Goal: Task Accomplishment & Management: Manage account settings

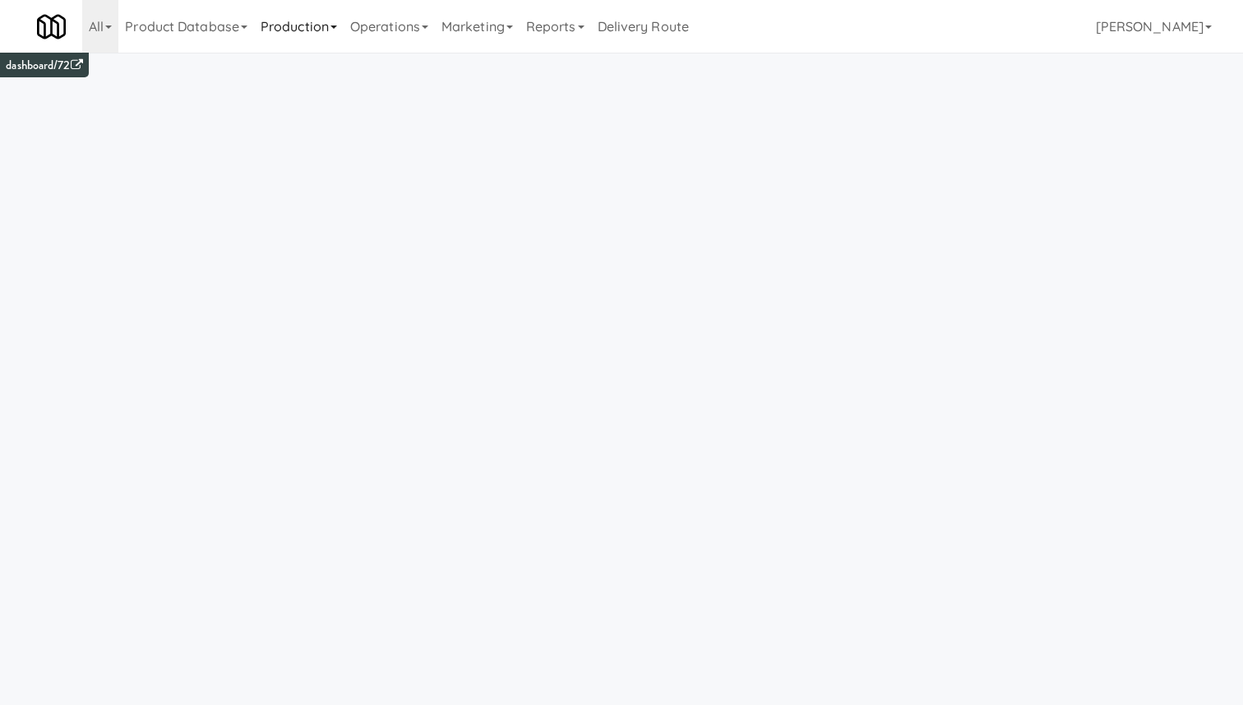
click at [329, 30] on link "Production" at bounding box center [299, 26] width 90 height 53
click at [397, 30] on link "Operations" at bounding box center [389, 26] width 91 height 53
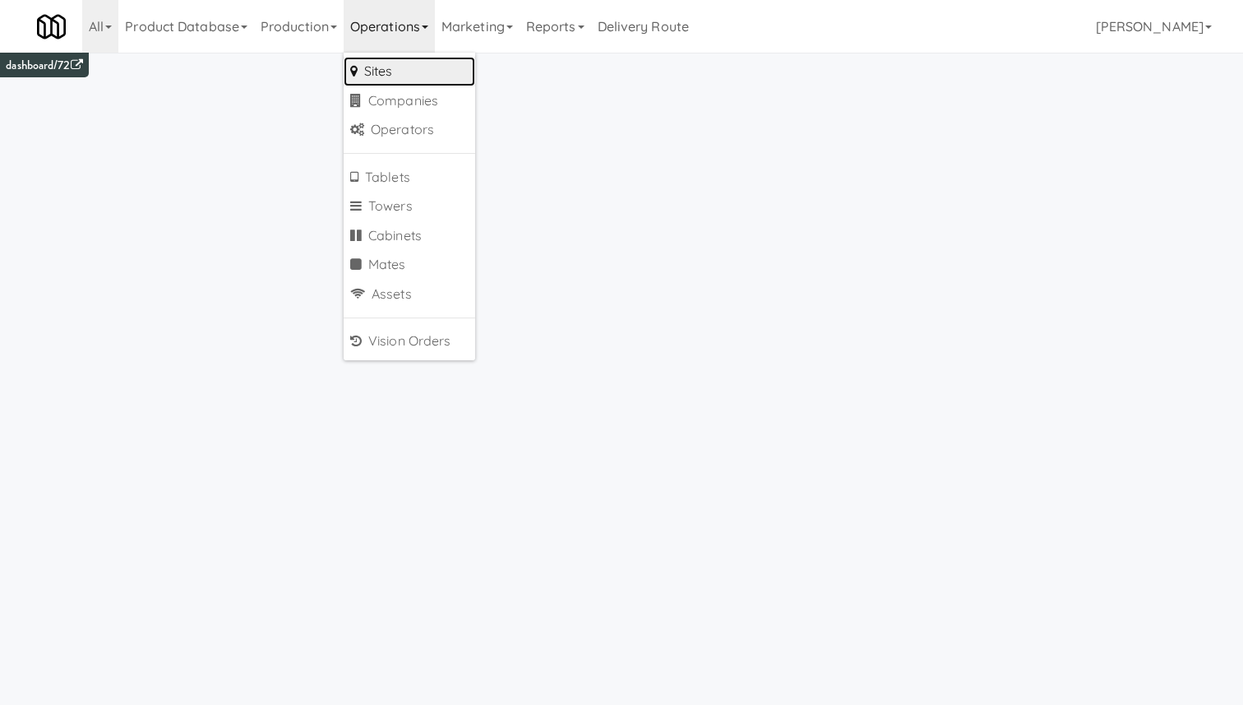
click at [431, 67] on link "Sites" at bounding box center [410, 72] width 132 height 30
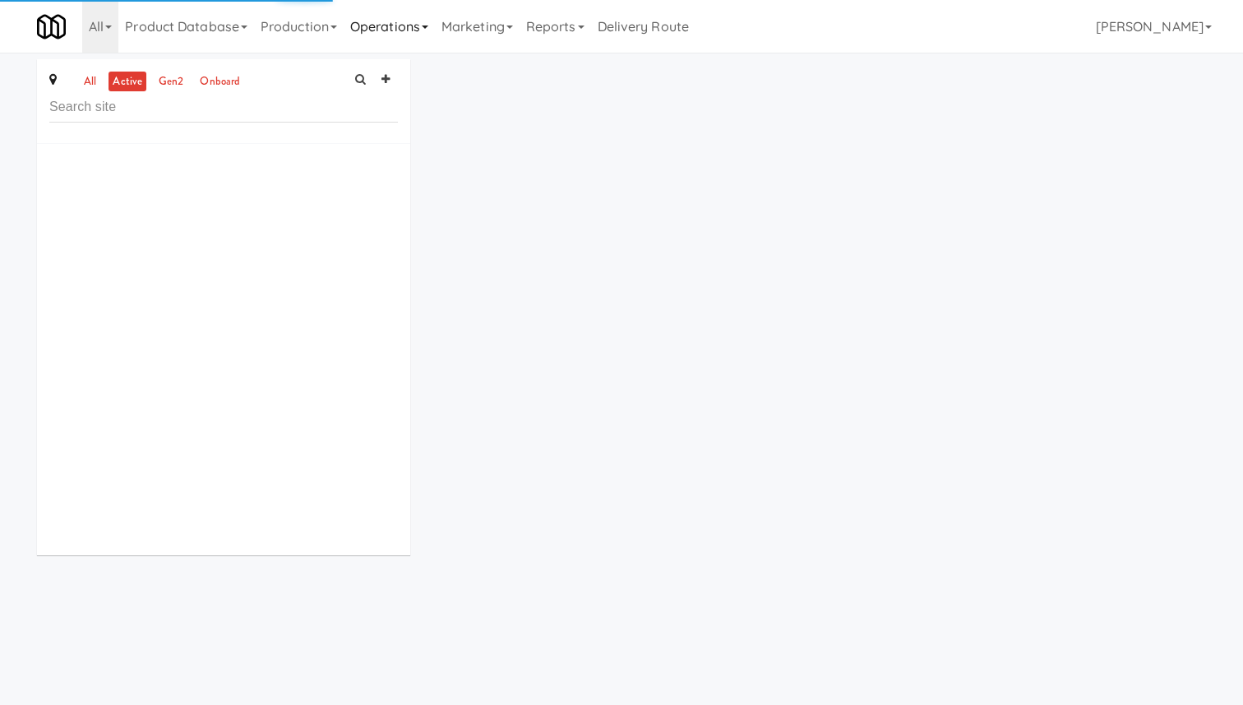
click at [418, 16] on link "Operations" at bounding box center [389, 26] width 91 height 53
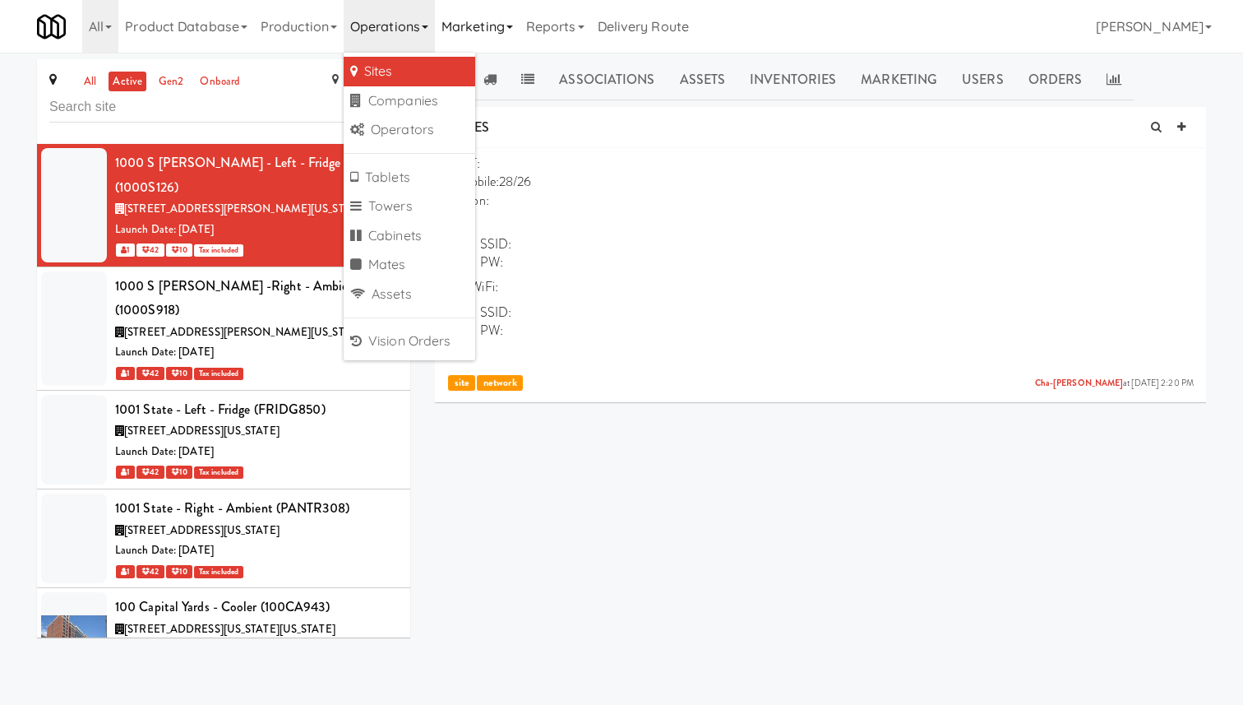
click at [485, 16] on link "Marketing" at bounding box center [477, 26] width 85 height 53
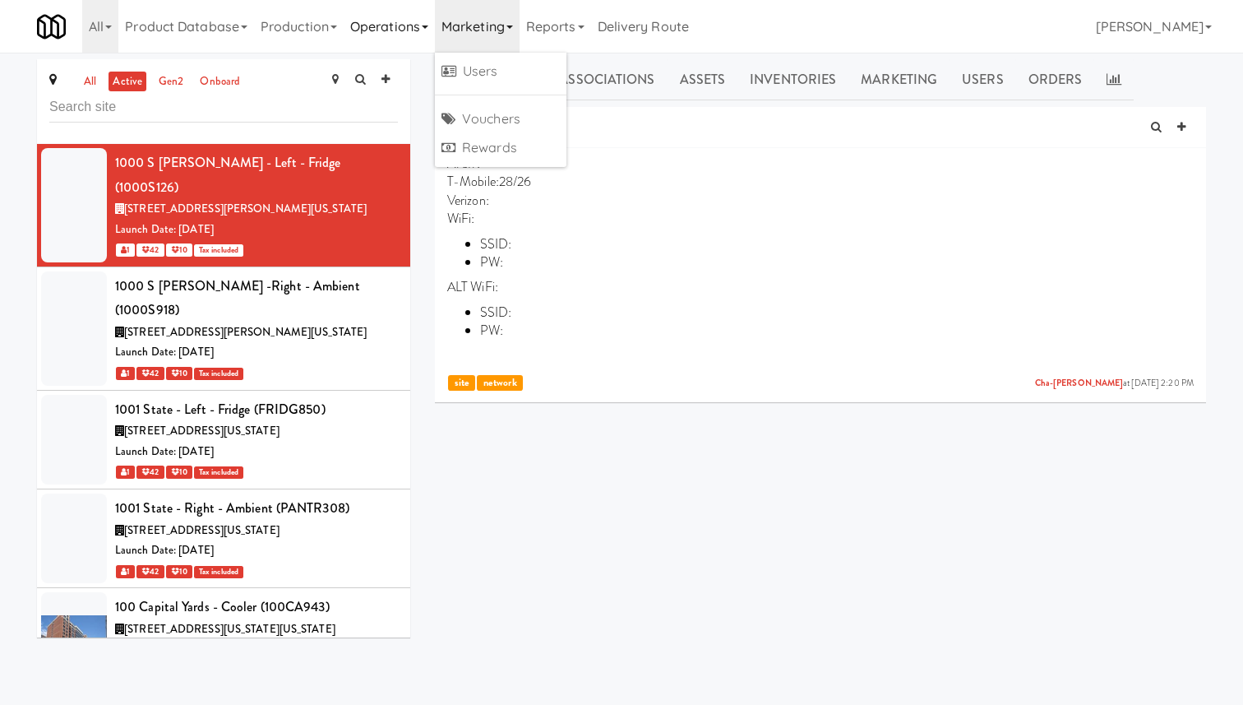
click at [404, 30] on link "Operations" at bounding box center [389, 26] width 91 height 53
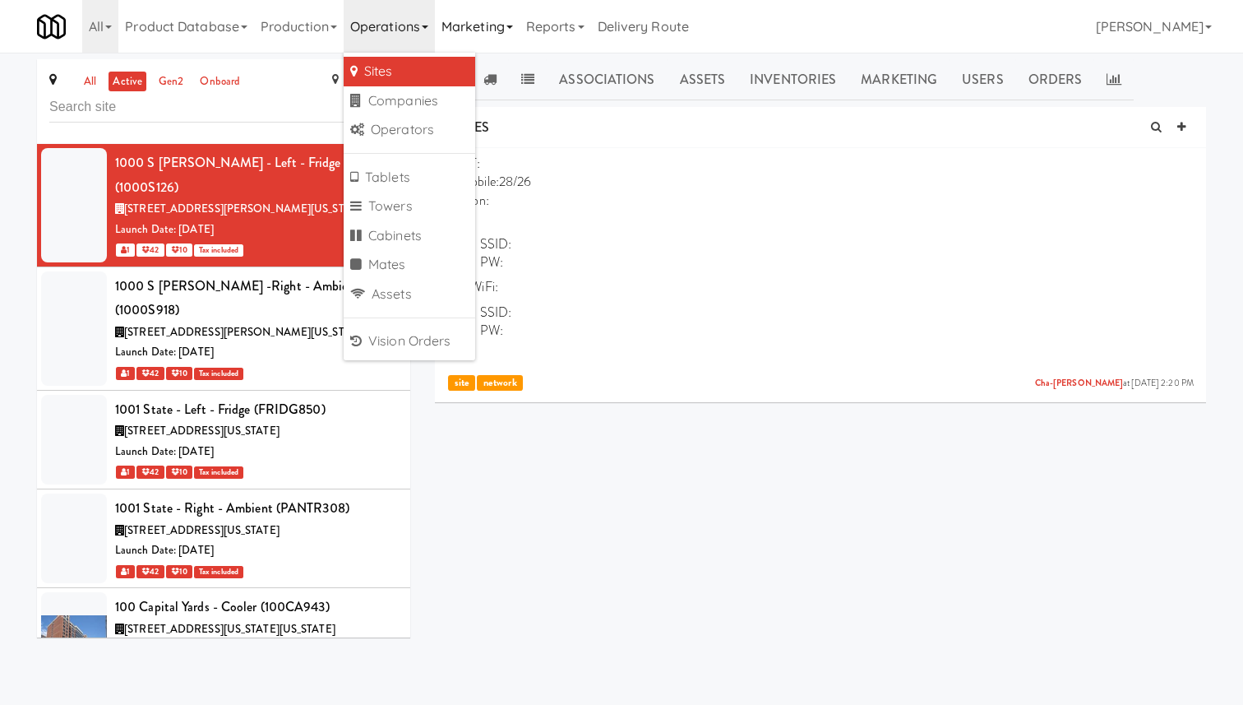
click at [476, 28] on link "Marketing" at bounding box center [477, 26] width 85 height 53
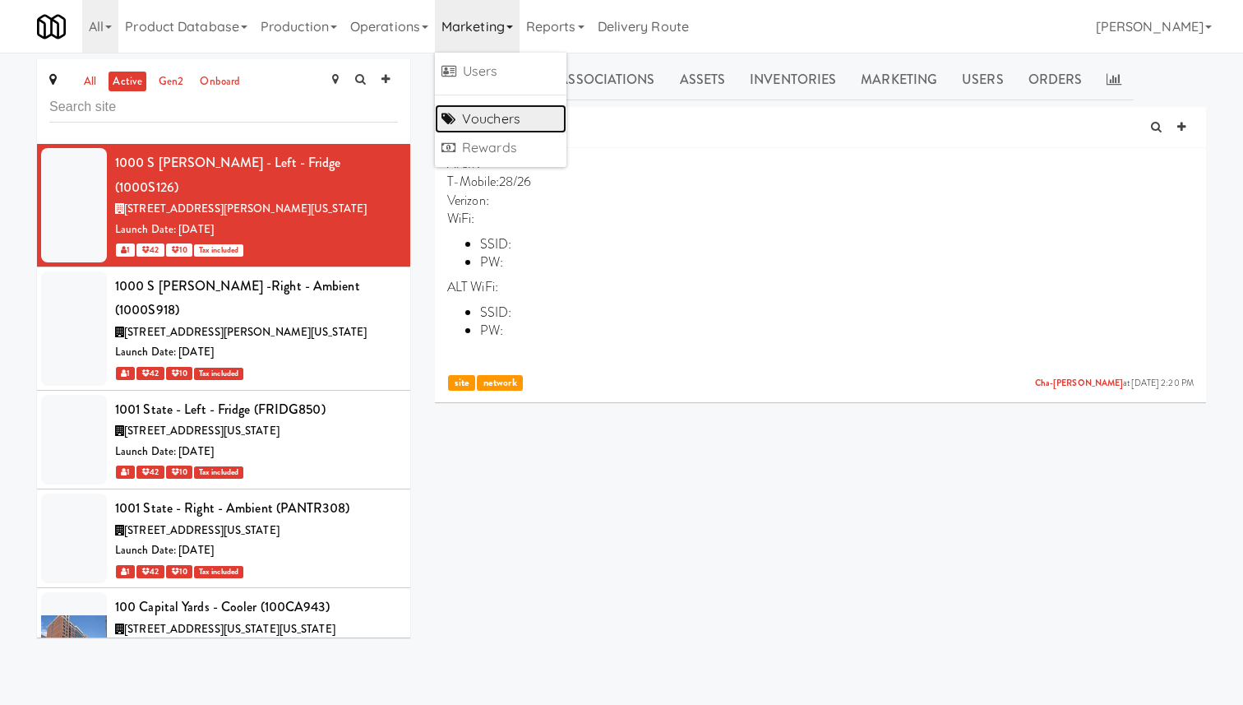
click at [506, 127] on link "Vouchers" at bounding box center [501, 119] width 132 height 30
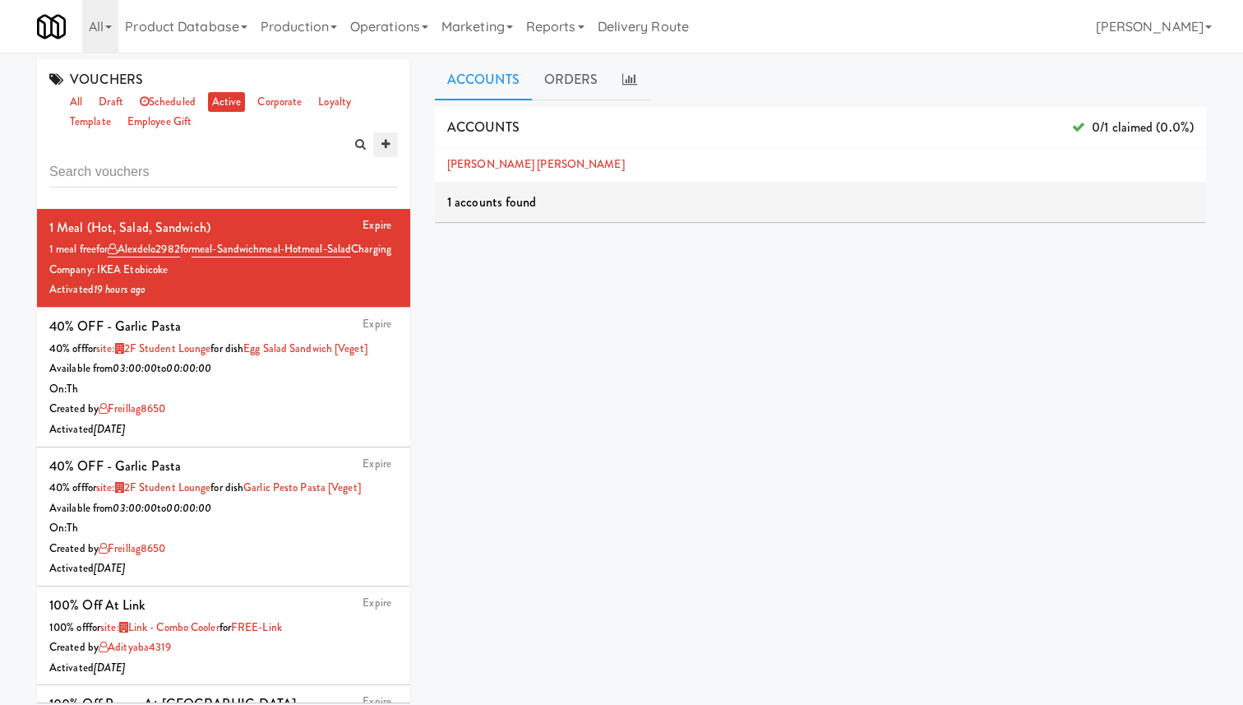
click at [390, 146] on link at bounding box center [385, 144] width 25 height 25
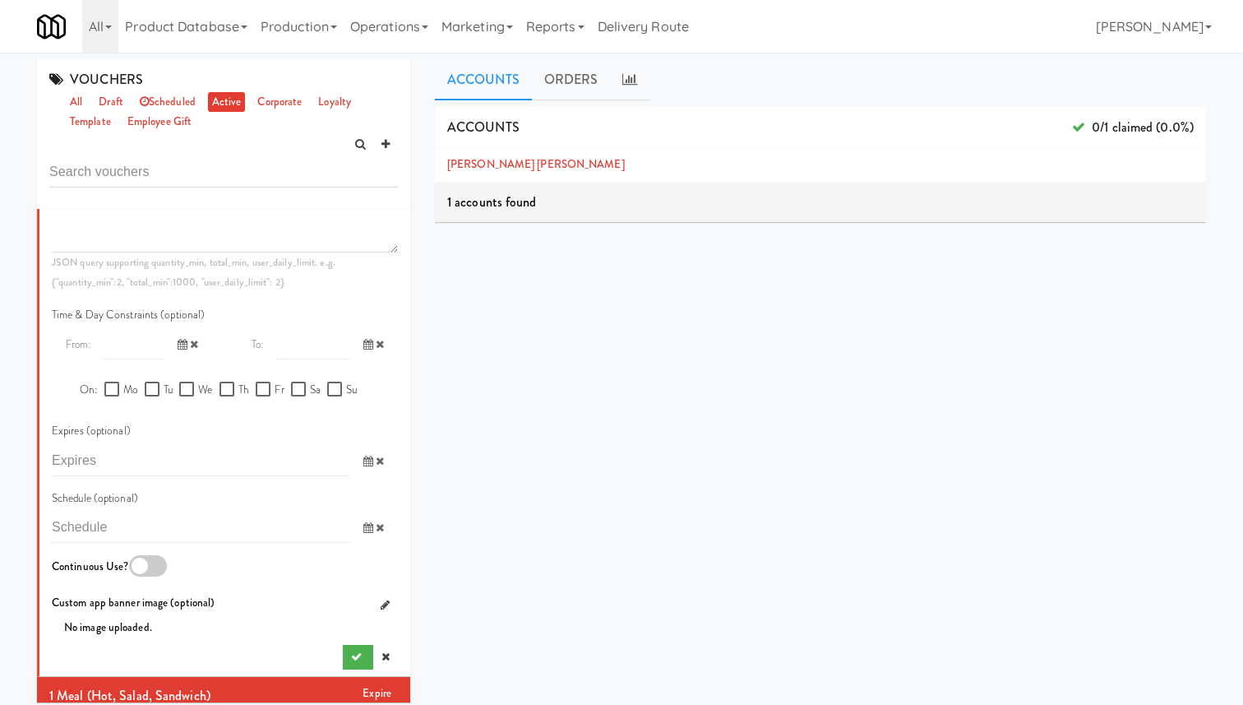
scroll to position [862, 0]
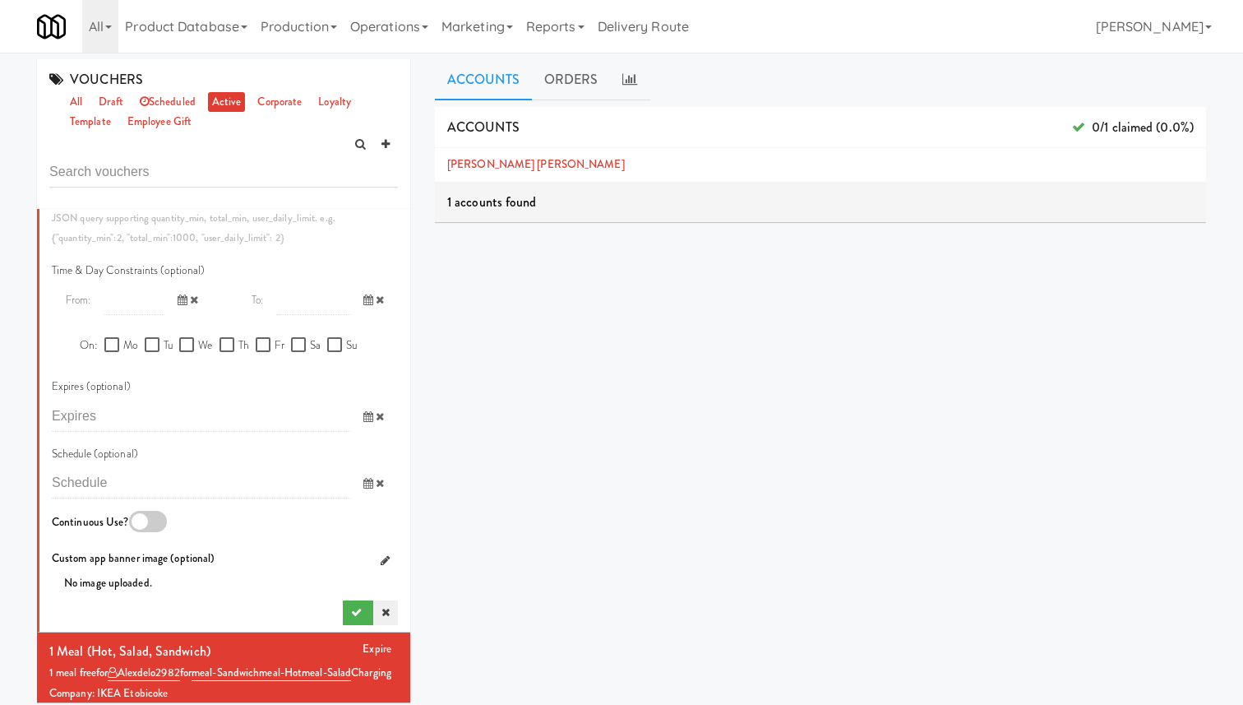
click at [386, 611] on icon at bounding box center [385, 612] width 8 height 11
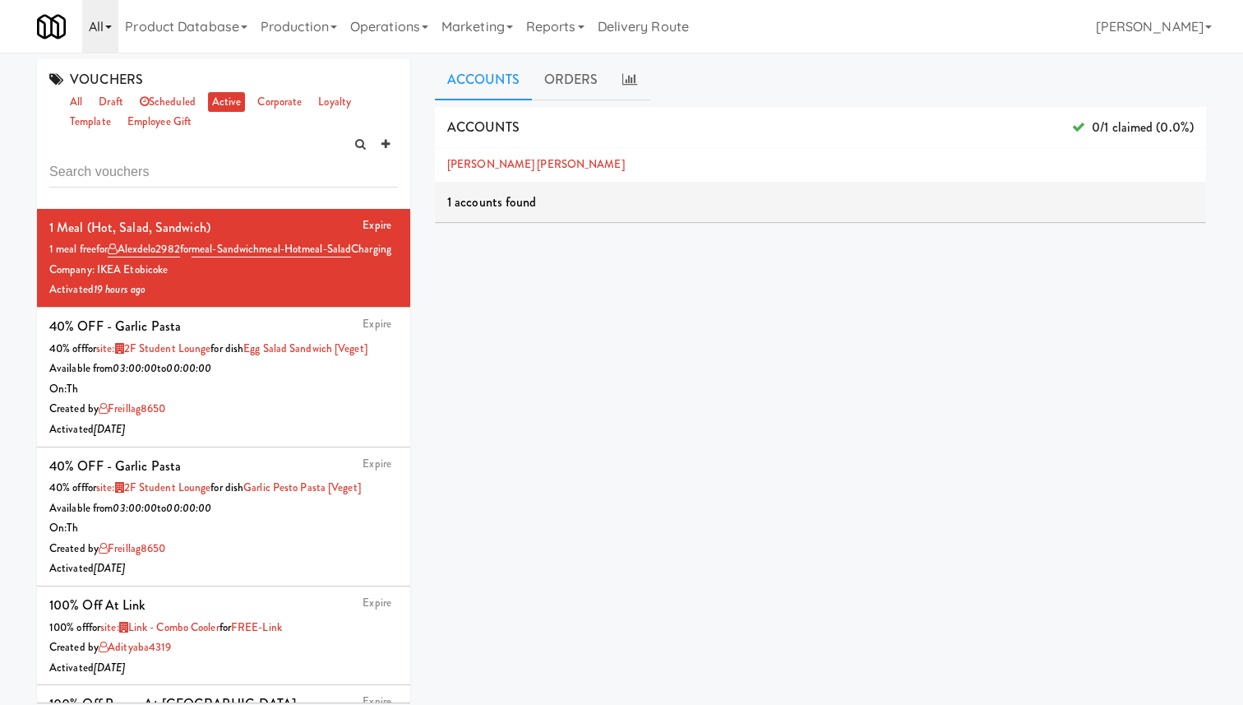
click at [101, 30] on link "All" at bounding box center [100, 26] width 36 height 53
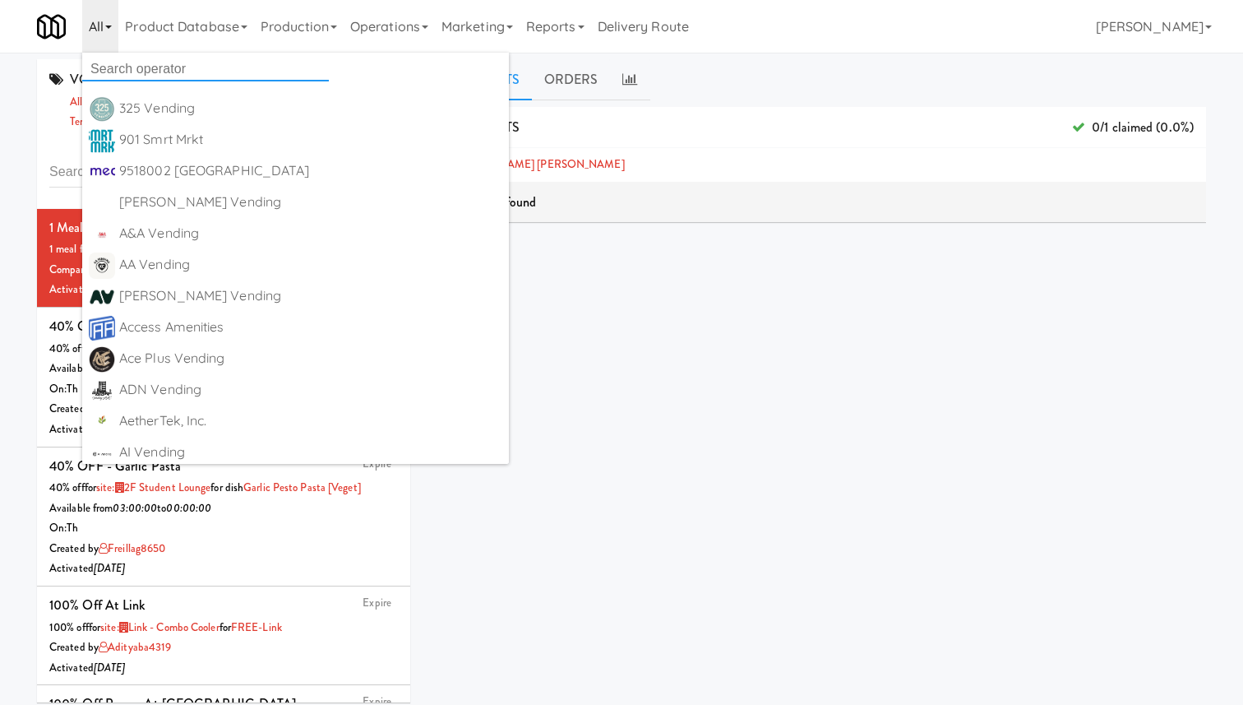
click at [141, 63] on input "text" at bounding box center [205, 69] width 247 height 25
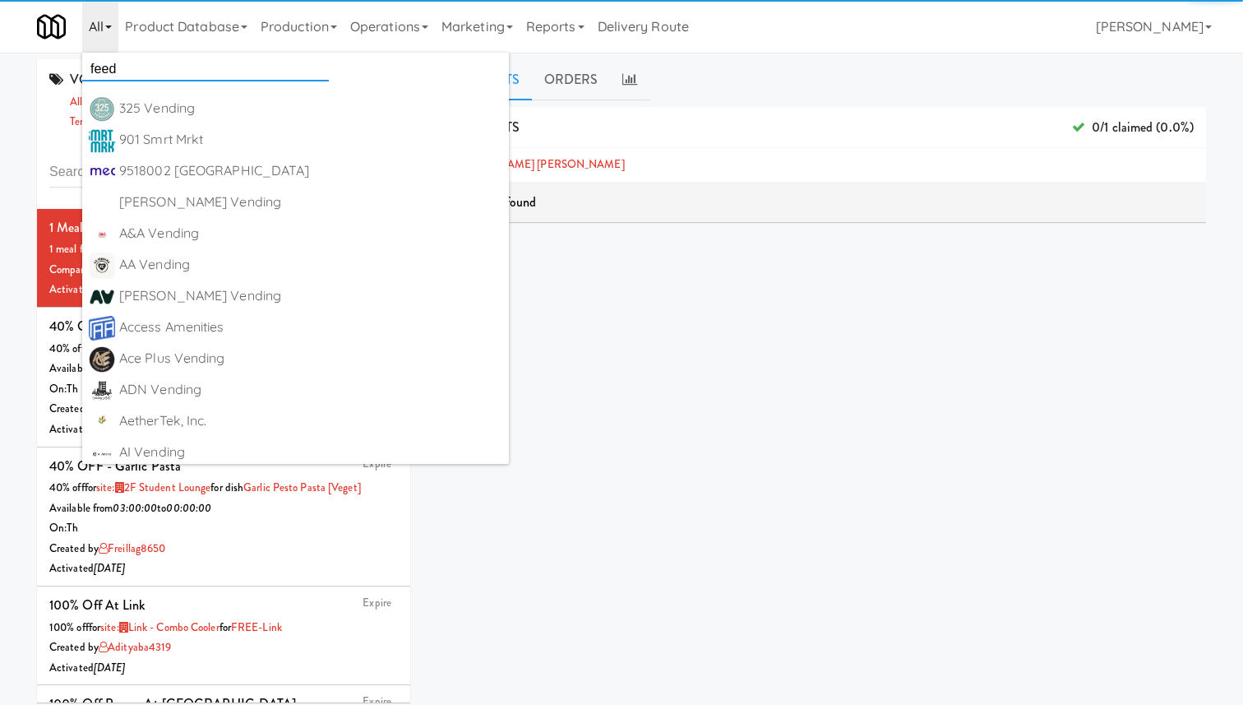
type input "feed"
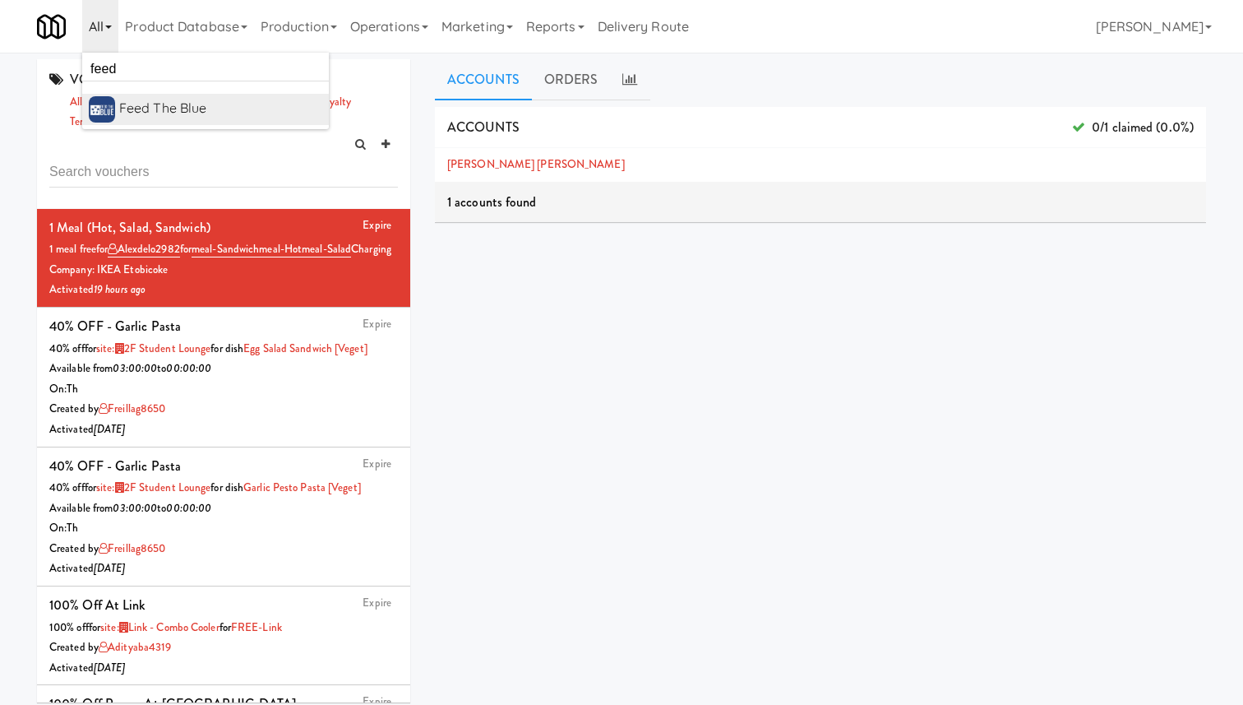
click at [179, 104] on div "Feed The Blue" at bounding box center [220, 108] width 203 height 25
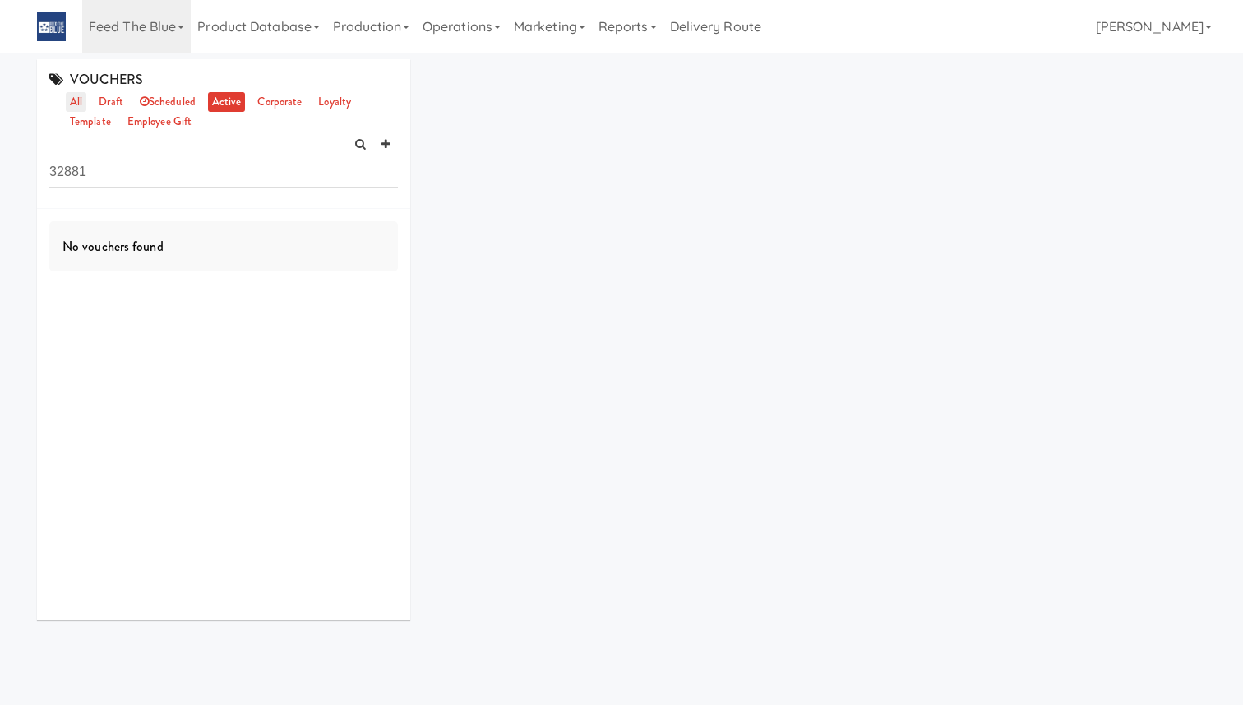
click at [82, 106] on link "all" at bounding box center [76, 102] width 21 height 21
click at [105, 169] on input "32881" at bounding box center [223, 172] width 349 height 30
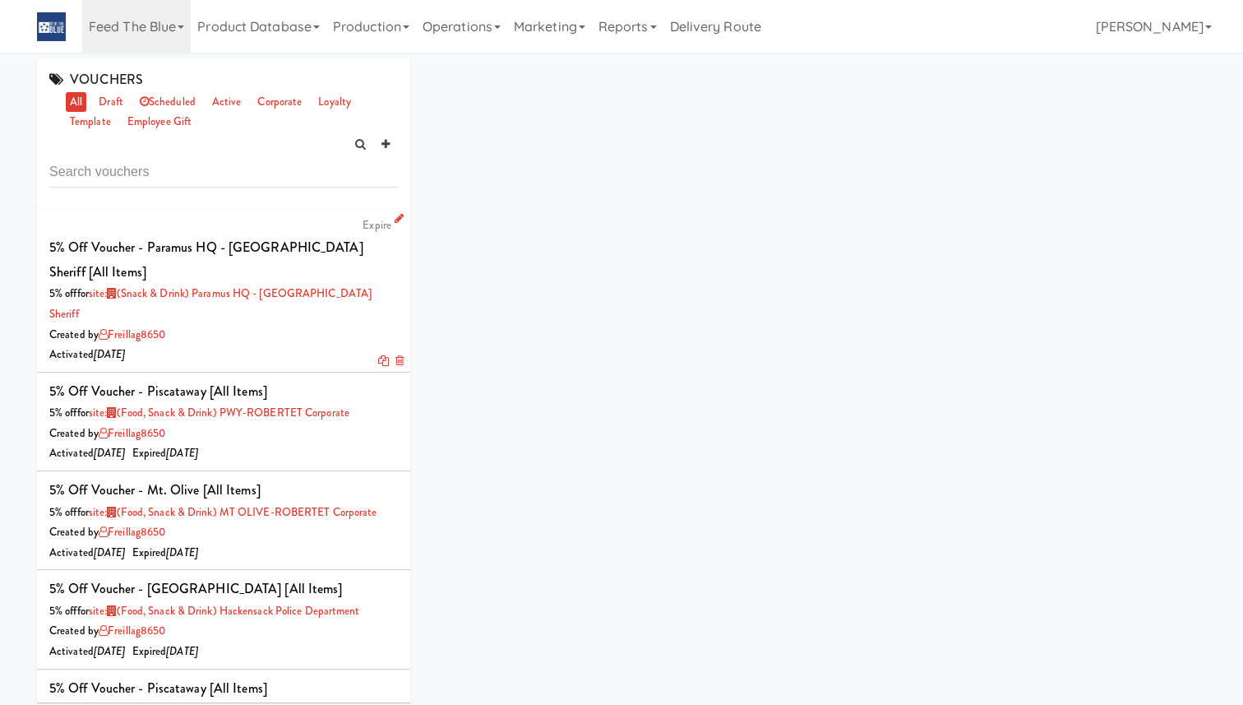
click at [266, 254] on div "5% off Voucher - Paramus HQ - Bergen County Sheriff [All Items]" at bounding box center [223, 259] width 349 height 49
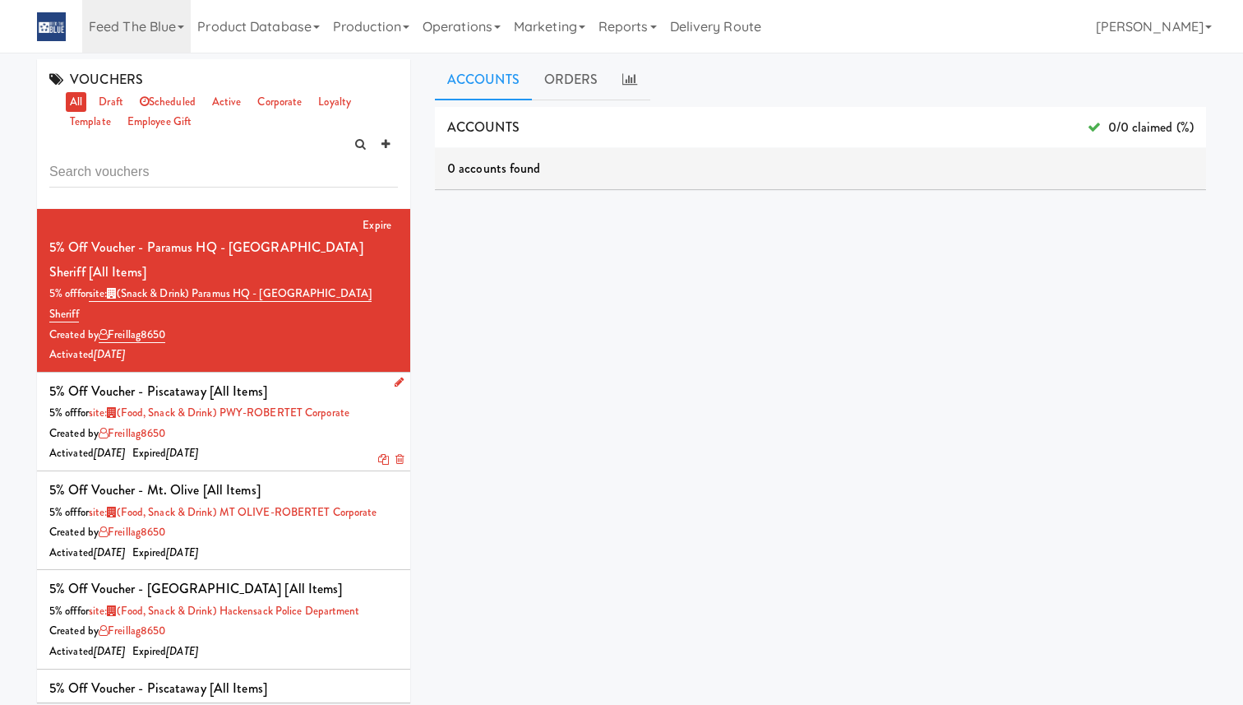
click at [292, 379] on div "5% off Voucher - Piscataway [All Items] 5% off for site: (Food, Snack & Drink) …" at bounding box center [223, 421] width 349 height 85
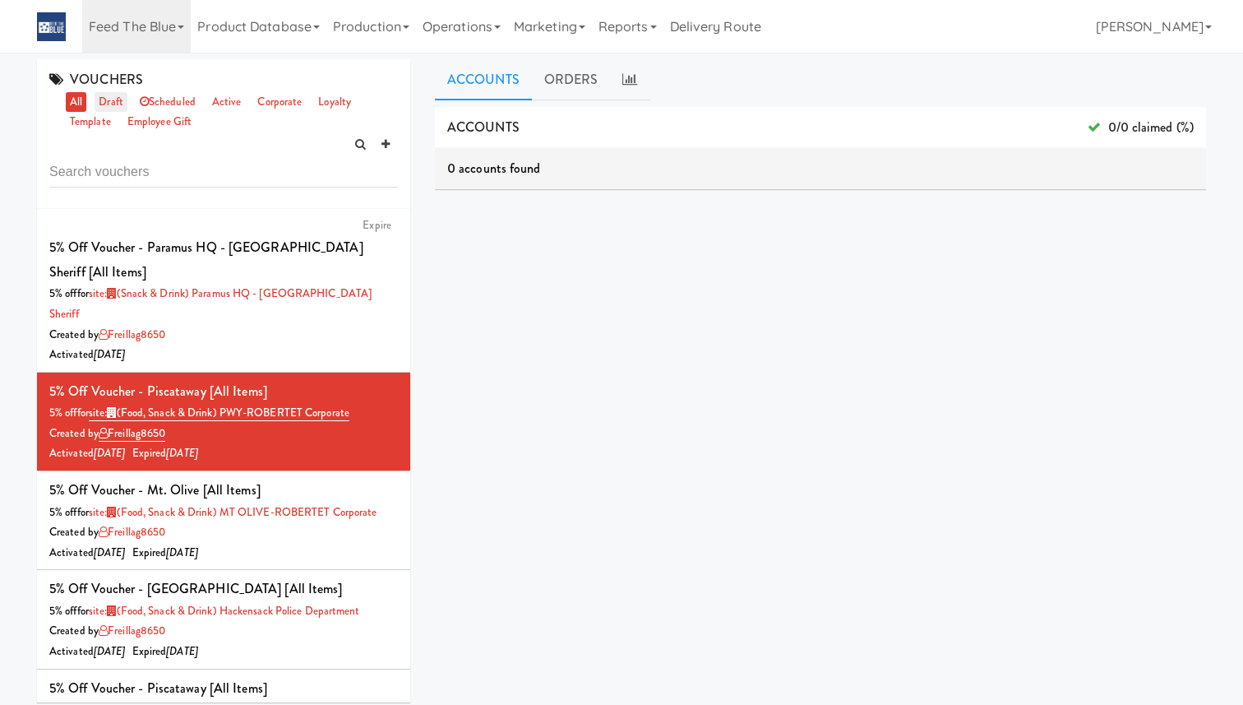
click at [104, 107] on link "draft" at bounding box center [111, 102] width 33 height 21
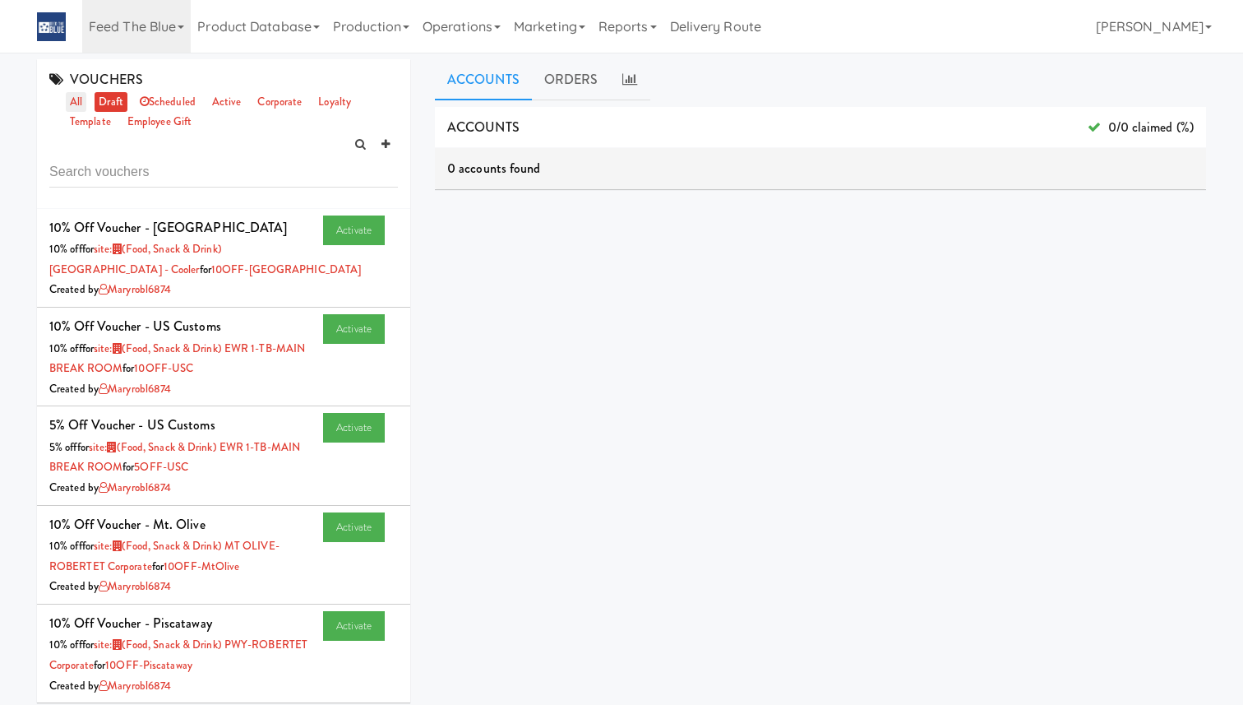
click at [74, 100] on link "all" at bounding box center [76, 102] width 21 height 21
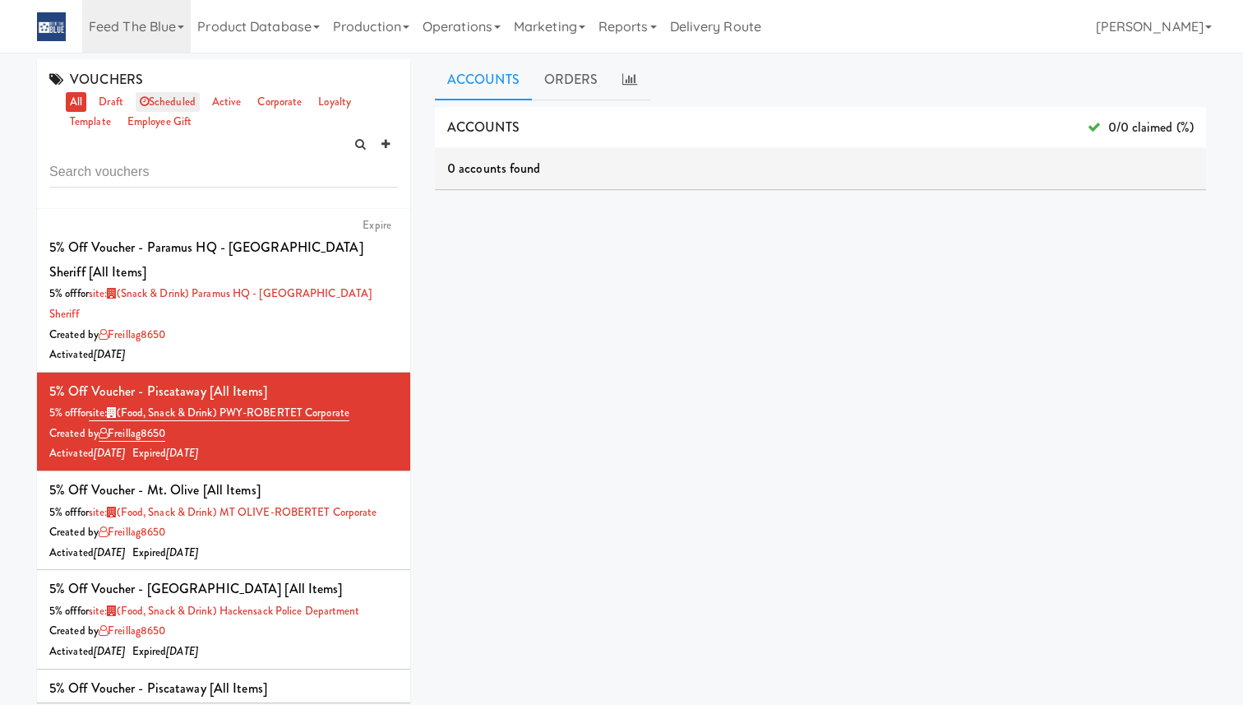
click at [148, 99] on link "scheduled" at bounding box center [168, 102] width 64 height 21
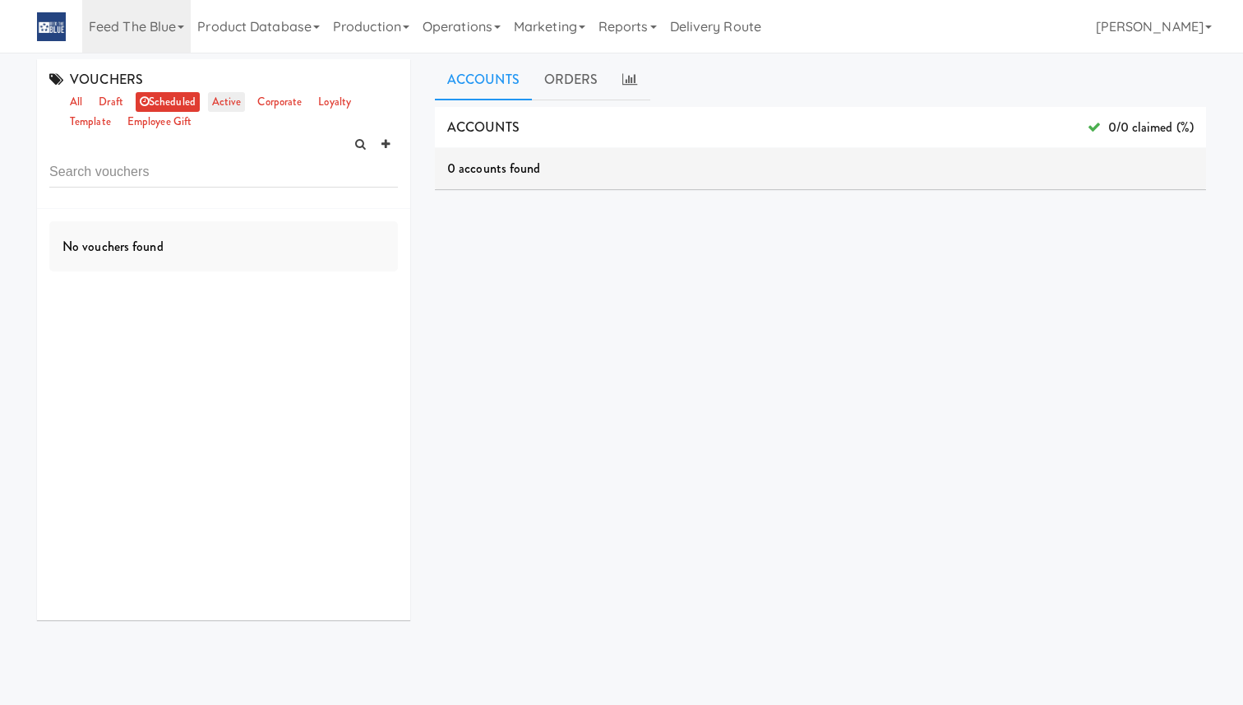
click at [234, 99] on link "active" at bounding box center [227, 102] width 38 height 21
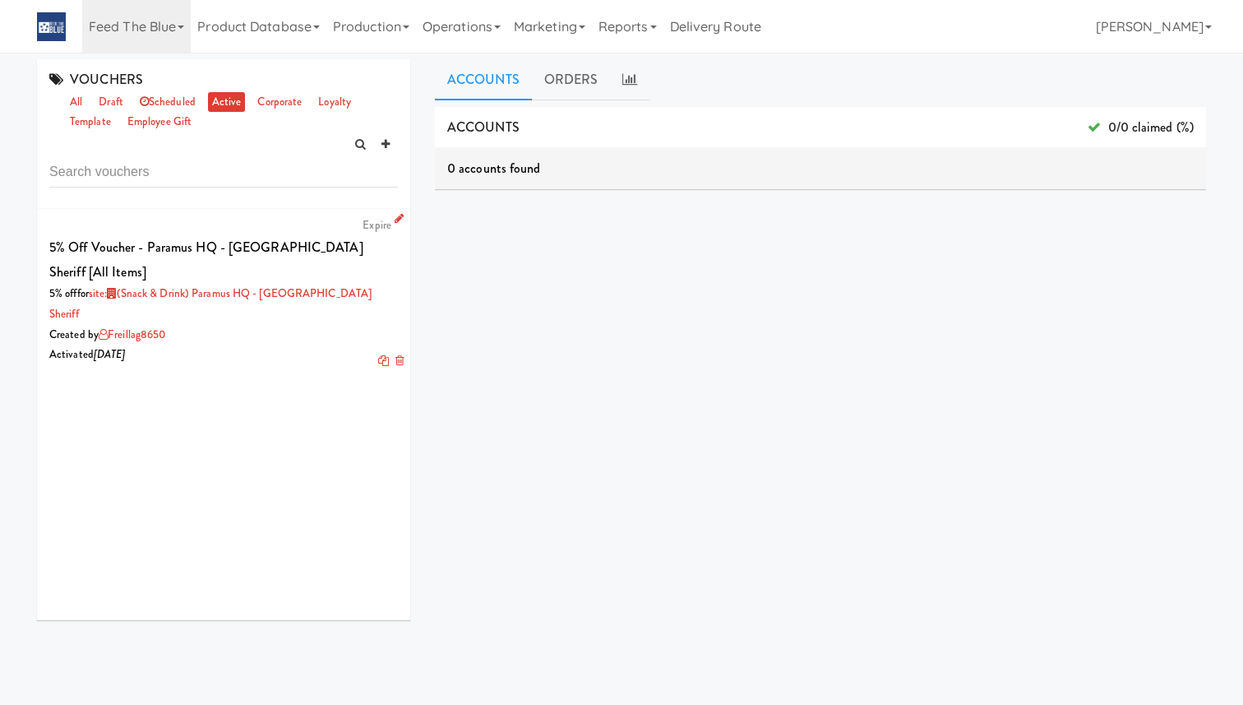
click at [281, 255] on div "5% off Voucher - Paramus HQ - Bergen County Sheriff [All Items]" at bounding box center [223, 259] width 349 height 49
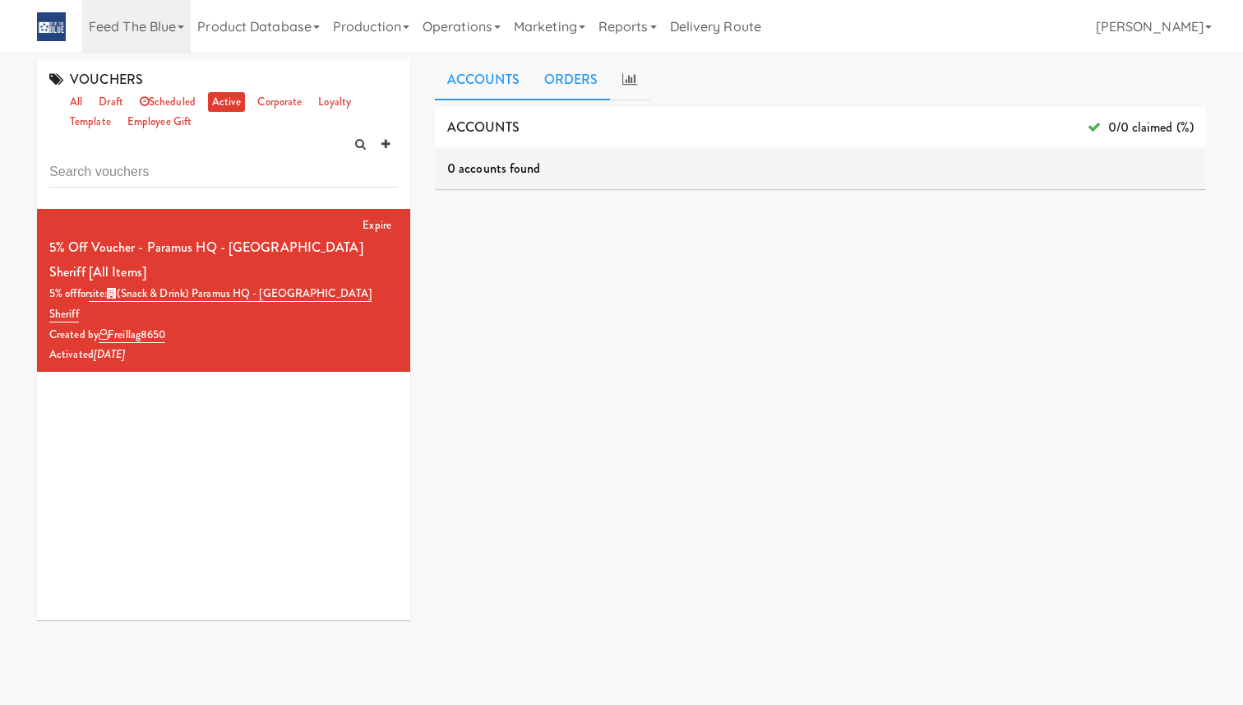
click at [548, 97] on link "ORDERS" at bounding box center [571, 79] width 79 height 41
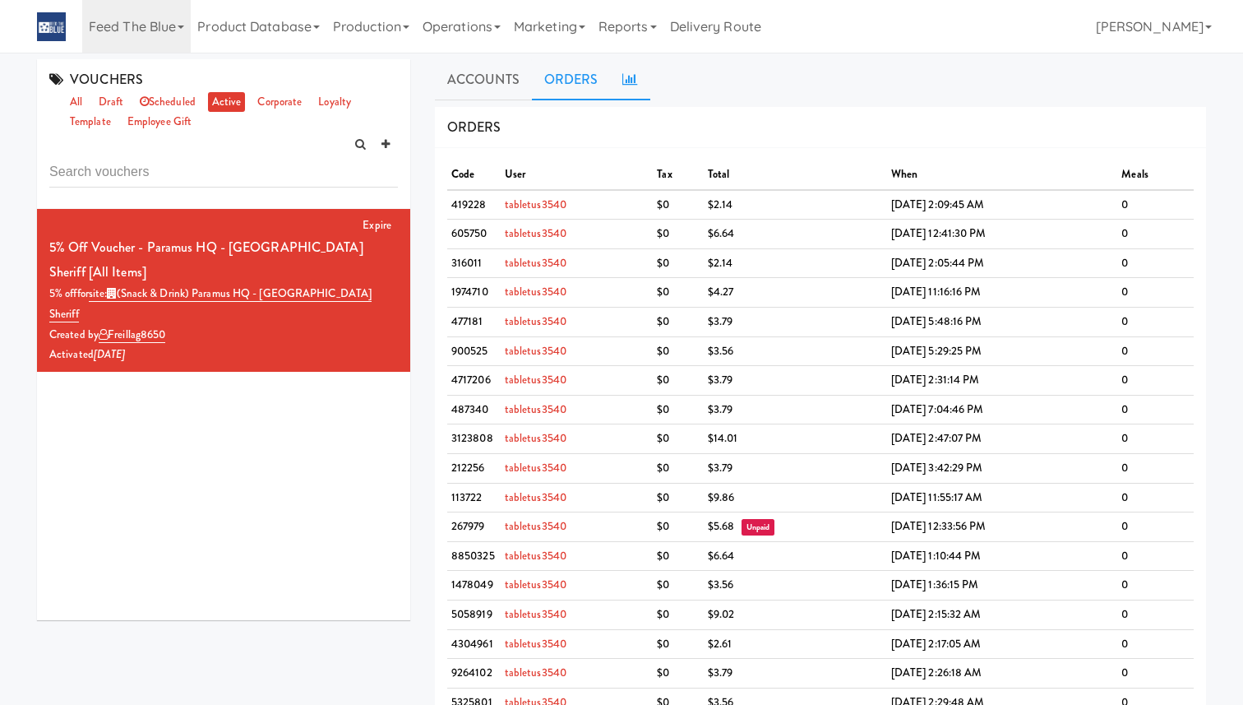
click at [627, 78] on icon at bounding box center [629, 78] width 15 height 13
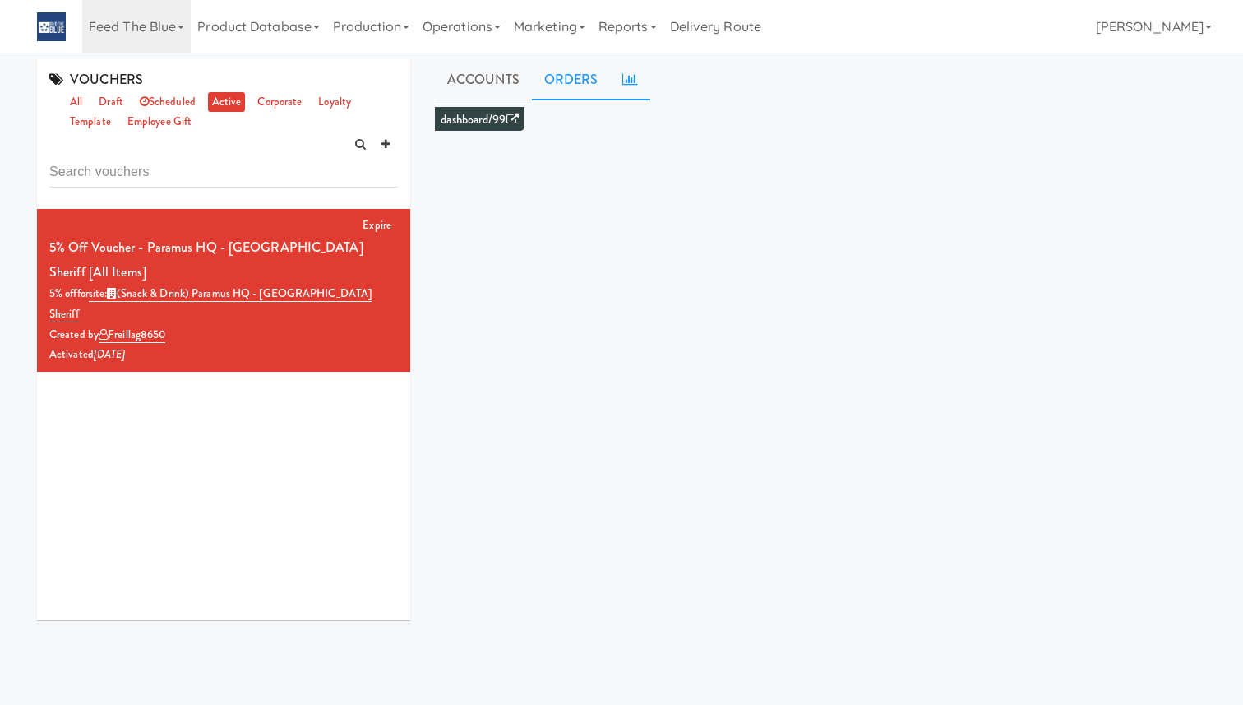
click at [575, 83] on link "ORDERS" at bounding box center [571, 79] width 79 height 41
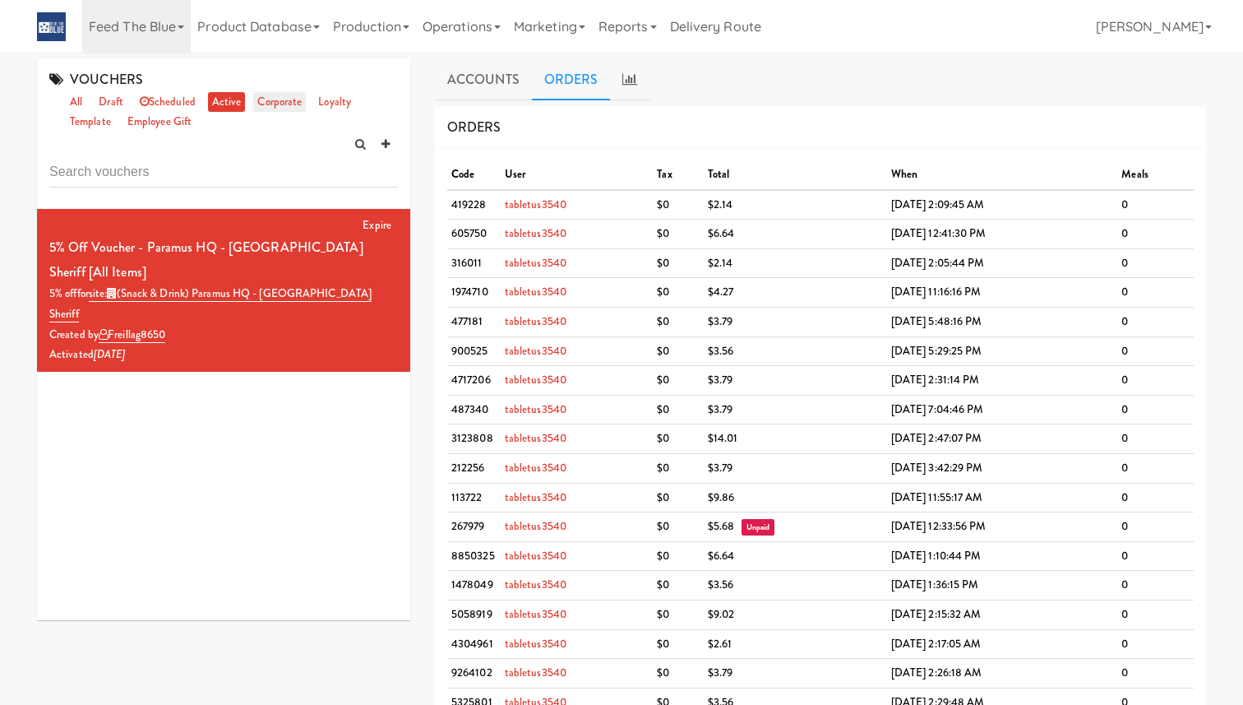
click at [278, 98] on link "corporate" at bounding box center [279, 102] width 53 height 21
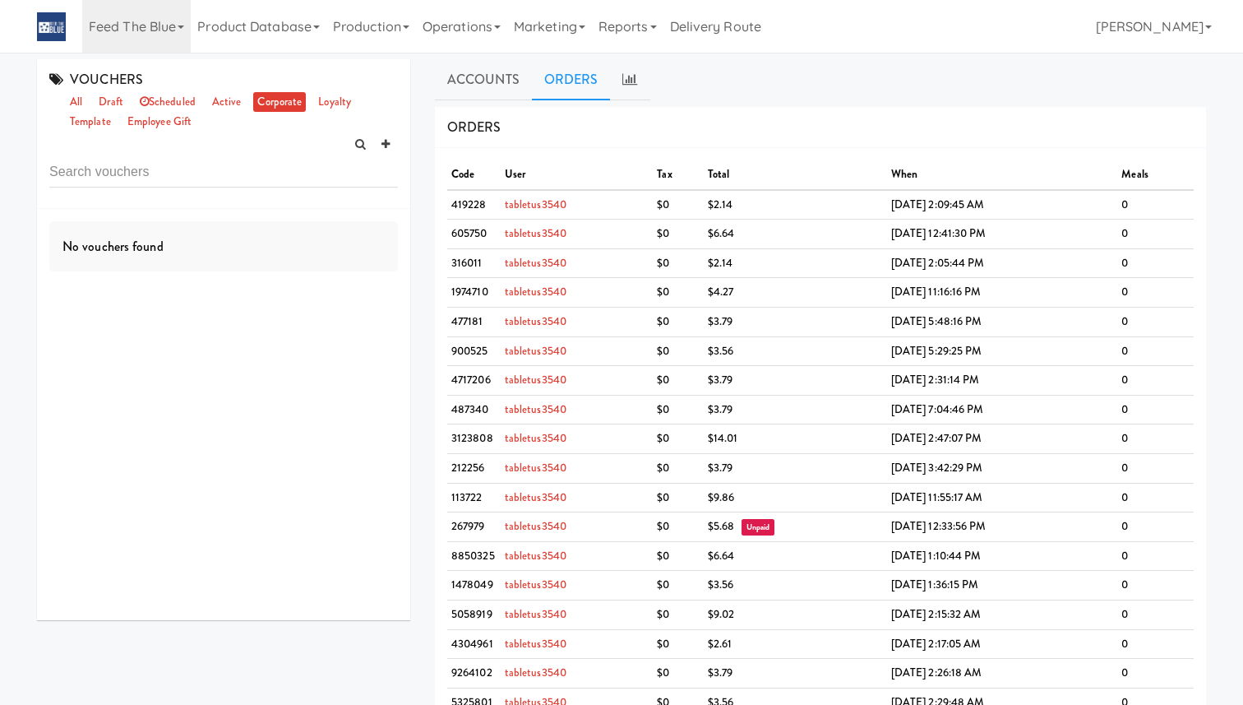
click at [330, 90] on div "VOUCHERS all draft scheduled active corporate loyalty template employee gift" at bounding box center [223, 134] width 373 height 150
click at [331, 98] on link "loyalty" at bounding box center [334, 102] width 41 height 21
click at [164, 130] on link "employee gift" at bounding box center [159, 122] width 72 height 21
click at [71, 122] on link "template" at bounding box center [90, 122] width 49 height 21
click at [257, 105] on link "corporate" at bounding box center [279, 102] width 53 height 21
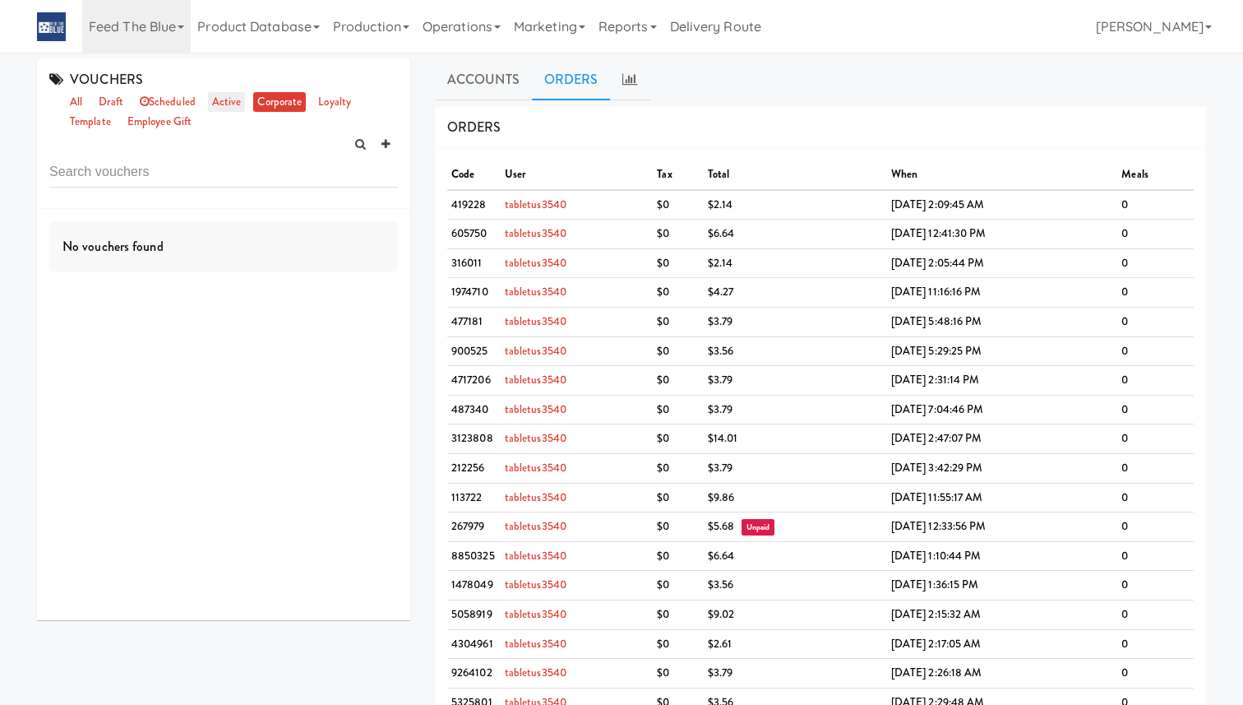
click at [219, 104] on link "active" at bounding box center [227, 102] width 38 height 21
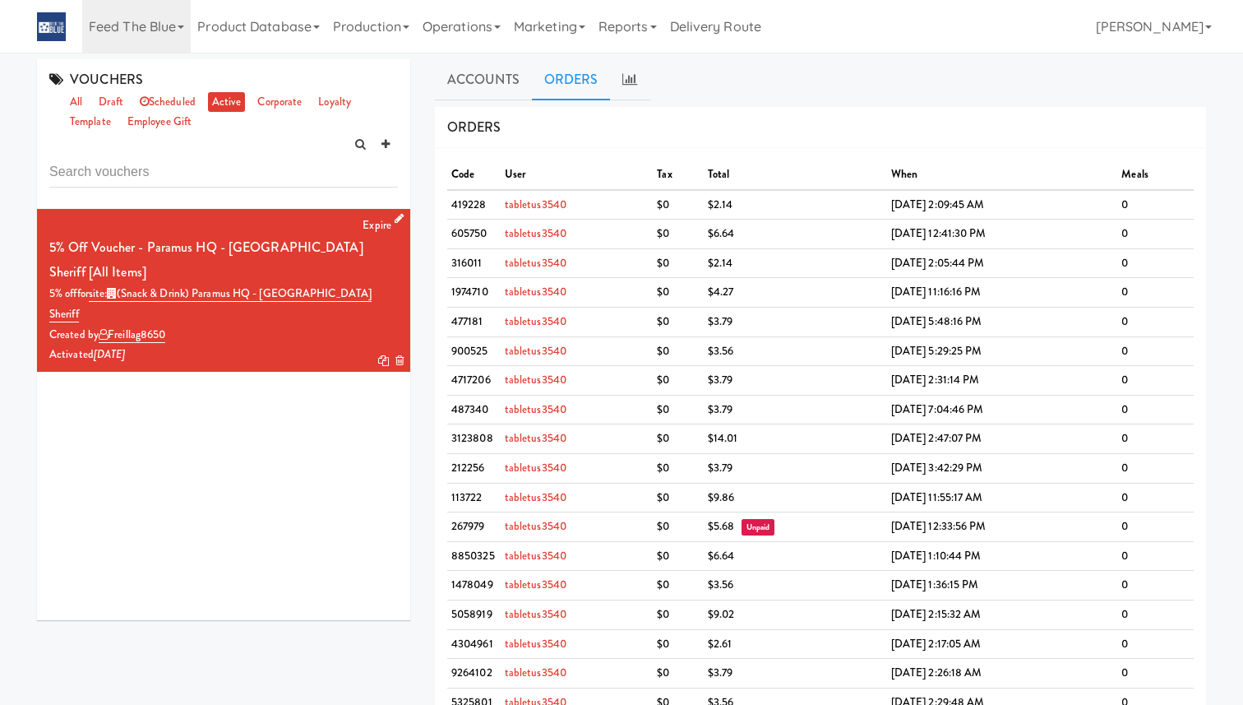
click at [399, 214] on icon at bounding box center [399, 218] width 9 height 11
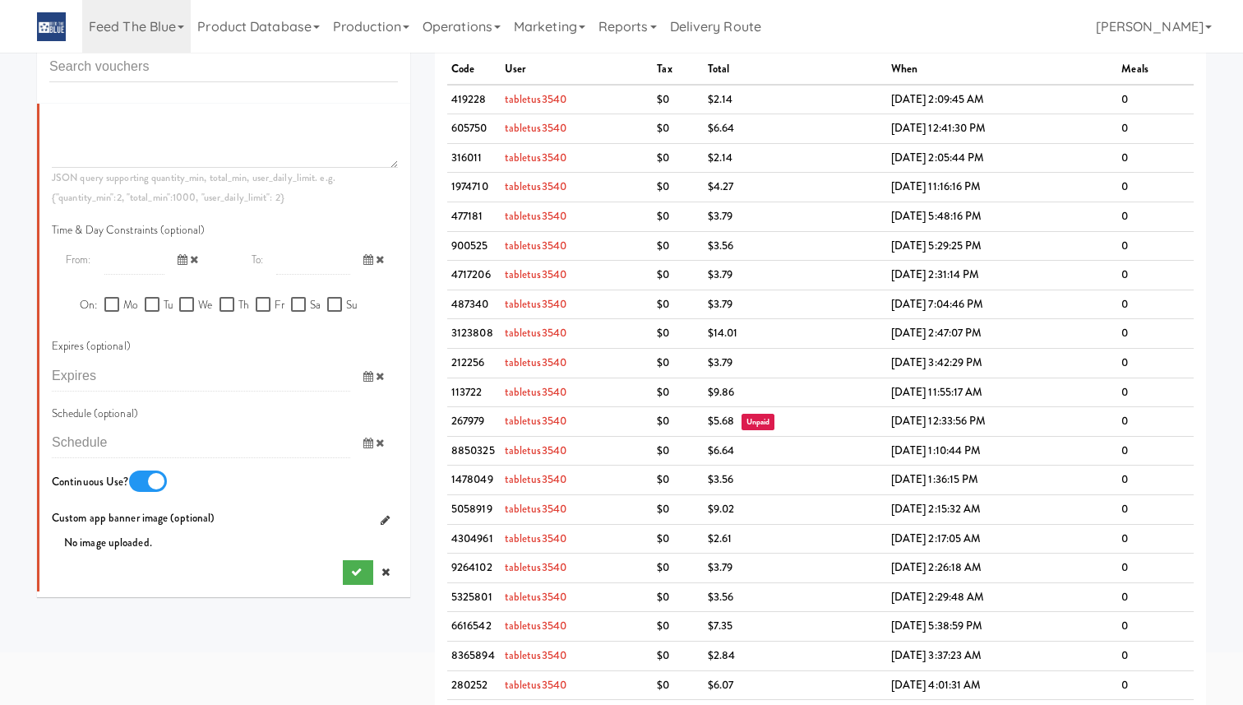
scroll to position [110, 0]
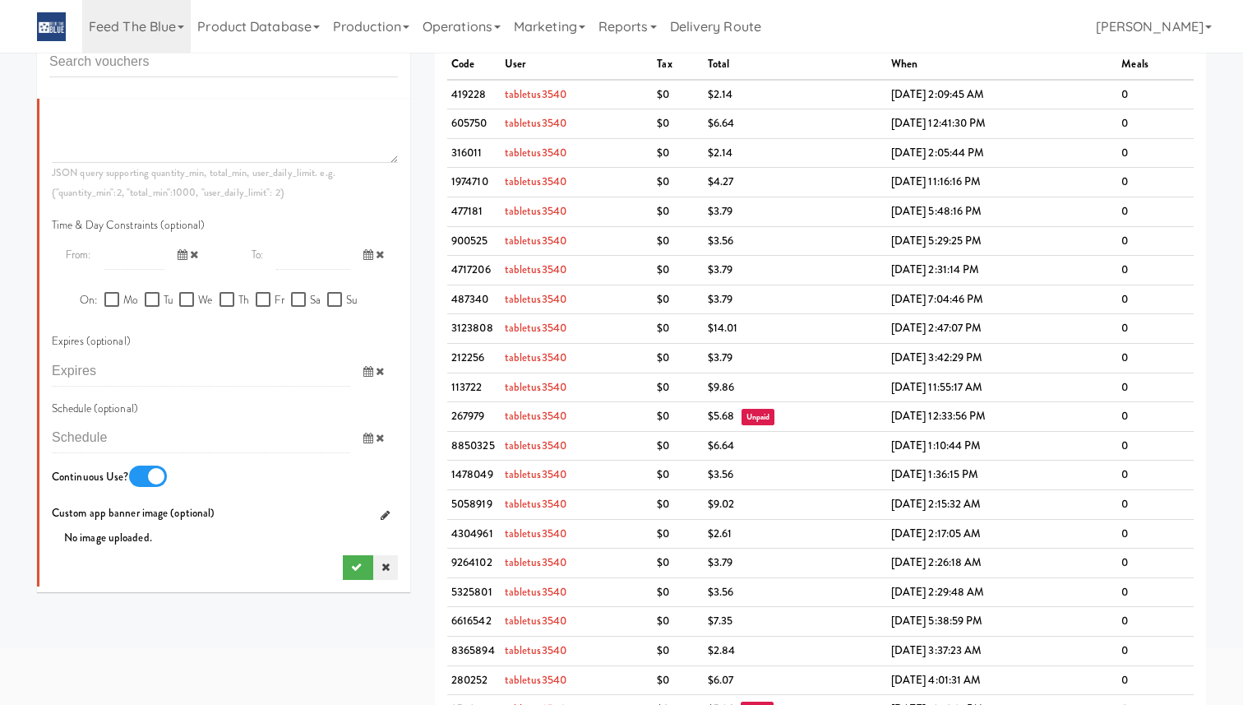
click at [390, 571] on link at bounding box center [385, 567] width 25 height 25
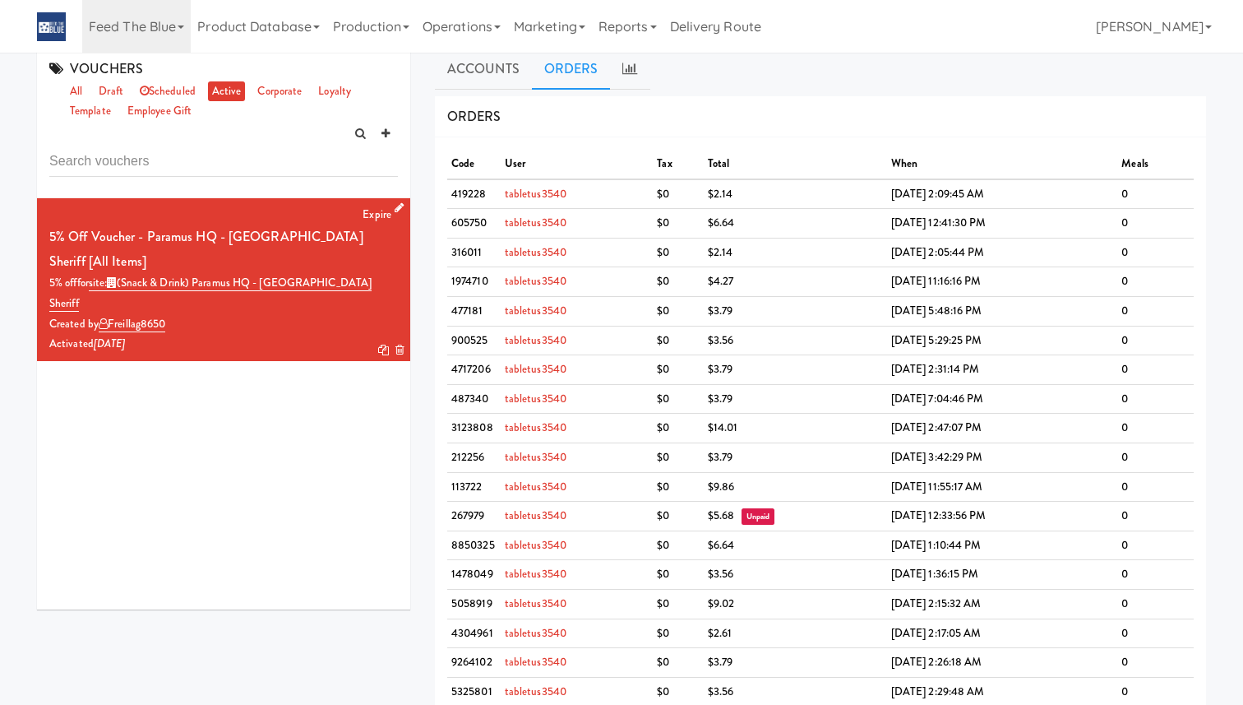
scroll to position [0, 0]
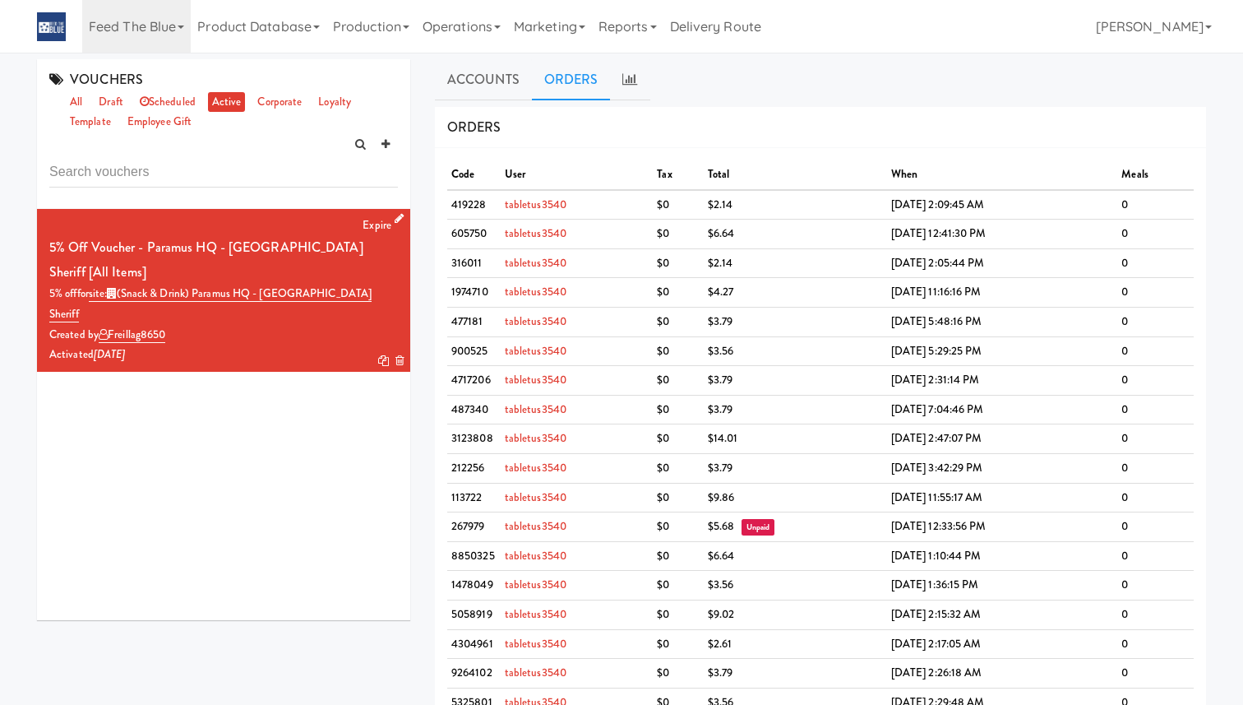
click at [336, 233] on div "Expire 5% off Voucher - Paramus HQ - Bergen County Sheriff [All Items] 5% off f…" at bounding box center [223, 290] width 349 height 150
click at [623, 81] on icon at bounding box center [629, 78] width 15 height 13
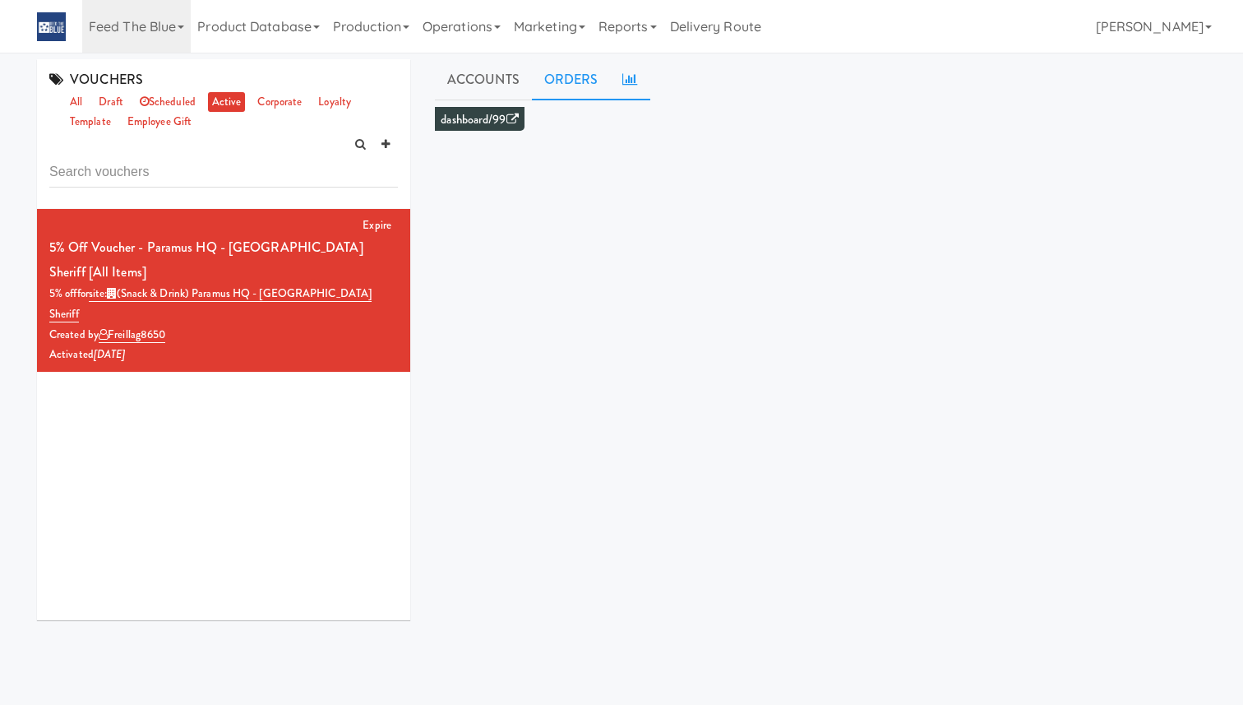
click at [562, 80] on link "ORDERS" at bounding box center [571, 79] width 79 height 41
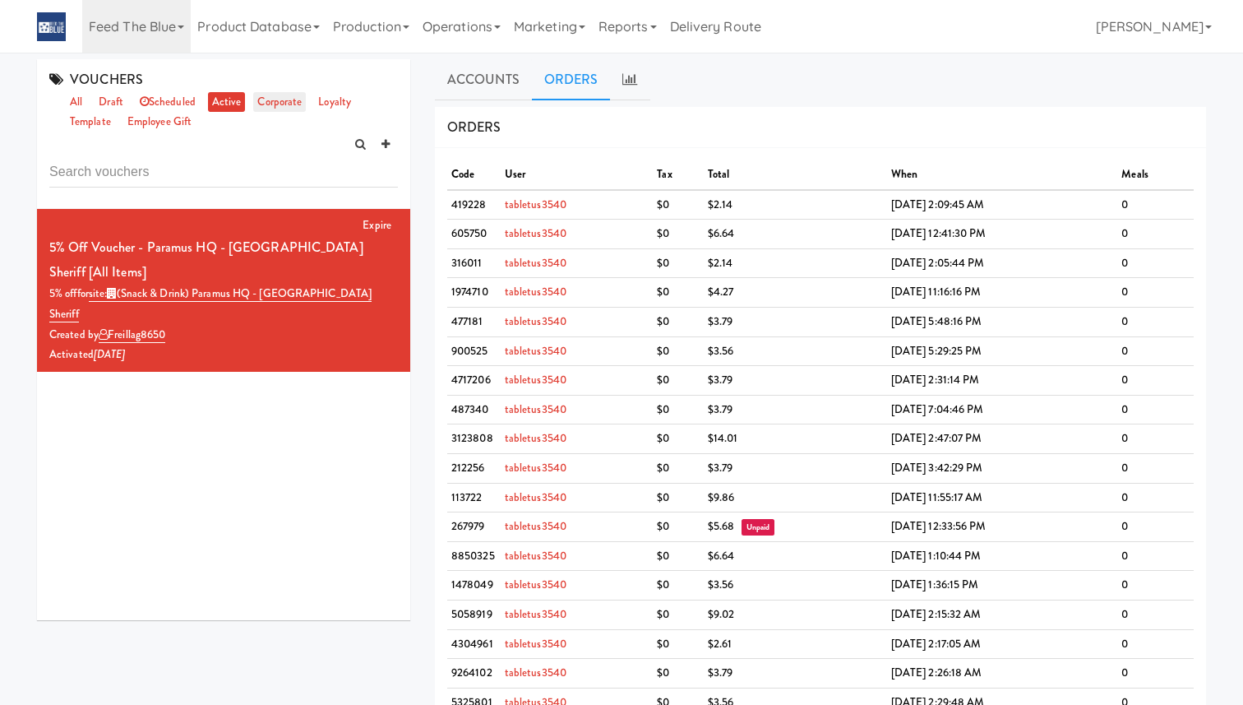
click at [296, 96] on link "corporate" at bounding box center [279, 102] width 53 height 21
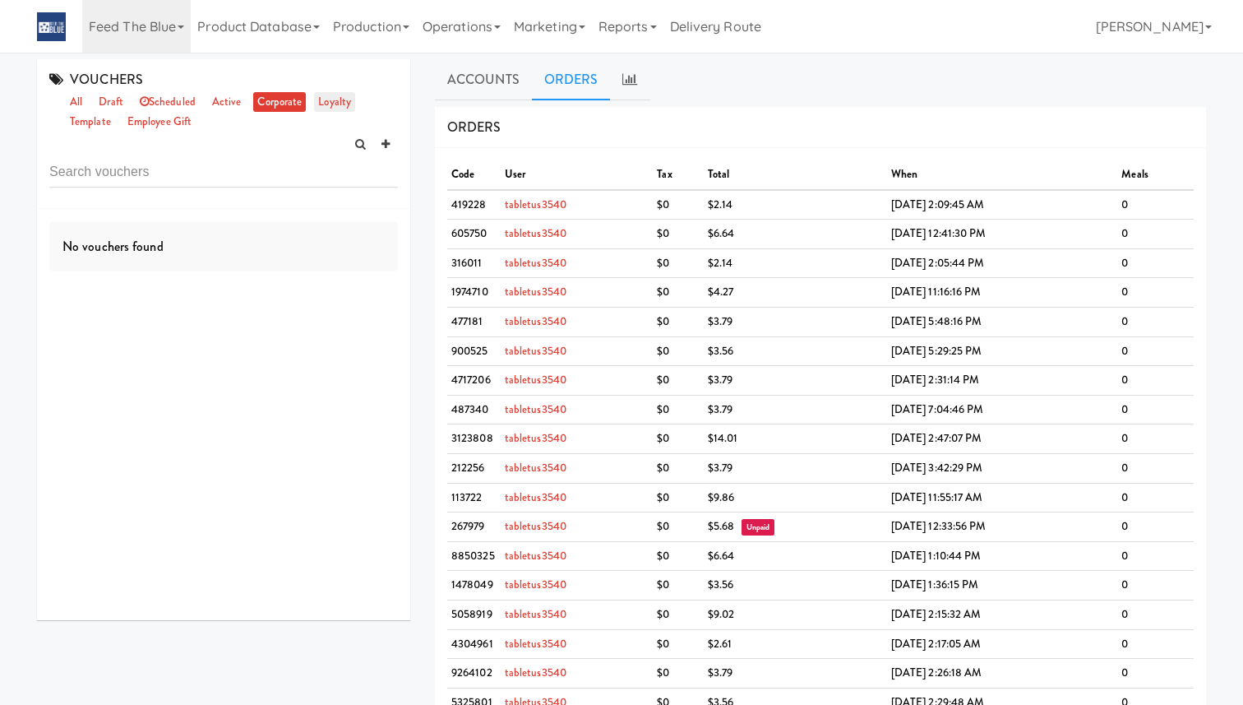
click at [337, 98] on link "loyalty" at bounding box center [334, 102] width 41 height 21
click at [198, 104] on link "scheduled" at bounding box center [168, 102] width 64 height 21
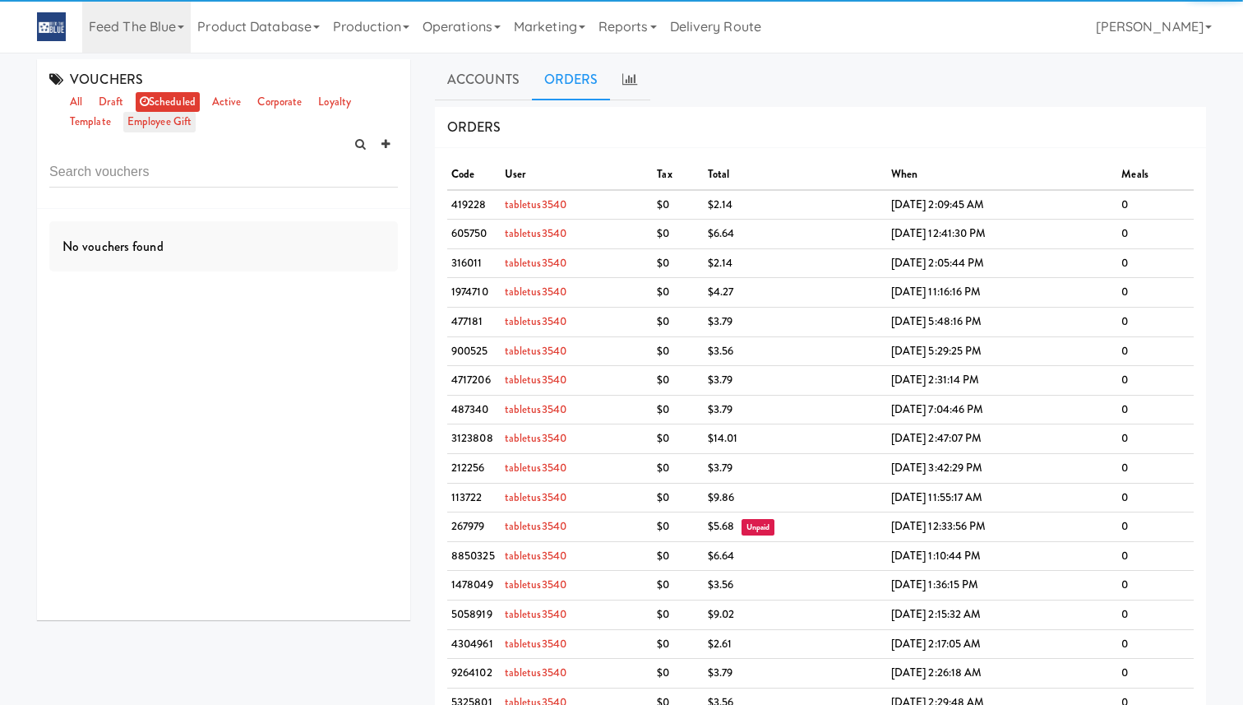
click at [169, 124] on link "employee gift" at bounding box center [159, 122] width 72 height 21
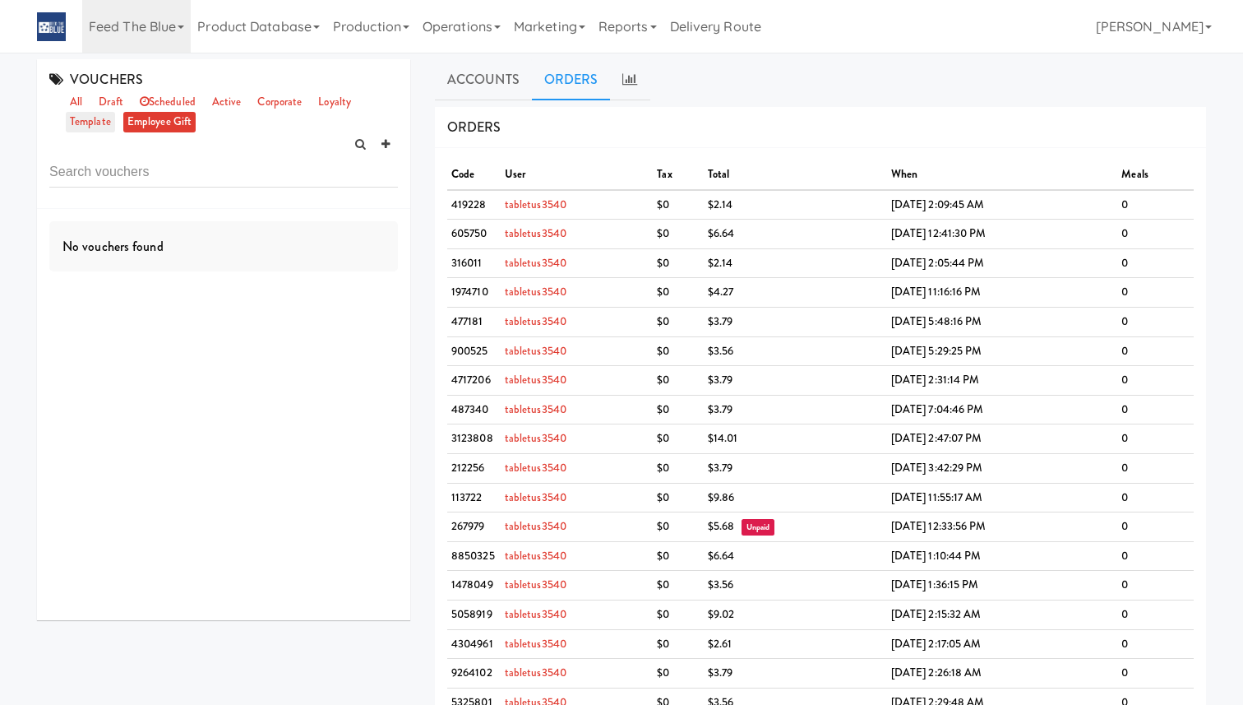
click at [96, 130] on link "template" at bounding box center [90, 122] width 49 height 21
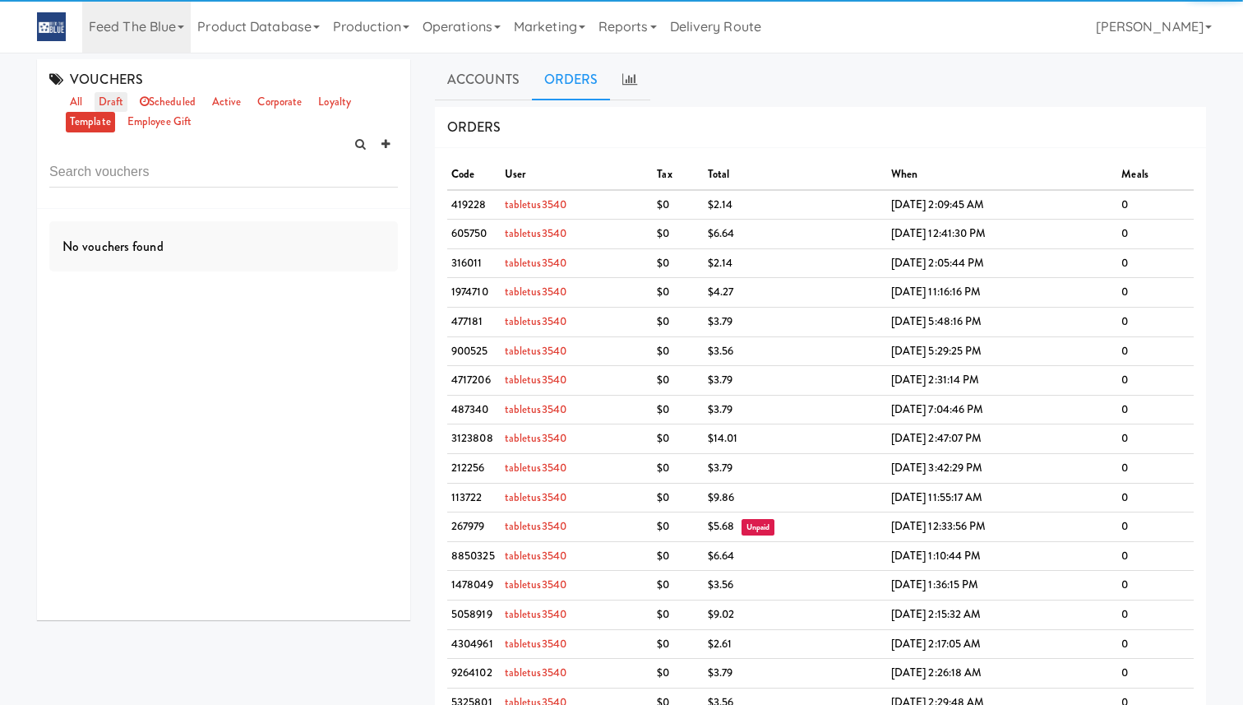
click at [107, 104] on link "draft" at bounding box center [111, 102] width 33 height 21
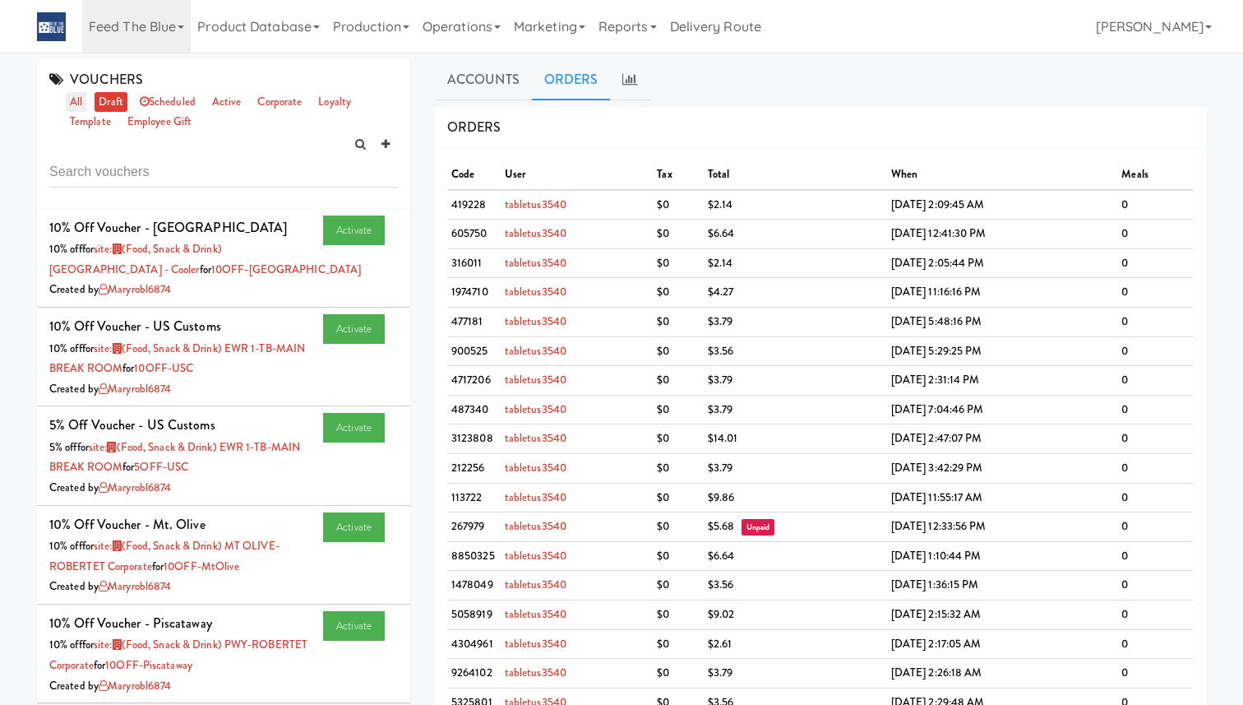
click at [77, 104] on link "all" at bounding box center [76, 102] width 21 height 21
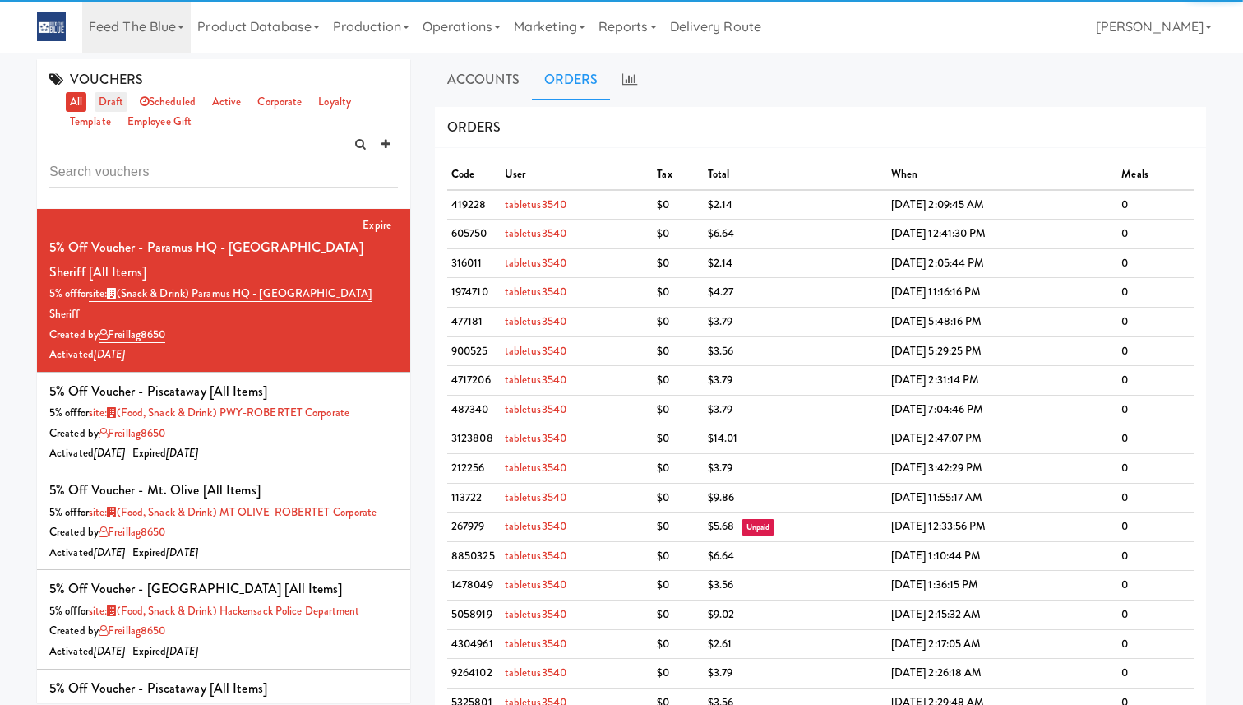
click at [109, 104] on link "draft" at bounding box center [111, 102] width 33 height 21
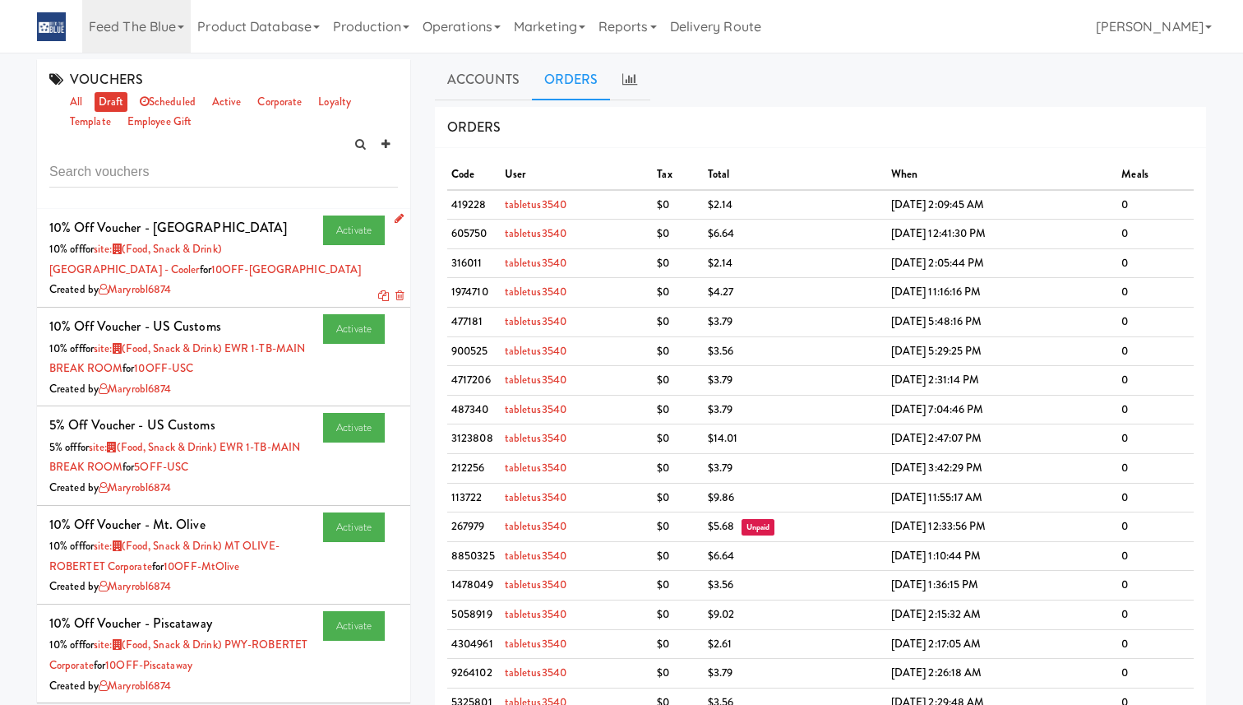
click at [206, 217] on div "10% off Voucher - [GEOGRAPHIC_DATA]" at bounding box center [168, 227] width 238 height 25
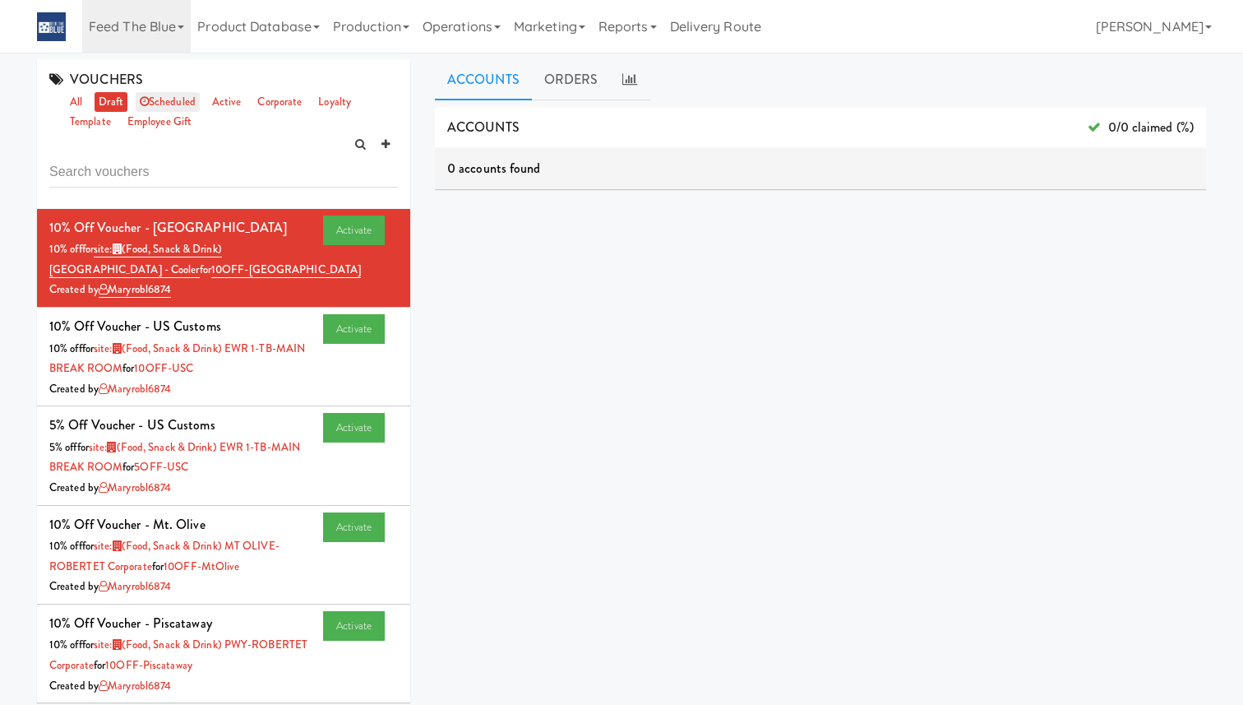
click at [182, 103] on link "scheduled" at bounding box center [168, 102] width 64 height 21
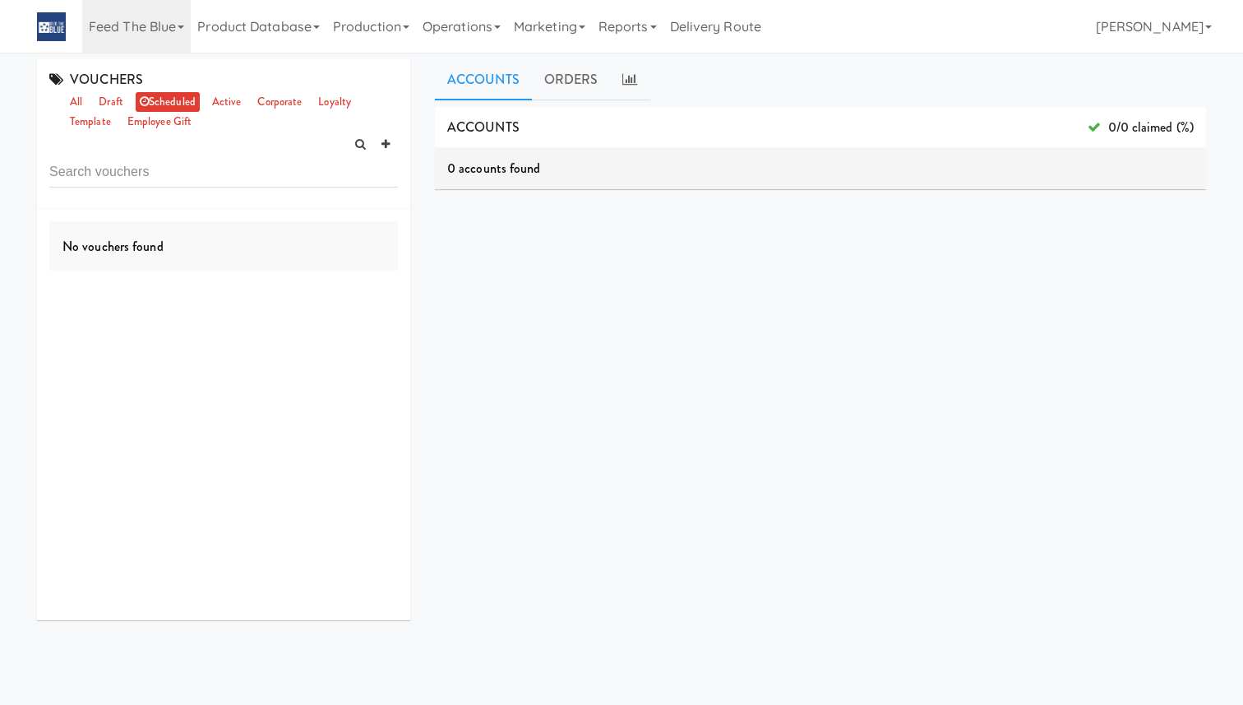
click at [207, 96] on ul "all draft scheduled active corporate loyalty template employee gift" at bounding box center [230, 112] width 336 height 40
click at [225, 102] on link "active" at bounding box center [227, 102] width 38 height 21
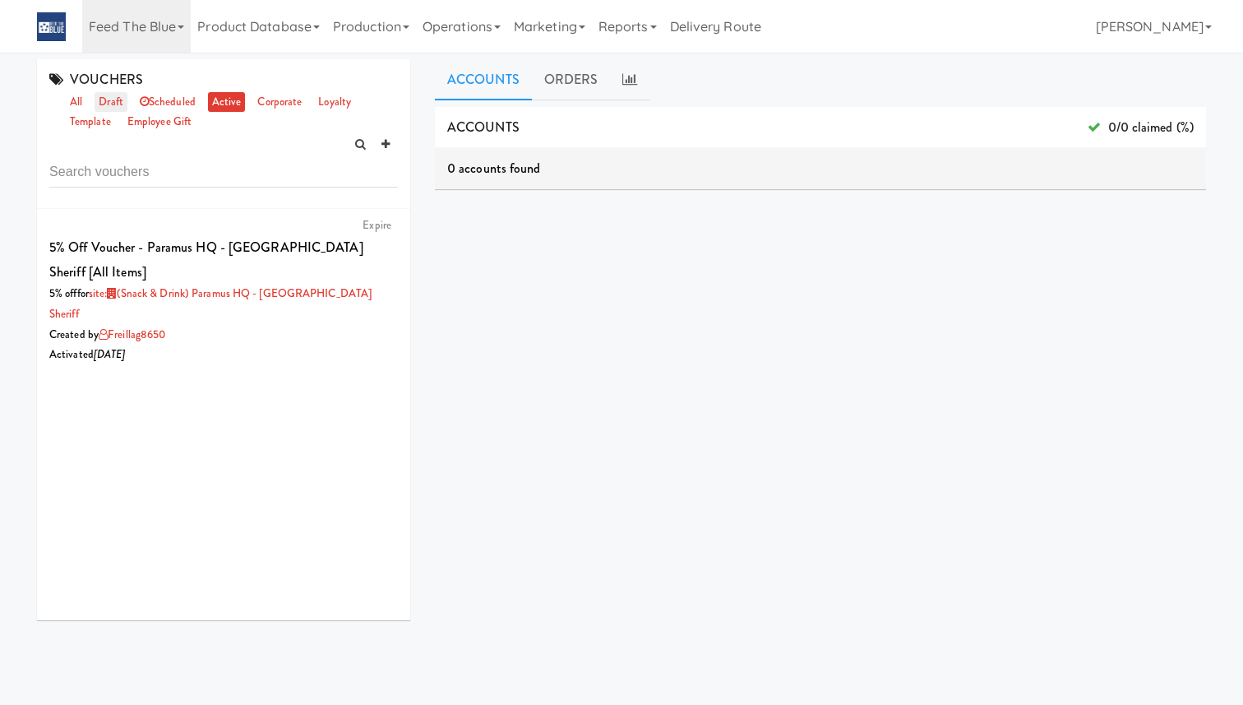
click at [110, 100] on link "draft" at bounding box center [111, 102] width 33 height 21
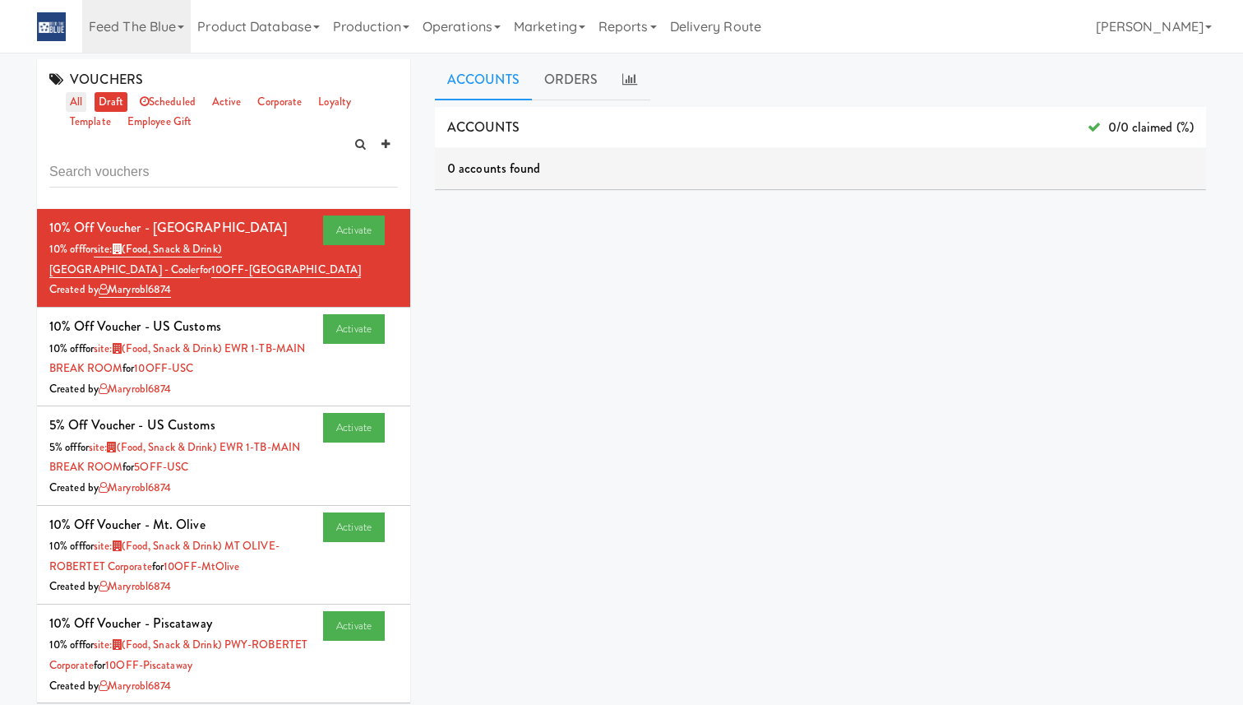
click at [69, 102] on link "all" at bounding box center [76, 102] width 21 height 21
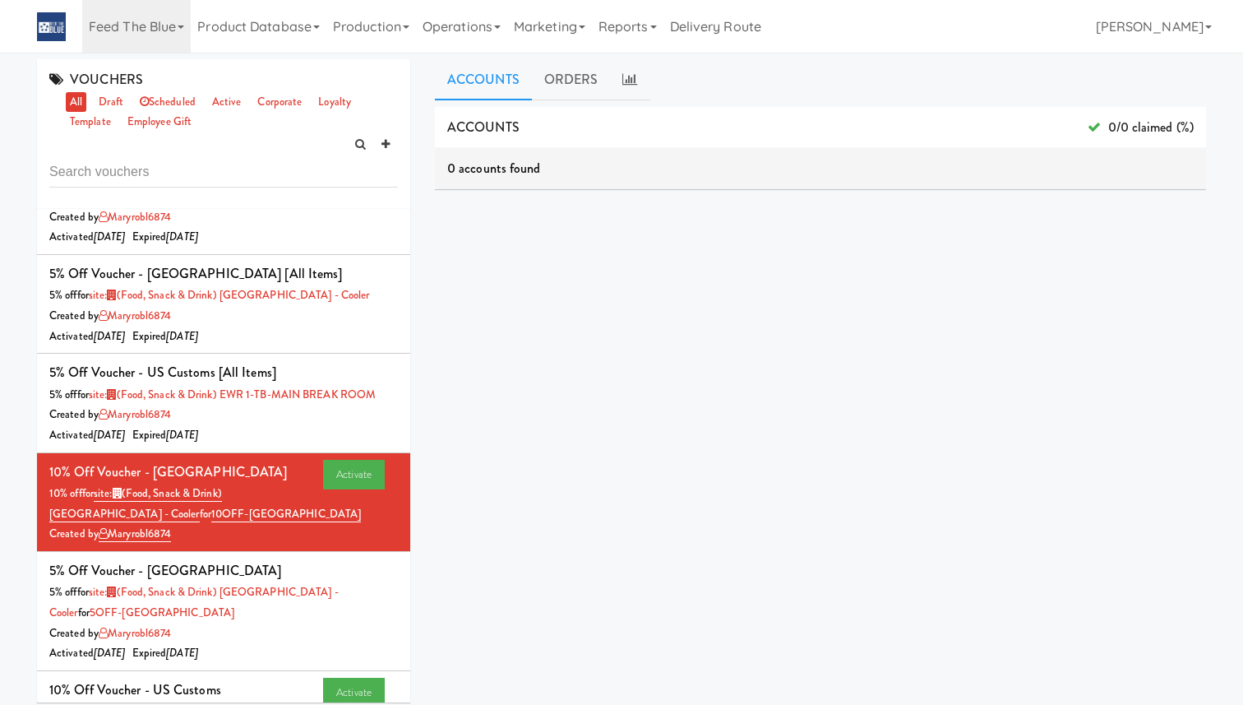
scroll to position [1093, 0]
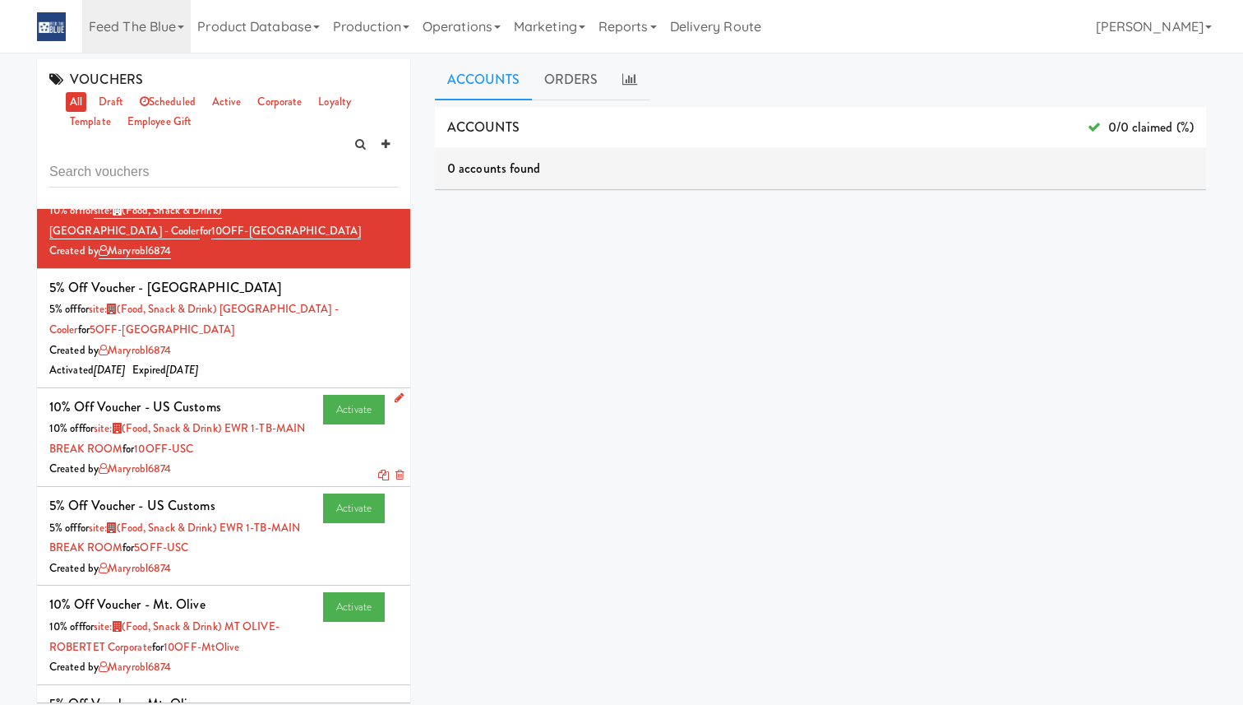
click at [236, 418] on div "10% off for site: (Food, Snack & Drink) EWR 1-TB-MAIN BREAK ROOM for 10OFF-USC" at bounding box center [223, 438] width 349 height 40
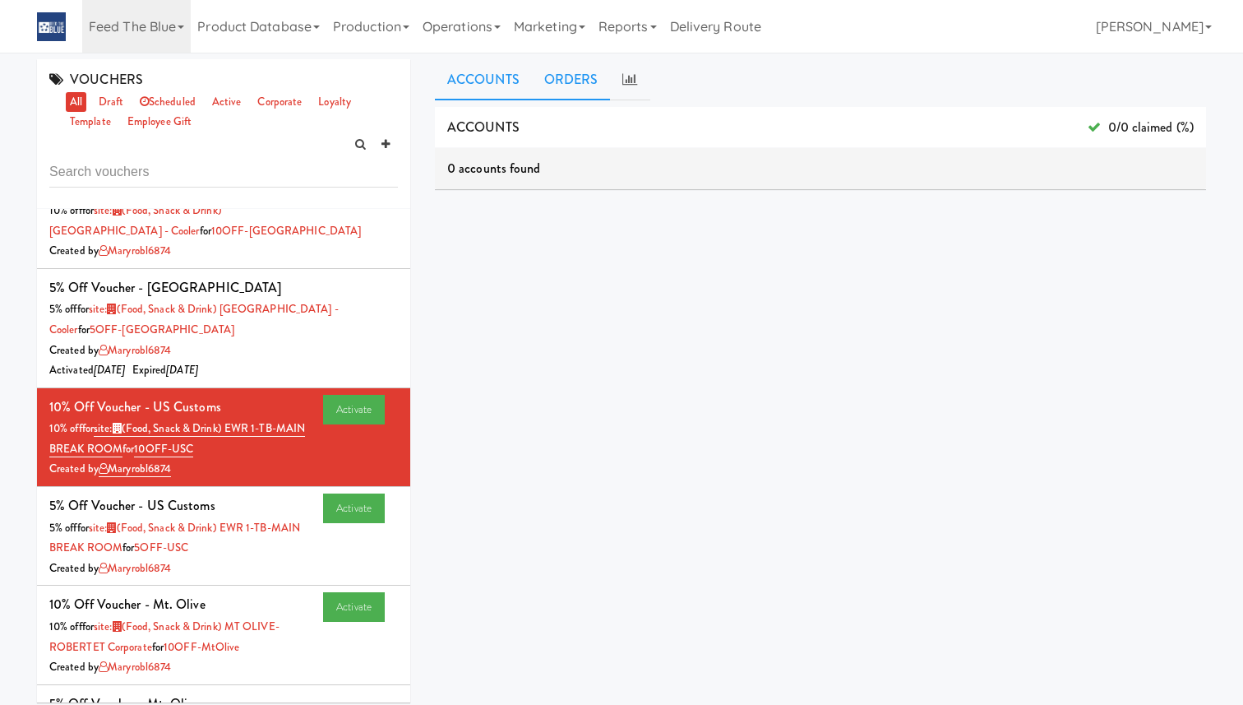
click at [582, 87] on link "ORDERS" at bounding box center [571, 79] width 79 height 41
click at [295, 309] on div "5% off for site: (Food, Snack & Drink) Middletown - Cooler for 5OFF-Middletown" at bounding box center [223, 319] width 349 height 40
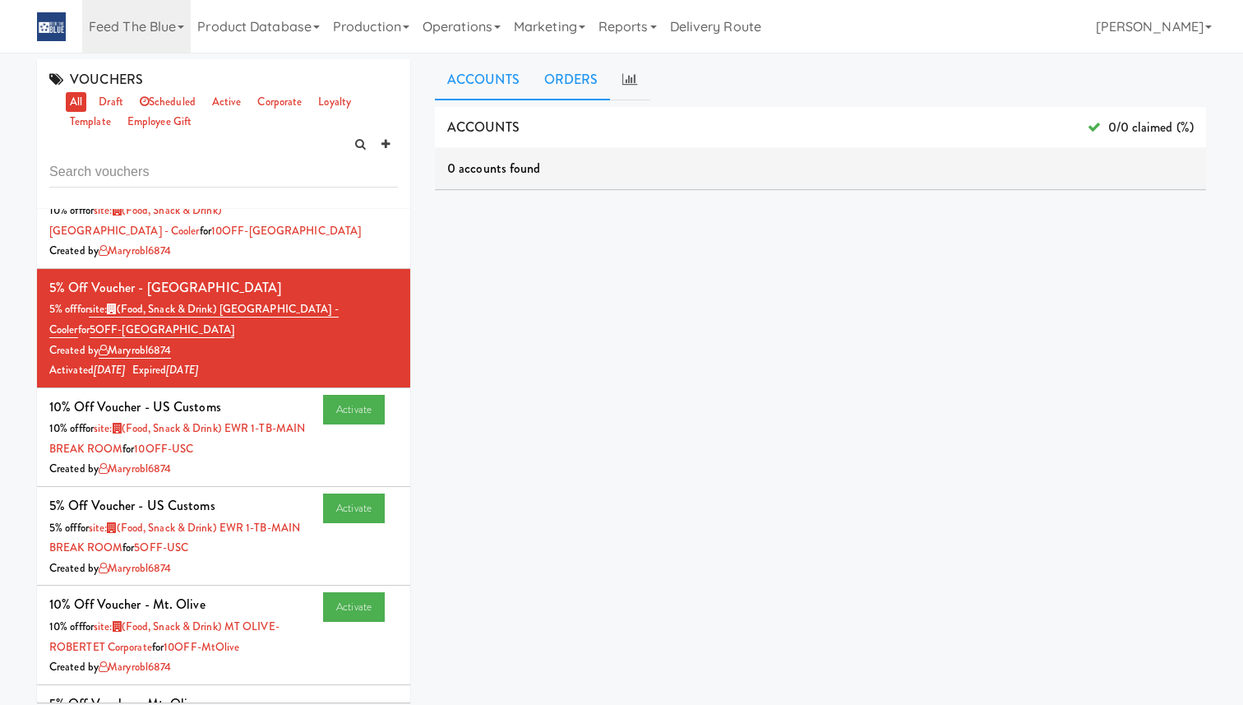
click at [569, 86] on link "ORDERS" at bounding box center [571, 79] width 79 height 41
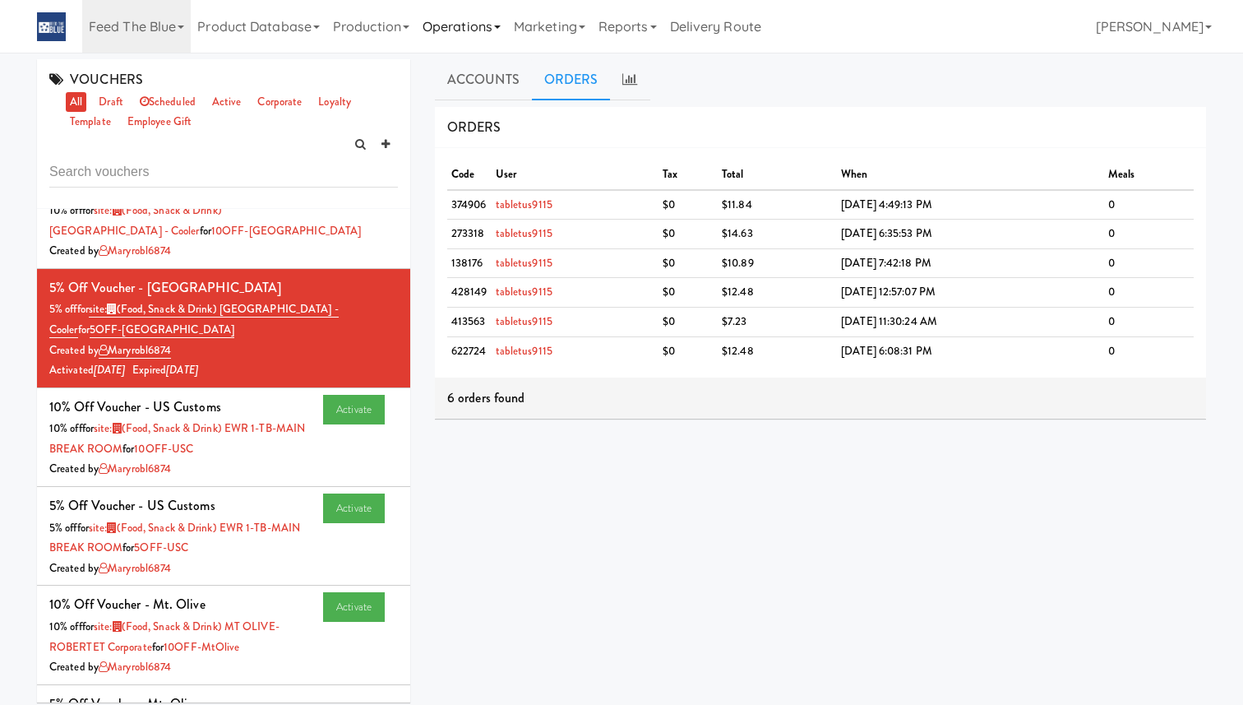
click at [443, 22] on link "Operations" at bounding box center [461, 26] width 91 height 53
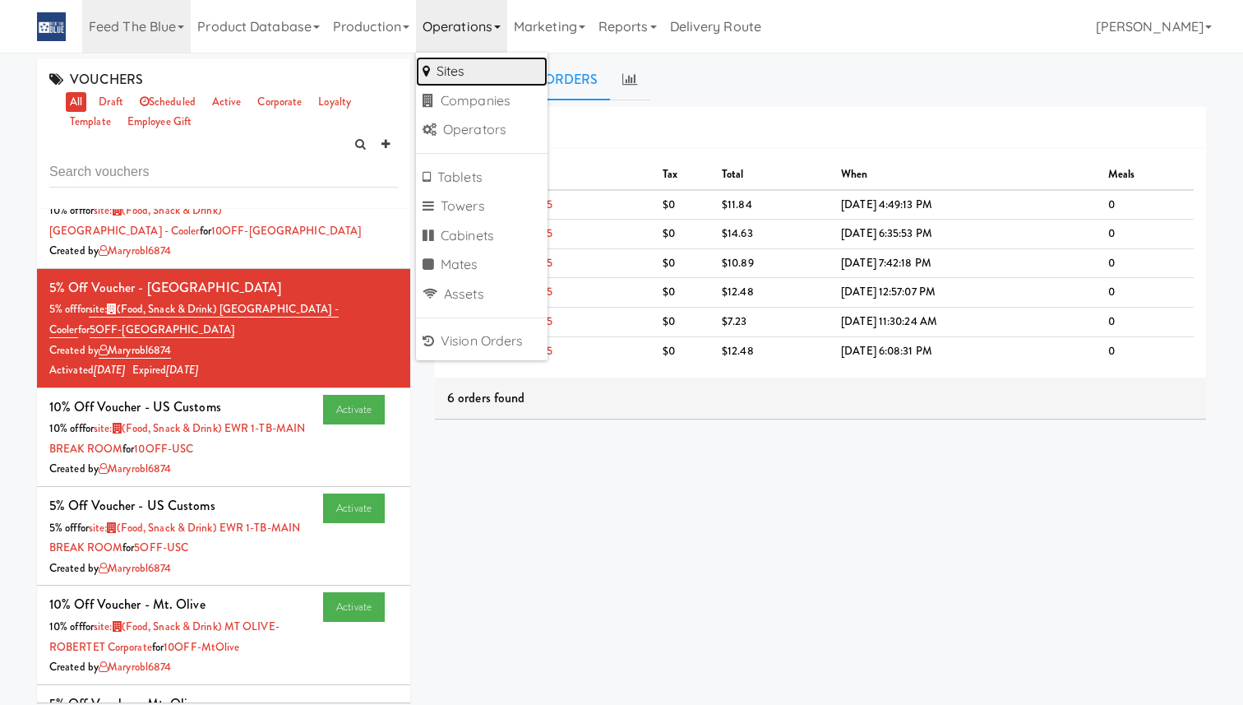
click at [492, 73] on link "Sites" at bounding box center [482, 72] width 132 height 30
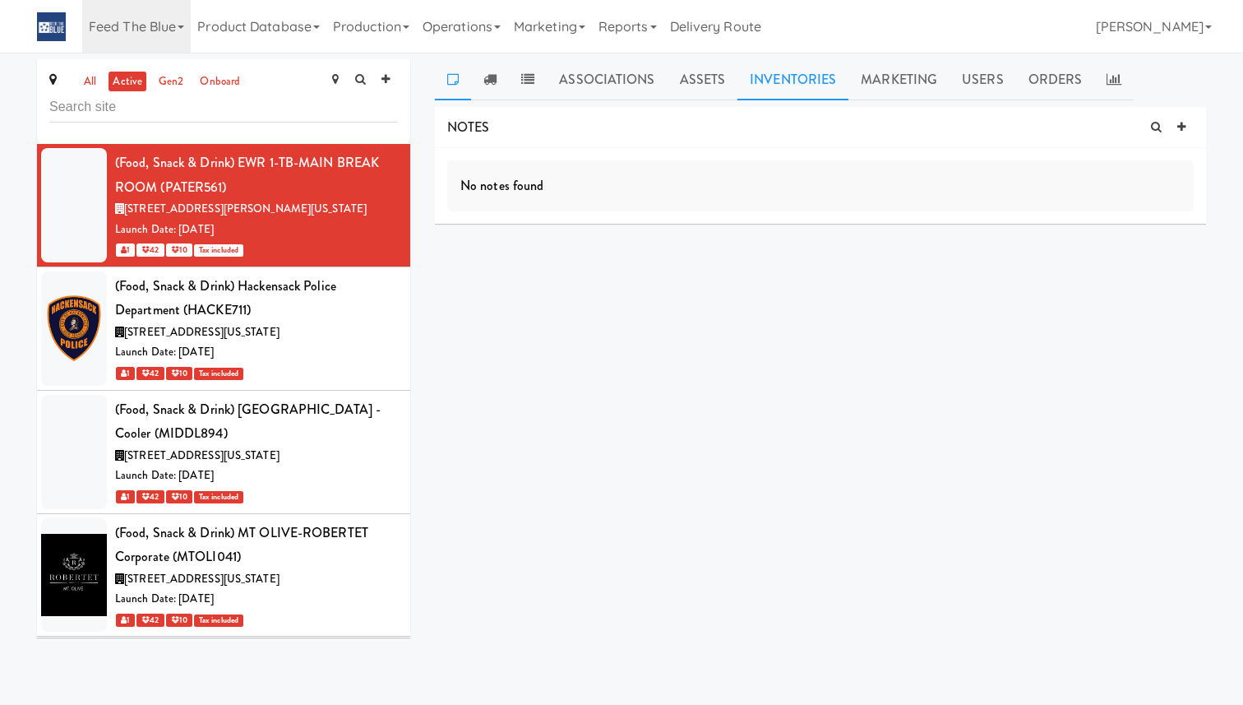
click at [742, 79] on link "Inventories" at bounding box center [792, 79] width 111 height 41
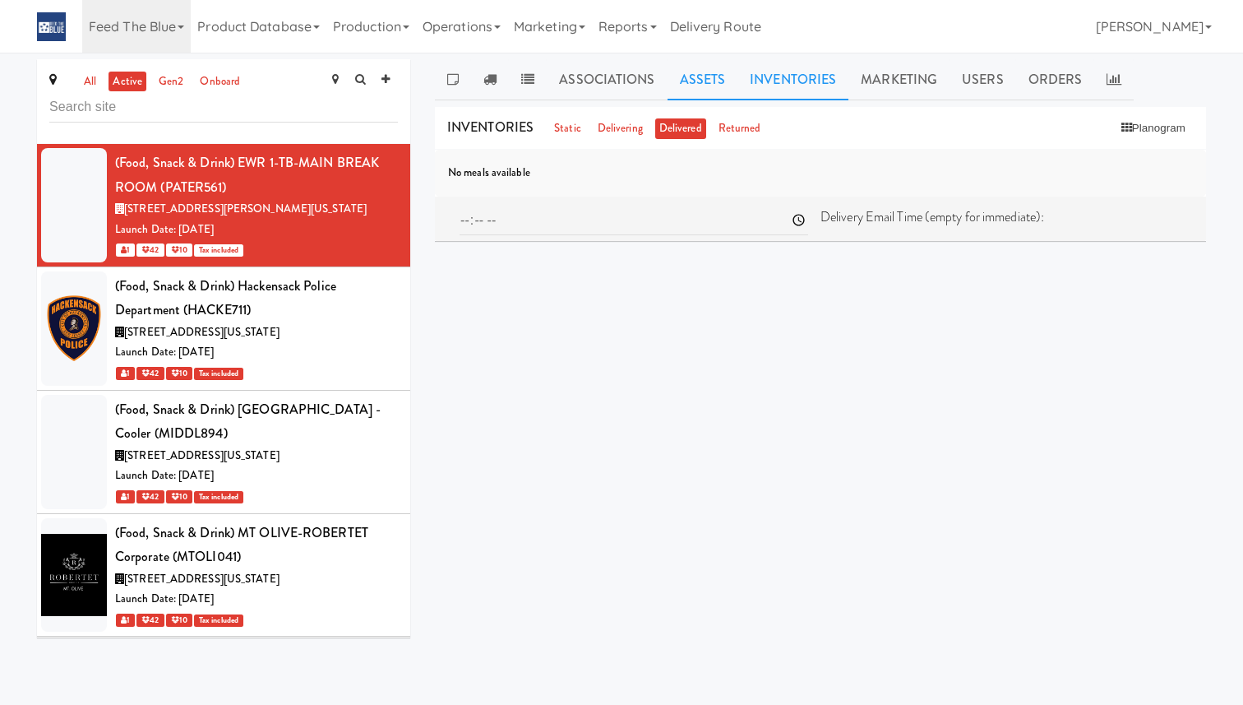
click at [686, 80] on link "Assets" at bounding box center [703, 79] width 71 height 41
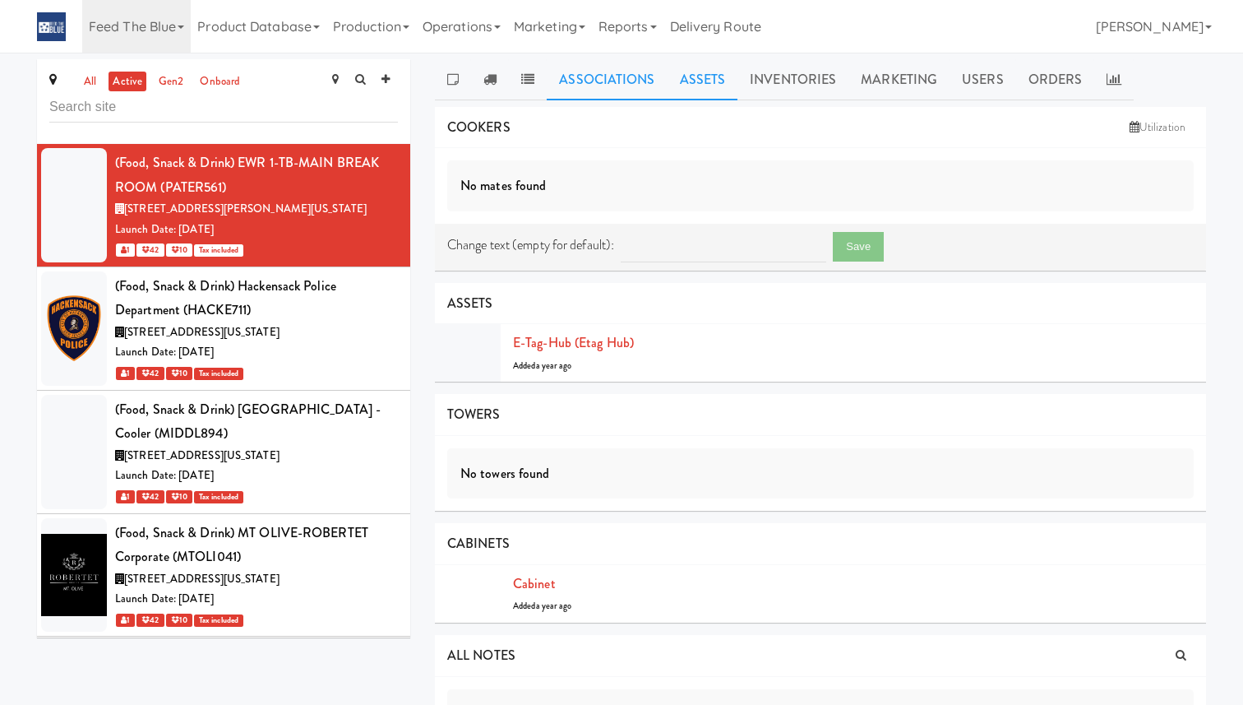
click at [623, 85] on link "Associations" at bounding box center [607, 79] width 120 height 41
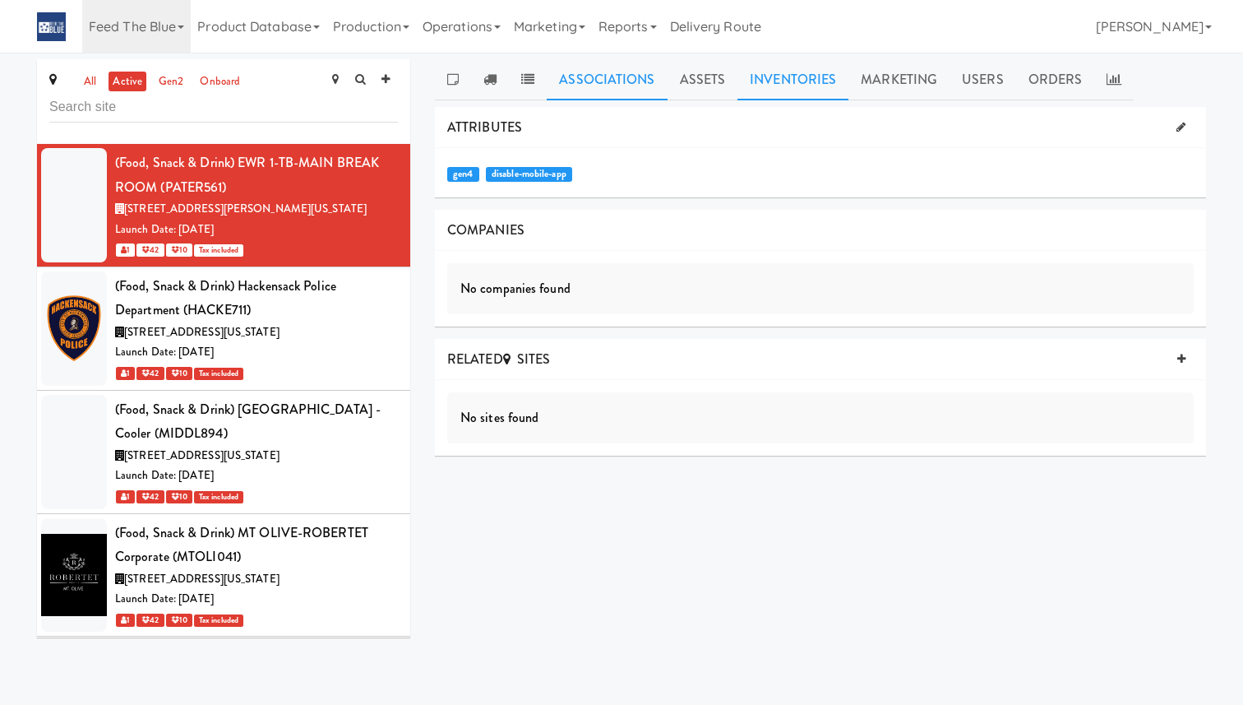
click at [802, 82] on link "Inventories" at bounding box center [792, 79] width 111 height 41
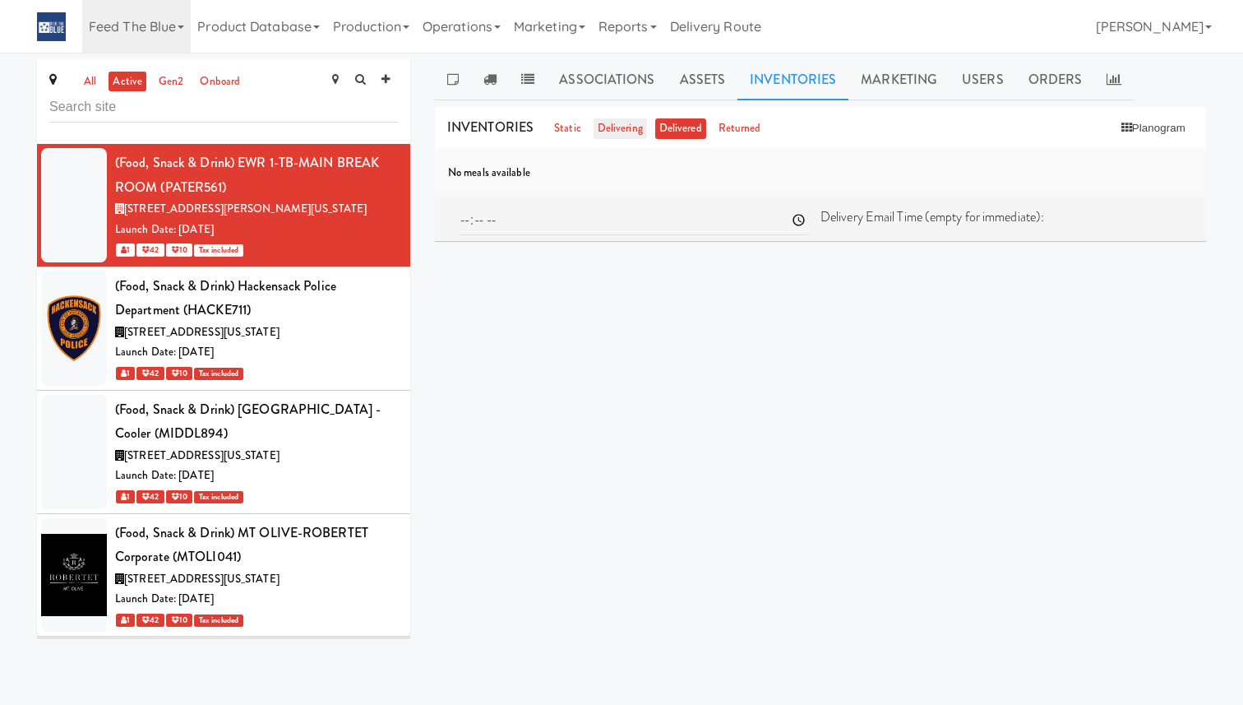
click at [620, 127] on link "delivering" at bounding box center [620, 128] width 53 height 21
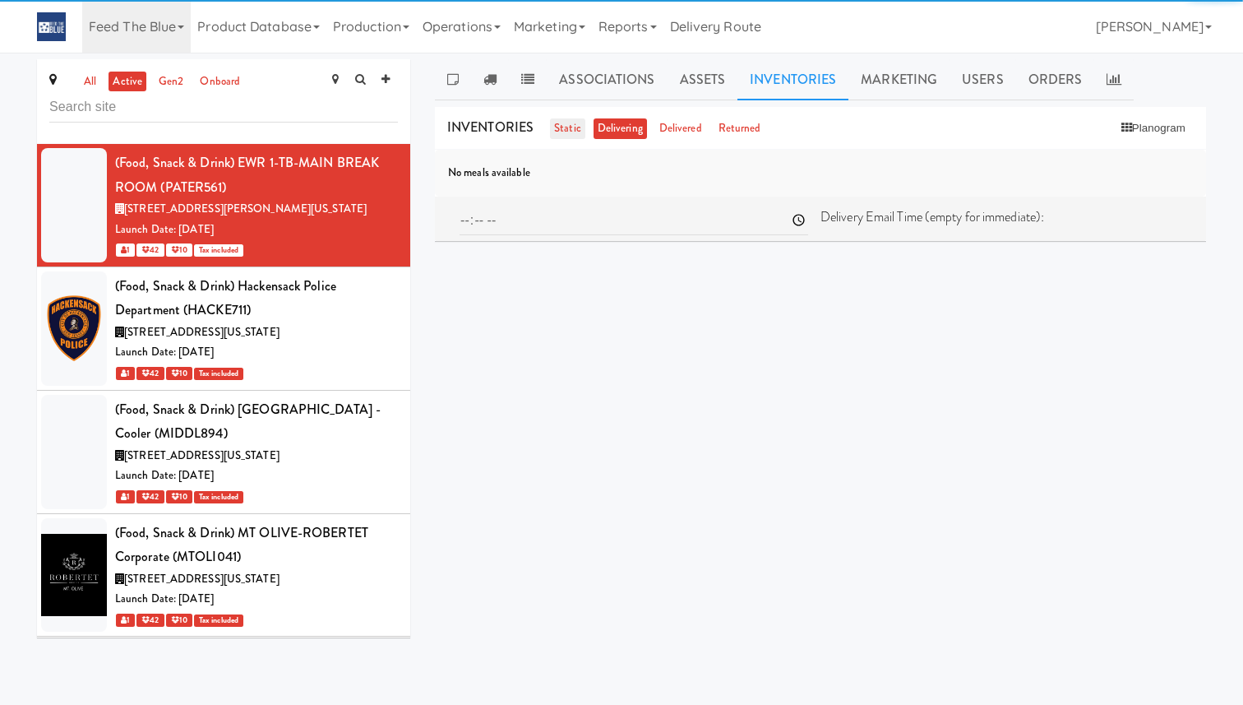
click at [565, 133] on link "static" at bounding box center [567, 128] width 35 height 21
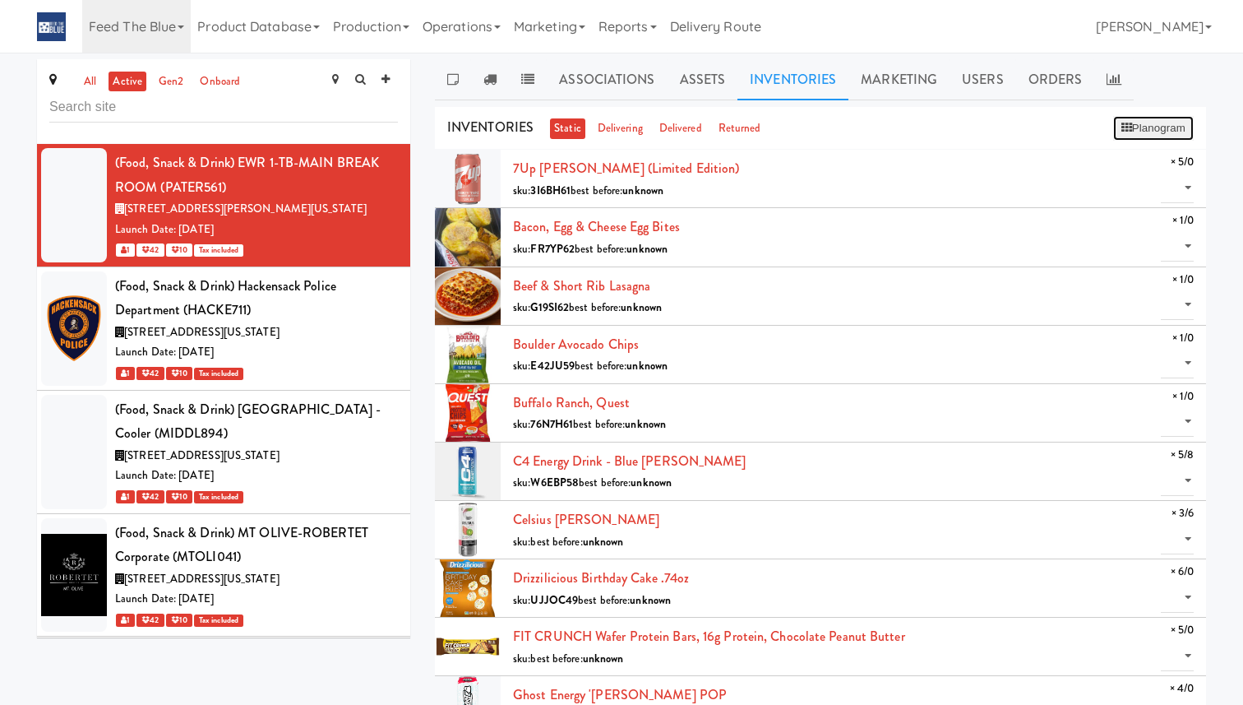
click at [1125, 127] on icon at bounding box center [1126, 127] width 11 height 11
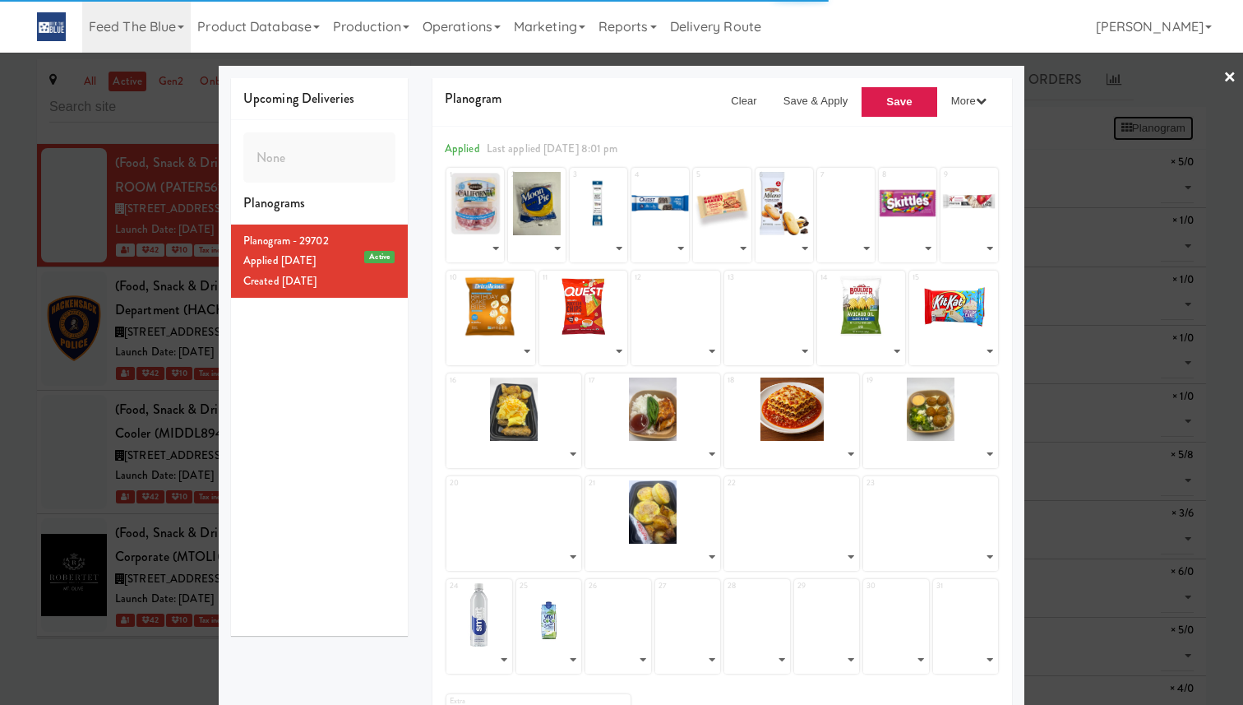
select select "number:285282"
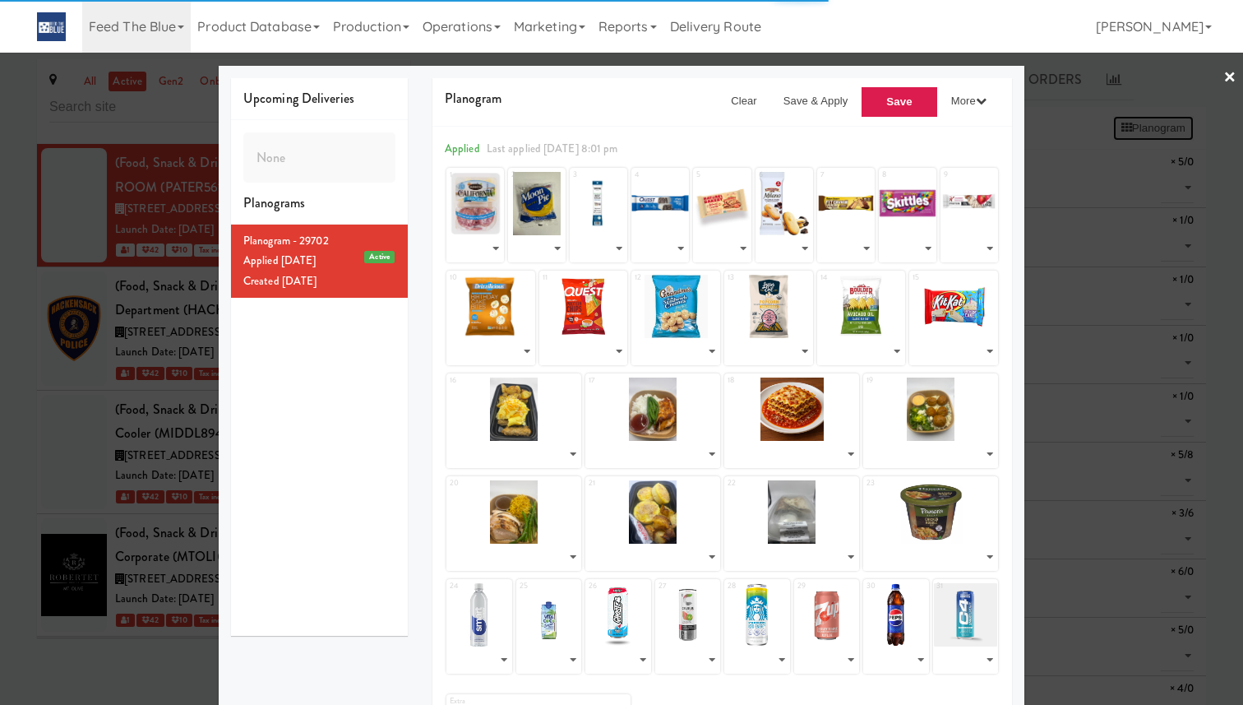
select select "number:285294"
select select "number:299712"
select select "number:249195"
select select "number:299707"
select select "number:299706"
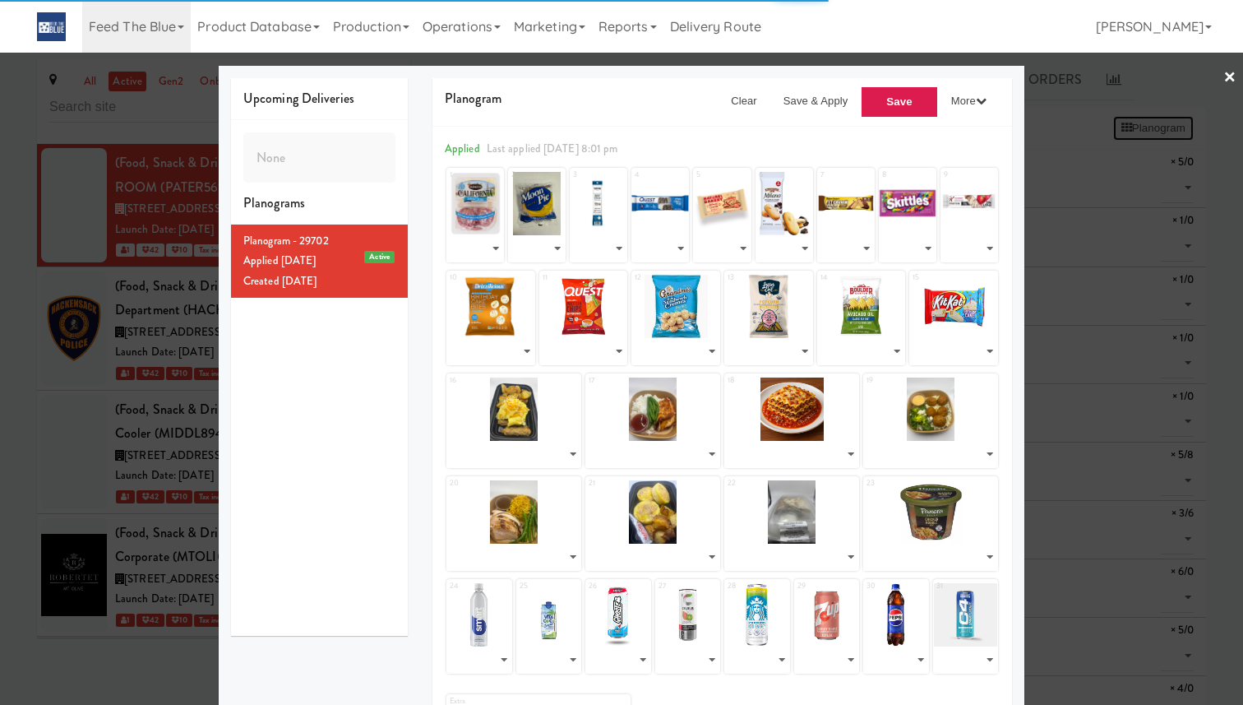
select select "number:299705"
select select "number:273680"
select select "number:280613"
select select "number:296837"
select select "number:296826"
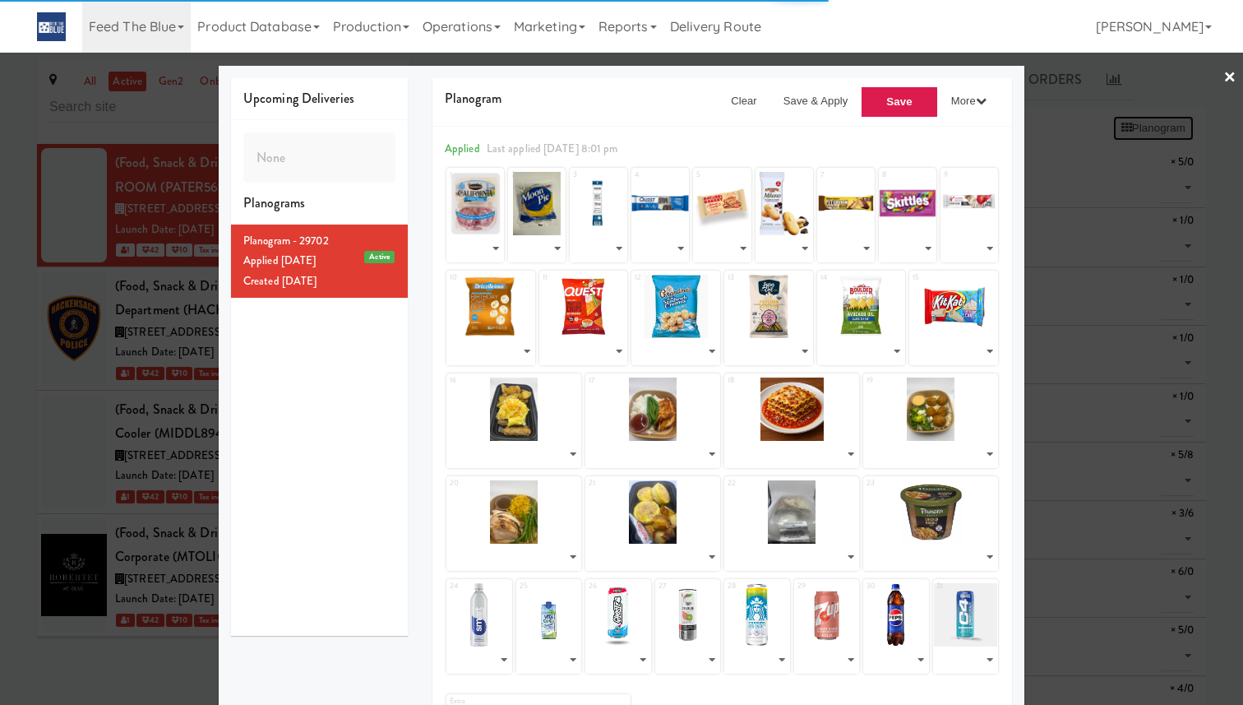
select select "number:280598"
select select "number:280597"
select select "number:292594"
select select "number:299704"
select select "number:299703"
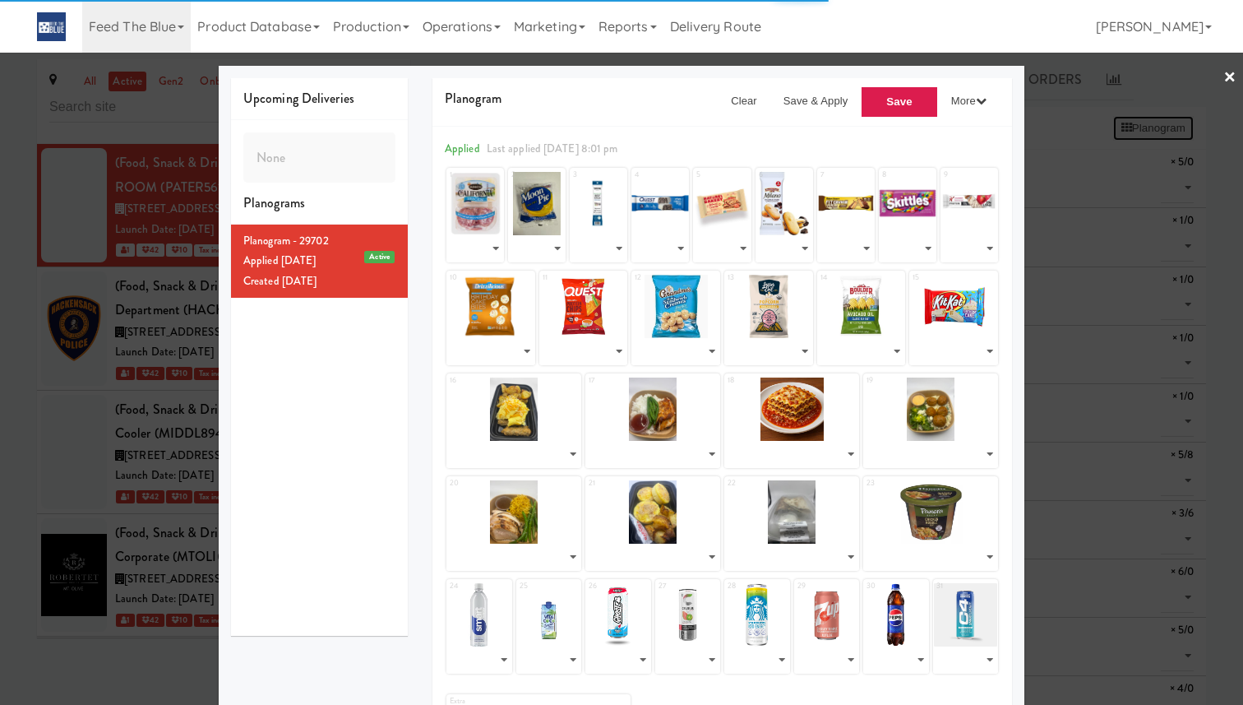
select select "number:299702"
select select "number:299701"
select select "number:299700"
select select "number:299699"
select select "number:299698"
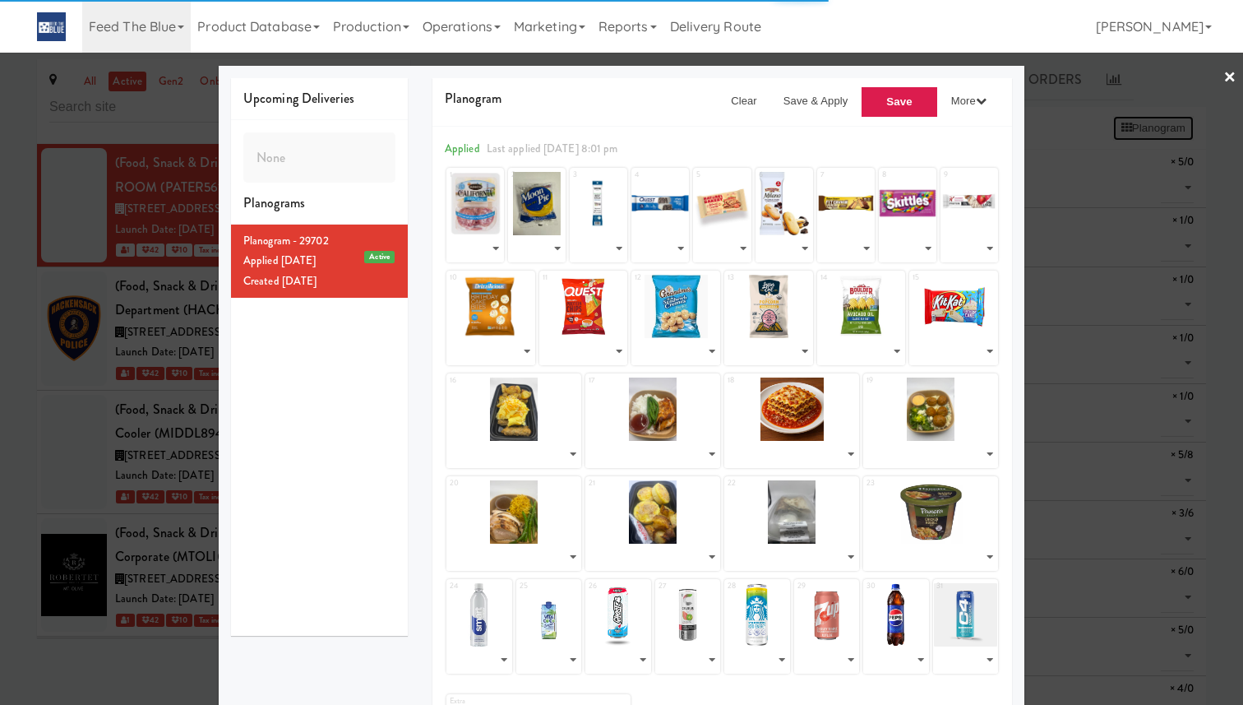
select select "number:292590"
select select "number:299697"
select select "number:292585"
select select "number:296818"
select select "number:292583"
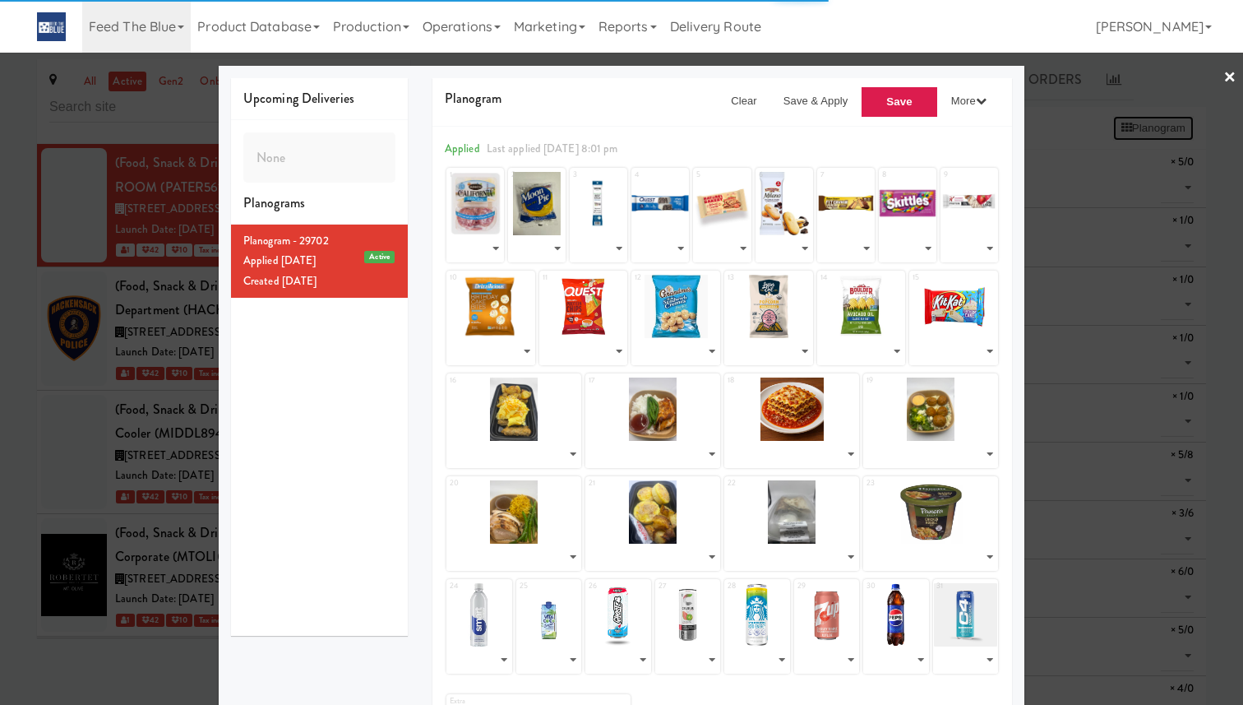
select select "number:280595"
select select "number:270713"
select select "number:299713"
select select "number:256150"
select select "number:285283"
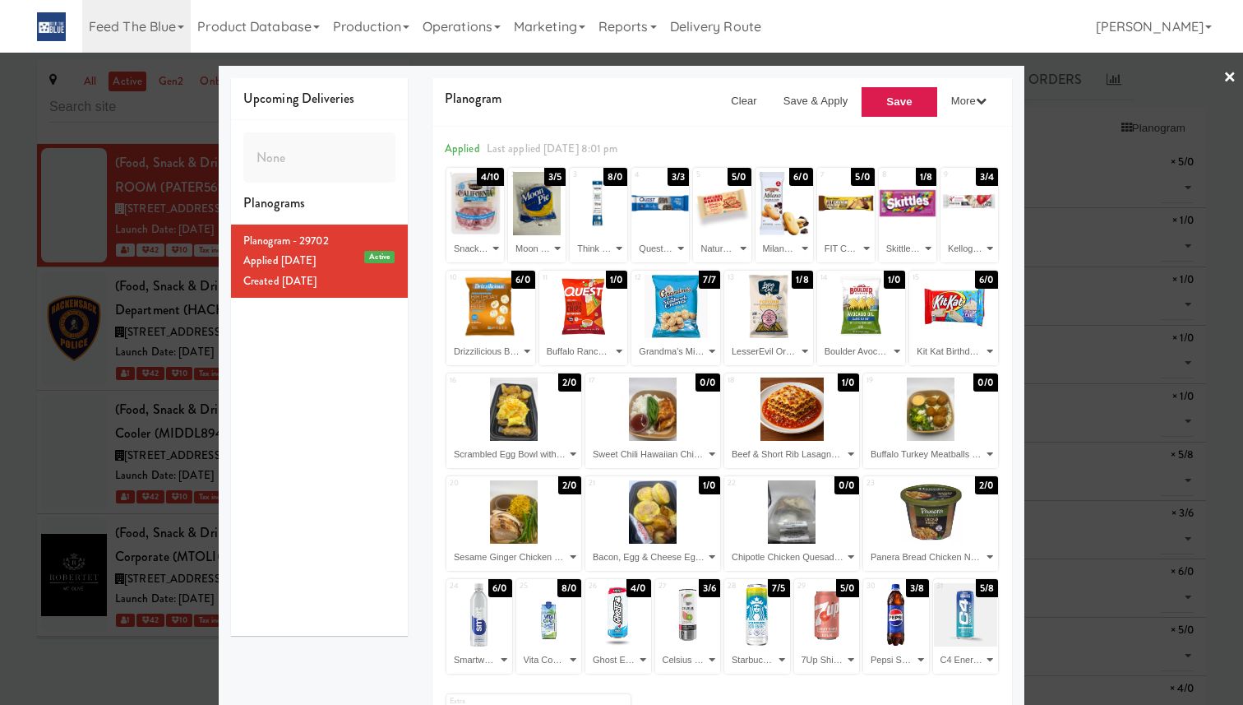
click at [1104, 155] on div at bounding box center [621, 352] width 1243 height 705
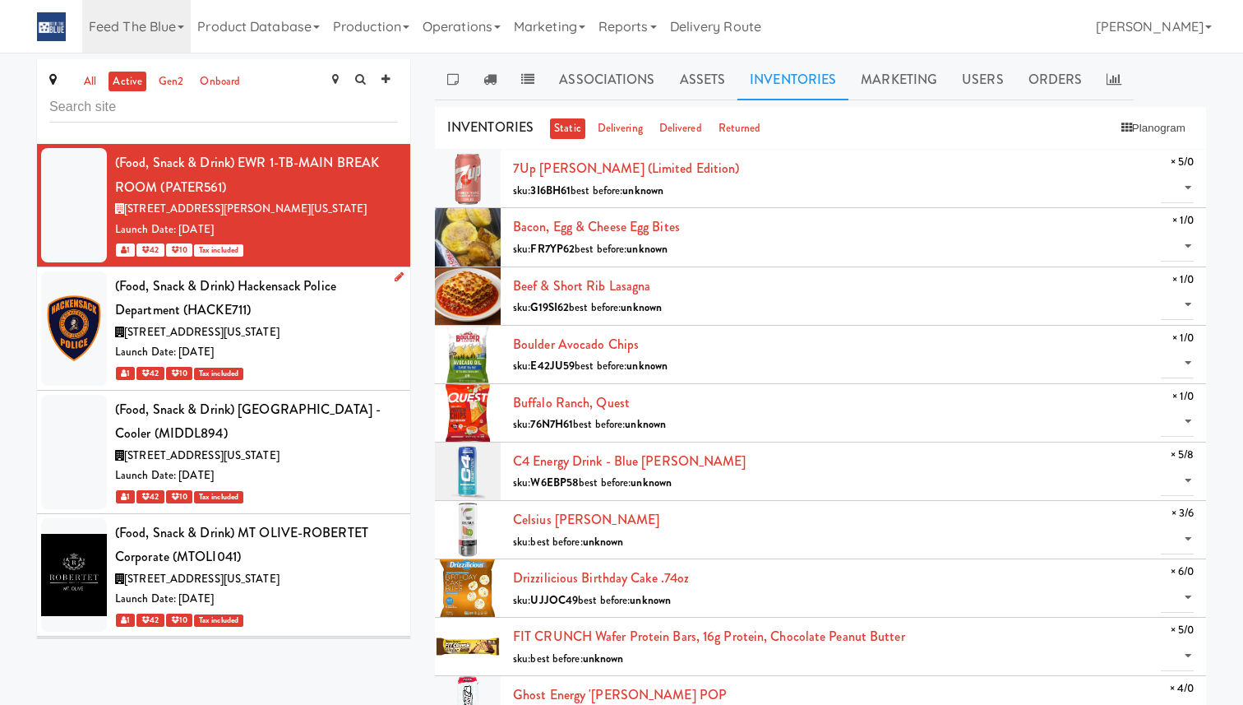
click at [358, 318] on div "(Food, Snack & Drink) Hackensack Police Department (HACKE711)" at bounding box center [256, 298] width 283 height 49
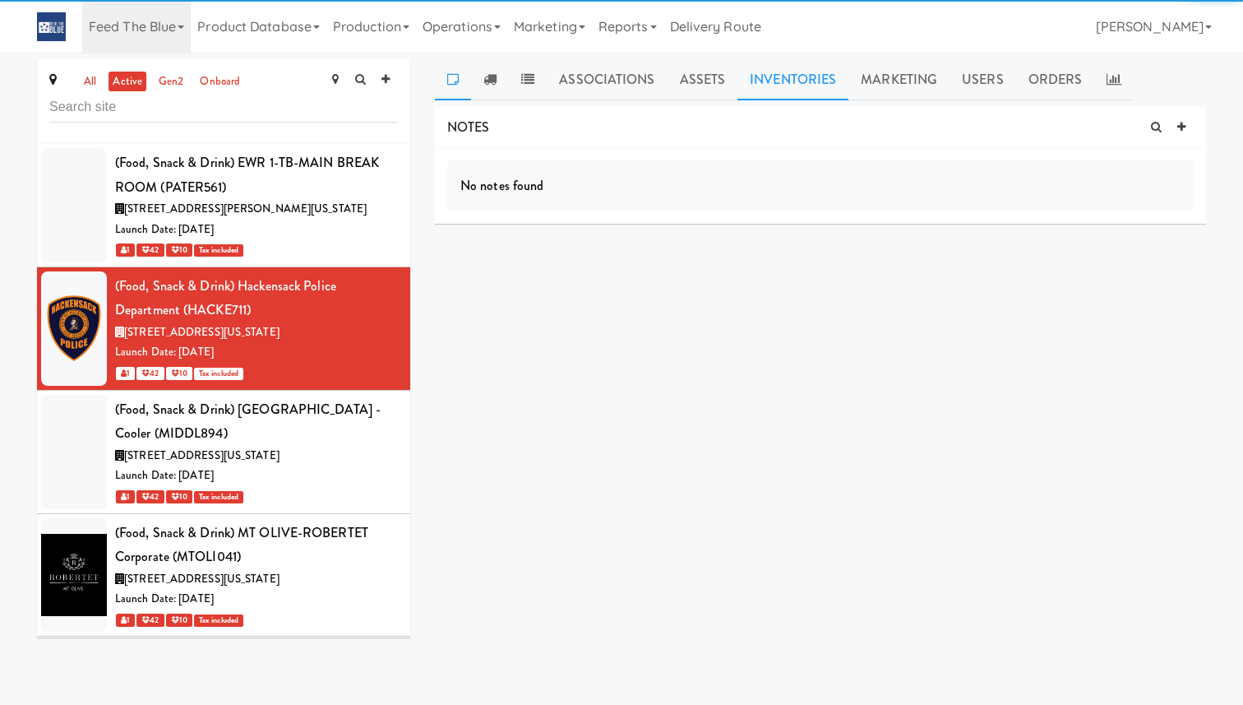
click at [786, 83] on link "Inventories" at bounding box center [792, 79] width 111 height 41
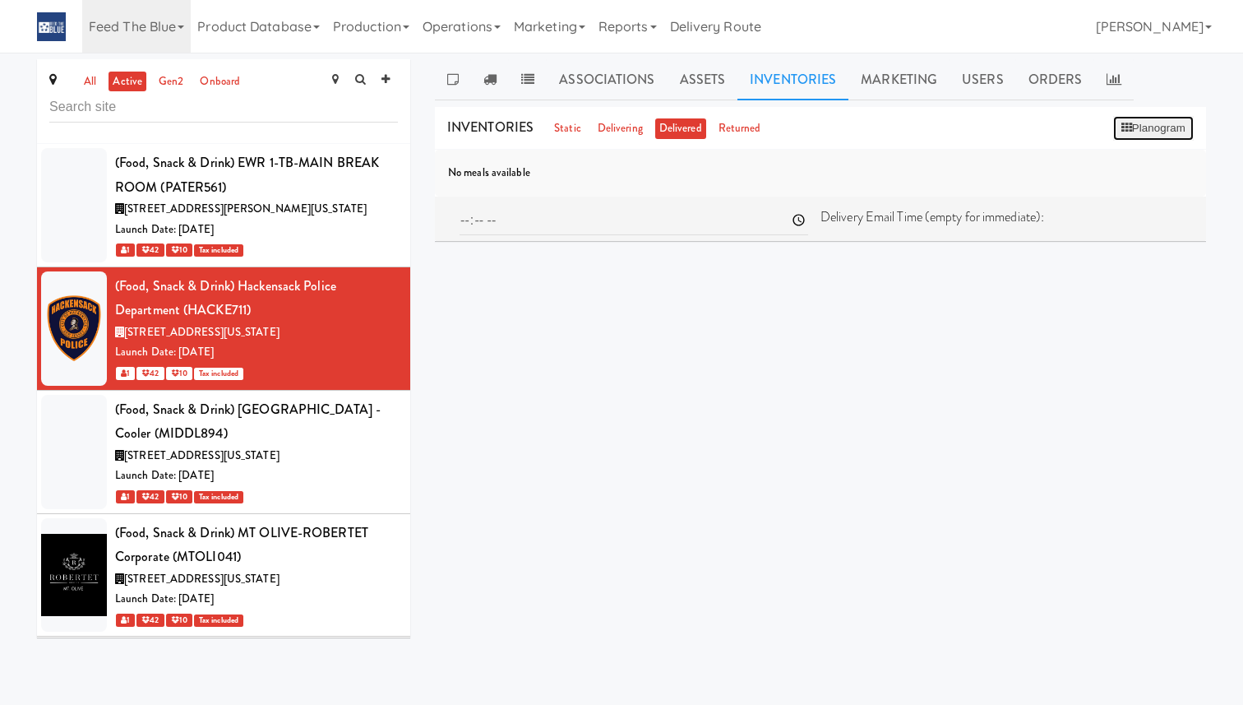
click at [1131, 130] on button "Planogram" at bounding box center [1153, 128] width 81 height 25
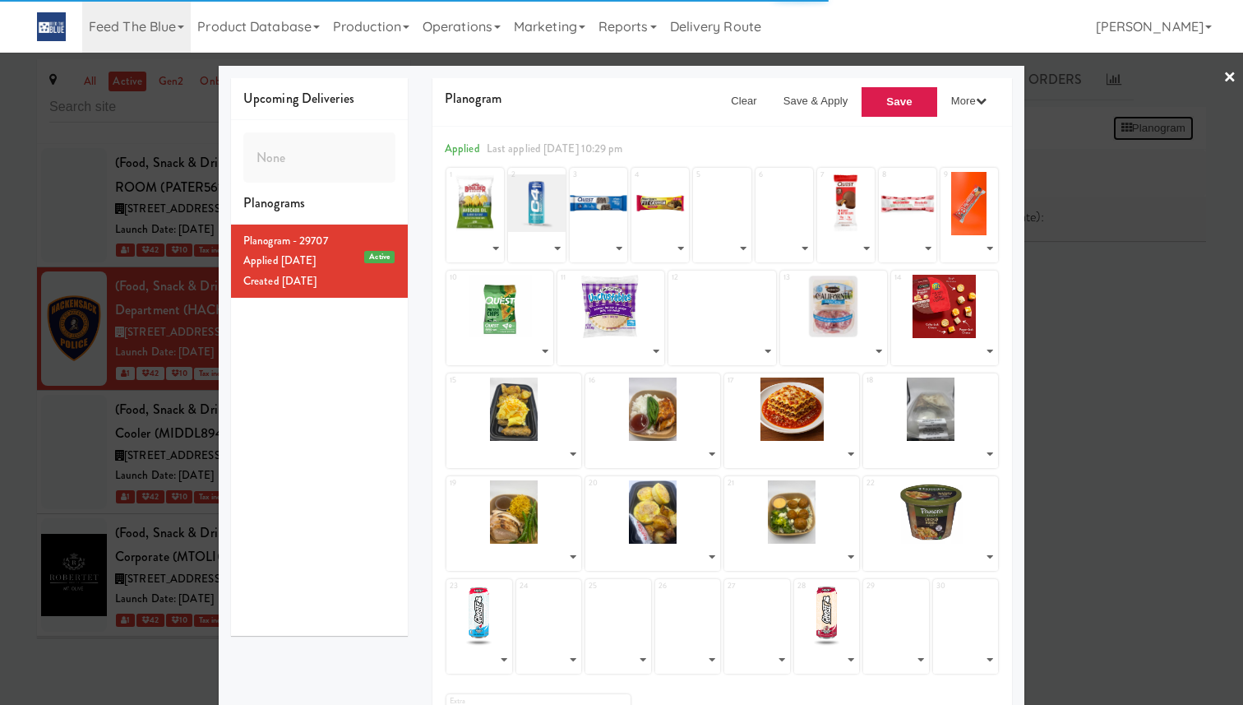
select select "number:289257"
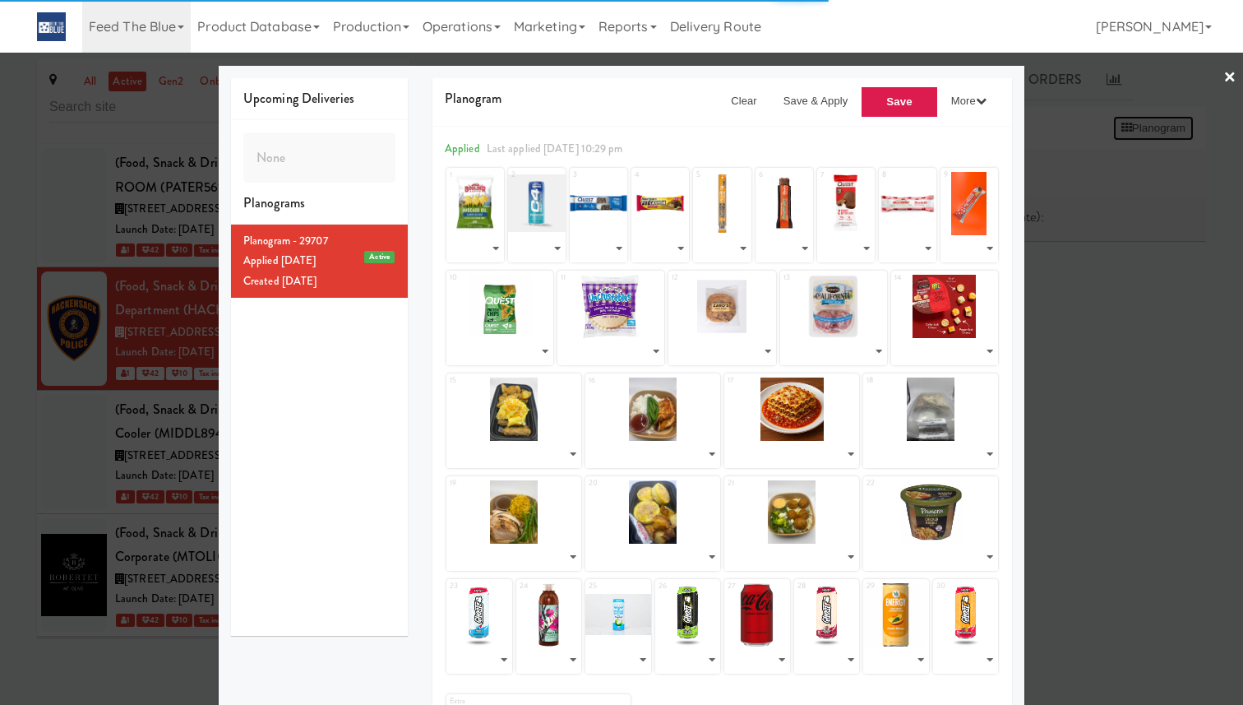
select select "number:293076"
select select "number:265161"
select select "number:273560"
select select "number:296836"
select select "number:293075"
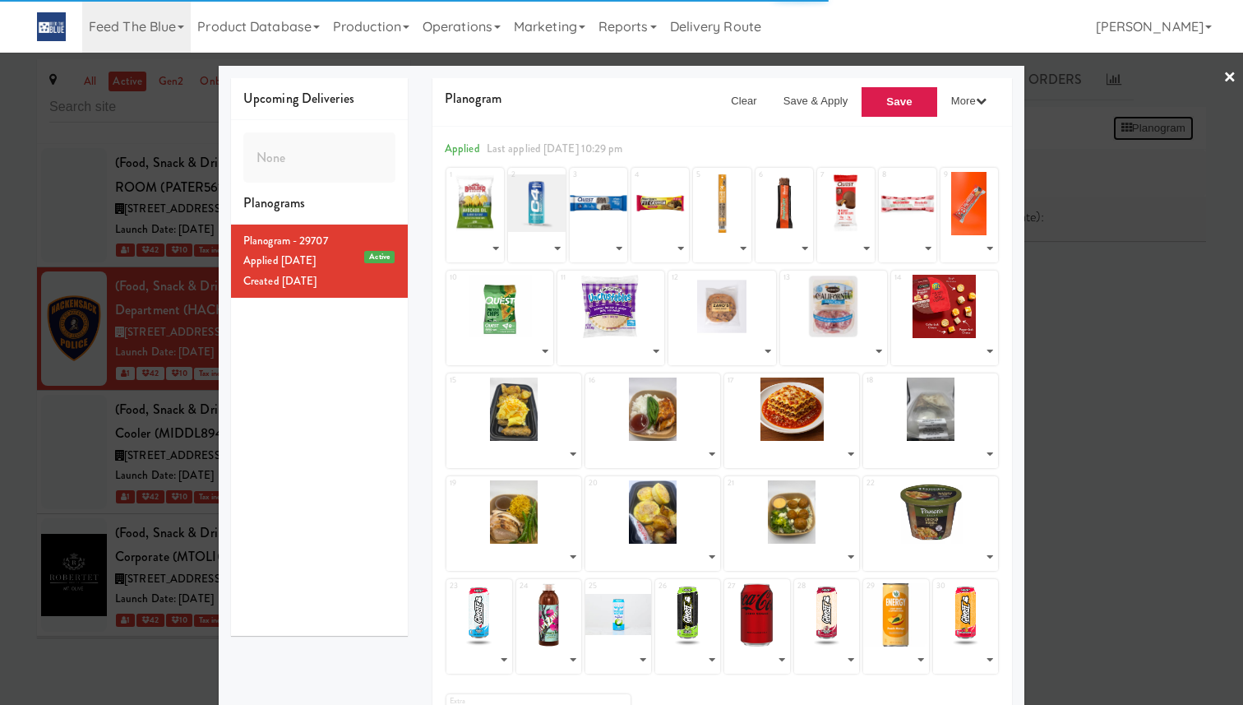
select select "number:254440"
select select "number:293074"
select select "number:293091"
select select "number:296828"
select select "number:289255"
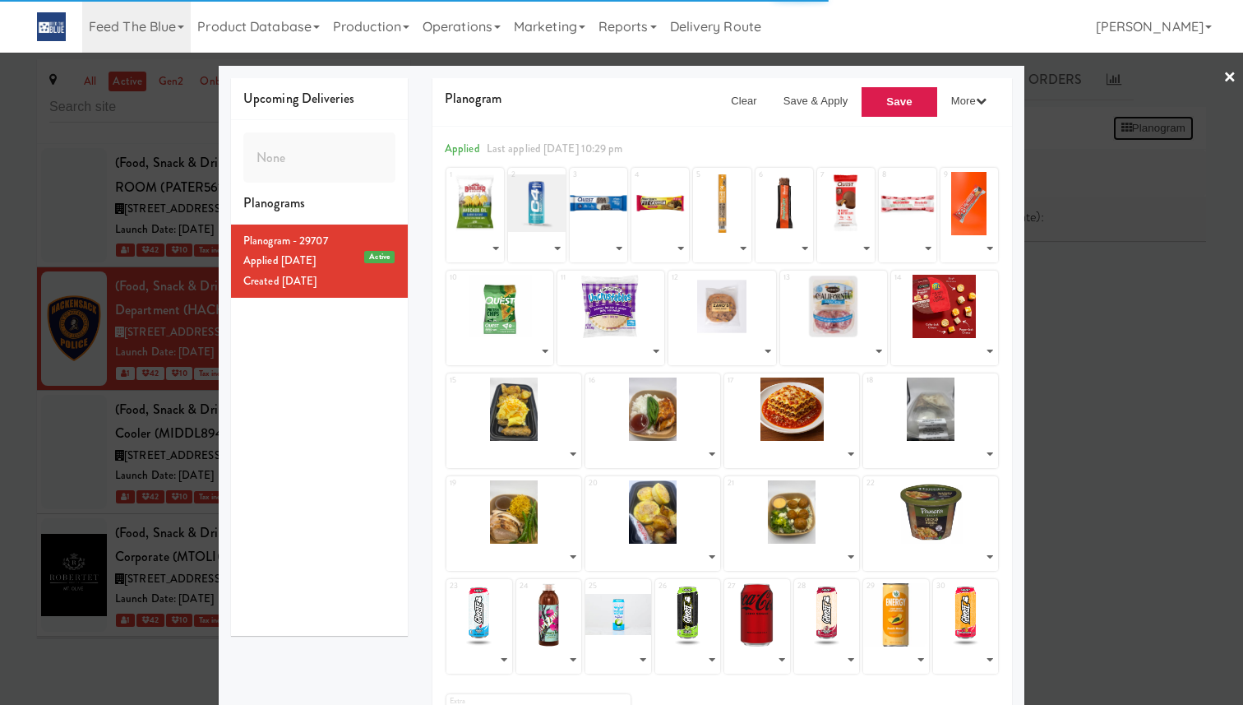
select select "number:281371"
select select "number:289256"
select select "number:299741"
select select "number:299740"
select select "number:299739"
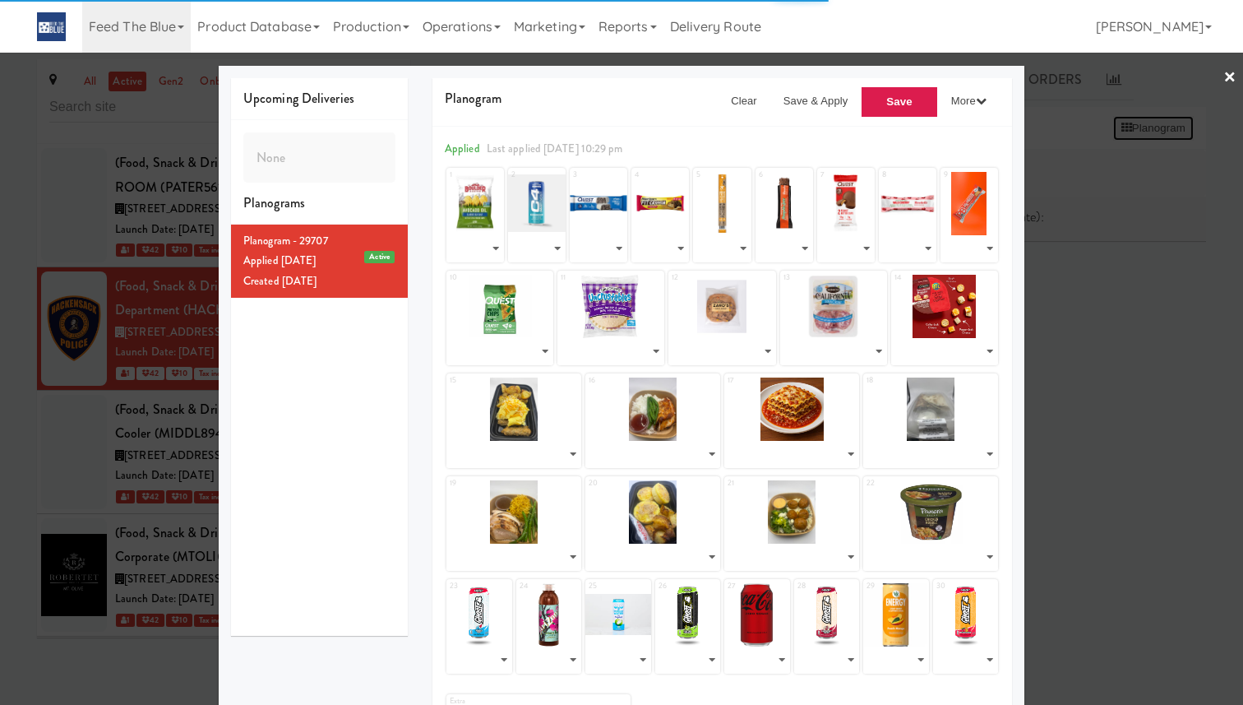
select select "number:299738"
select select "number:293065"
select select "number:299737"
select select "number:299736"
select select "number:299735"
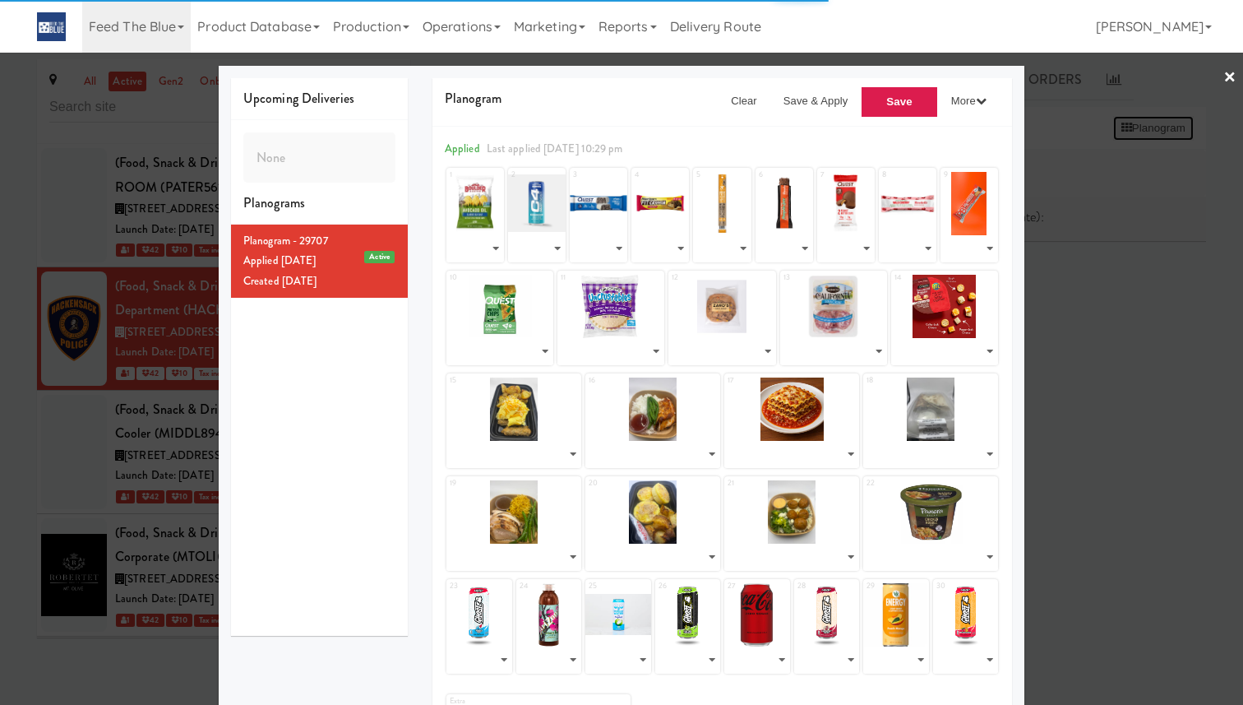
select select "number:299734"
select select "number:299733"
select select "number:215053"
select select "number:299732"
select select "number:289246"
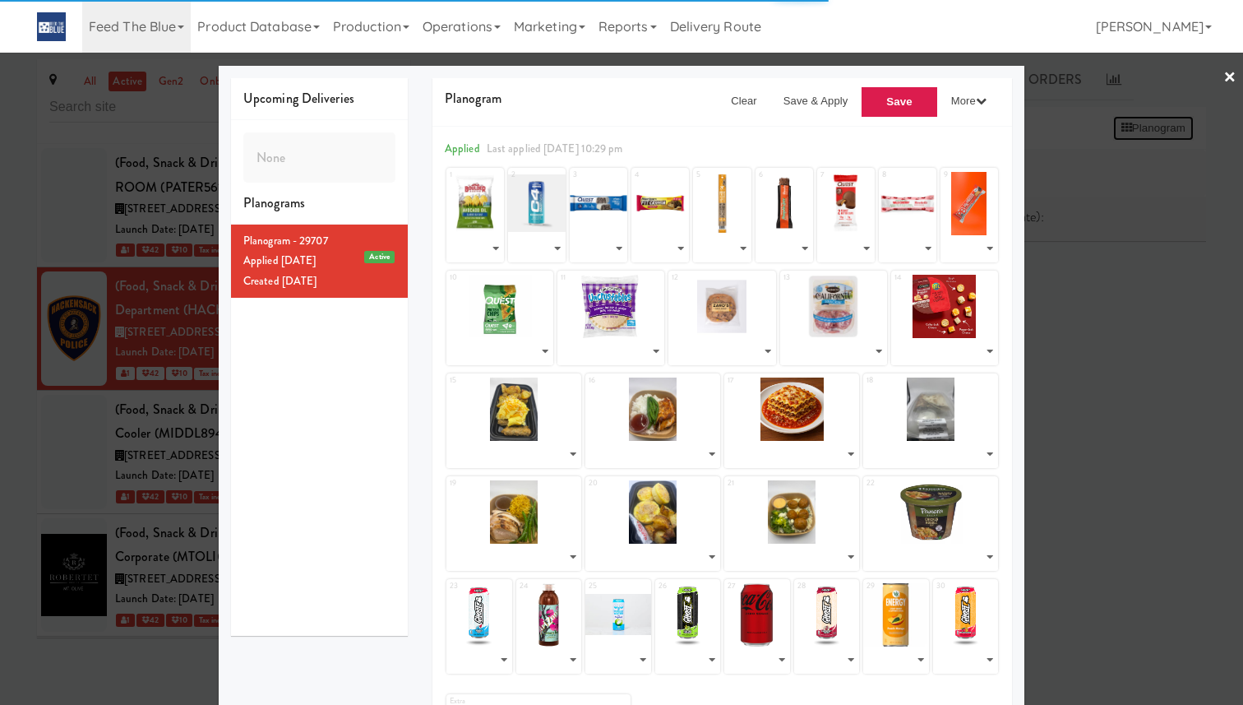
select select "number:293064"
select select "number:285230"
select select "number:285229"
select select "number:289245"
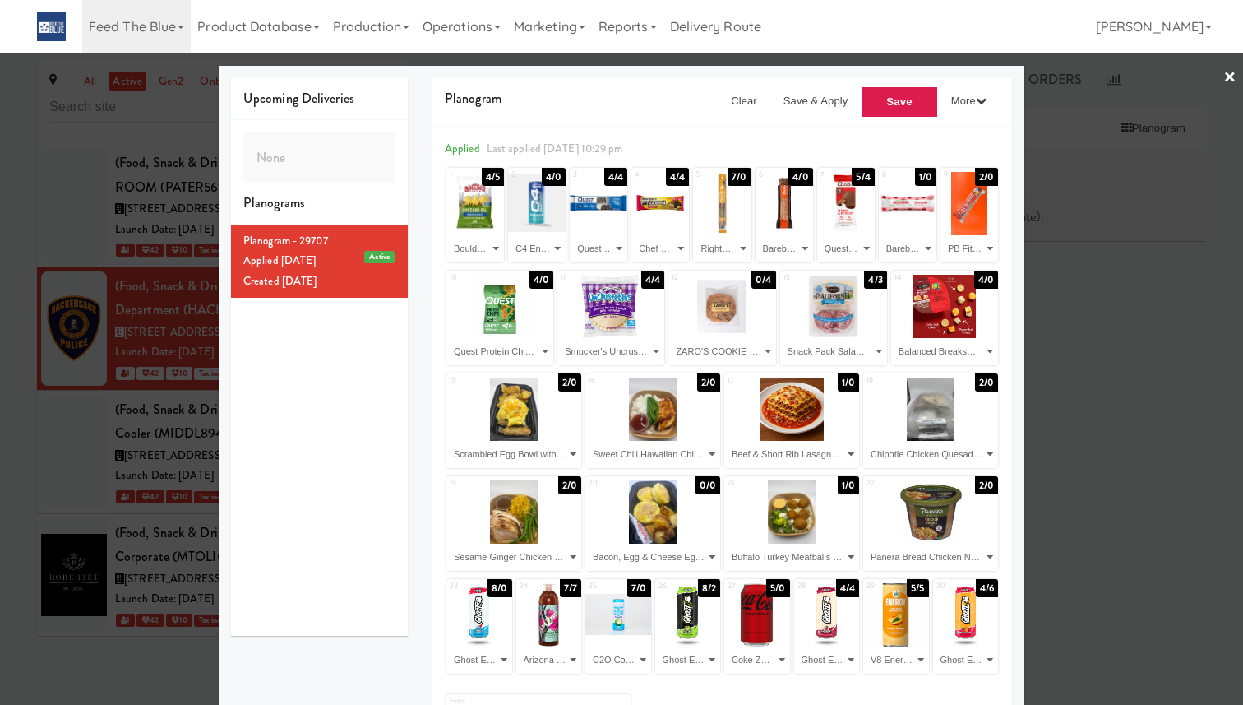
click at [1109, 172] on div at bounding box center [621, 352] width 1243 height 705
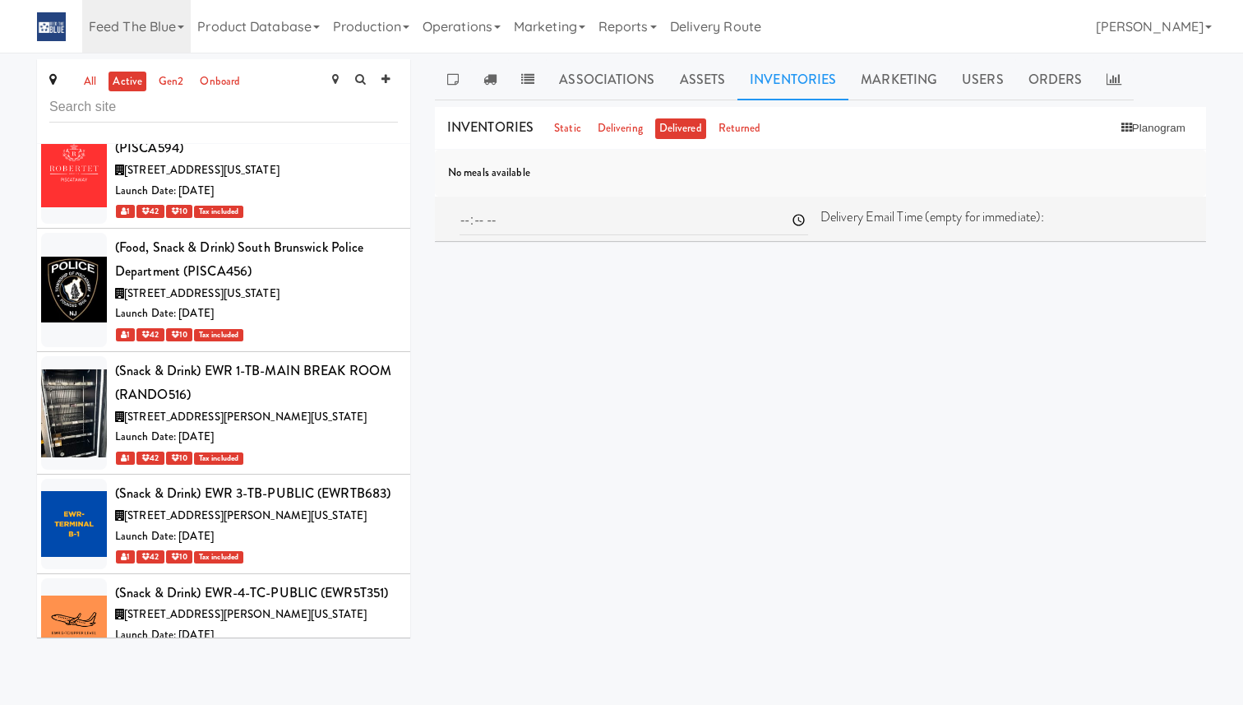
scroll to position [960, 0]
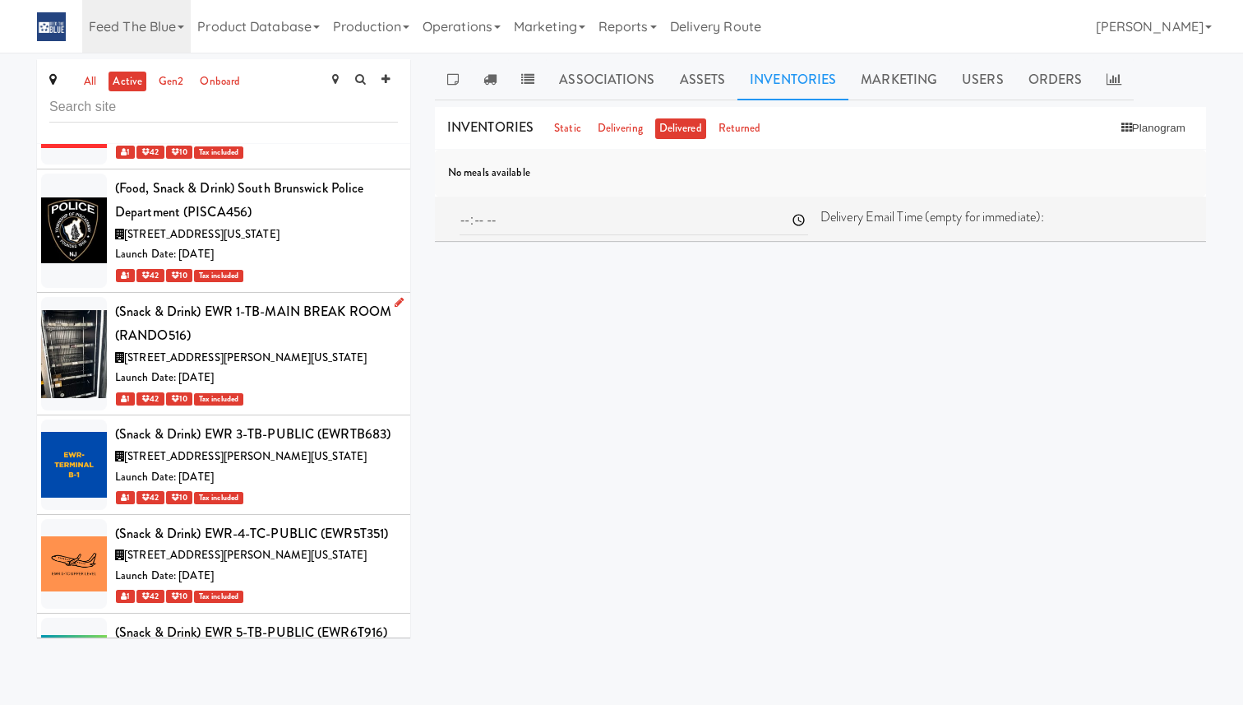
click at [336, 363] on div "[STREET_ADDRESS][PERSON_NAME][US_STATE]" at bounding box center [256, 358] width 283 height 21
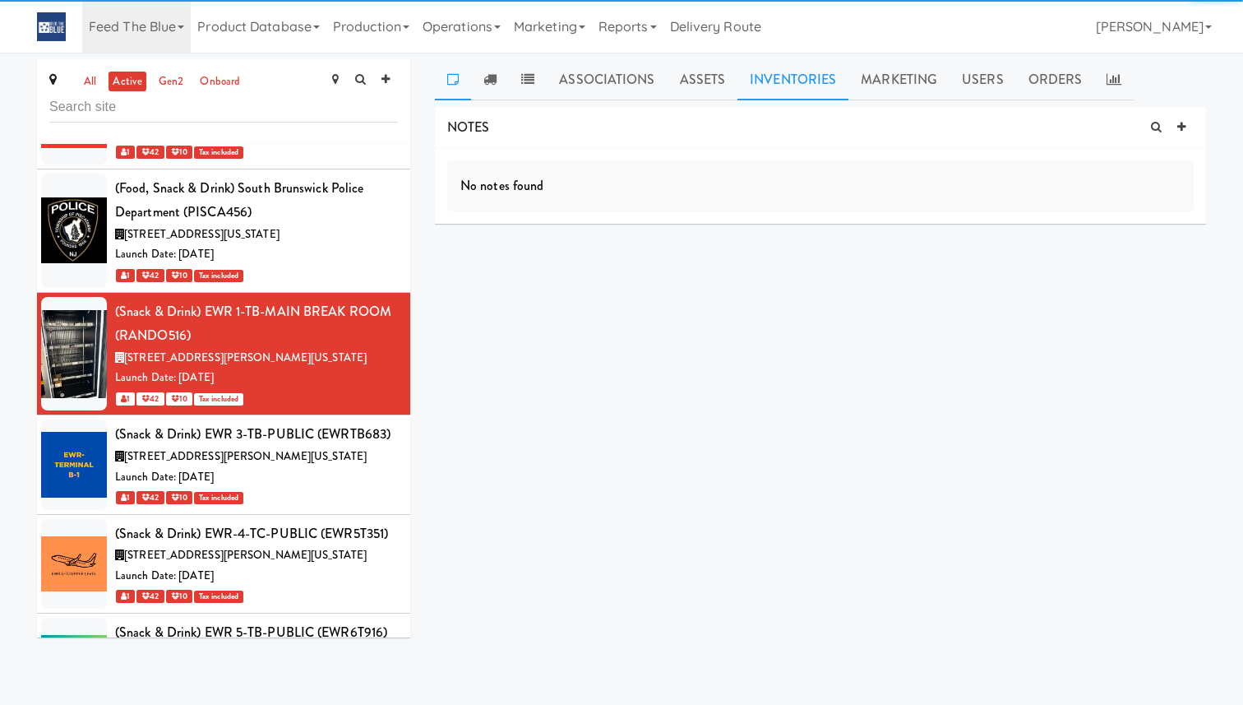
click at [790, 85] on link "Inventories" at bounding box center [792, 79] width 111 height 41
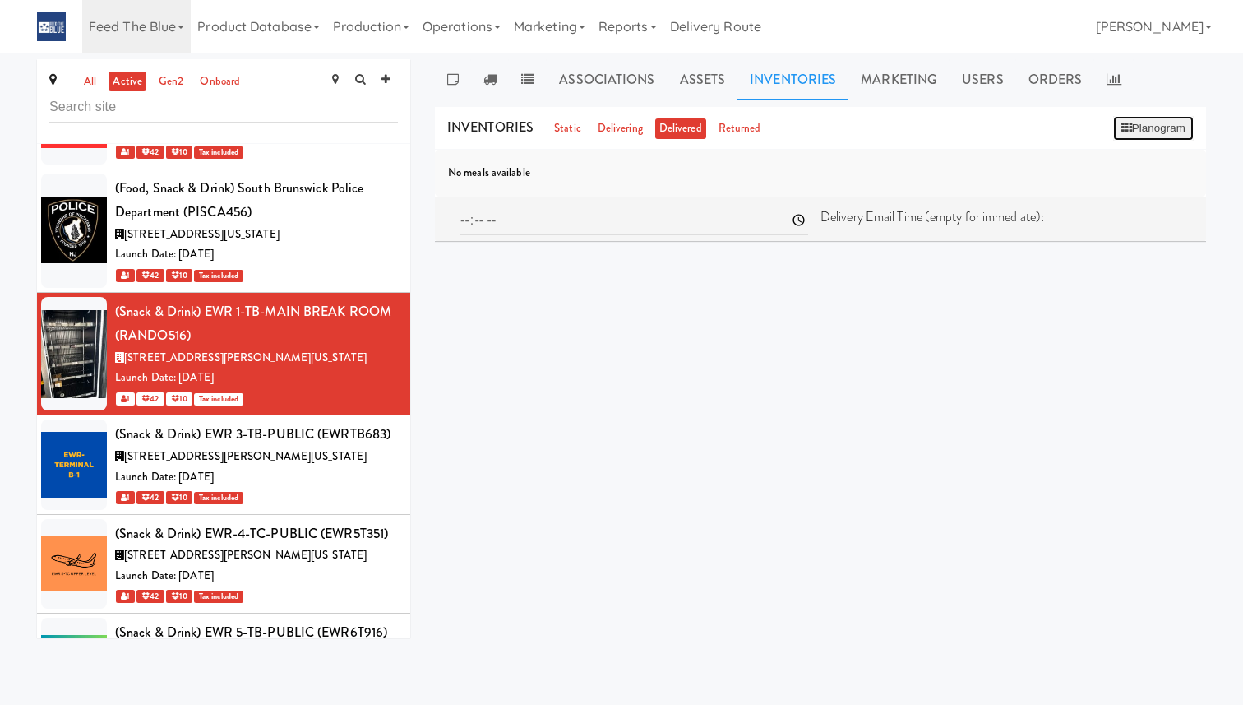
click at [1153, 127] on button "Planogram" at bounding box center [1153, 128] width 81 height 25
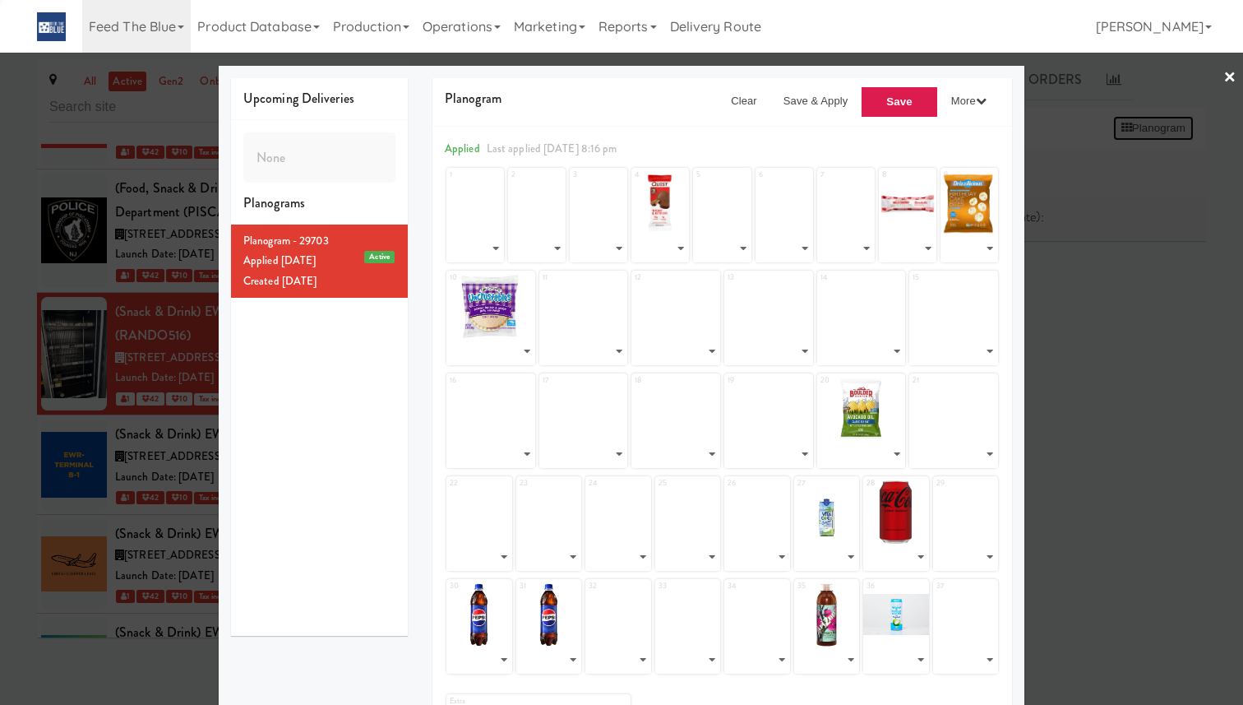
select select "number:273682"
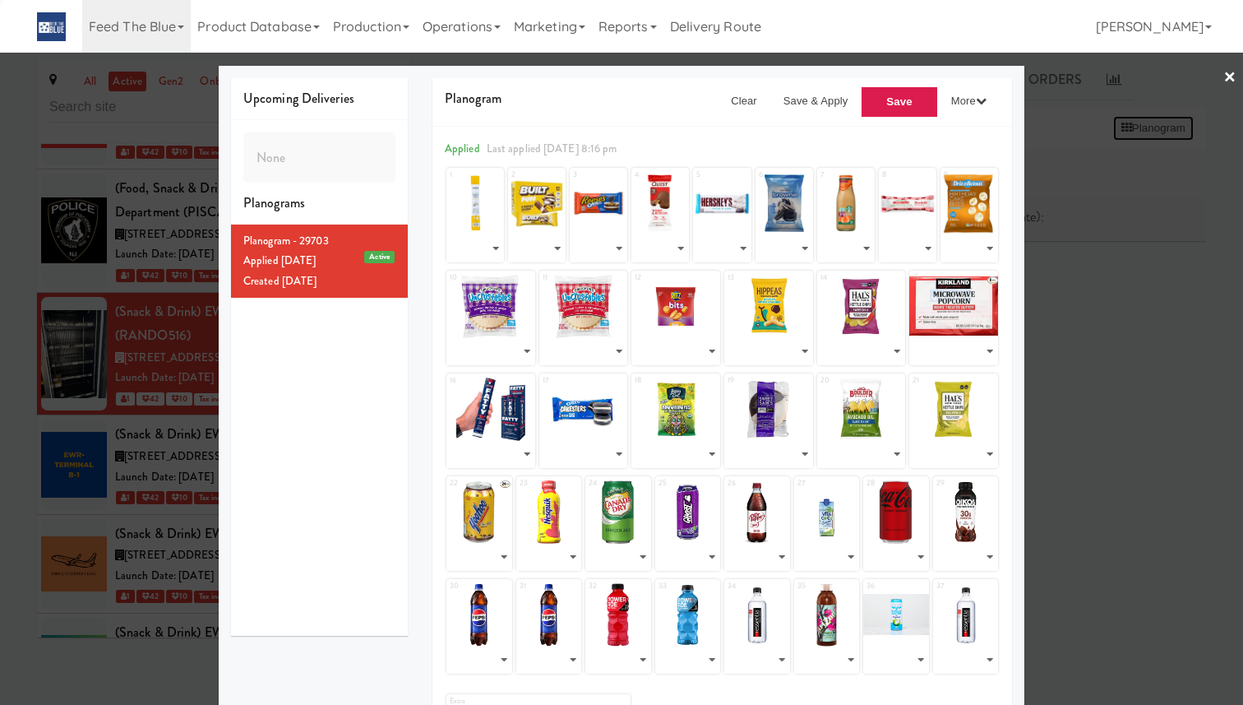
select select "number:285281"
select select "number:285280"
select select "number:285279"
select select "number:273689"
select select "number:296843"
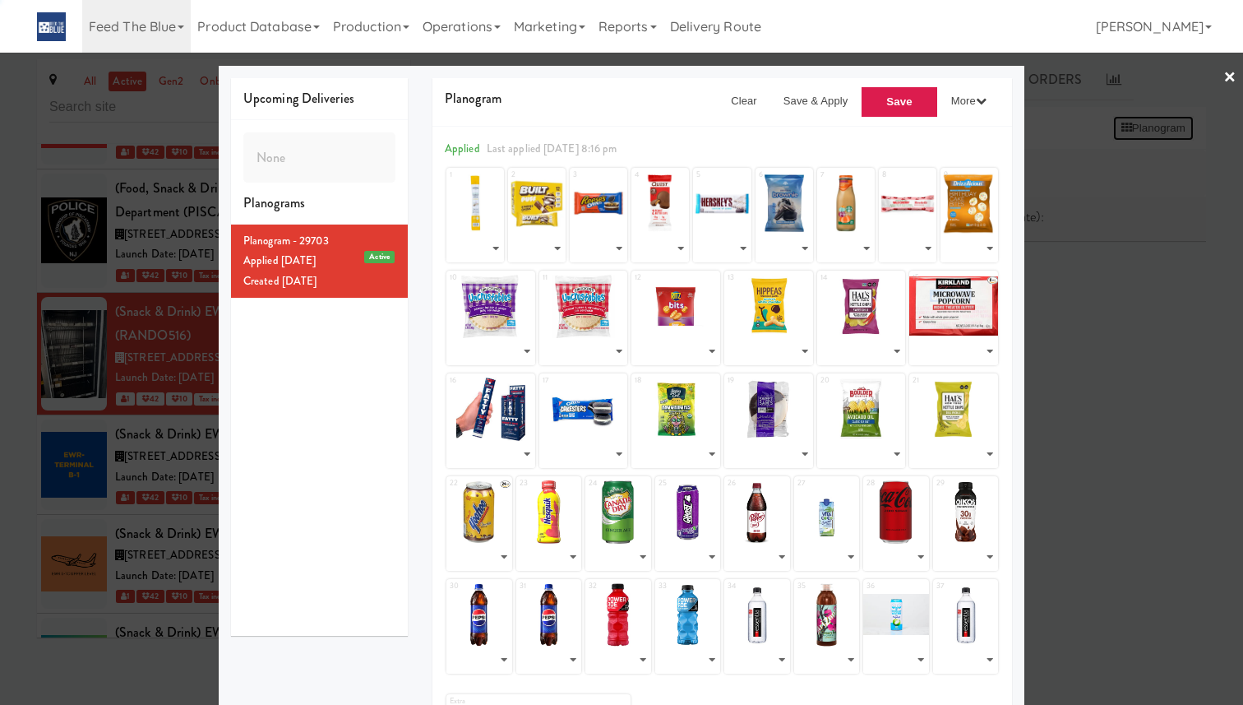
select select "number:280612"
select select "number:296842"
select select "number:292600"
select select "number:241908"
select select "number:231350"
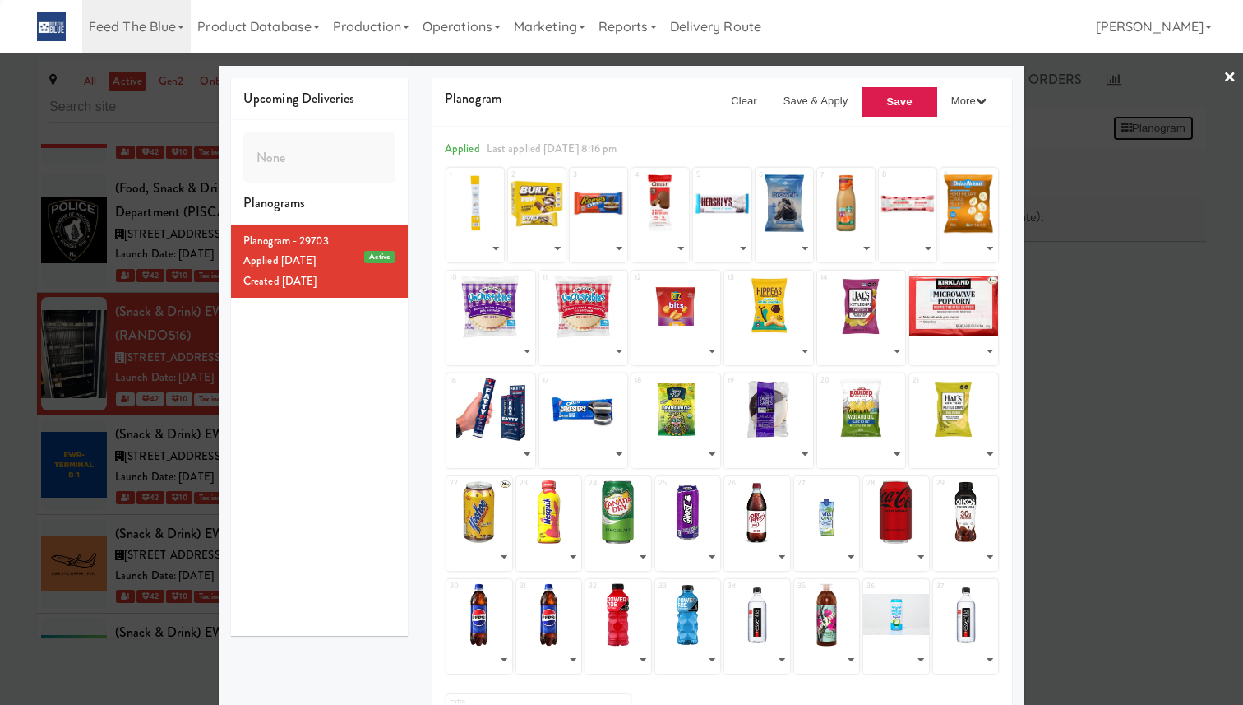
select select "number:276979"
select select "number:285278"
select select "number:285277"
select select "number:285276"
select select "number:280609"
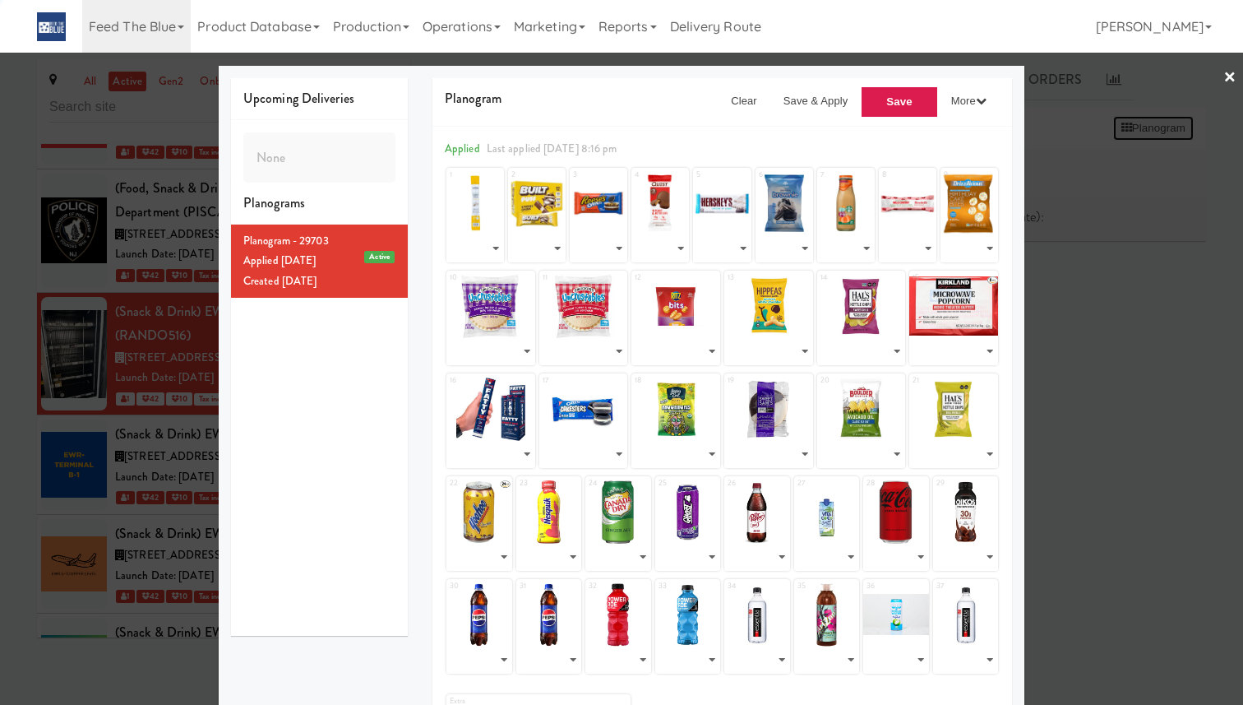
select select "number:280608"
select select "number:296849"
select select "number:296841"
select select "number:296840"
select select "number:285273"
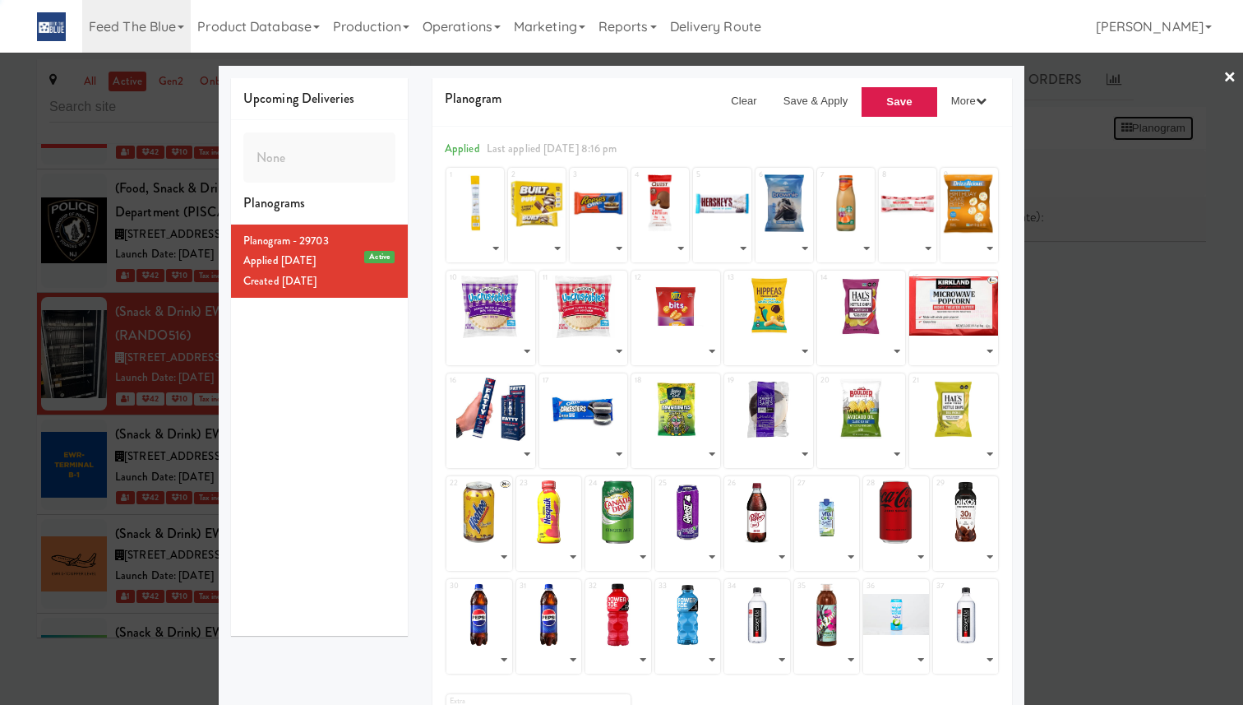
select select "number:259230"
select select "number:296839"
select select "number:296838"
select select "number:261832"
select select "number:280604"
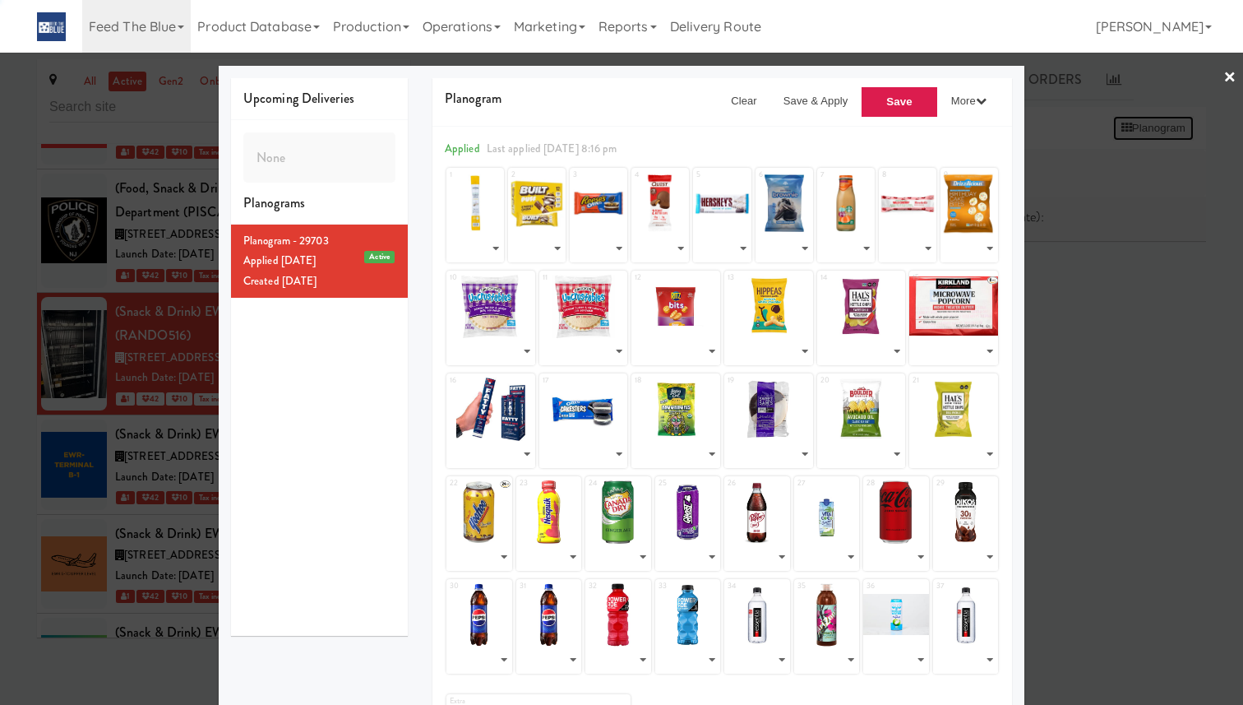
select select "number:296847"
select select "number:280602"
select select "number:292598"
select select "number:256143"
select select "number:252004"
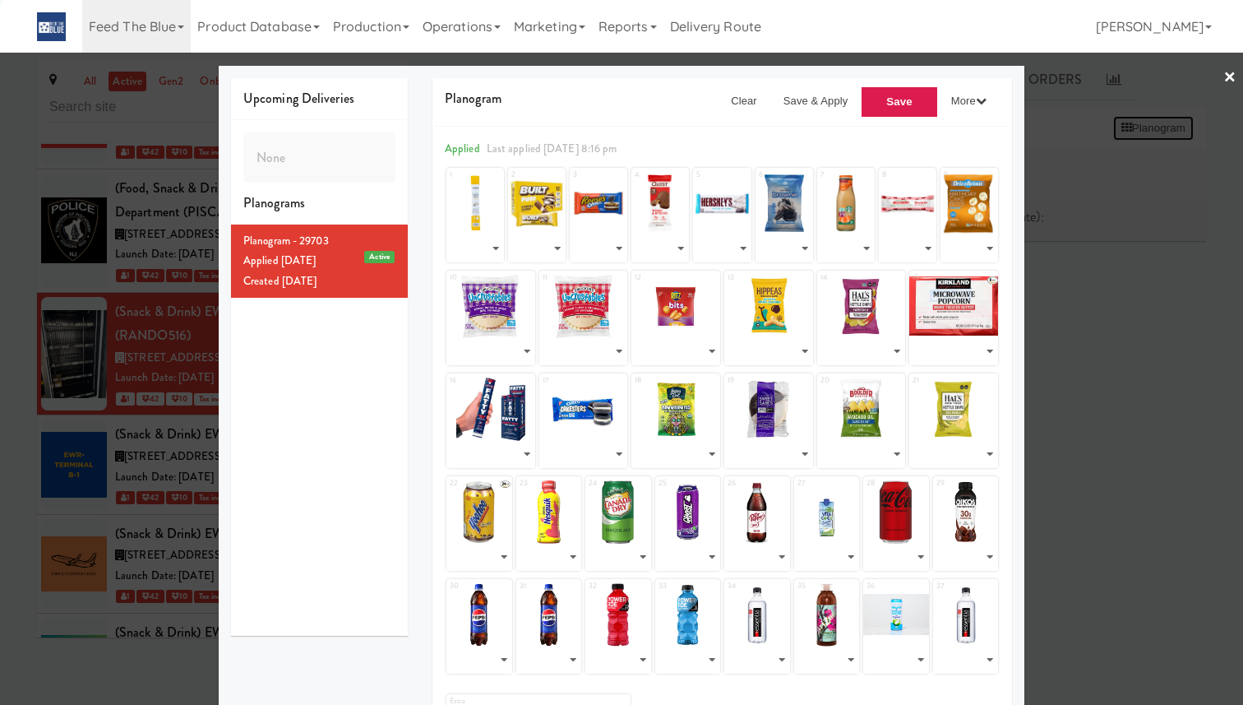
select select "number:280600"
select select "number:259231"
select select "number:292597"
select select "number:239800"
select select "number:288727"
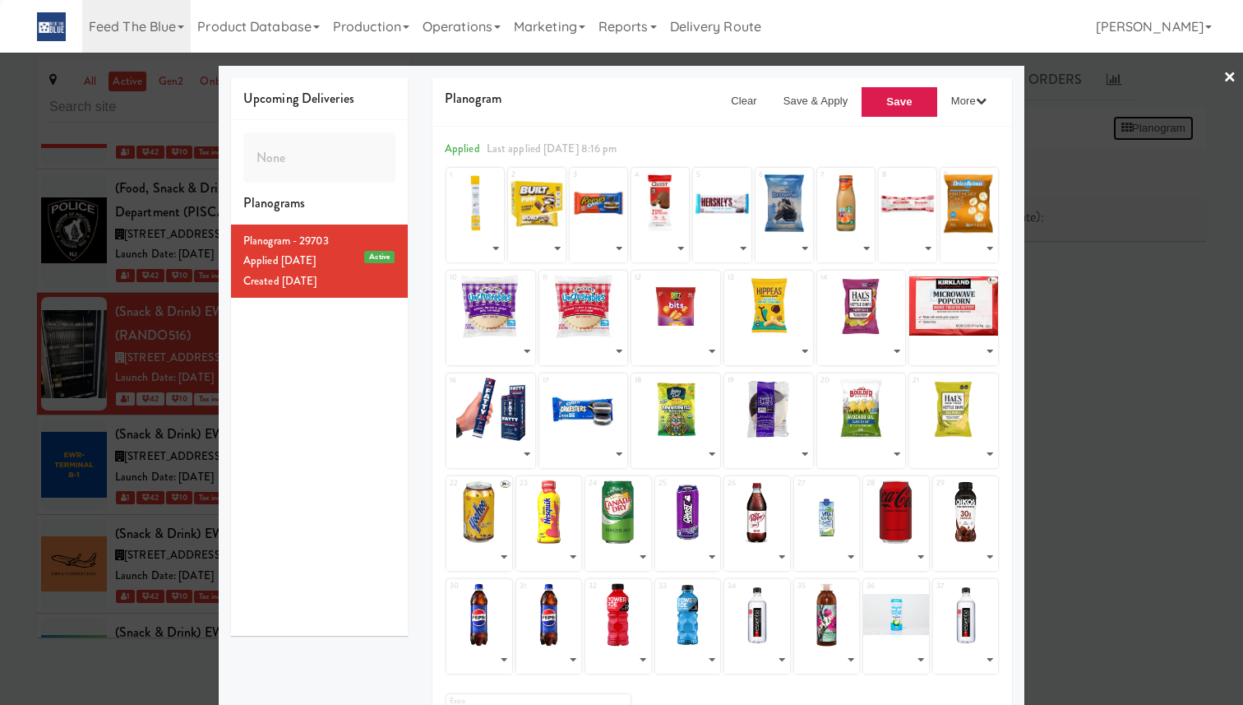
select select "number:292596"
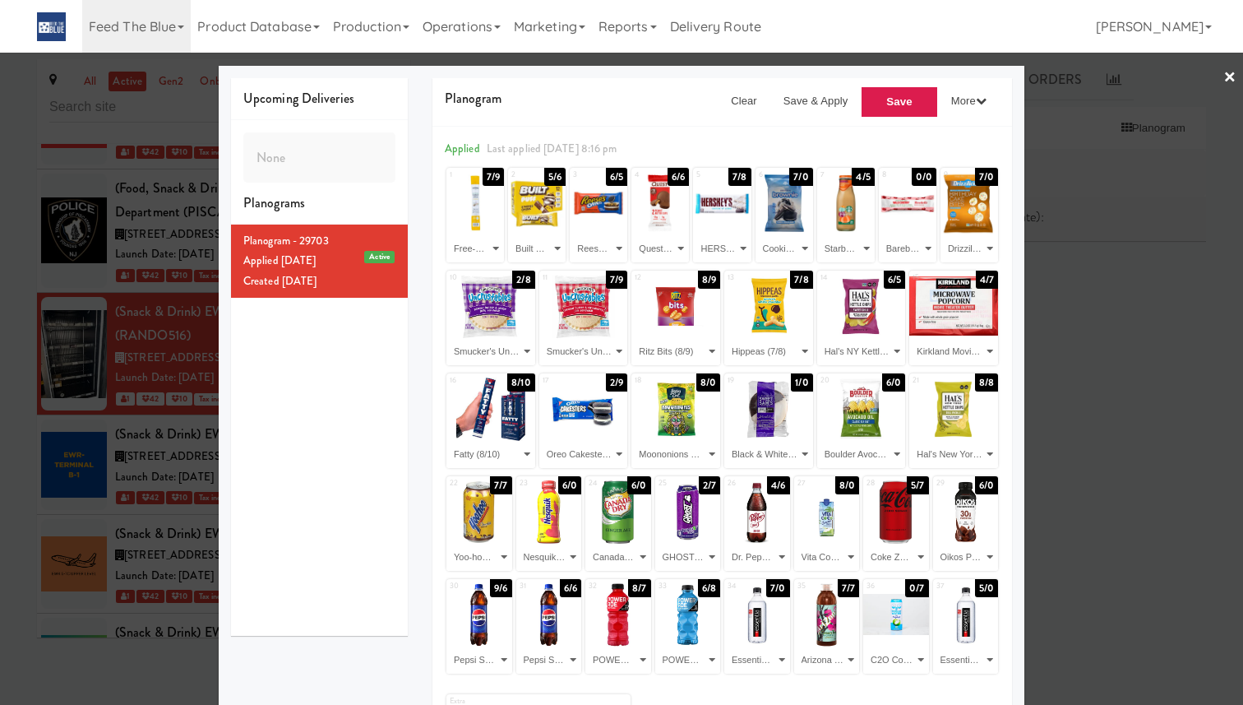
click at [1107, 228] on div at bounding box center [621, 352] width 1243 height 705
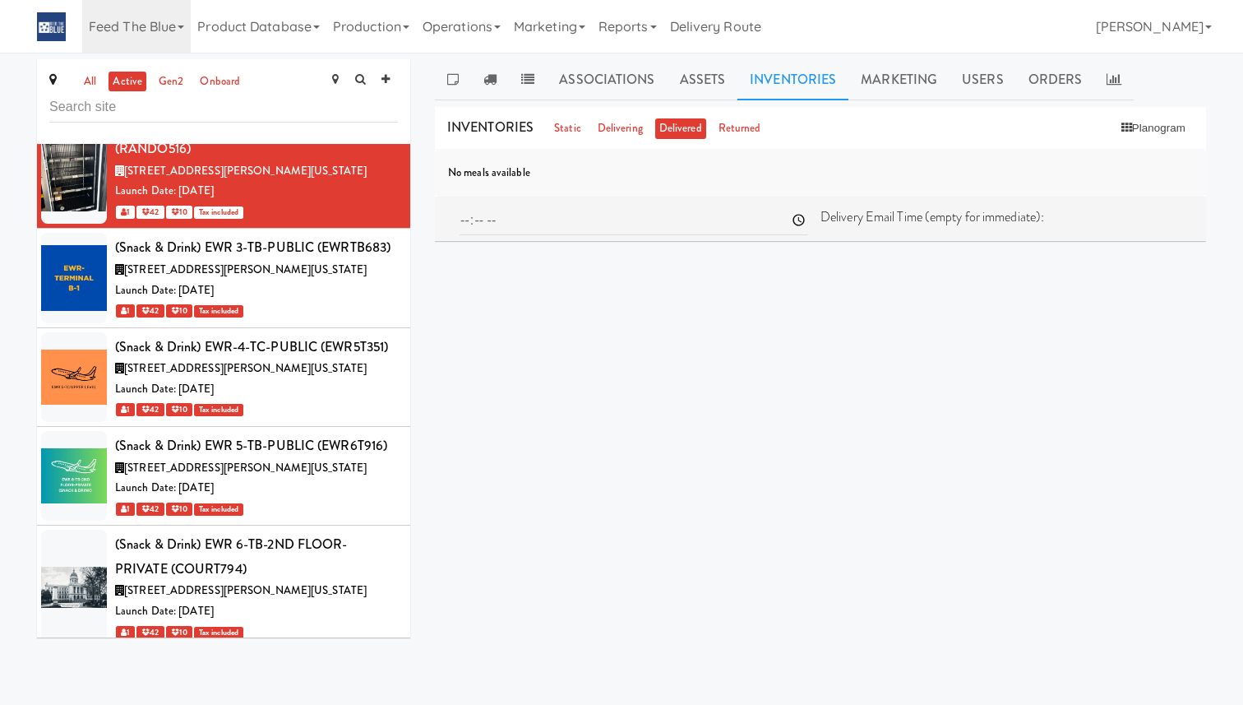
scroll to position [1261, 0]
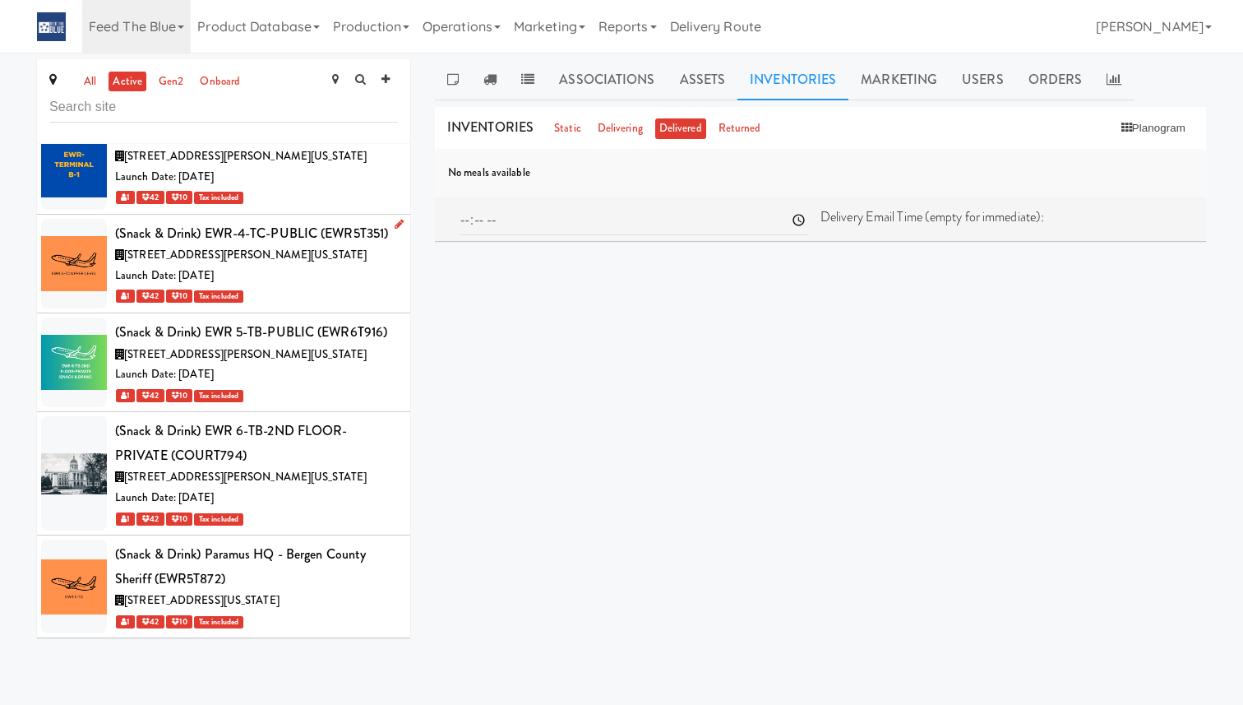
click at [361, 270] on div "Launch Date: [DATE]" at bounding box center [256, 276] width 283 height 21
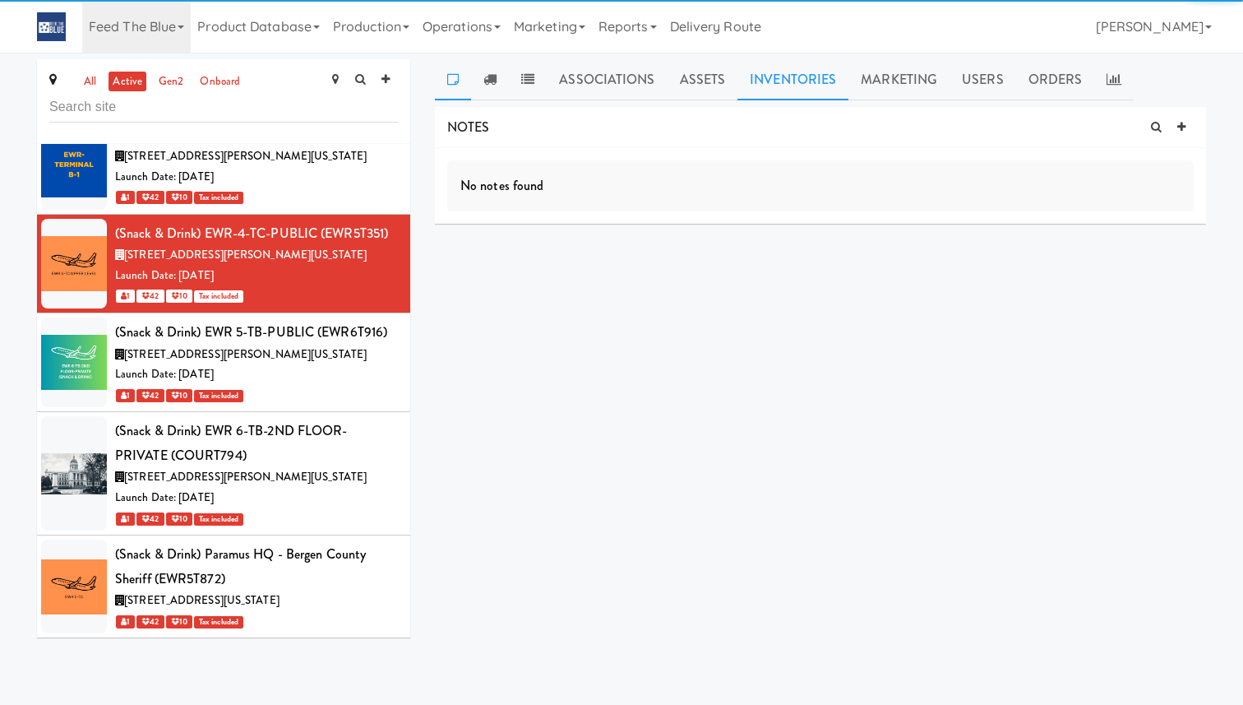
click at [811, 79] on link "Inventories" at bounding box center [792, 79] width 111 height 41
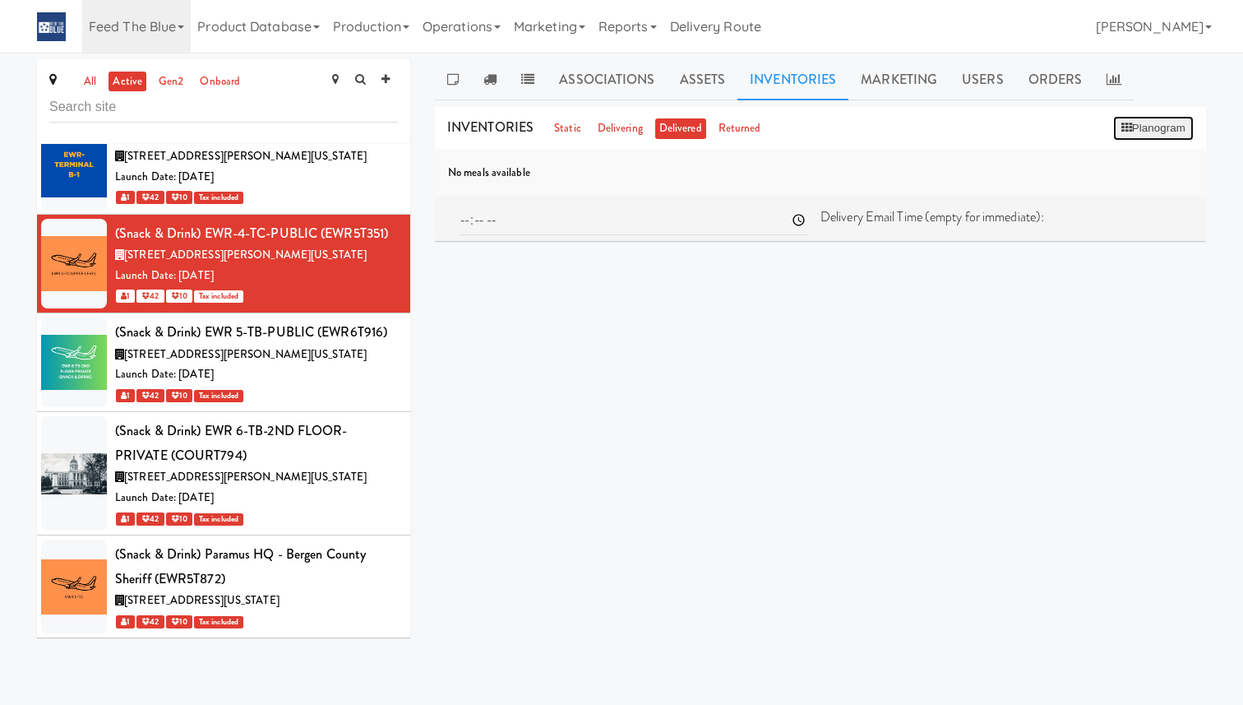
click at [1153, 131] on button "Planogram" at bounding box center [1153, 128] width 81 height 25
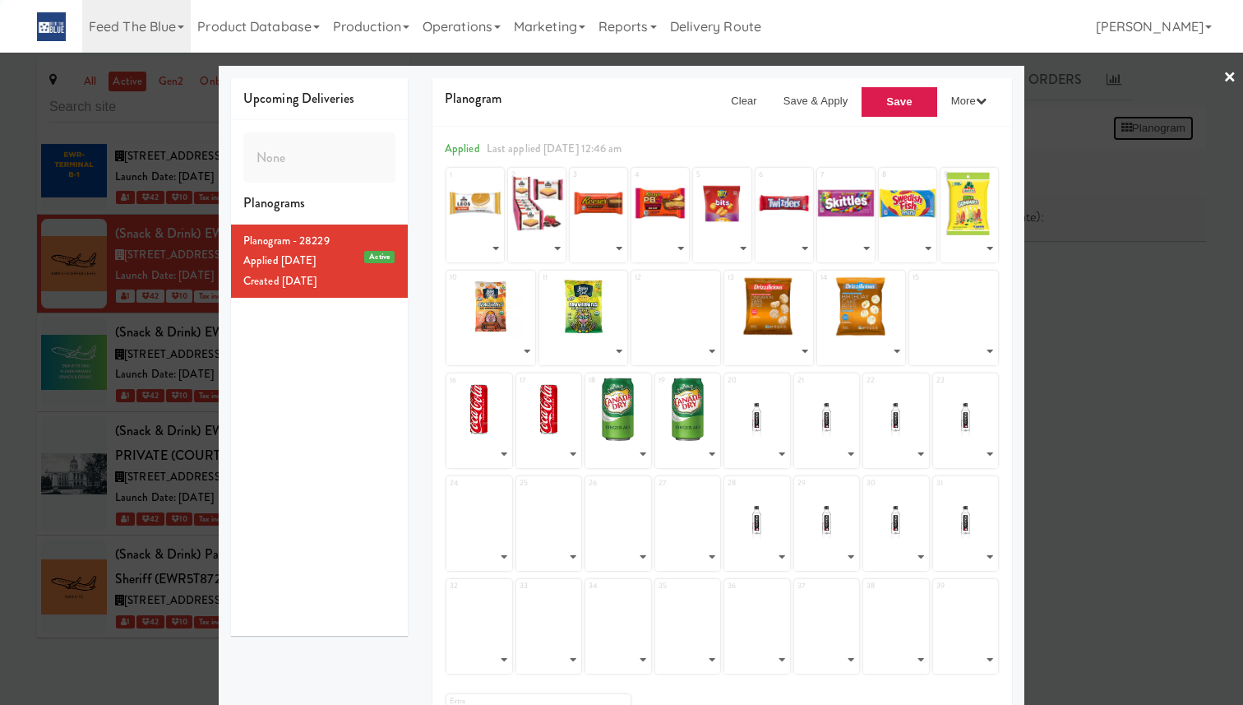
select select "number:292549"
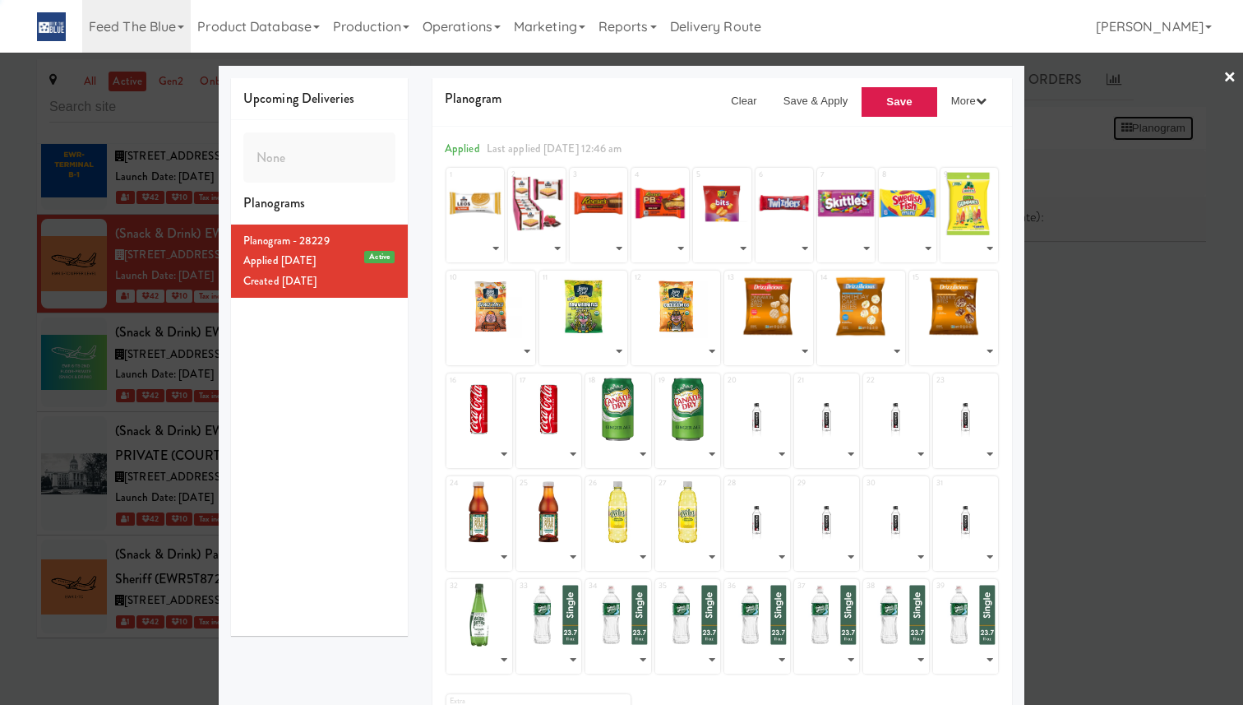
select select "number:292575"
select select "number:292574"
select select "number:249050"
select select "number:253212"
select select "number:292572"
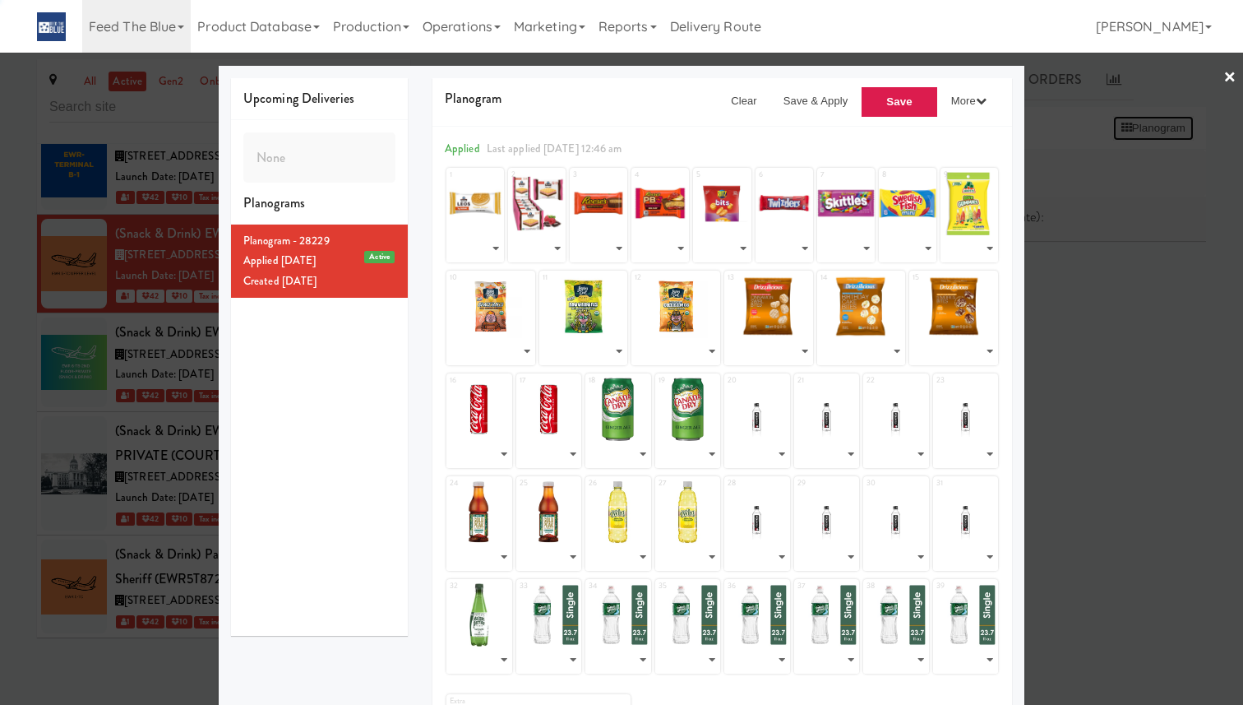
select select "number:292581"
select select "number:292573"
select select "number:245769"
select select "number:269153"
select select "number:292571"
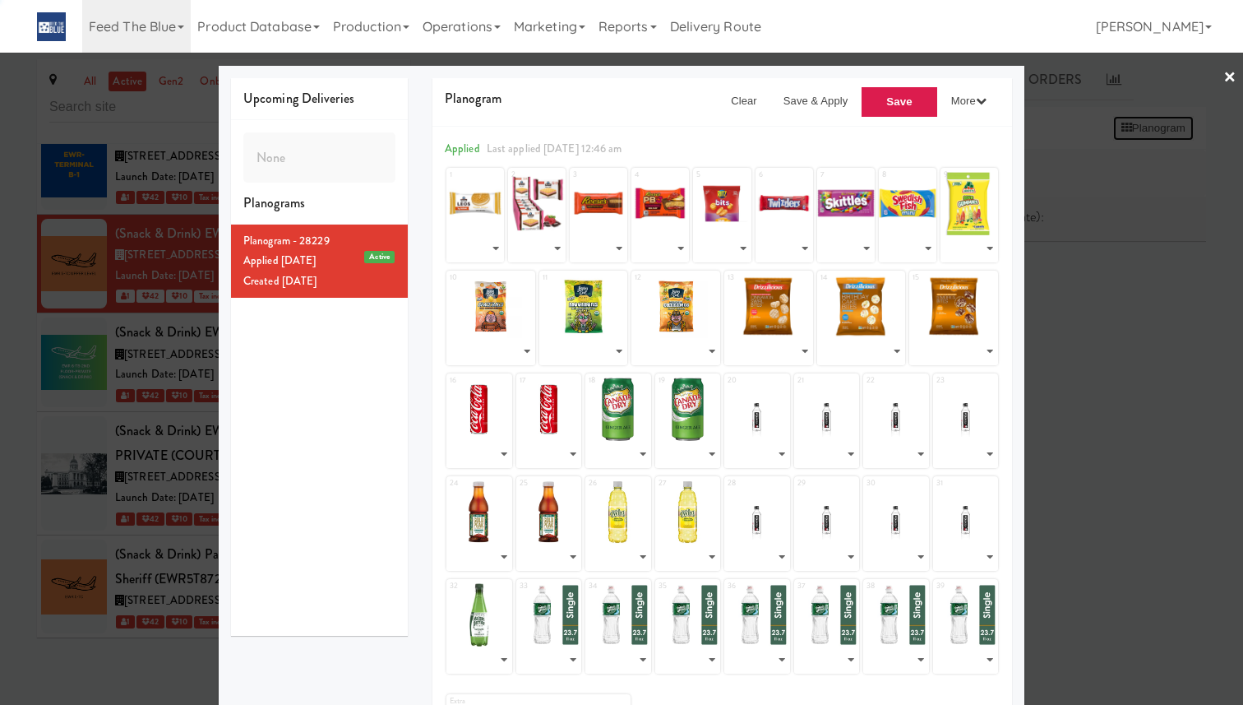
select select "number:292570"
select select "number:292569"
select select "number:292567"
select select "number:292582"
select select "number:292565"
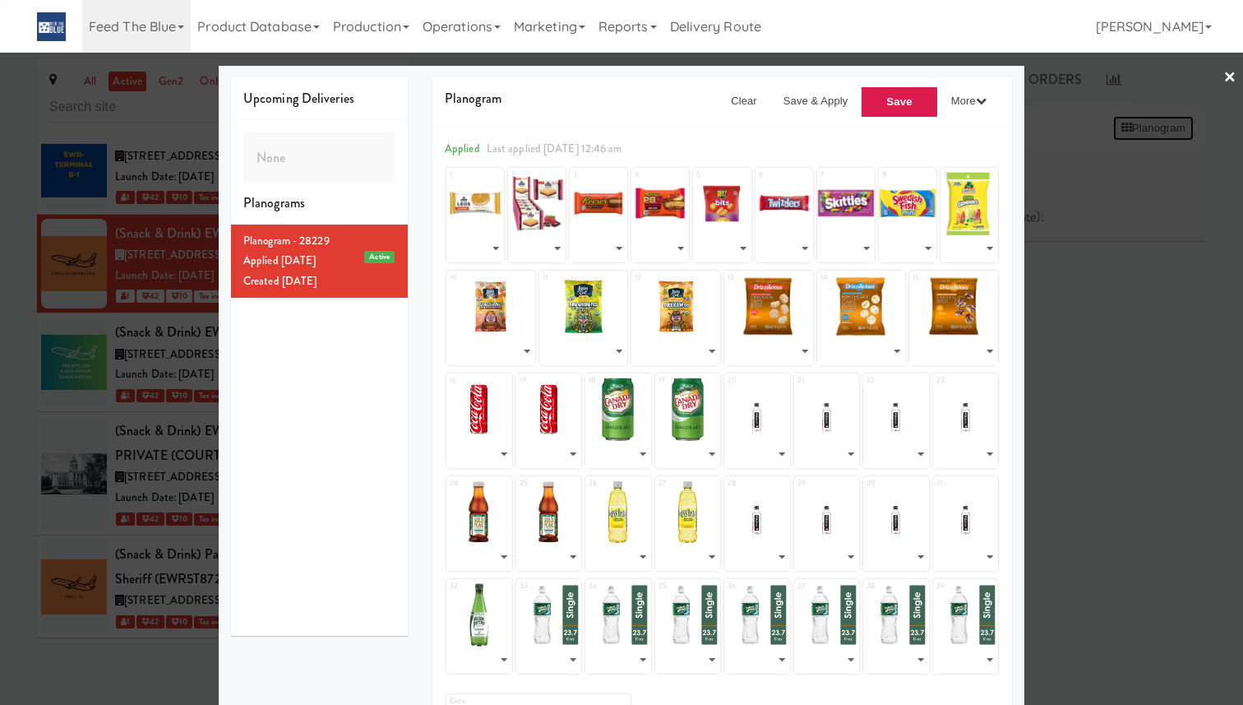
select select "number:292566"
select select "number:276967"
select select "number:269151"
select select "number:292563"
select select "number:292562"
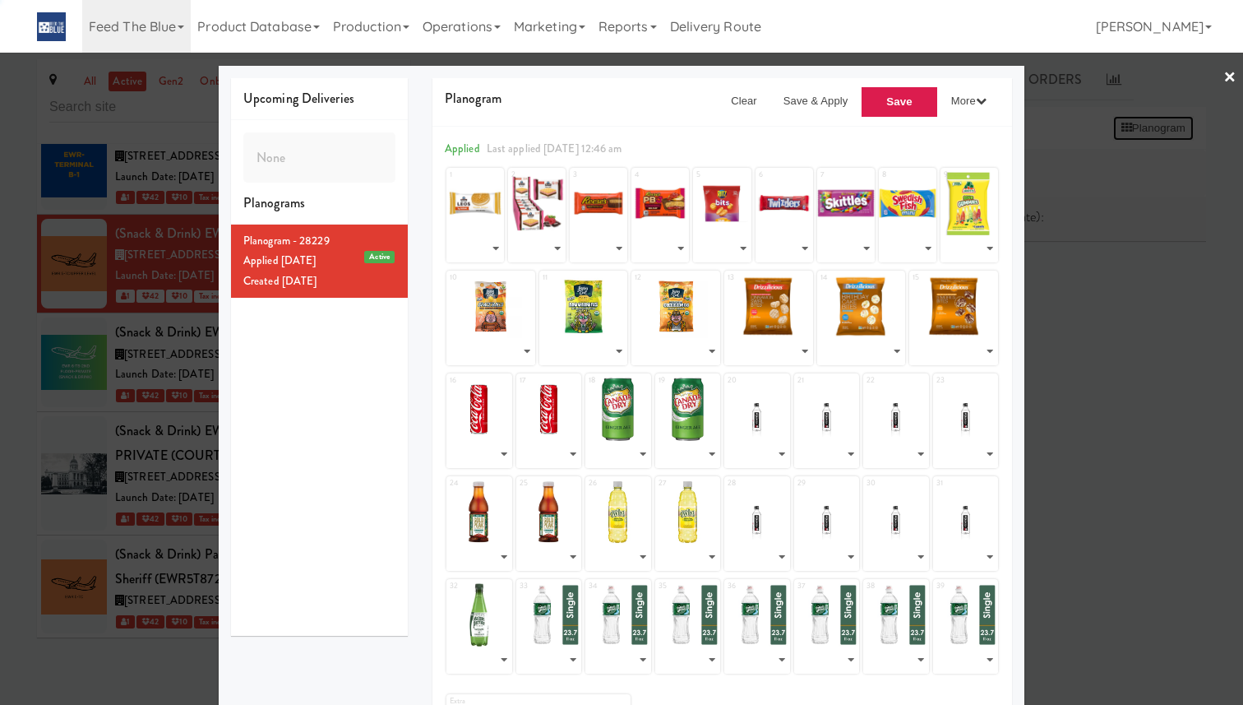
select select "number:292561"
select select "number:292557"
select select "number:292559"
select select "number:292560"
select select "number:261270"
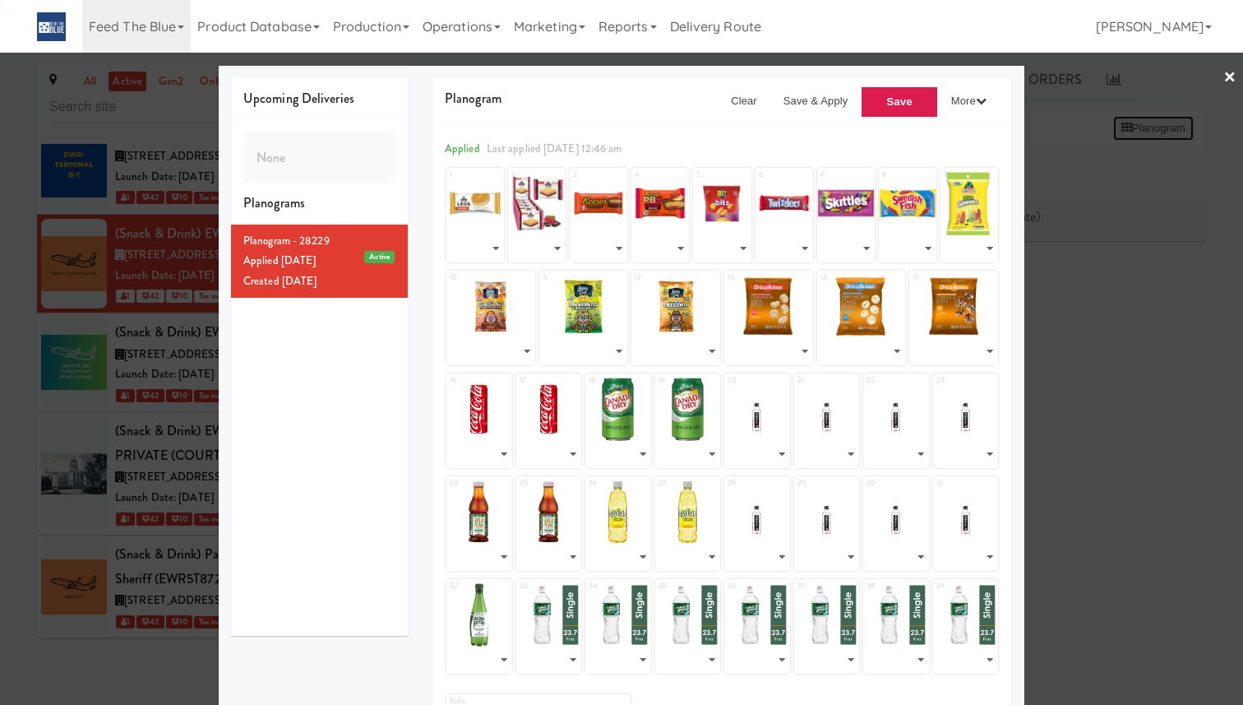
select select "number:292558"
select select "number:292556"
select select "number:292555"
select select "number:292554"
select select "number:292564"
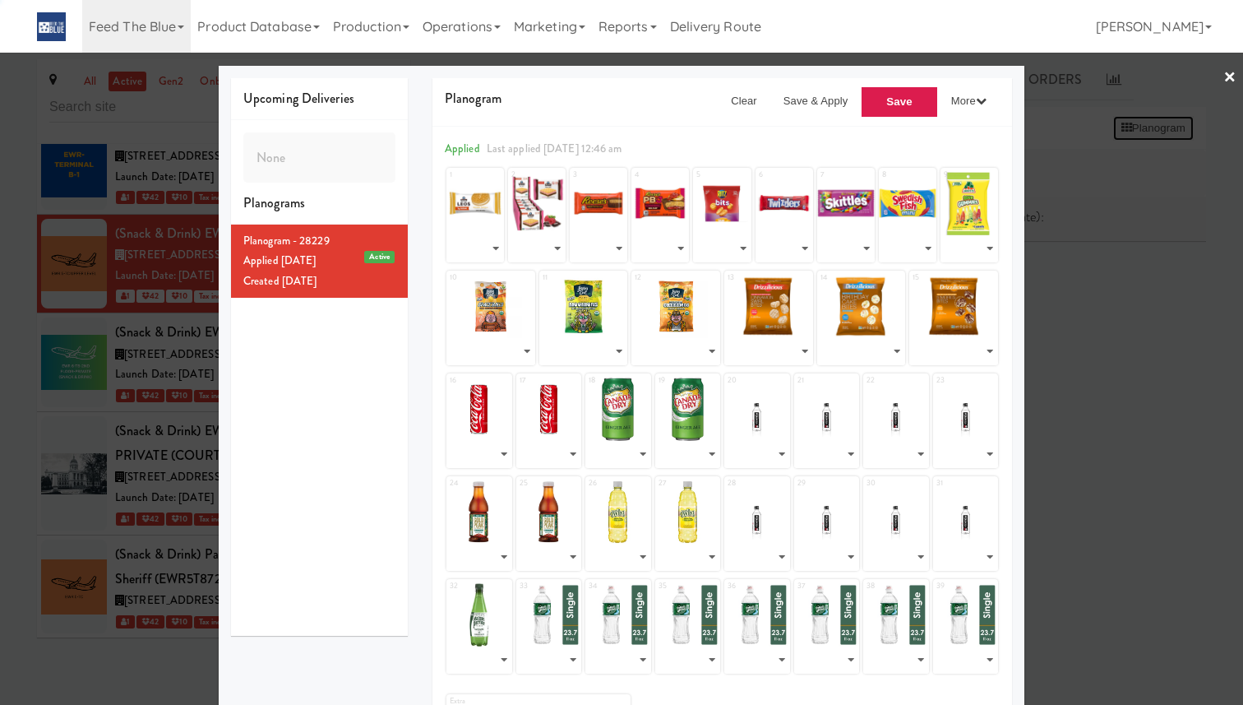
select select "number:276956"
select select "number:292552"
select select "number:292551"
select select "number:292550"
select select "number:253197"
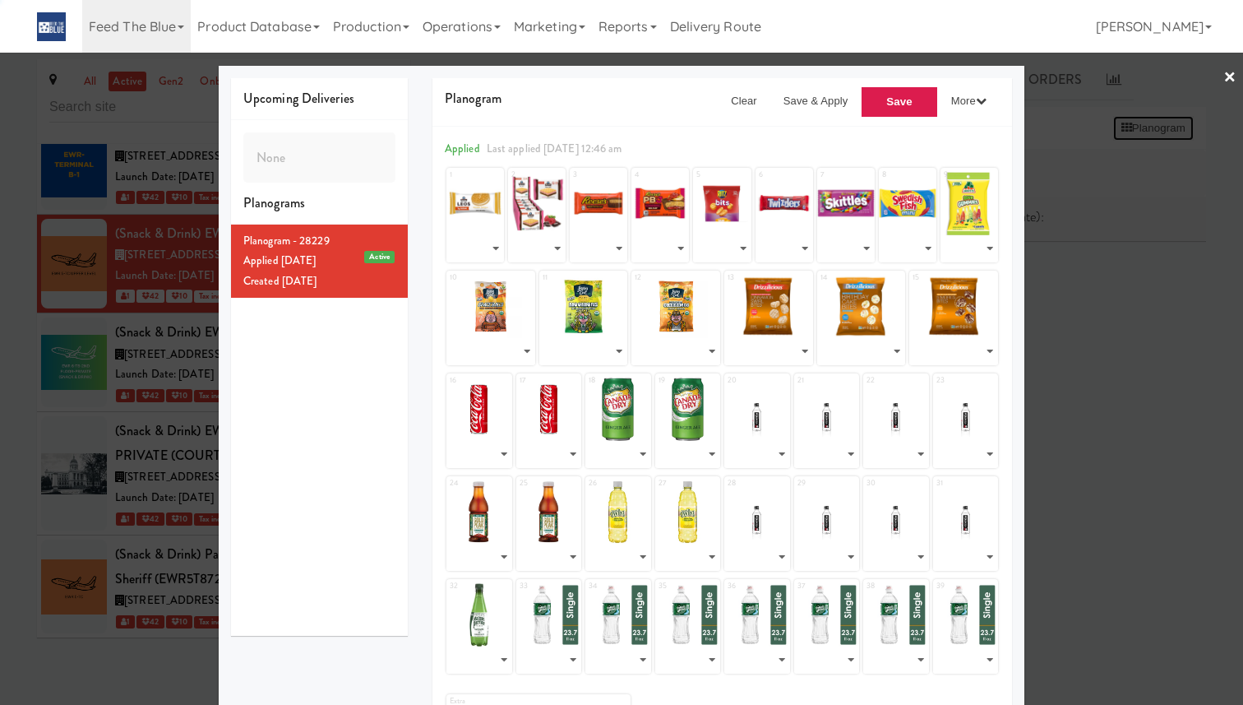
select select "number:276940"
select select "number:249132"
select select "number:292553"
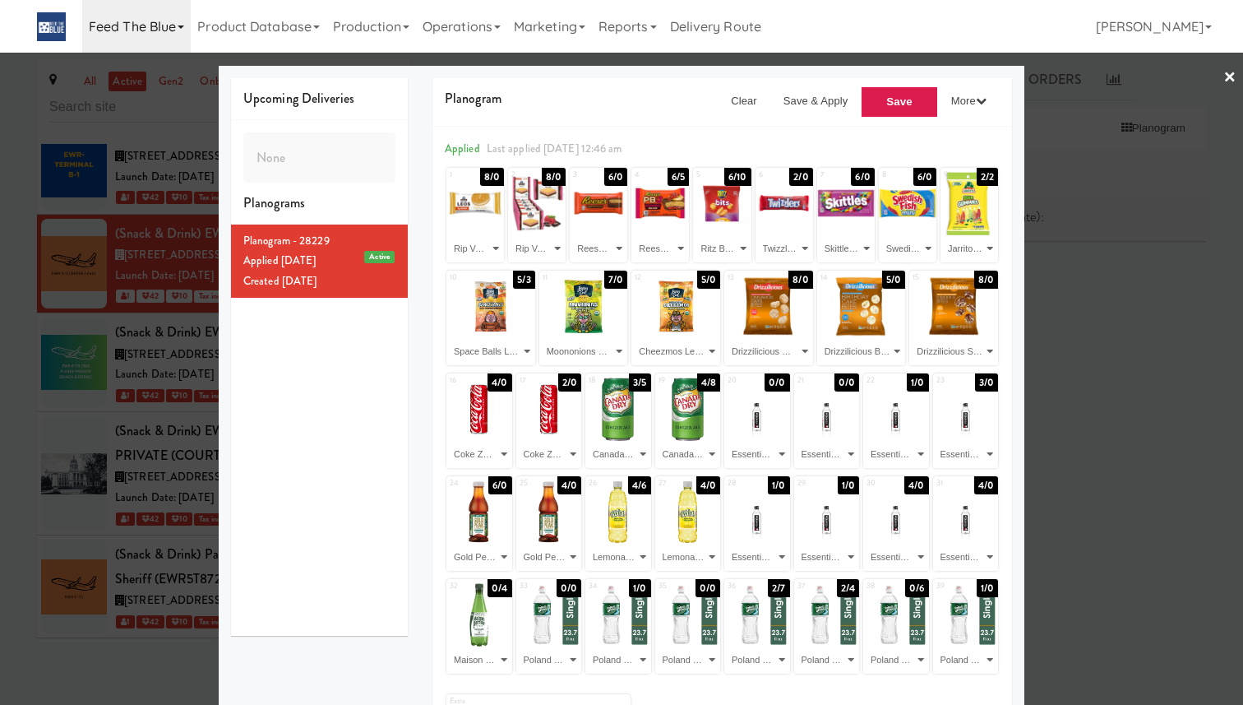
click at [146, 32] on link "Feed The Blue" at bounding box center [136, 26] width 109 height 53
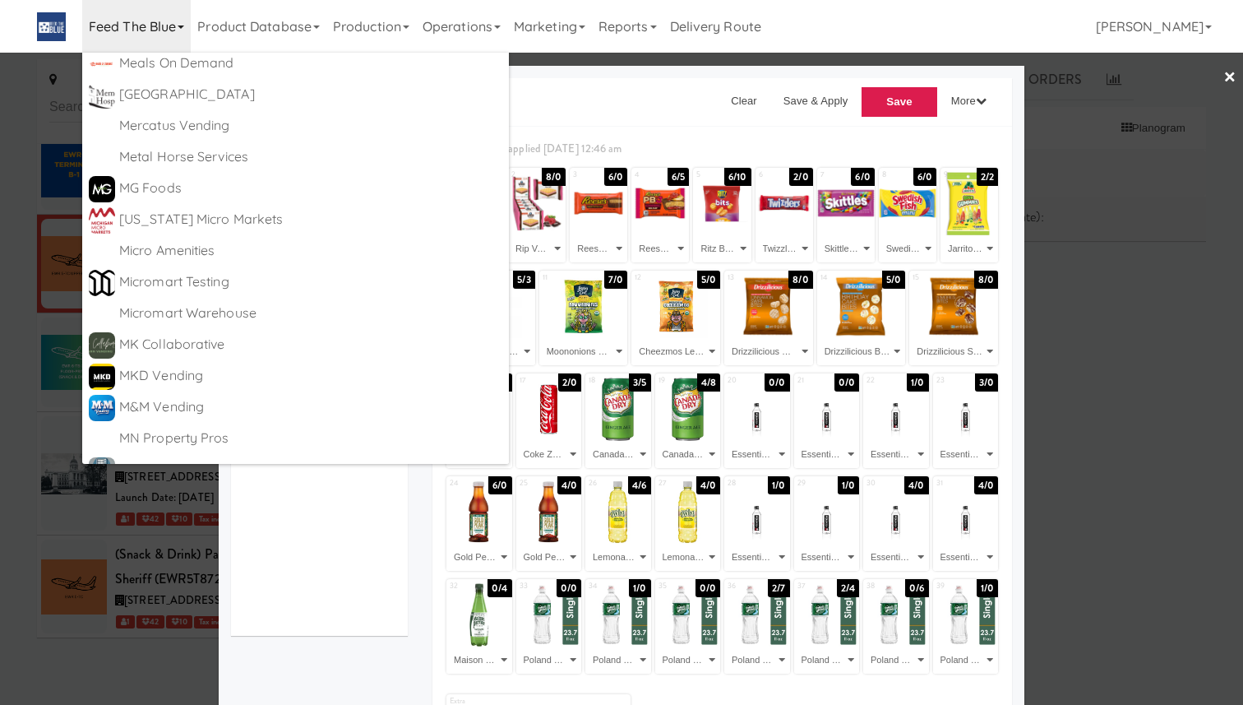
scroll to position [10723, 0]
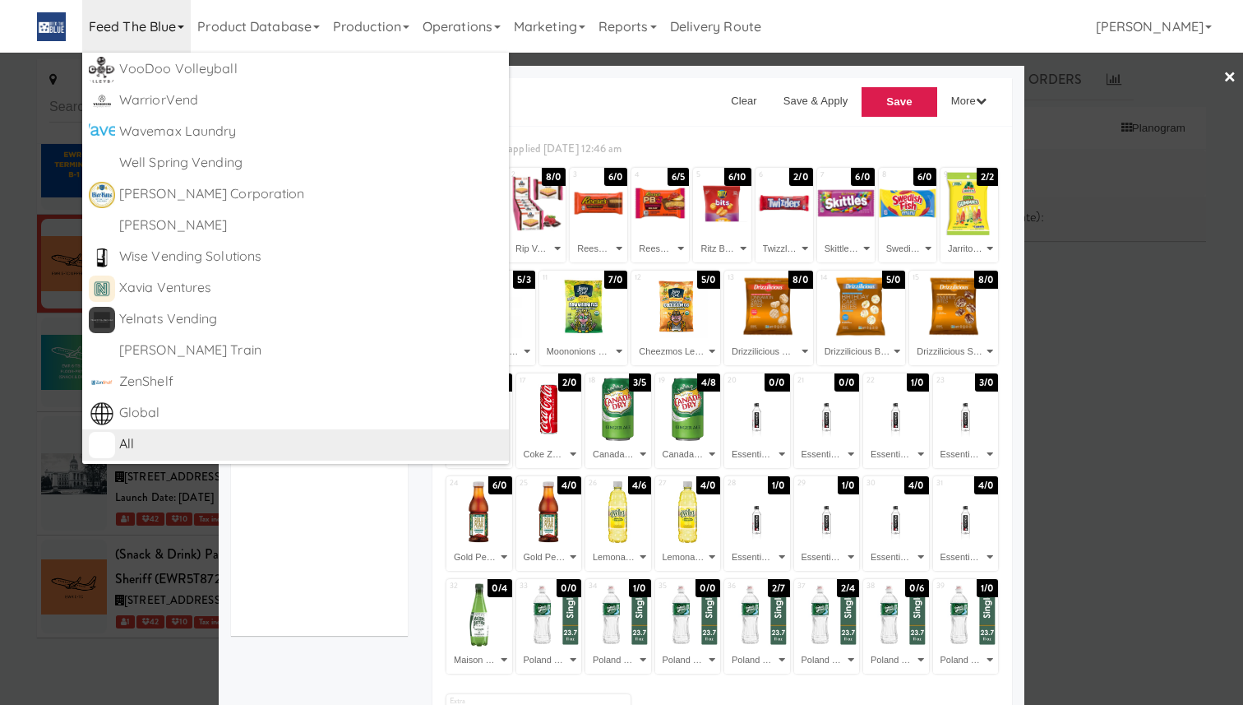
click at [251, 440] on div "All" at bounding box center [310, 444] width 383 height 25
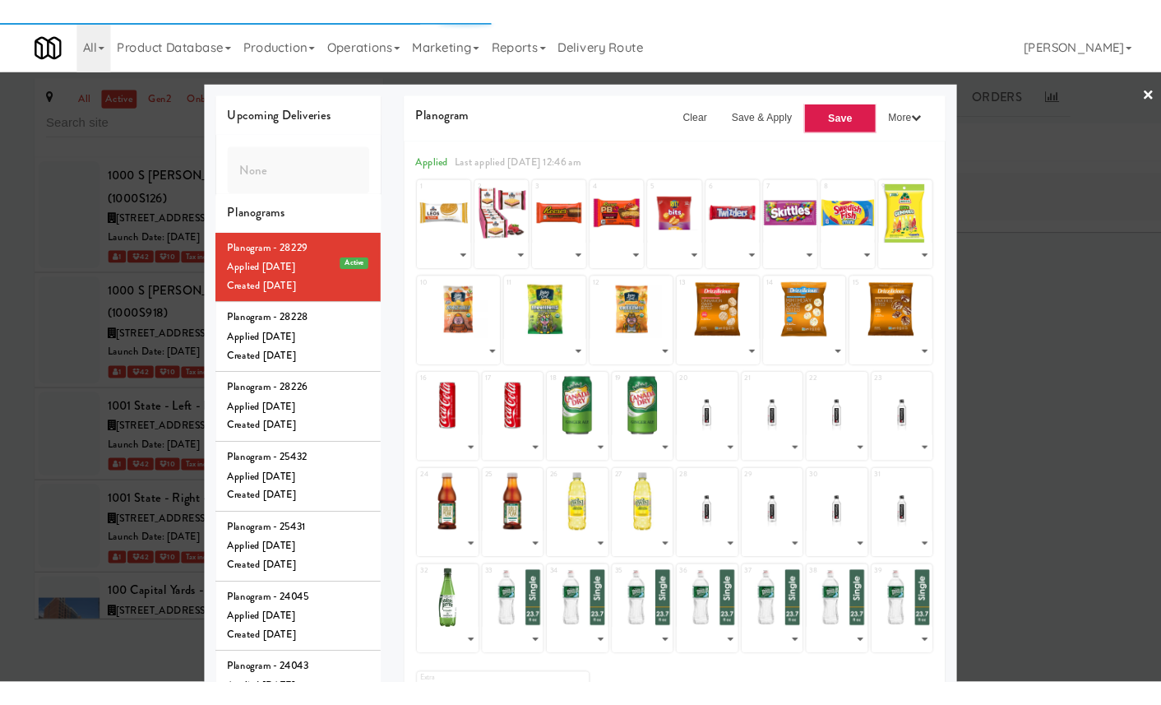
scroll to position [73741, 0]
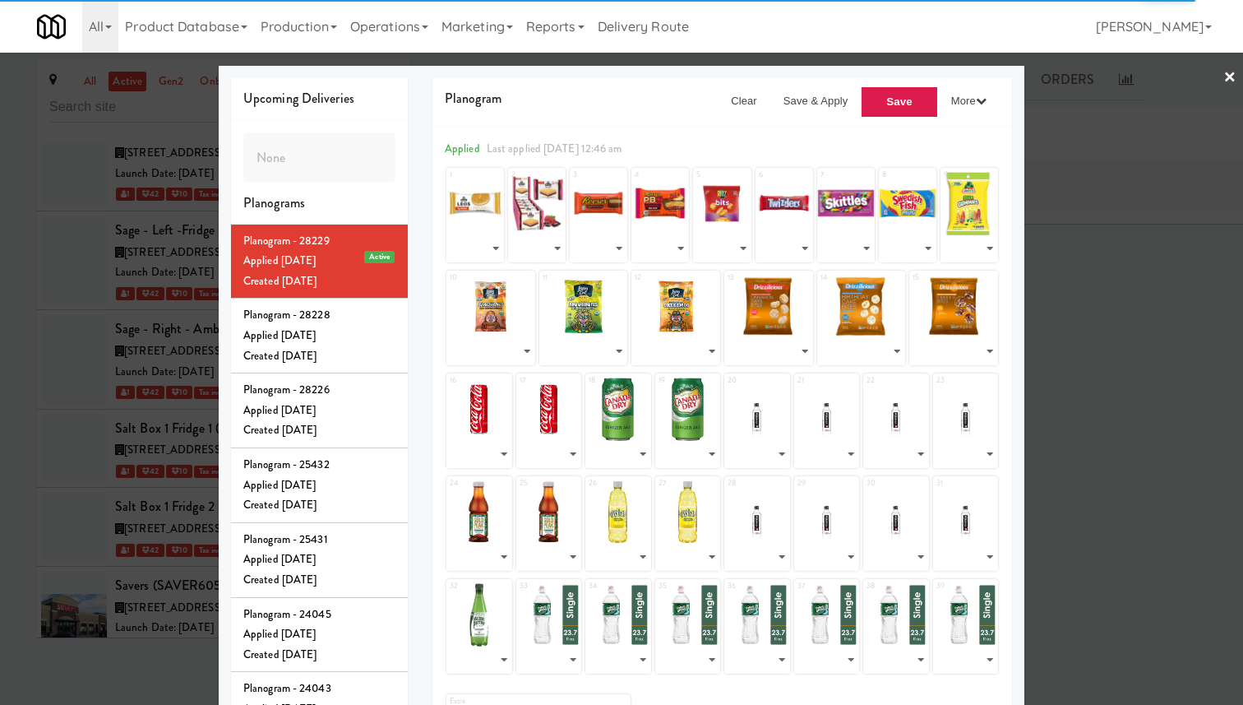
select select "number:292549"
select select "number:292575"
select select "number:292574"
select select "number:249050"
select select "number:253212"
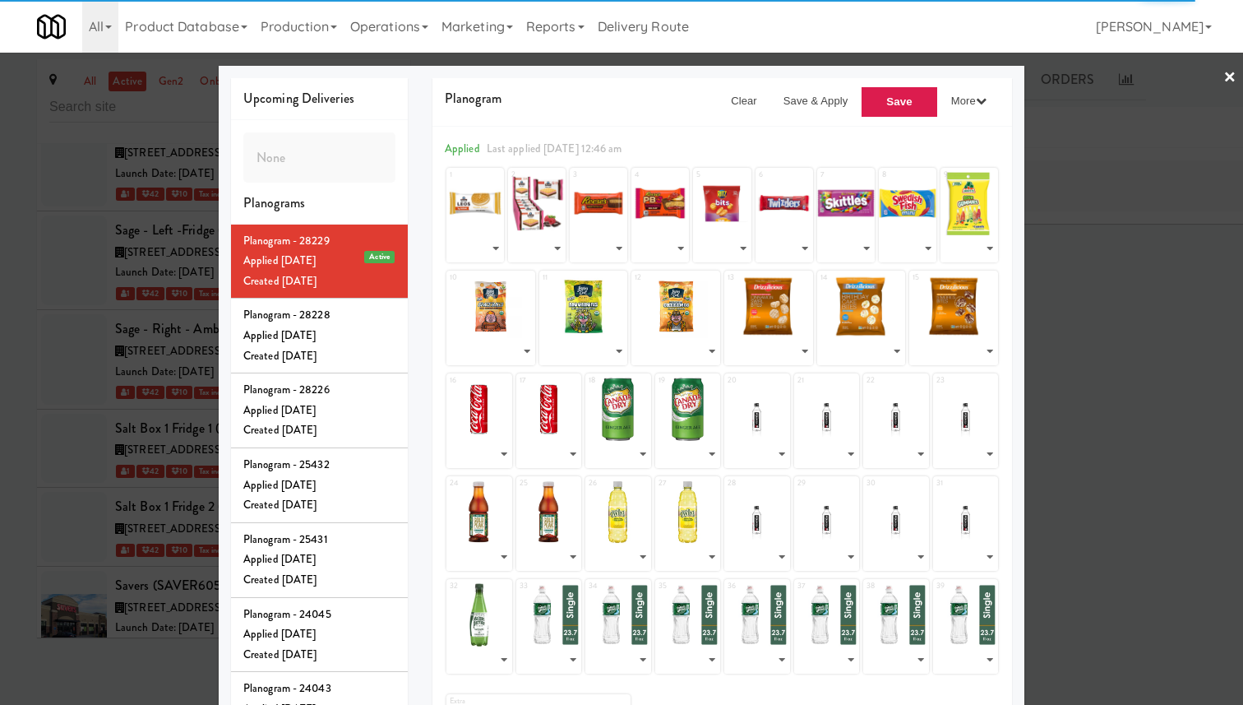
select select "number:292572"
select select "number:292581"
select select "number:292573"
select select "number:245769"
select select "number:269153"
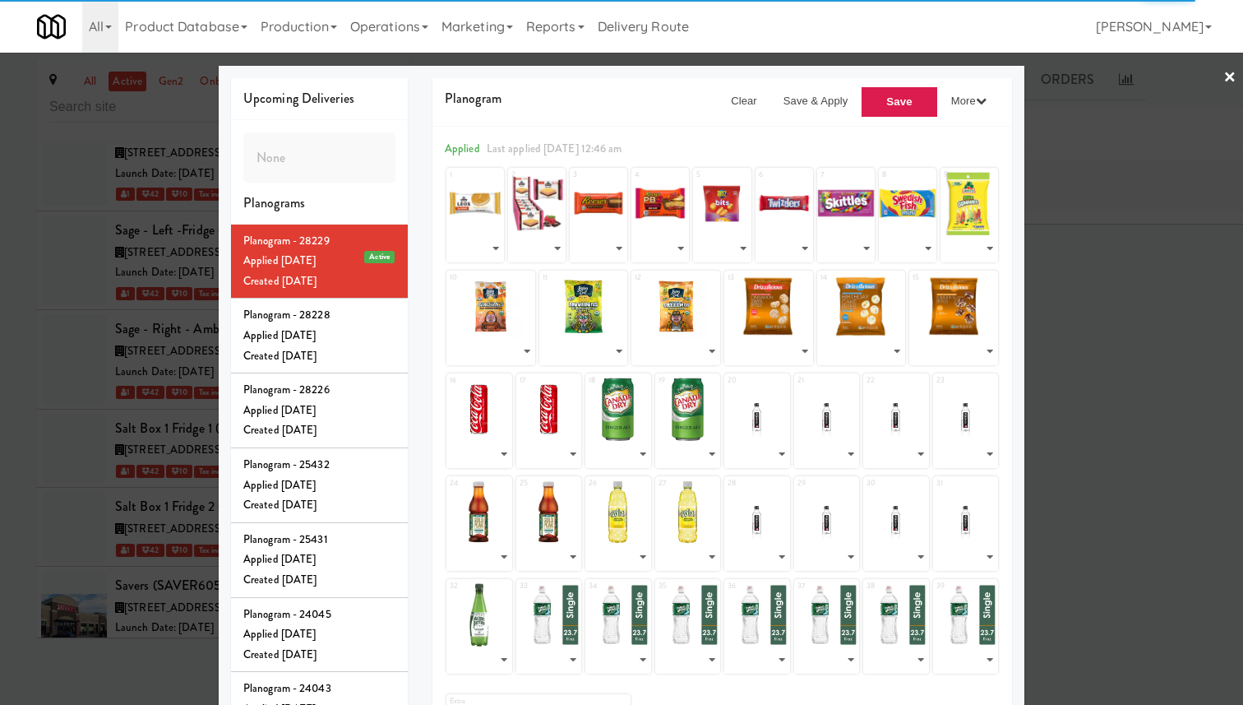
select select "number:292571"
select select "number:292570"
select select "number:292569"
select select "number:292567"
select select "number:292582"
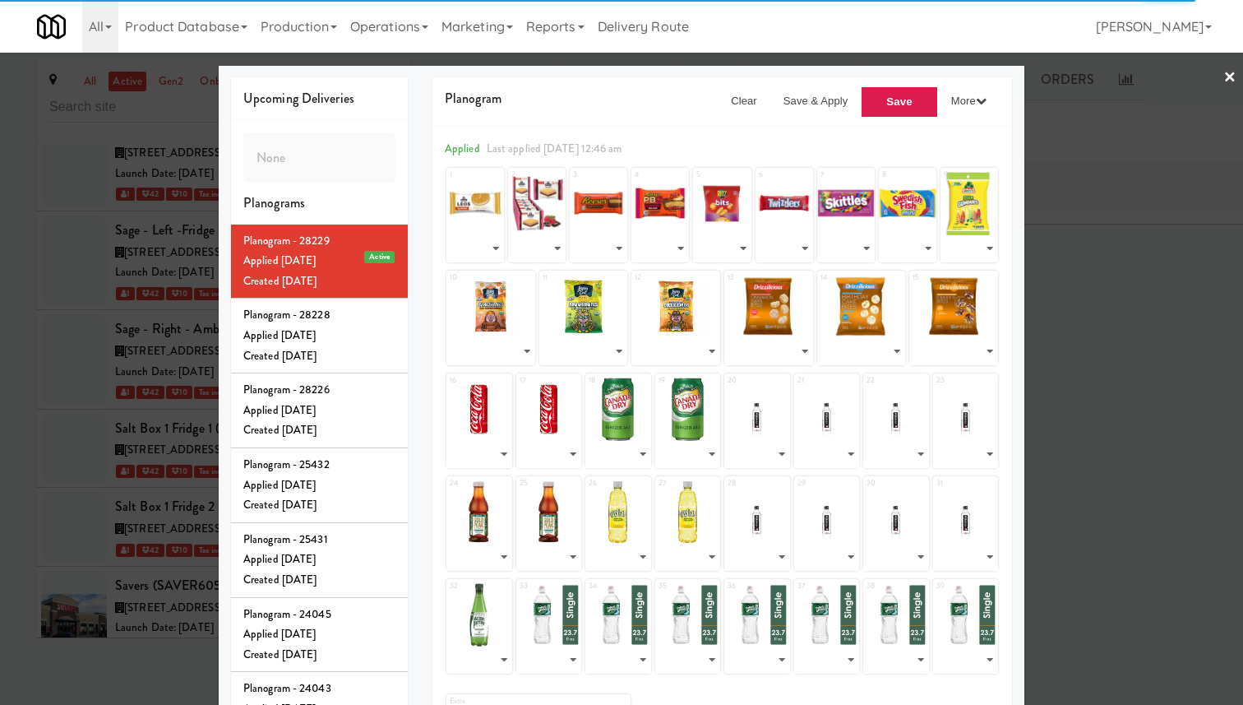
select select "number:292565"
select select "number:292566"
select select "number:276967"
select select "number:269151"
select select "number:292563"
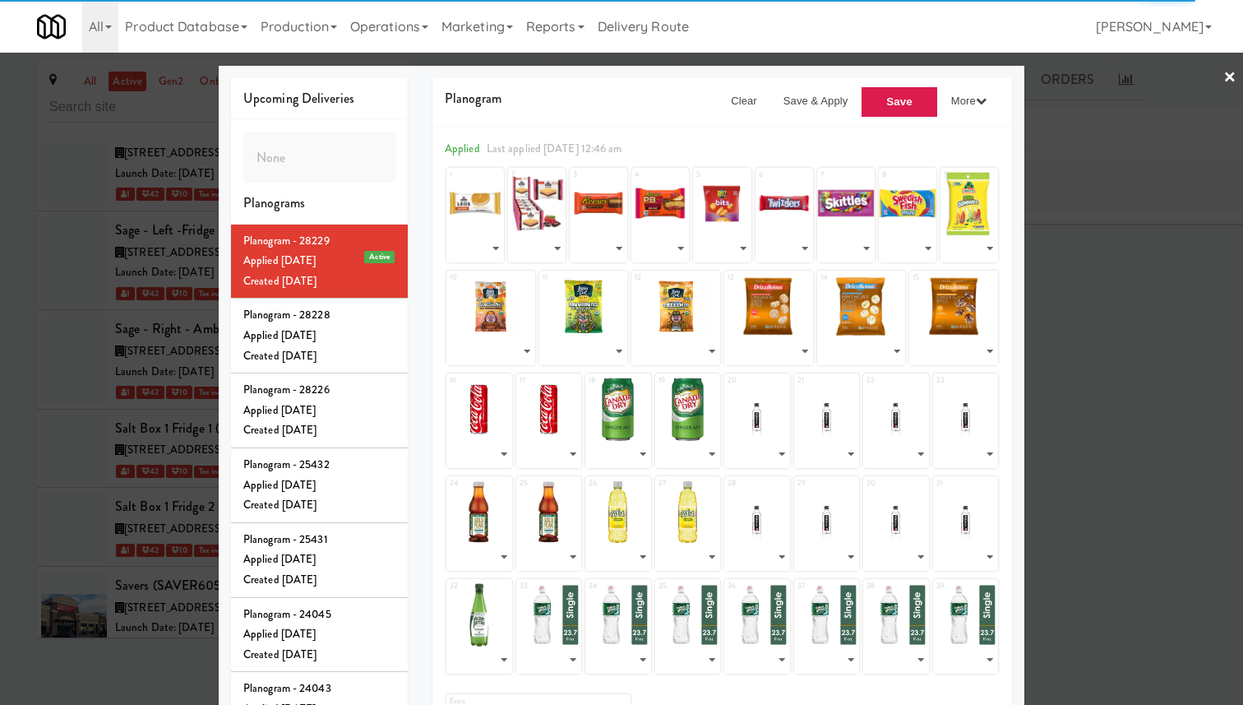
select select "number:292562"
select select "number:292561"
select select "number:292557"
select select "number:292559"
select select "number:292560"
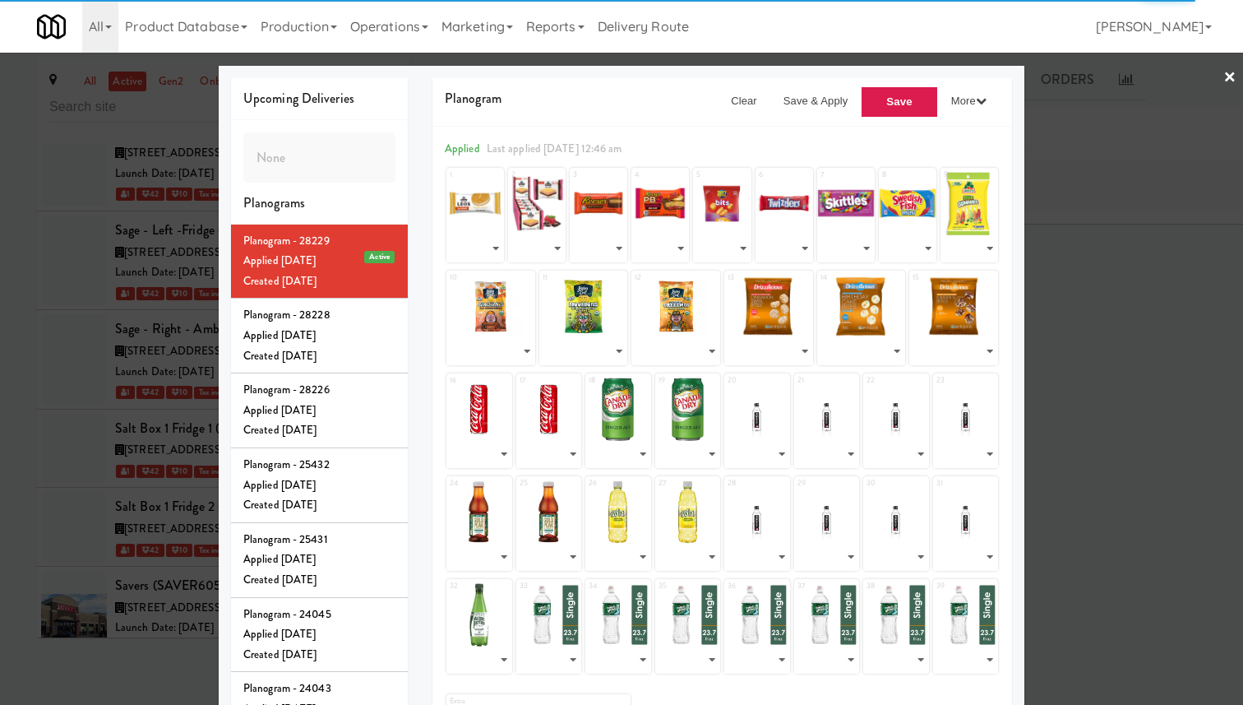
select select "number:261270"
select select "number:292558"
select select "number:292556"
select select "number:292555"
select select "number:292554"
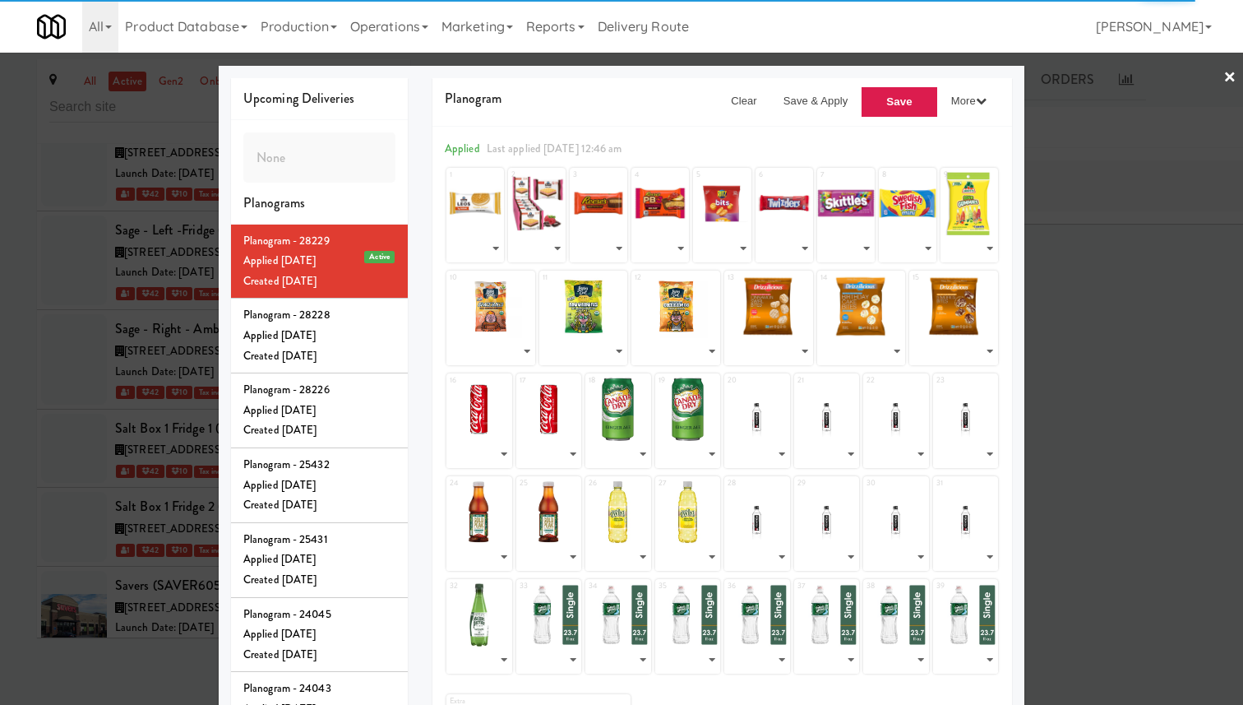
select select "number:292564"
select select "number:276956"
select select "number:292552"
select select "number:292551"
select select "number:292550"
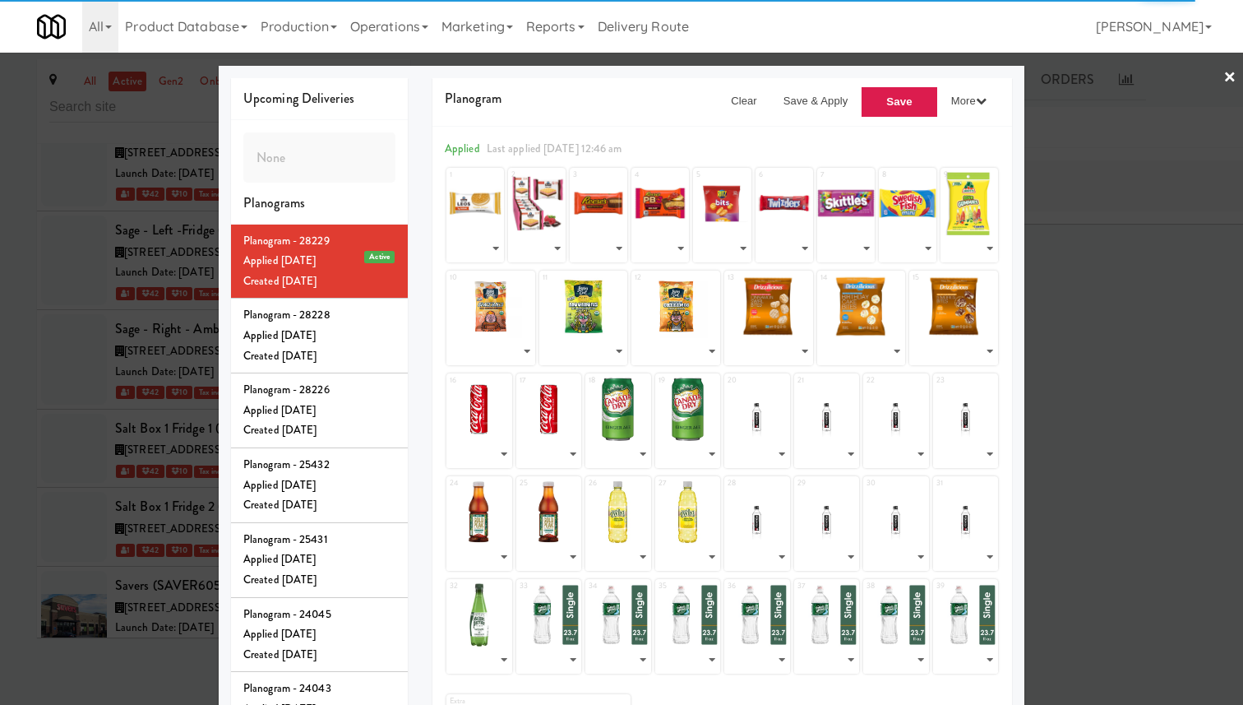
select select "number:253197"
select select "number:276940"
select select "number:249132"
select select "number:292553"
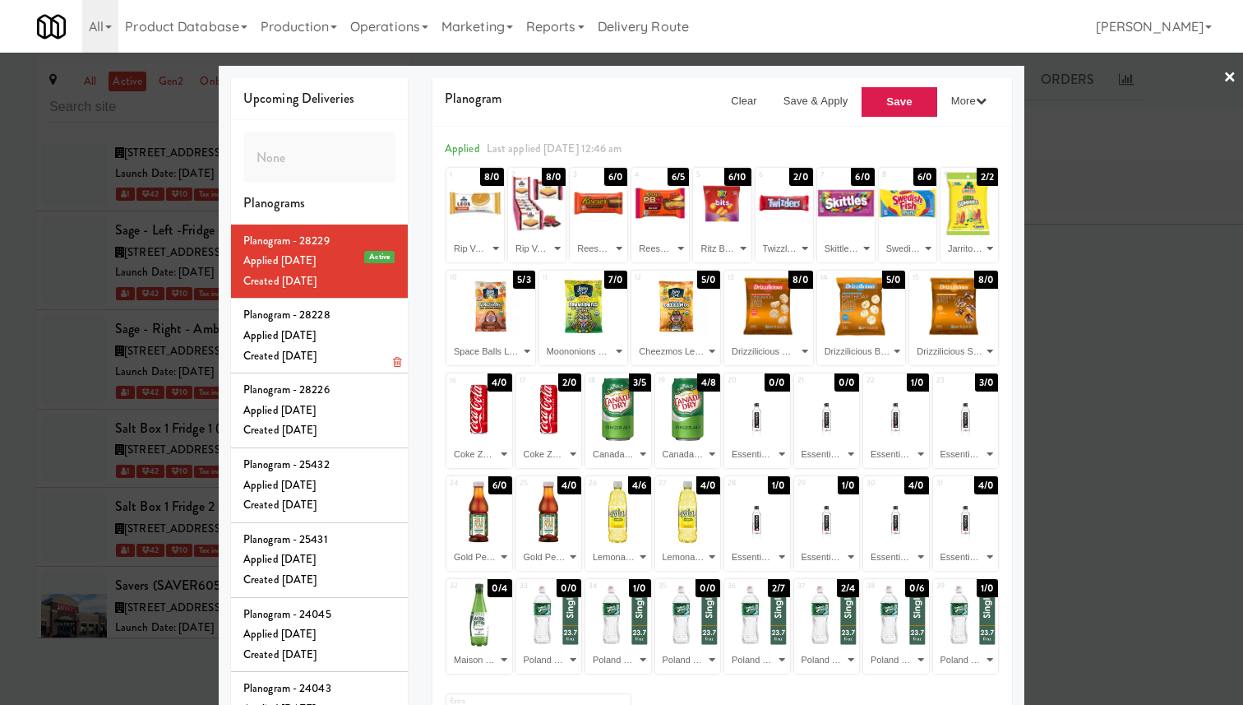
click at [351, 367] on div "Created Sun Sep 28, 2025" at bounding box center [319, 356] width 152 height 21
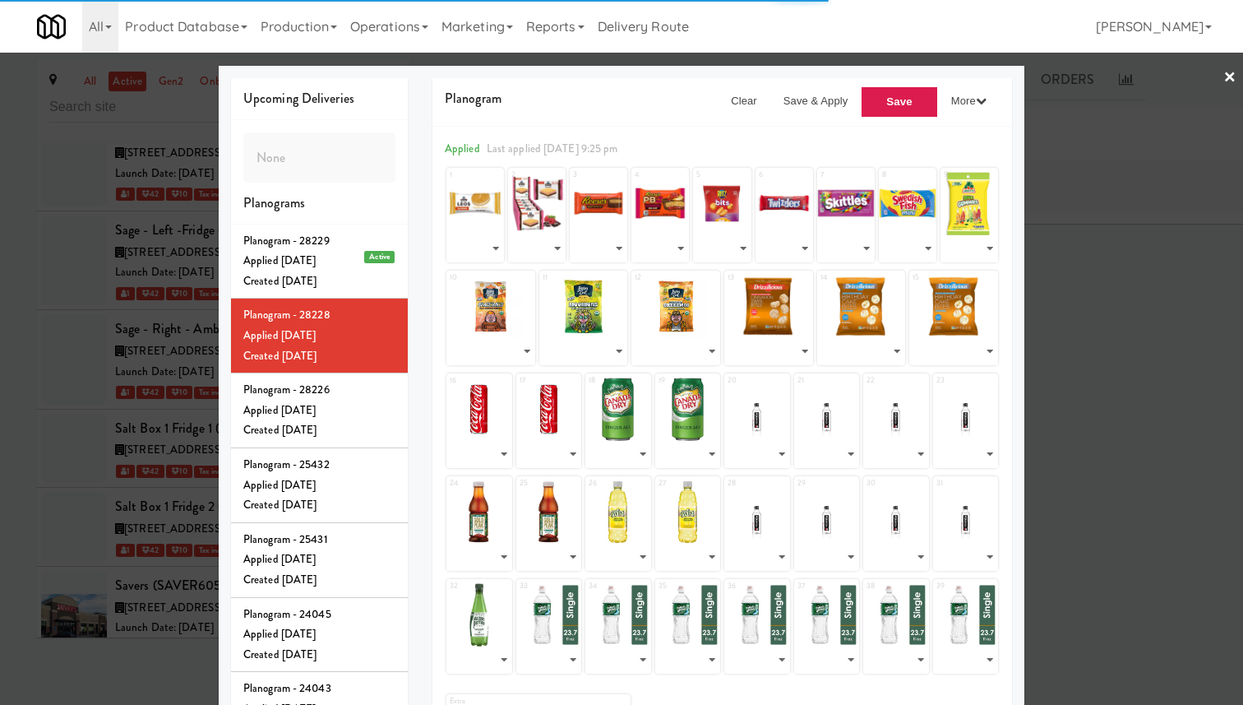
select select "number:292549"
select select "number:292575"
select select "number:292574"
select select "number:249050"
select select "number:253212"
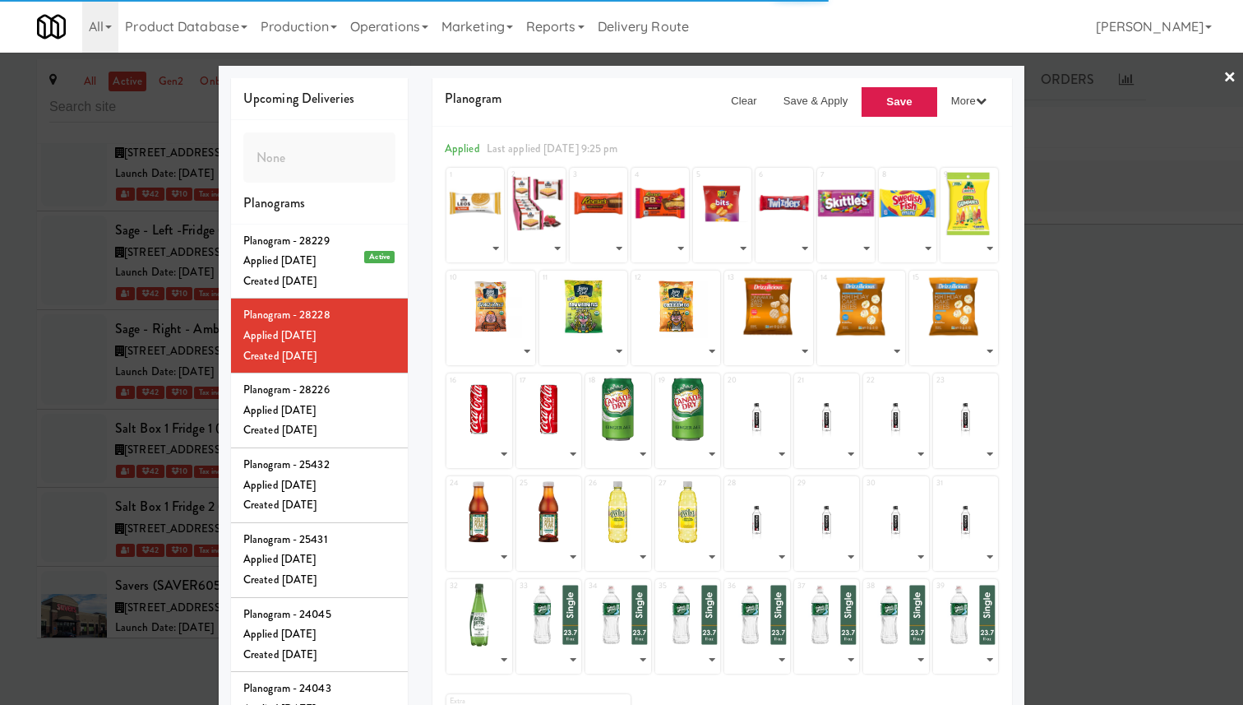
select select "number:292572"
select select "number:292581"
select select "number:292573"
select select "number:245769"
select select "number:269153"
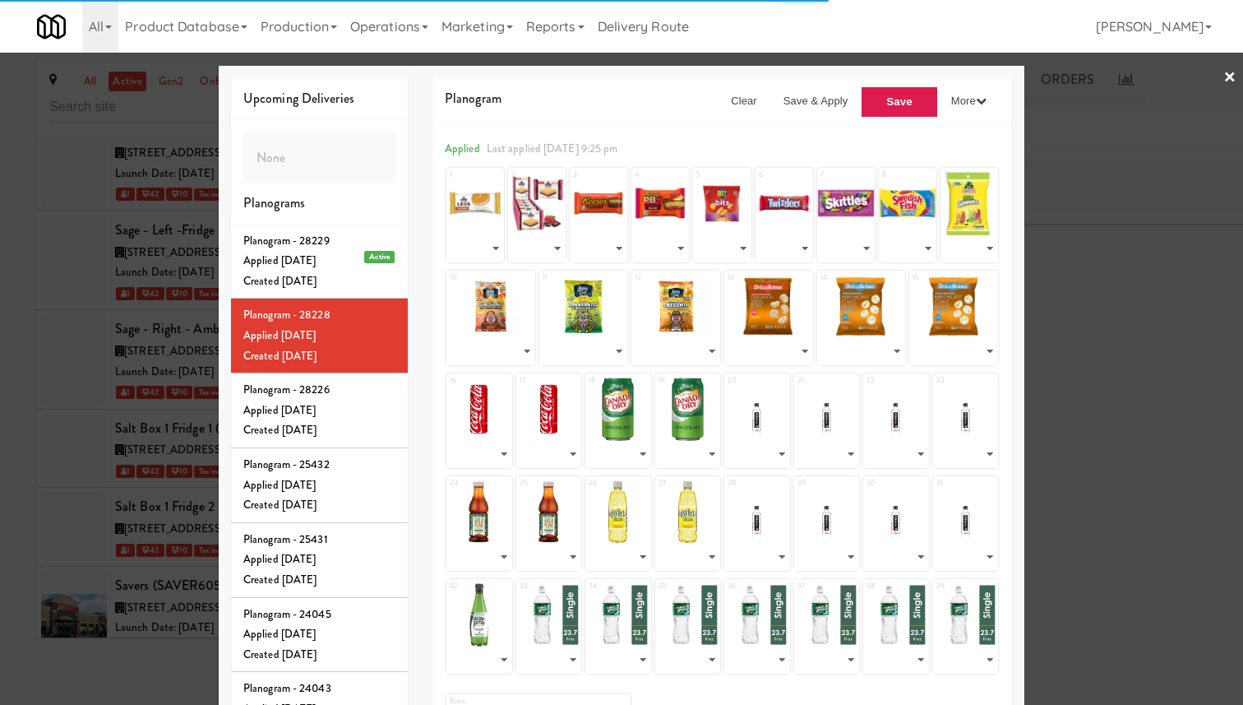
select select "number:292571"
select select "number:292570"
select select "number:292569"
select select "number:292567"
select select "number:292568"
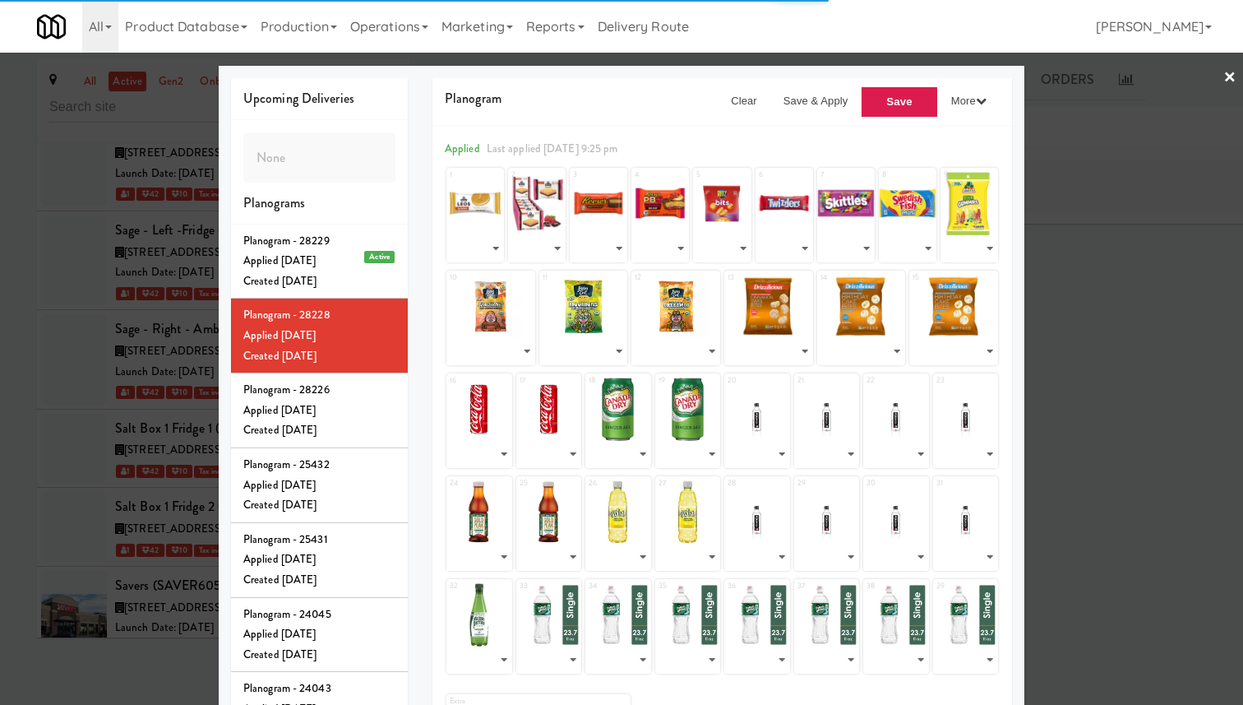
select select "number:292565"
select select "number:292566"
select select "number:276967"
select select "number:269151"
select select "number:292563"
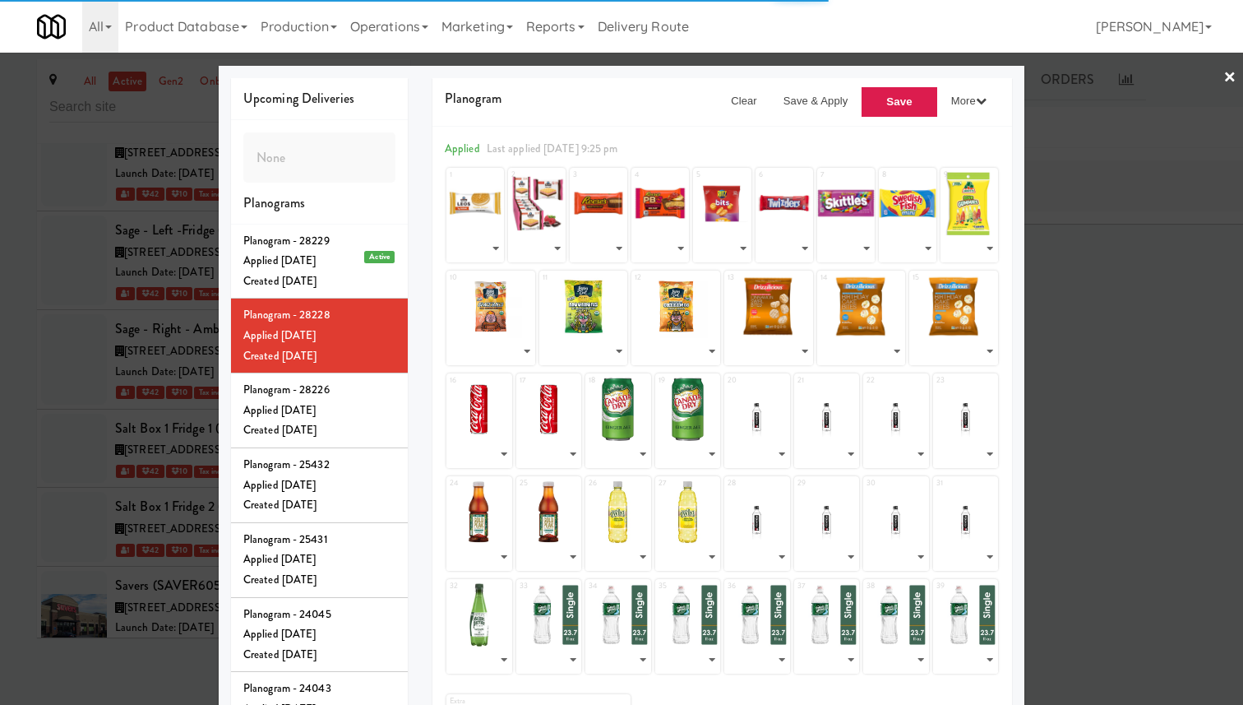
select select "number:292562"
select select "number:292561"
select select "number:292557"
select select "number:292559"
select select "number:292560"
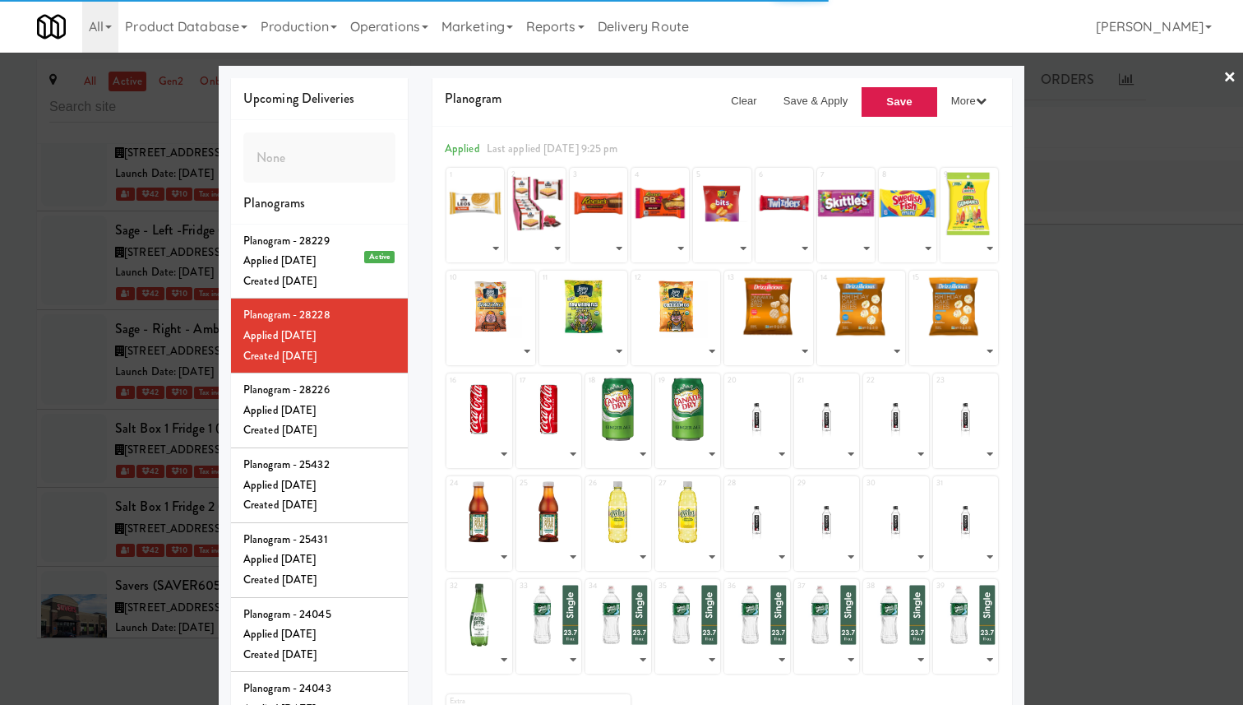
select select "number:261270"
select select "number:292558"
select select "number:292556"
select select "number:292555"
select select "number:292554"
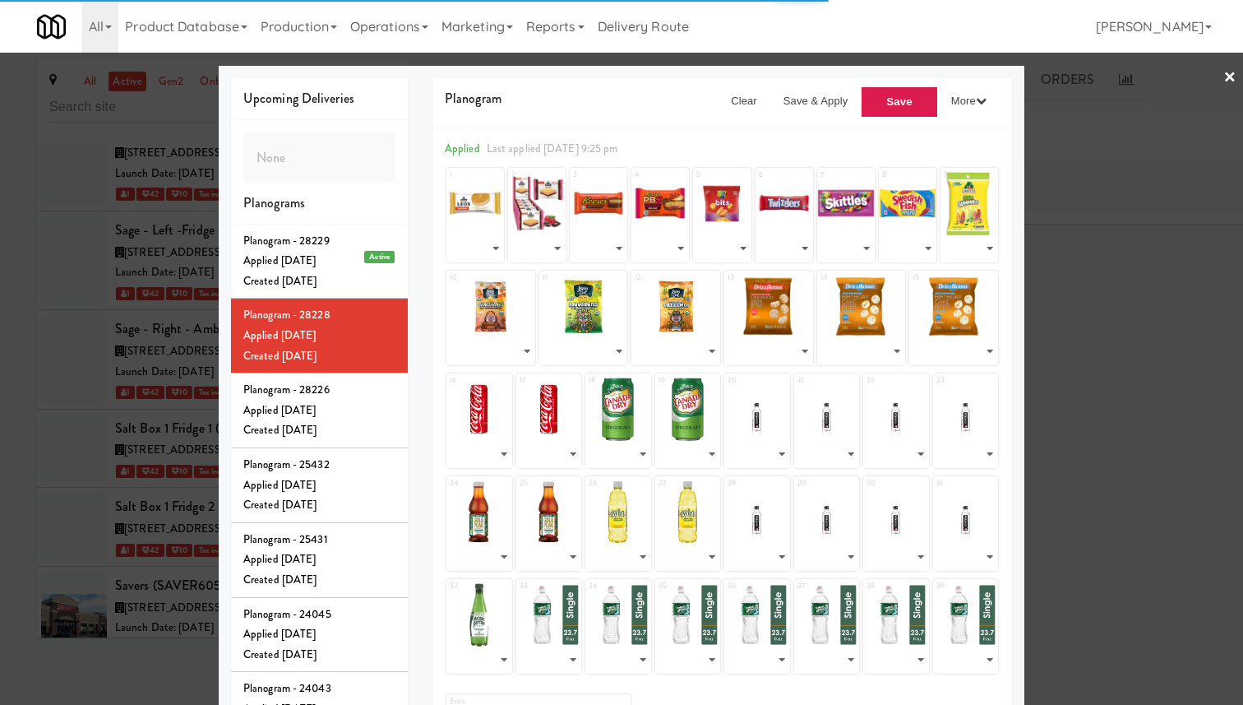
select select "number:292564"
select select "number:276956"
select select "number:292552"
select select "number:292551"
select select "number:292550"
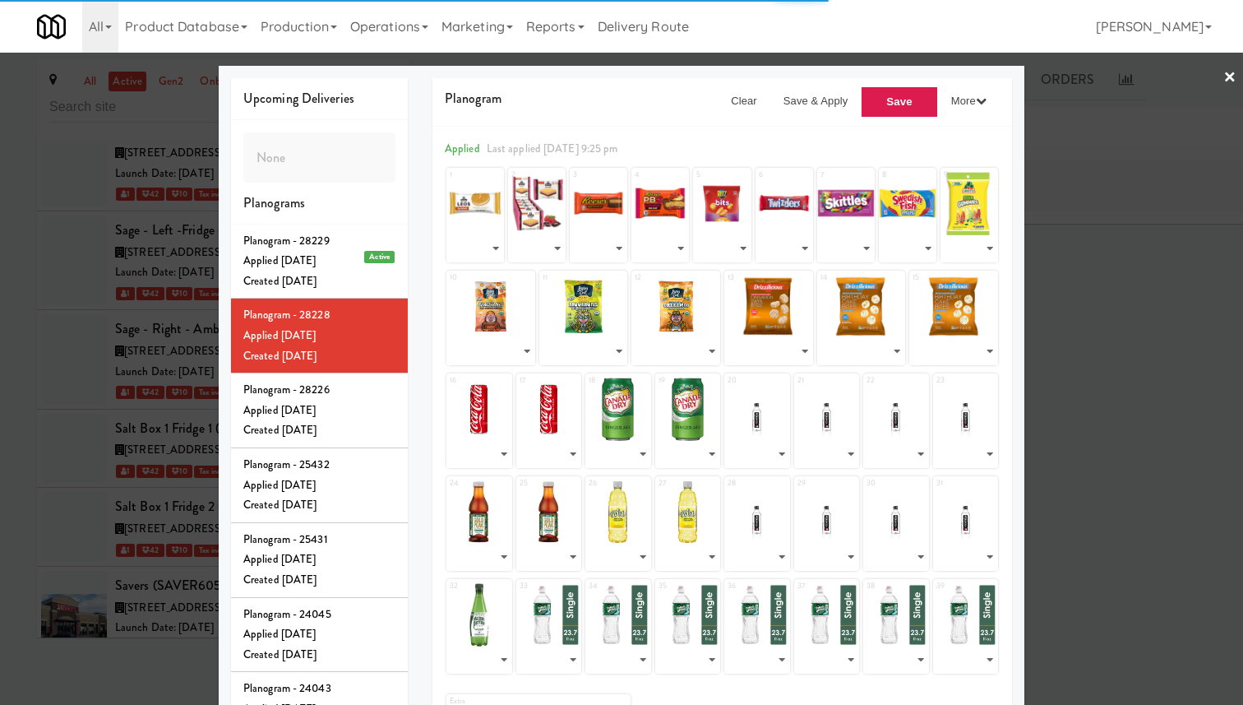
select select "number:253197"
select select "number:276940"
select select "number:249132"
select select "number:292553"
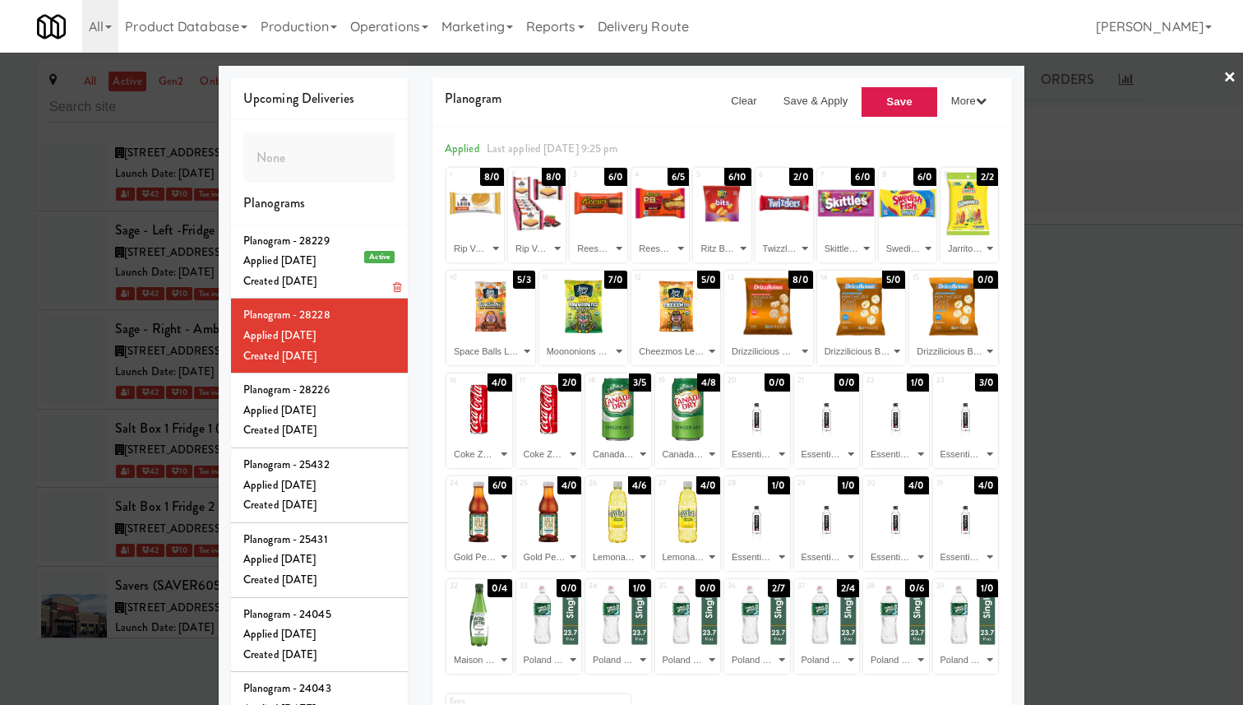
click at [353, 271] on div "Applied Mon Sep 29, 2025" at bounding box center [319, 261] width 152 height 21
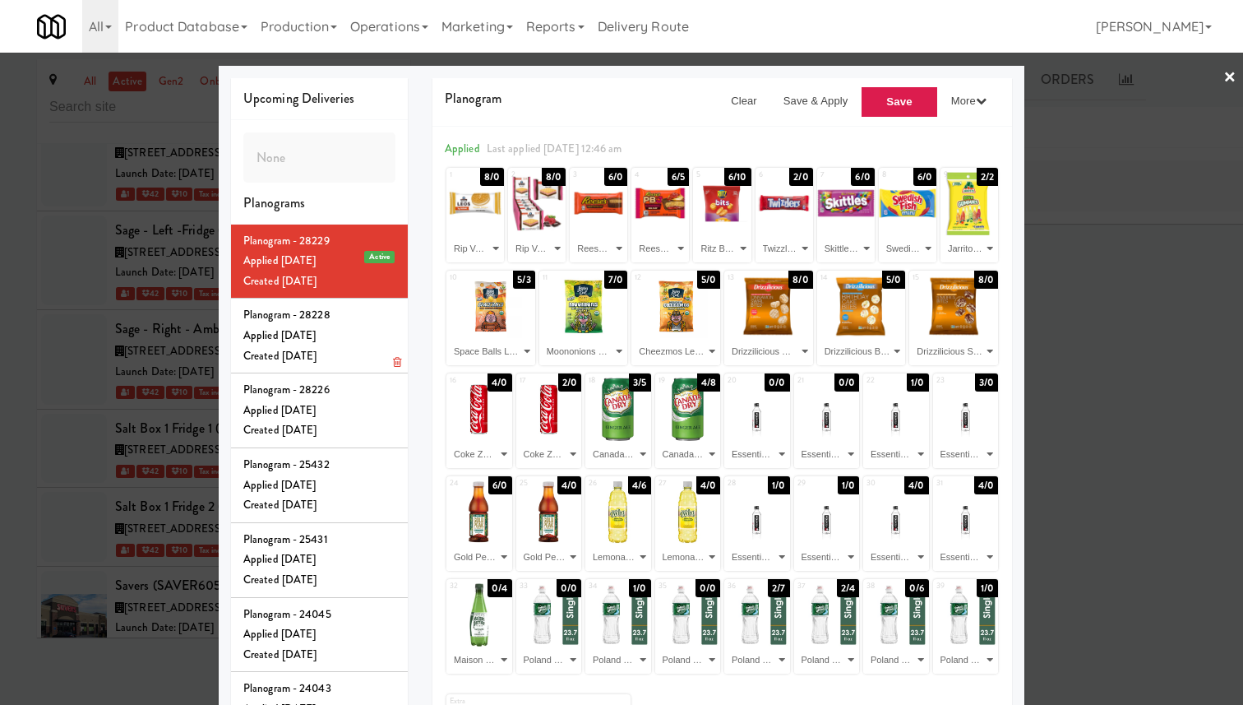
click at [353, 346] on div "Applied Sun Sep 28, 2025" at bounding box center [319, 336] width 152 height 21
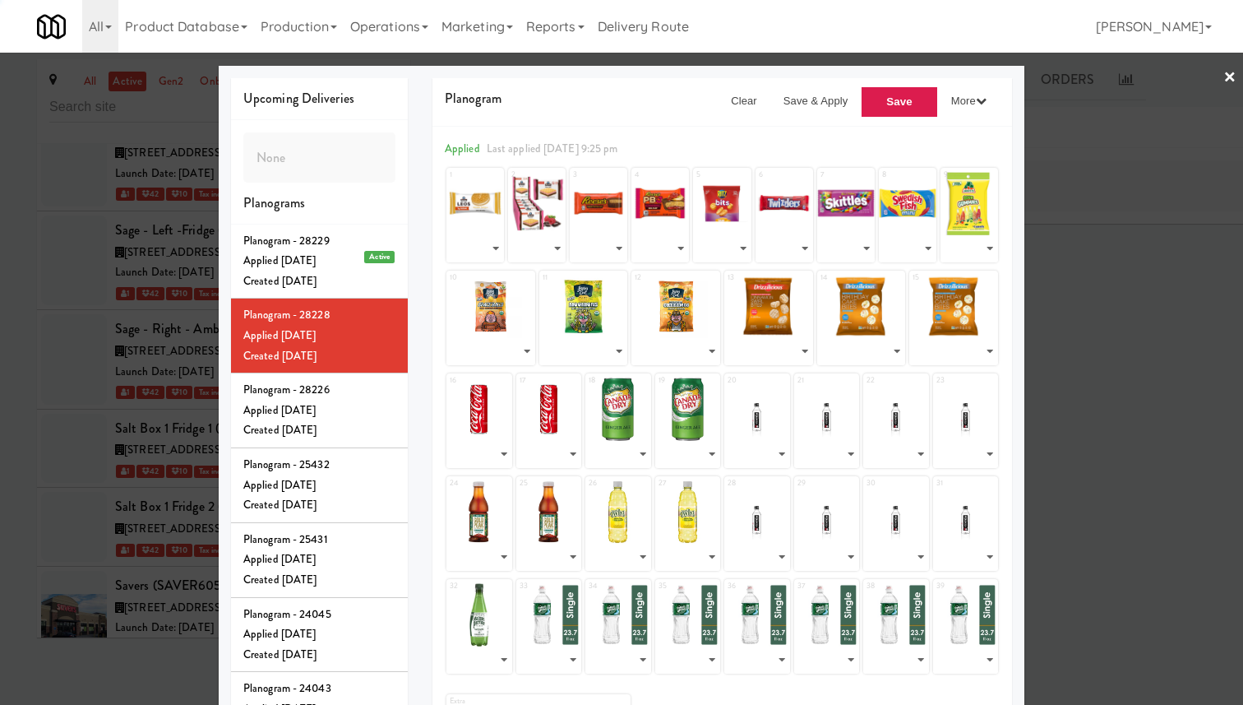
select select "number:292549"
select select "number:292575"
select select "number:292574"
select select "number:249050"
select select "number:253212"
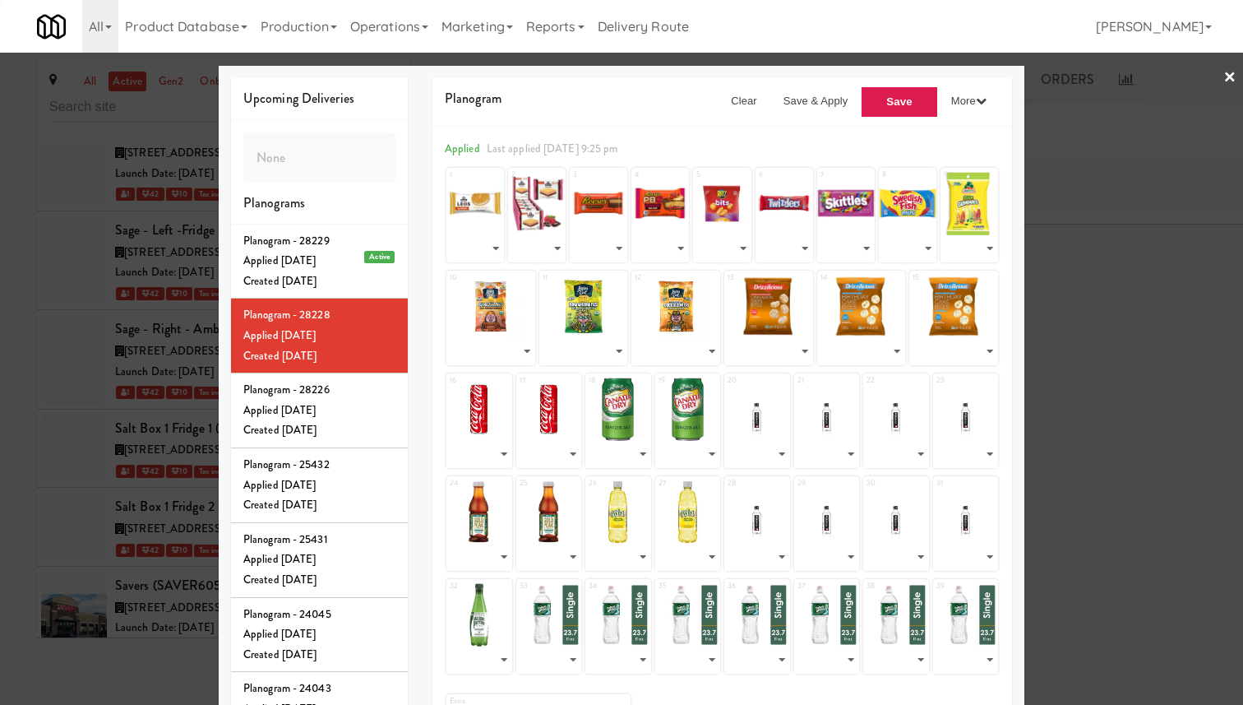
select select "number:292572"
select select "number:292581"
select select "number:292573"
select select "number:245769"
select select "number:269153"
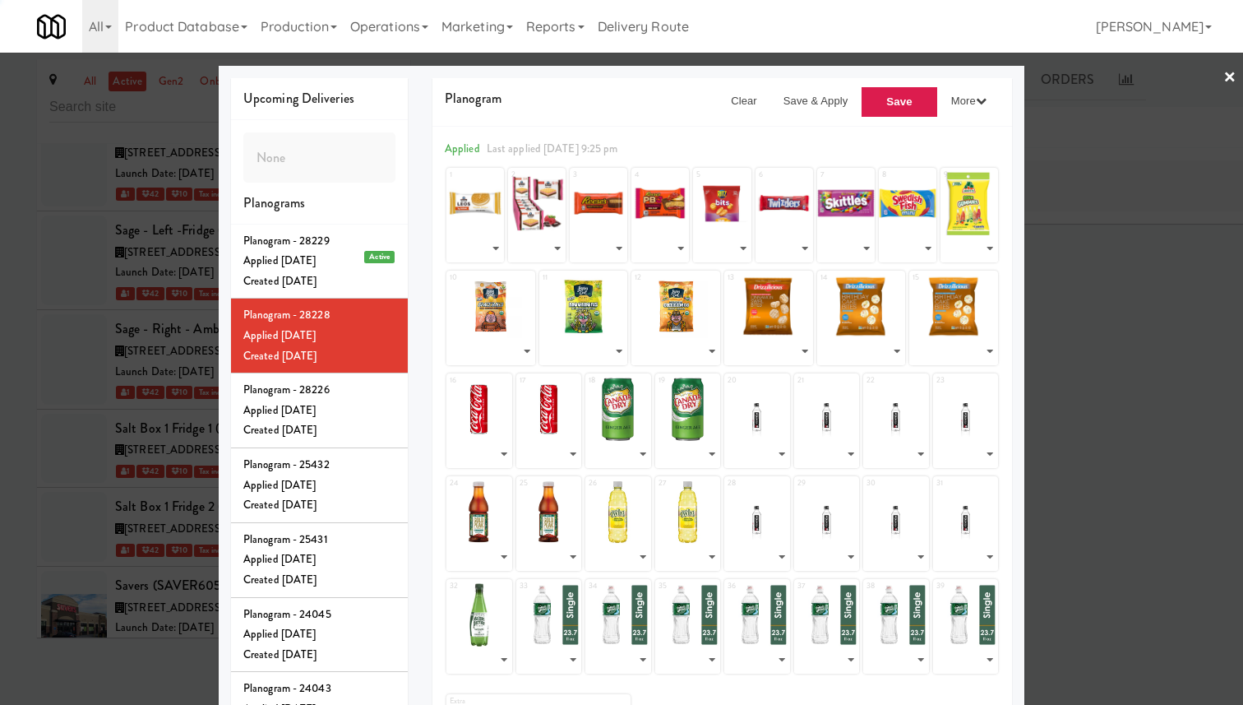
select select "number:292571"
select select "number:292570"
select select "number:292569"
select select "number:292567"
select select "number:292568"
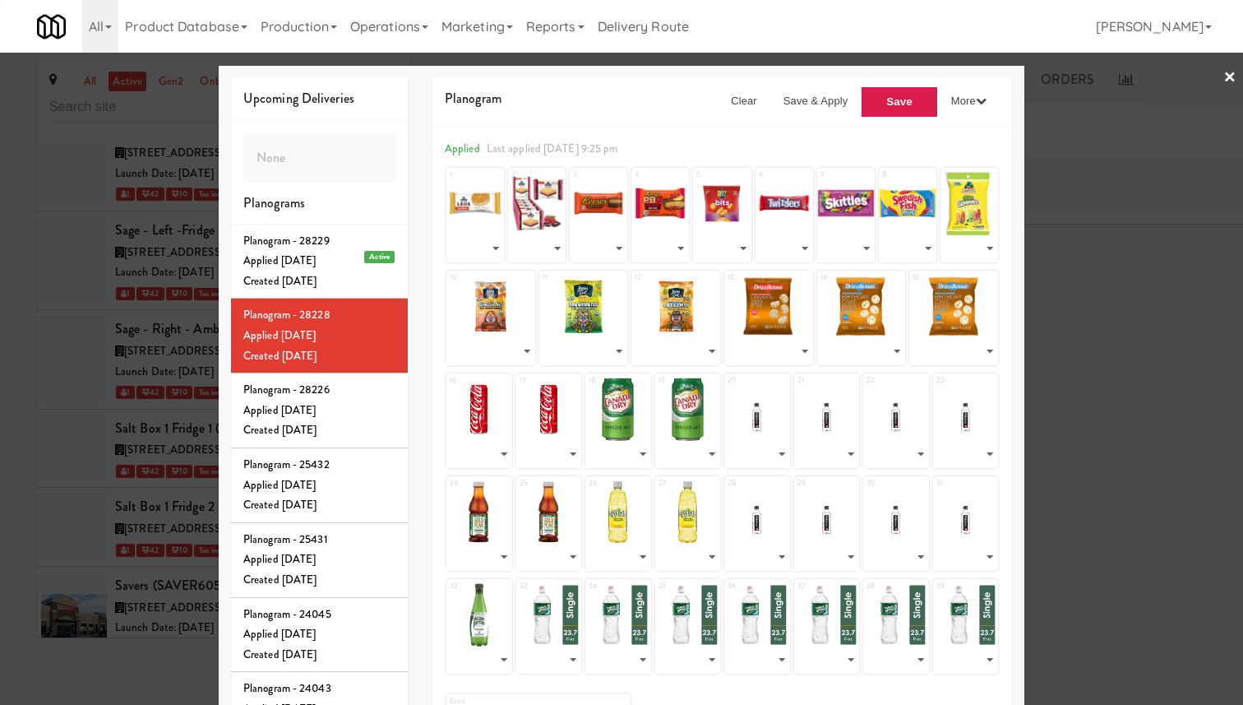
select select "number:292565"
select select "number:292566"
select select "number:276967"
select select "number:269151"
select select "number:292563"
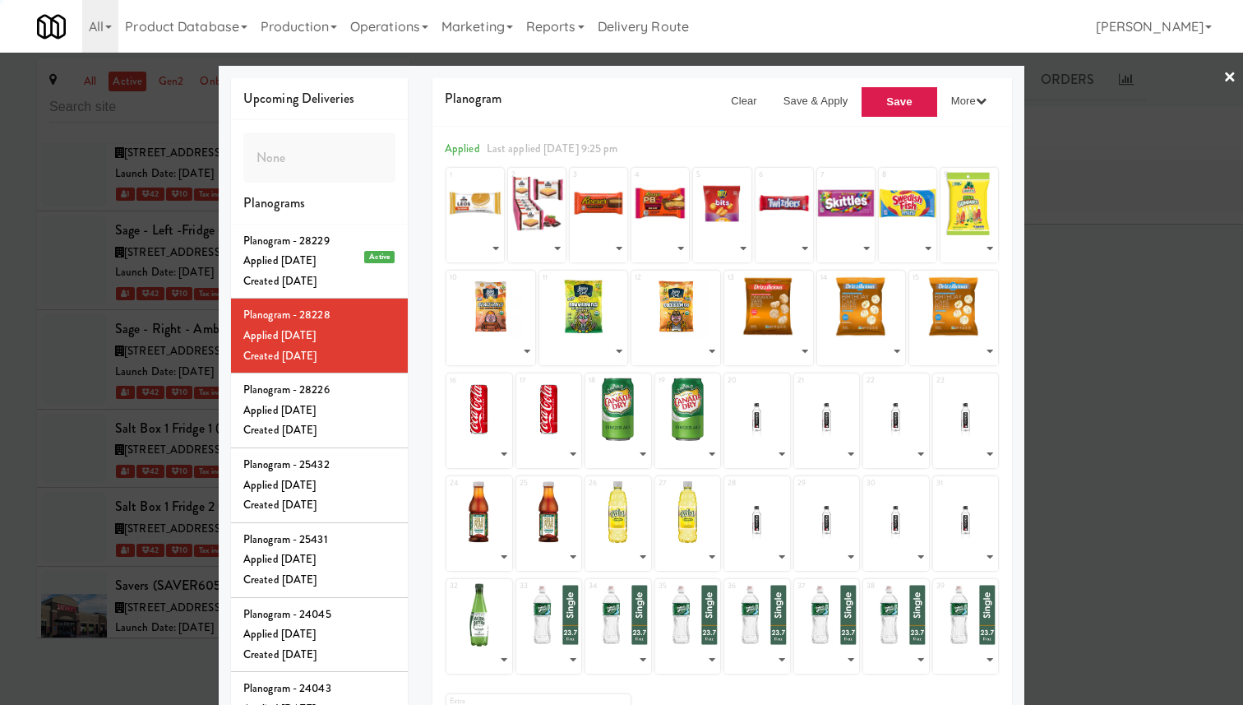
select select "number:292562"
select select "number:292561"
select select "number:292557"
select select "number:292559"
select select "number:292560"
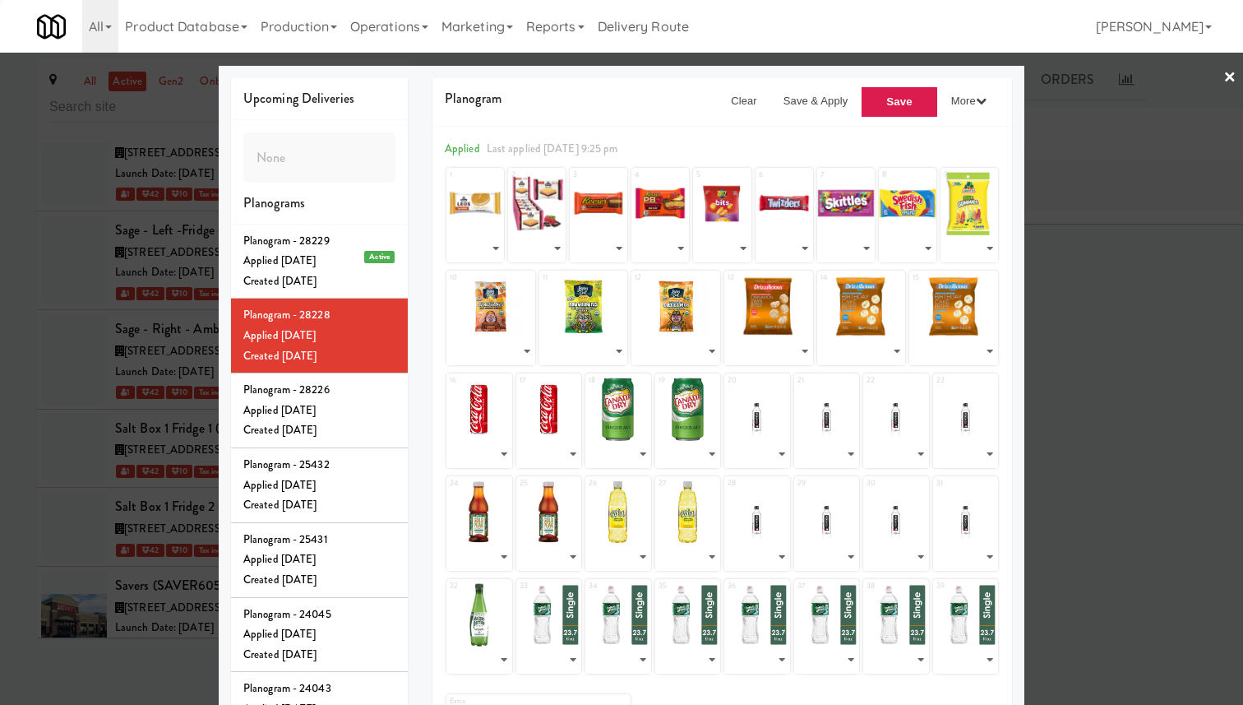
select select "number:261270"
select select "number:292558"
select select "number:292556"
select select "number:292555"
select select "number:292554"
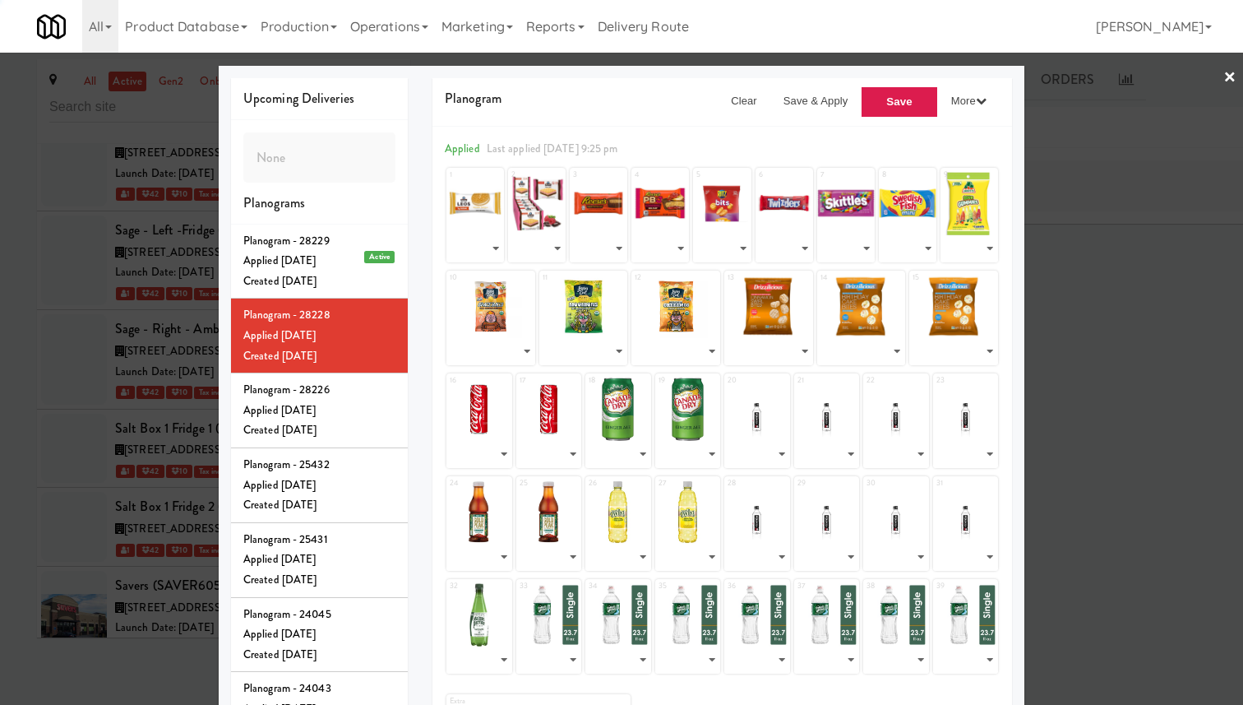
select select "number:292564"
select select "number:276956"
select select "number:292552"
select select "number:292551"
select select "number:292550"
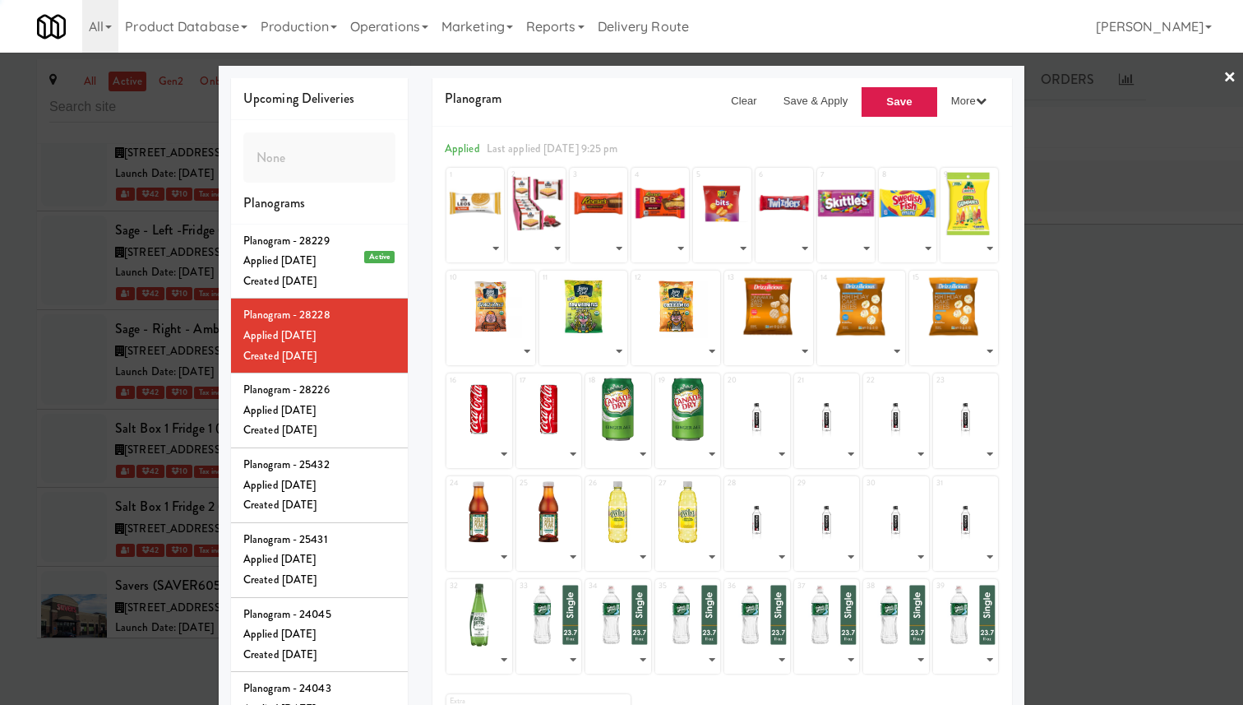
select select "number:253197"
select select "number:276940"
select select "number:249132"
select select "number:292553"
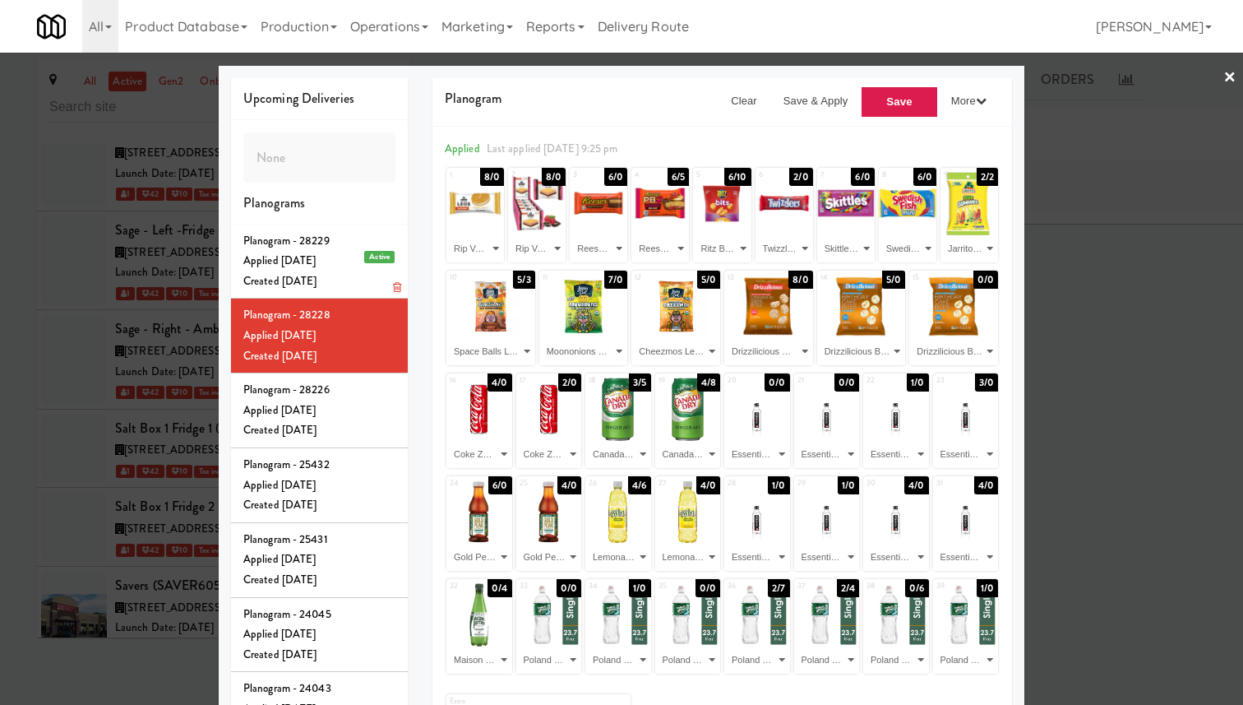
click at [357, 271] on div "Applied Mon Sep 29, 2025" at bounding box center [319, 261] width 152 height 21
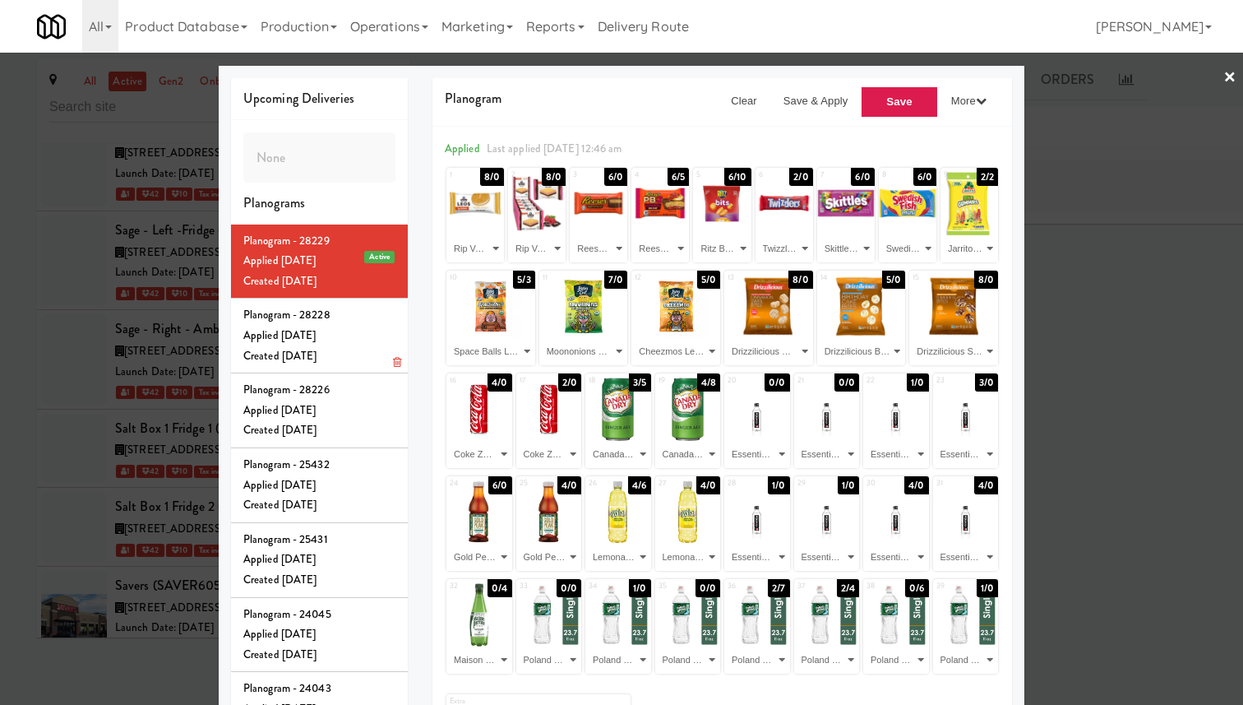
click at [356, 326] on div "Planogram - 28228" at bounding box center [319, 315] width 152 height 21
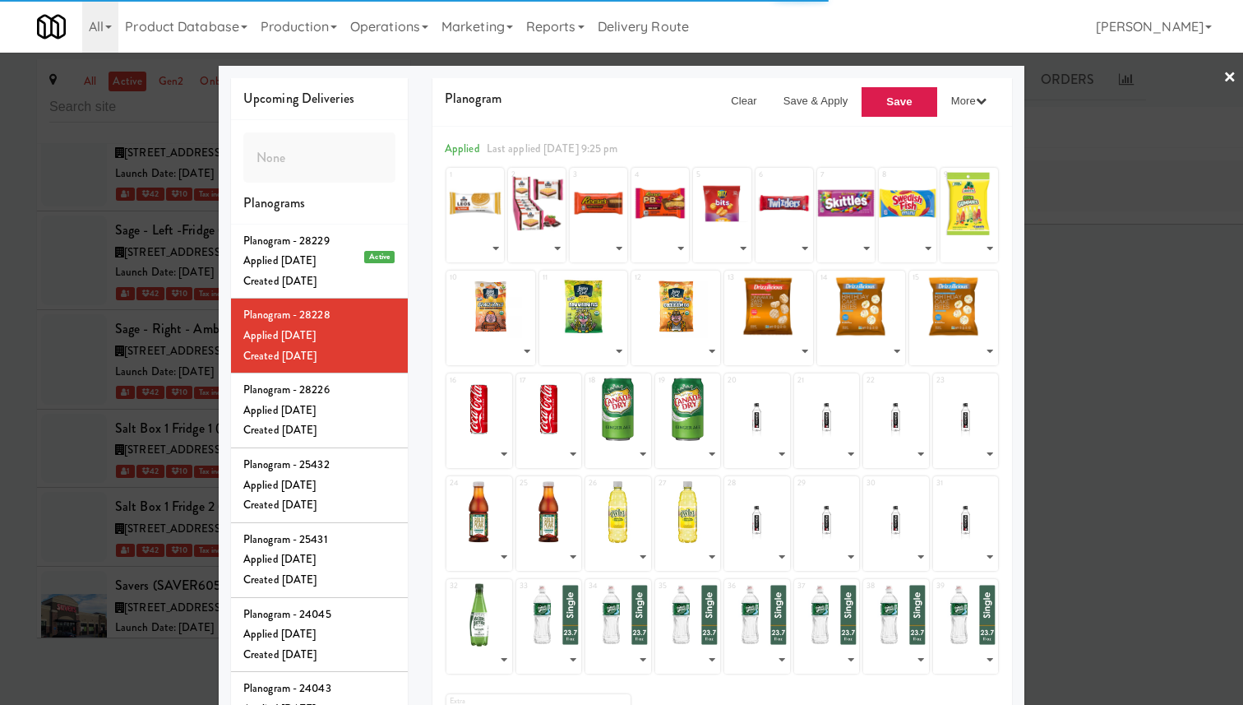
select select "number:292549"
select select "number:292575"
select select "number:292574"
select select "number:249050"
select select "number:253212"
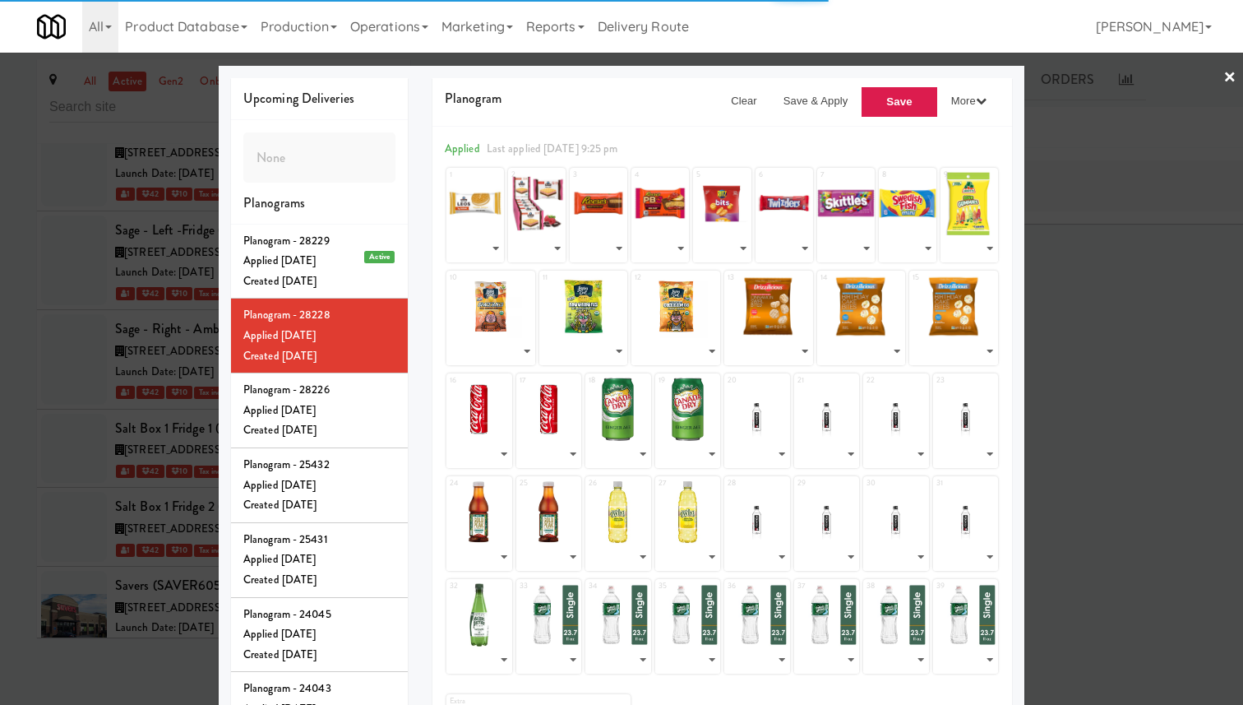
select select "number:292572"
select select "number:292581"
select select "number:292573"
select select "number:245769"
select select "number:269153"
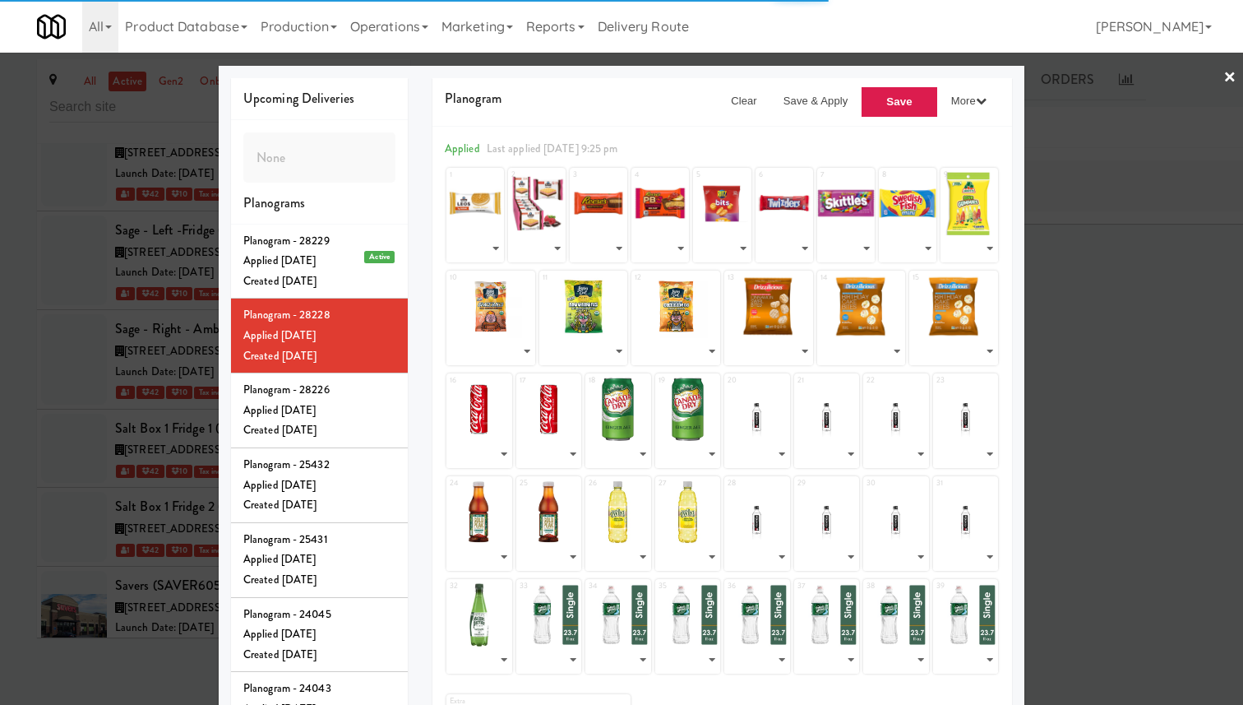
select select "number:292571"
select select "number:292570"
select select "number:292569"
select select "number:292567"
select select "number:292568"
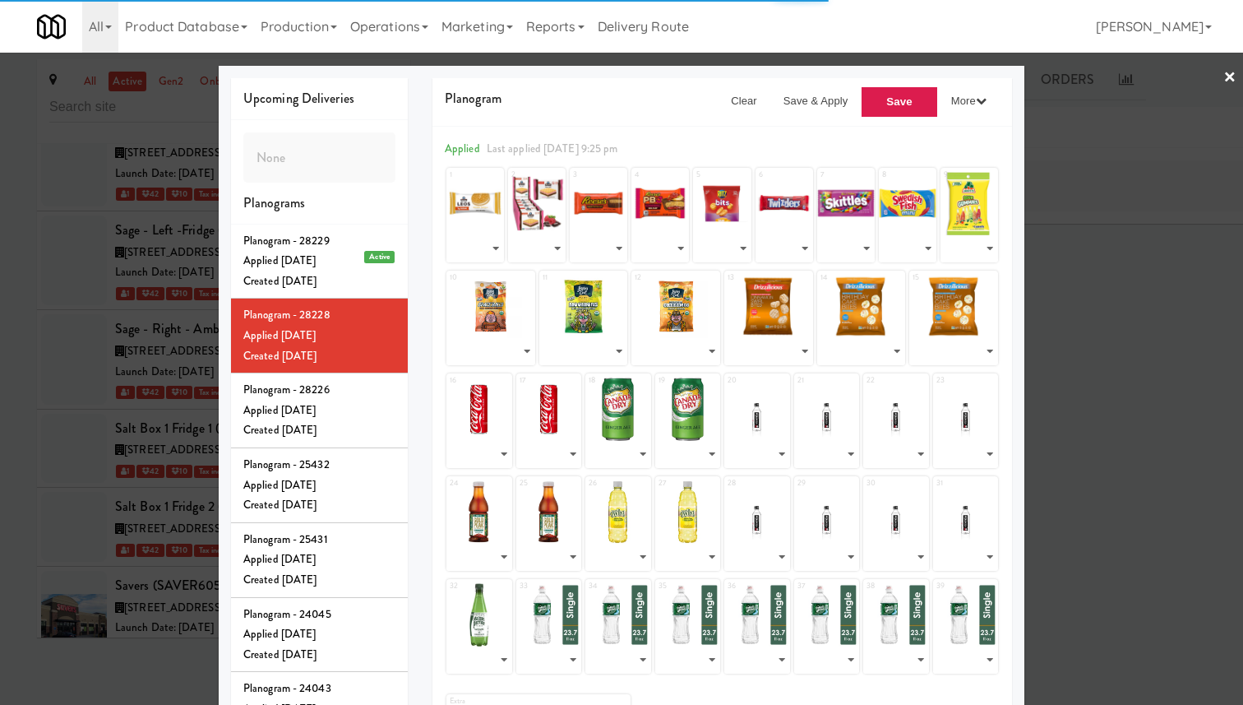
select select "number:292565"
select select "number:292566"
select select "number:276967"
select select "number:269151"
select select "number:292563"
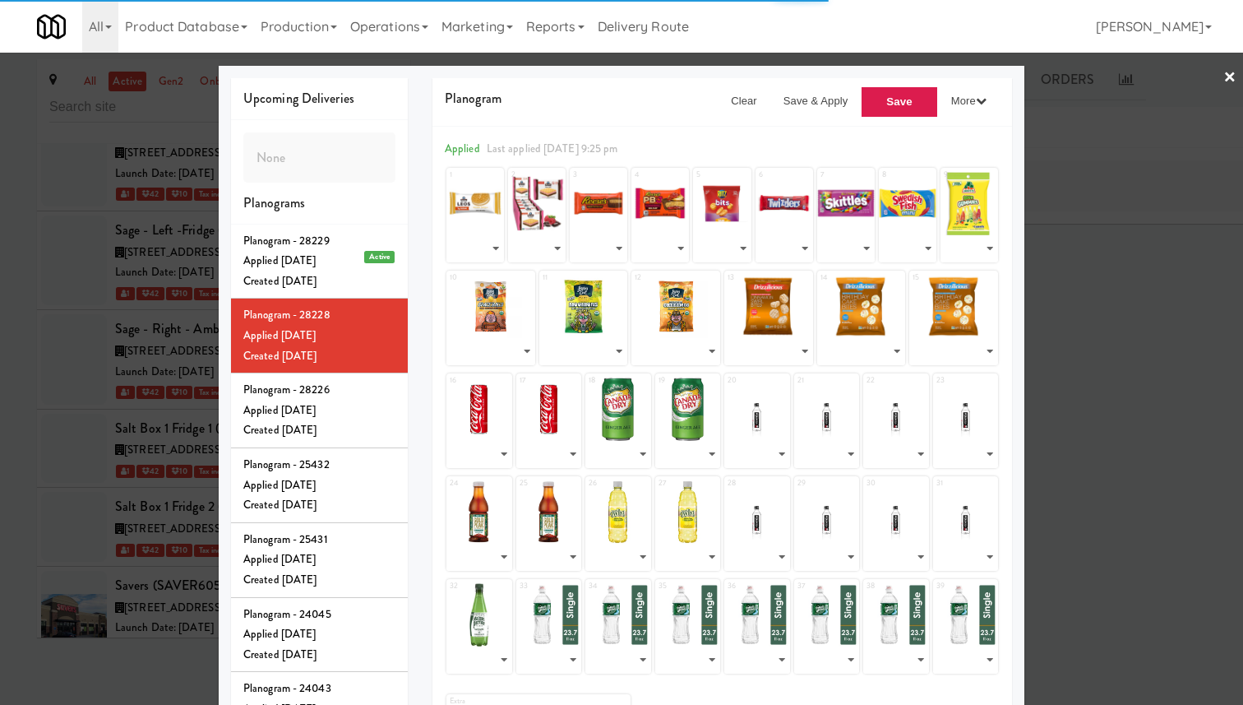
select select "number:292562"
select select "number:292561"
select select "number:292557"
select select "number:292559"
select select "number:292560"
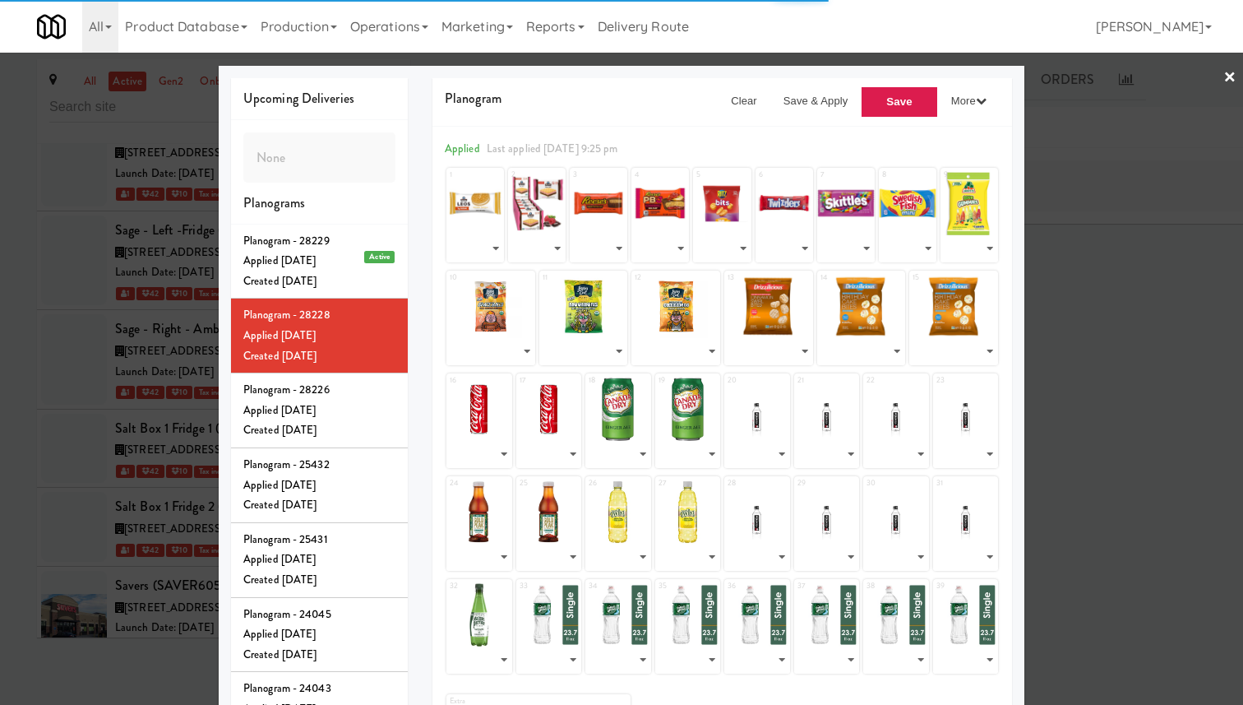
select select "number:261270"
select select "number:292558"
select select "number:292556"
select select "number:292555"
select select "number:292554"
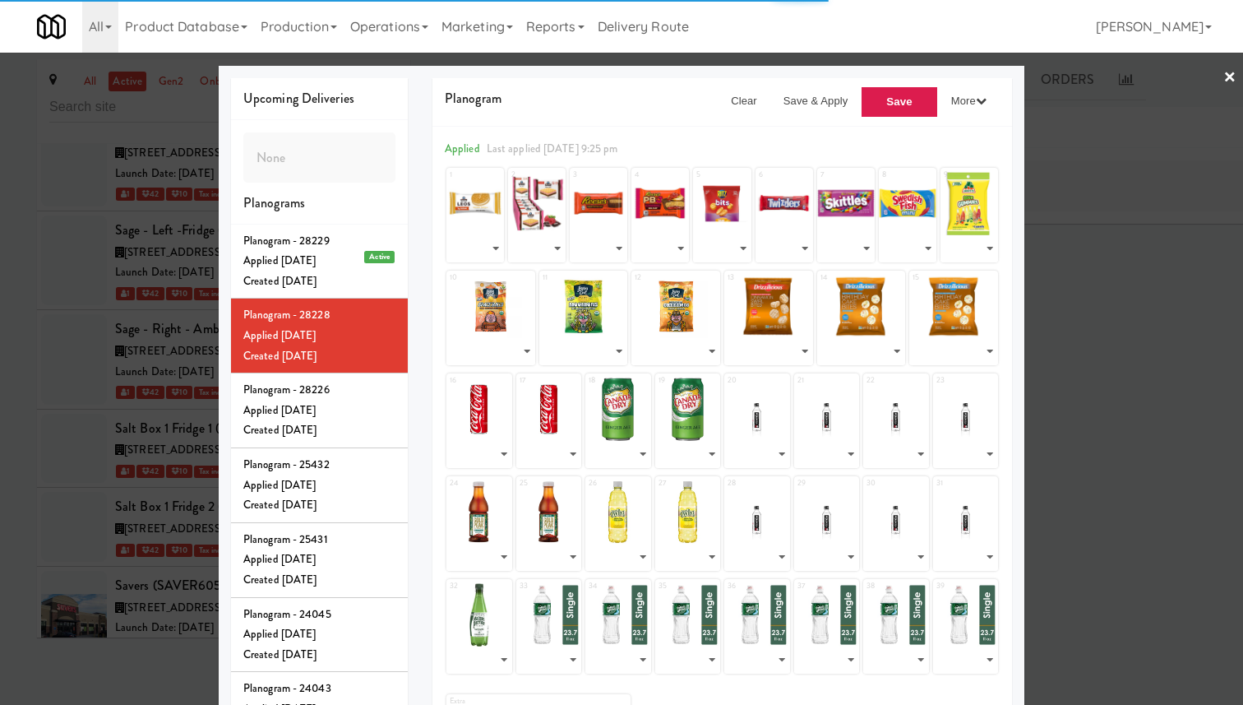
select select "number:292564"
select select "number:276956"
select select "number:292552"
select select "number:292551"
select select "number:292550"
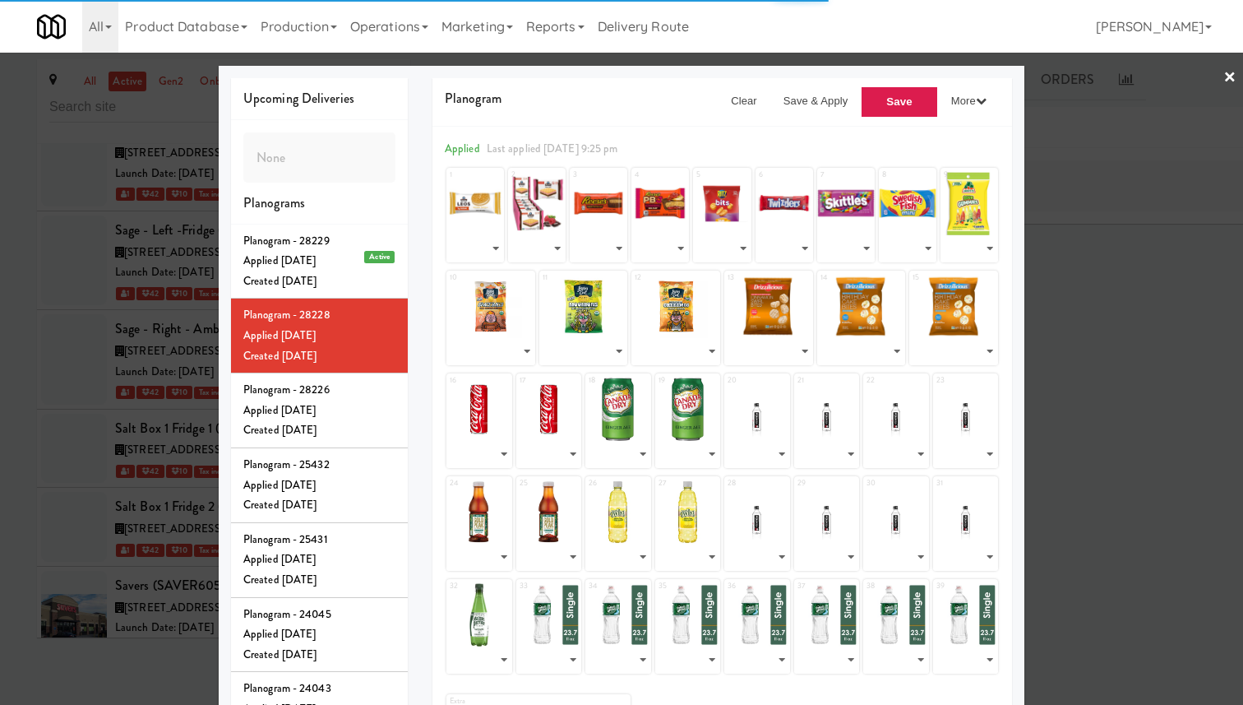
select select "number:253197"
select select "number:276940"
select select "number:249132"
select select "number:292553"
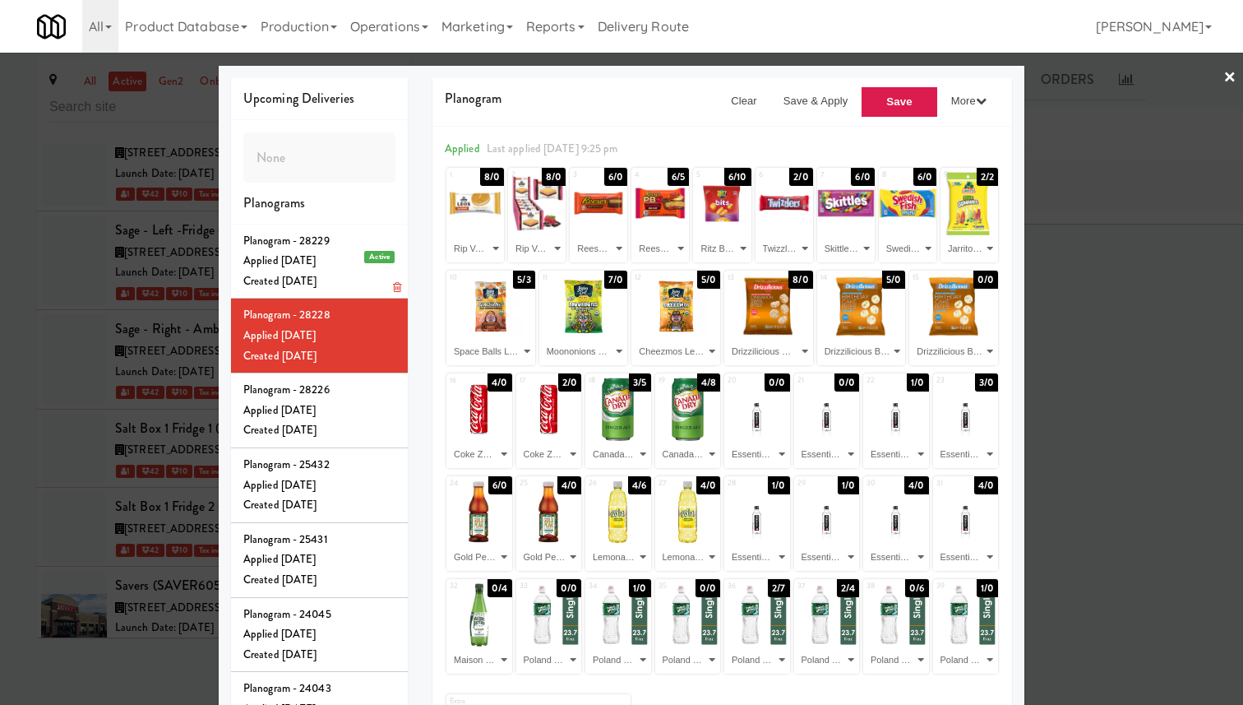
click at [358, 271] on div "Applied Mon Sep 29, 2025" at bounding box center [319, 261] width 152 height 21
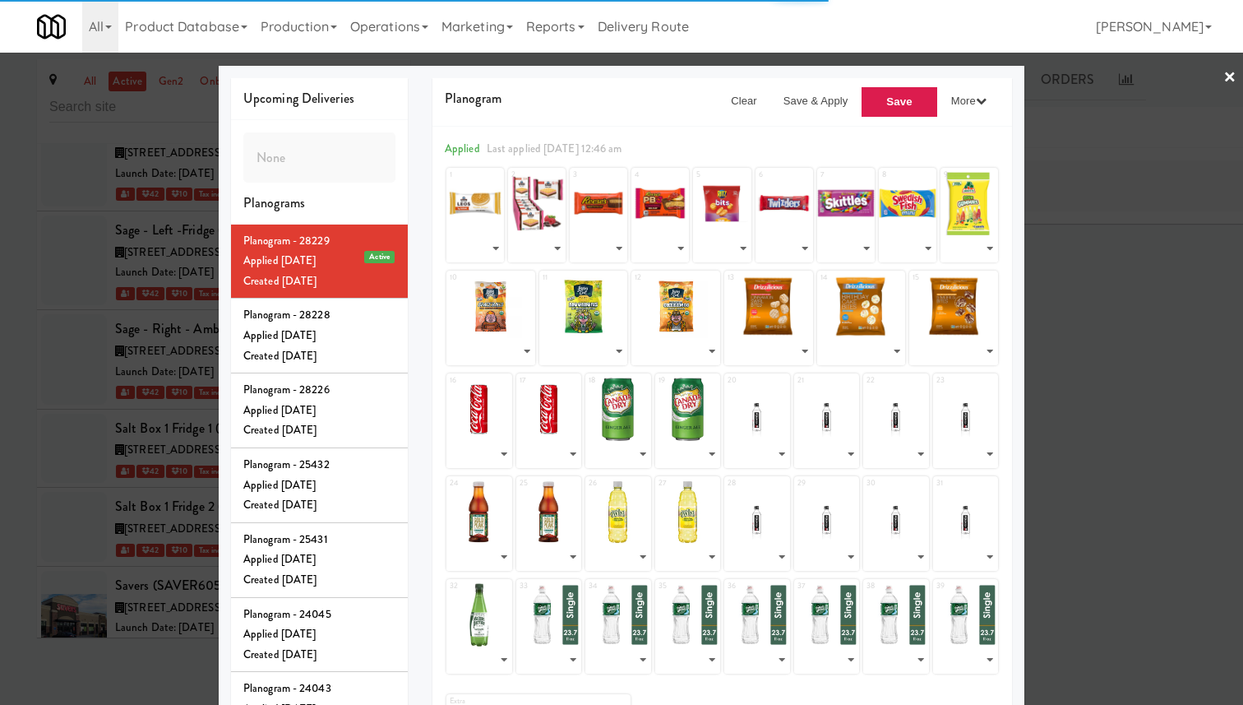
select select "number:292549"
select select "number:292575"
select select "number:292574"
select select "number:249050"
select select "number:253212"
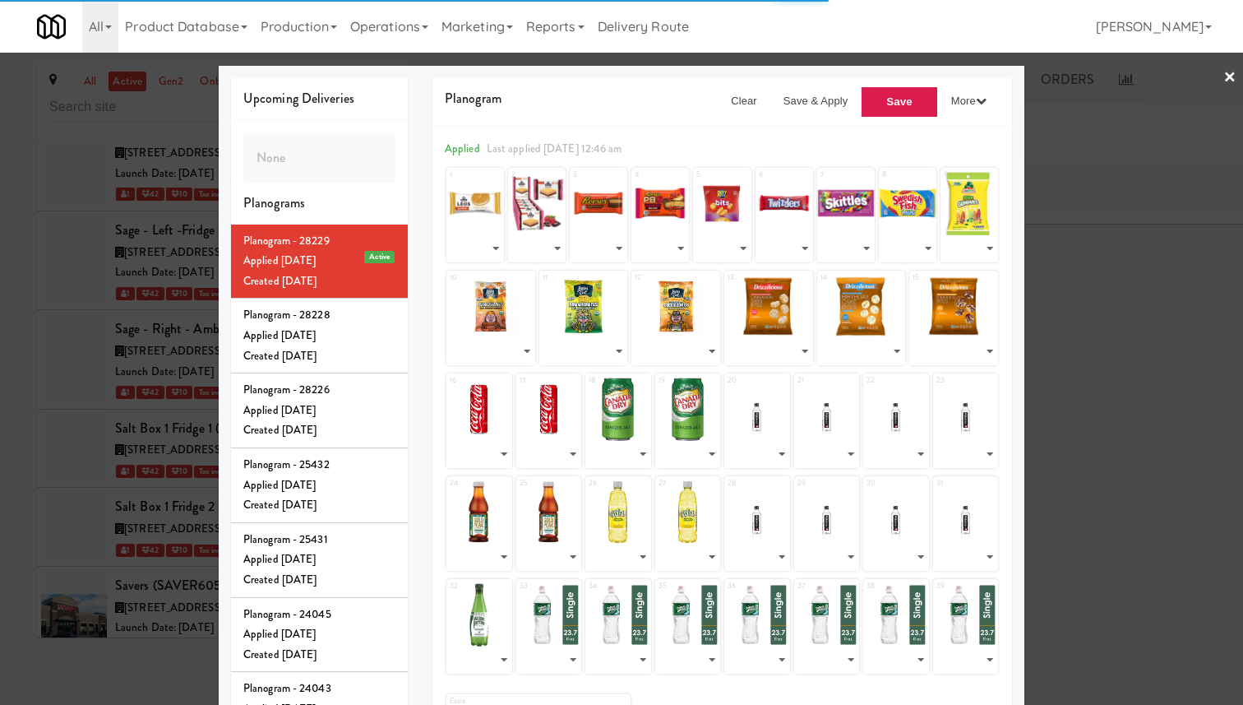
select select "number:292572"
select select "number:292581"
select select "number:292573"
select select "number:245769"
select select "number:269153"
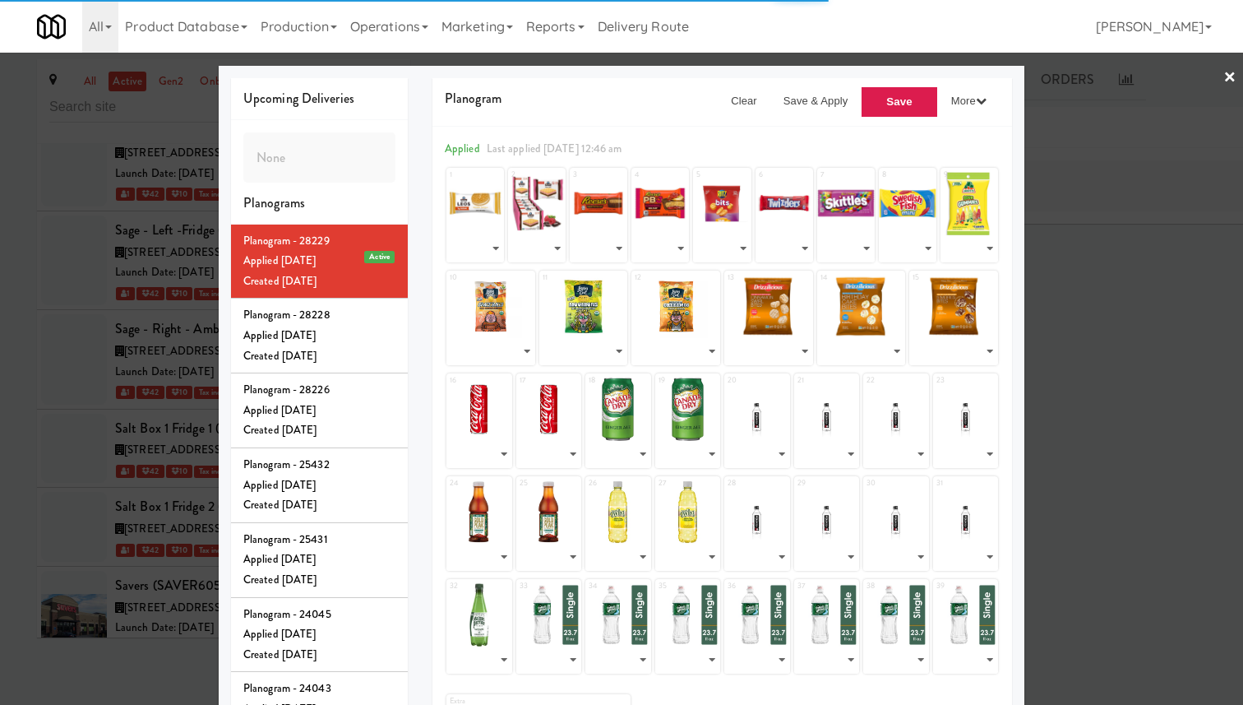
select select "number:292571"
select select "number:292570"
select select "number:292569"
select select "number:292567"
select select "number:292582"
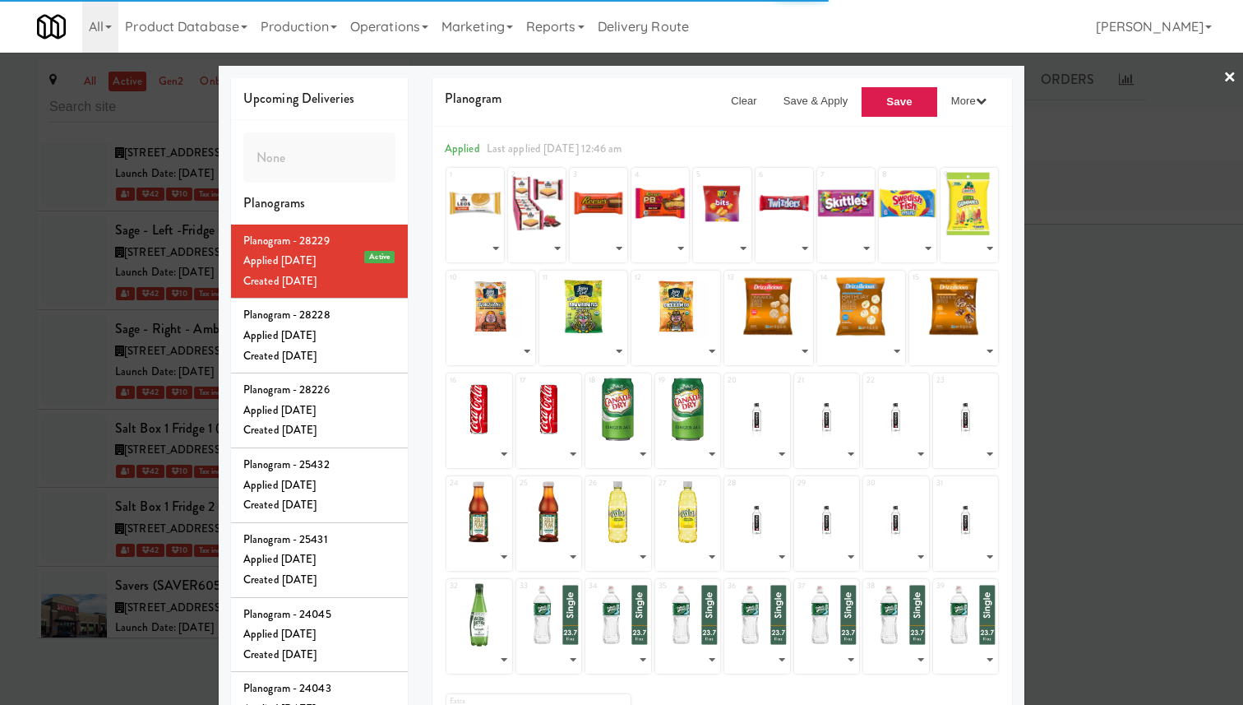
select select "number:292565"
select select "number:292566"
select select "number:276967"
select select "number:269151"
select select "number:292563"
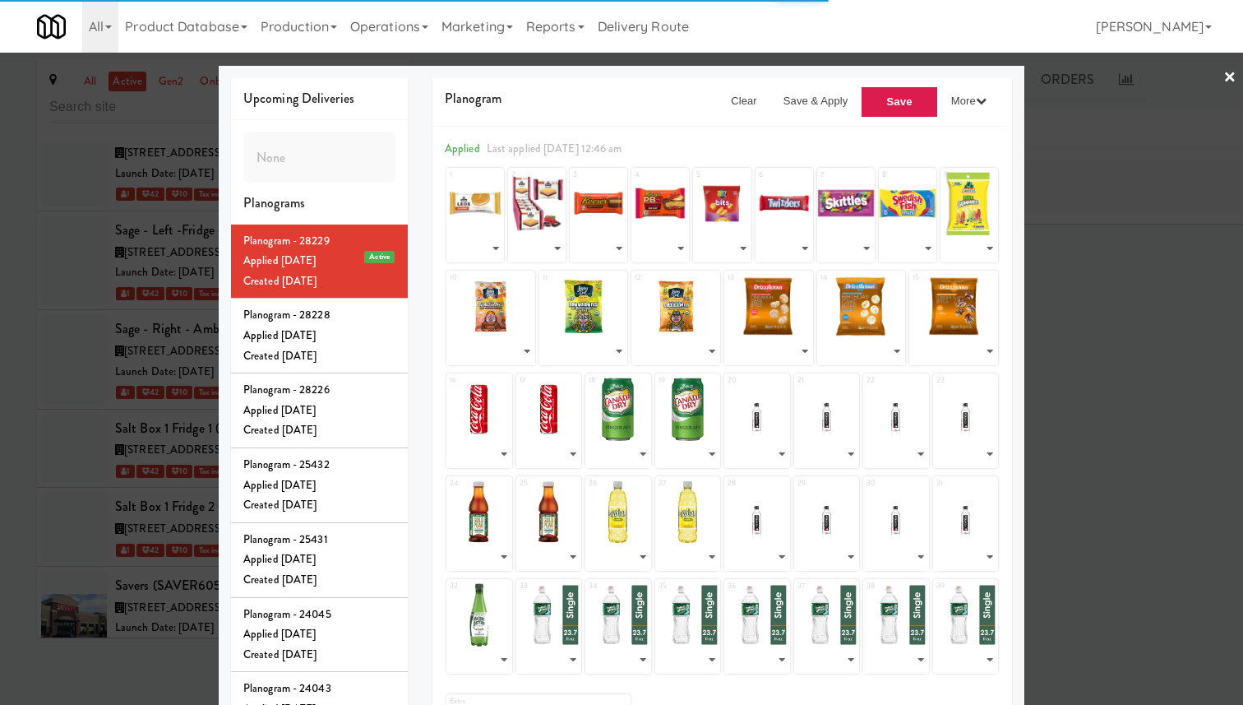
select select "number:292562"
select select "number:292561"
select select "number:292557"
select select "number:292559"
select select "number:292560"
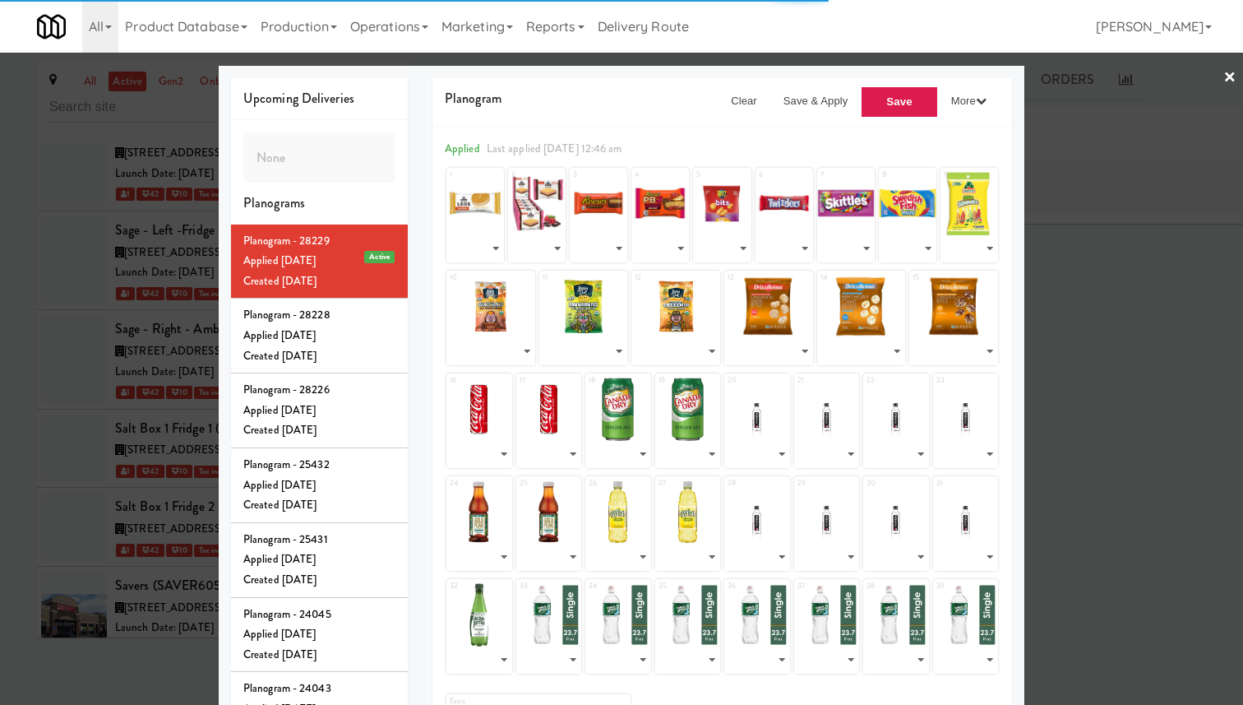
select select "number:261270"
select select "number:292558"
select select "number:292556"
select select "number:292555"
select select "number:292554"
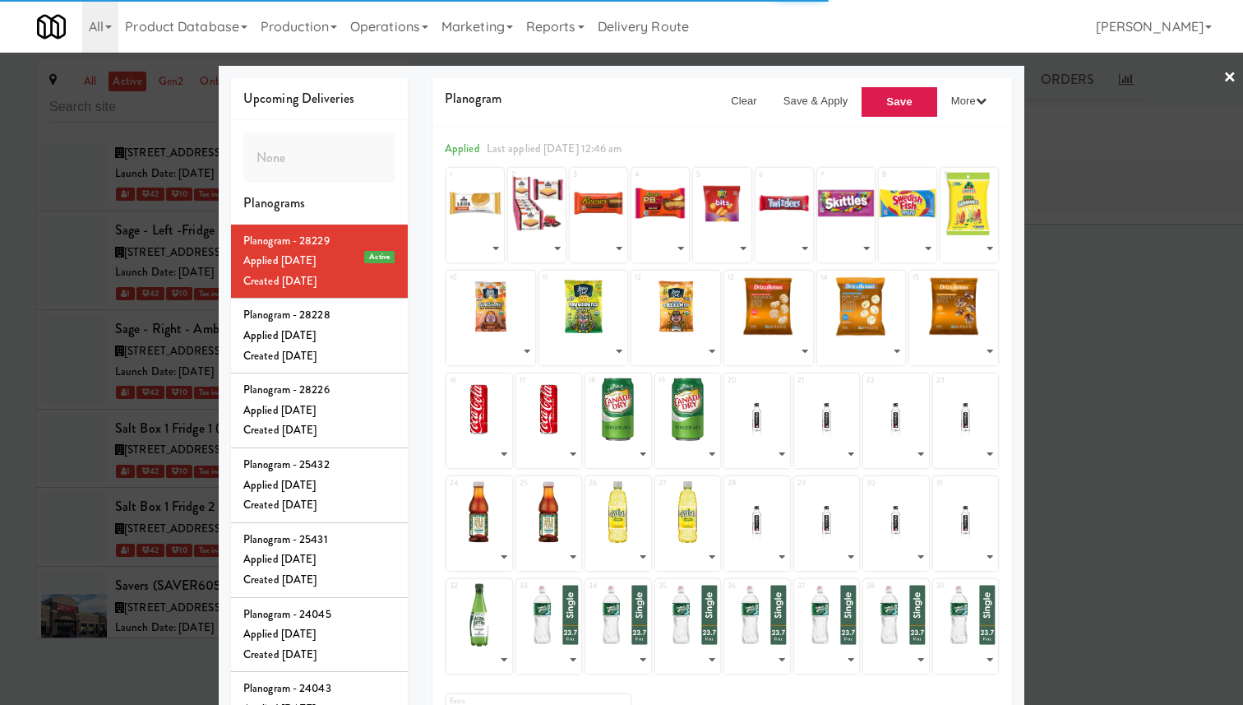
select select "number:292564"
select select "number:276956"
select select "number:292552"
select select "number:292551"
select select "number:292550"
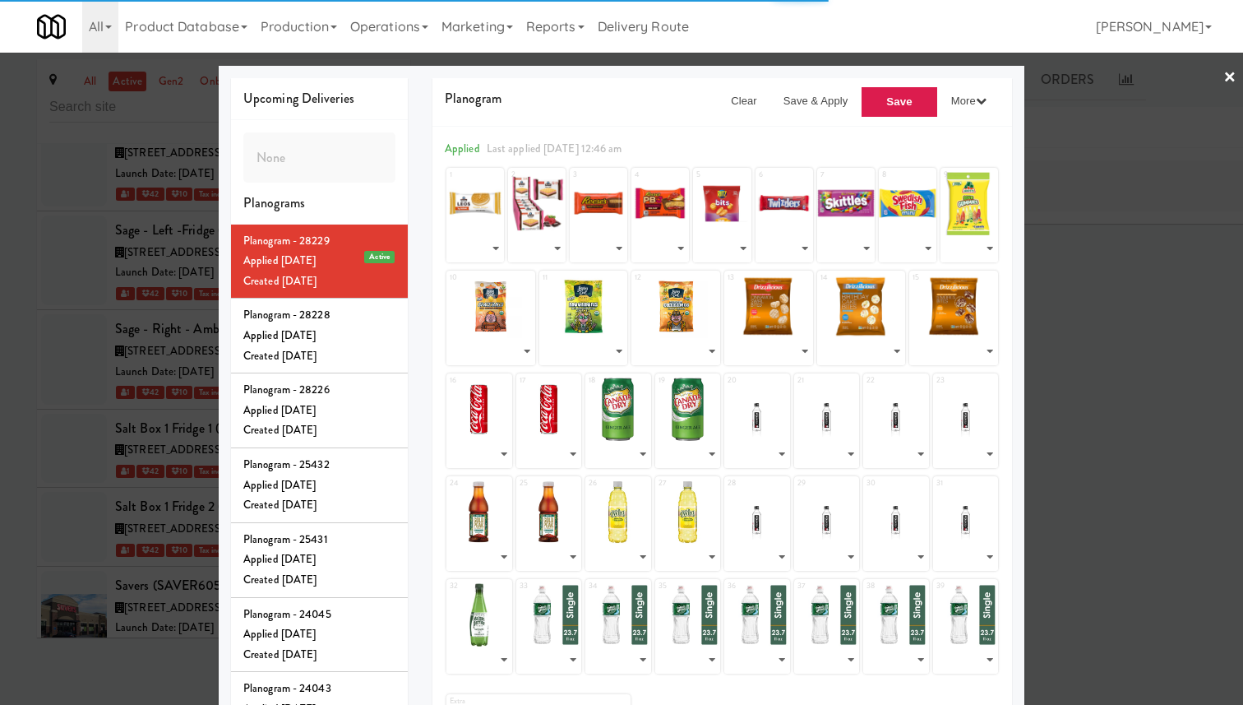
select select "number:253197"
select select "number:276940"
select select "number:249132"
select select "number:292553"
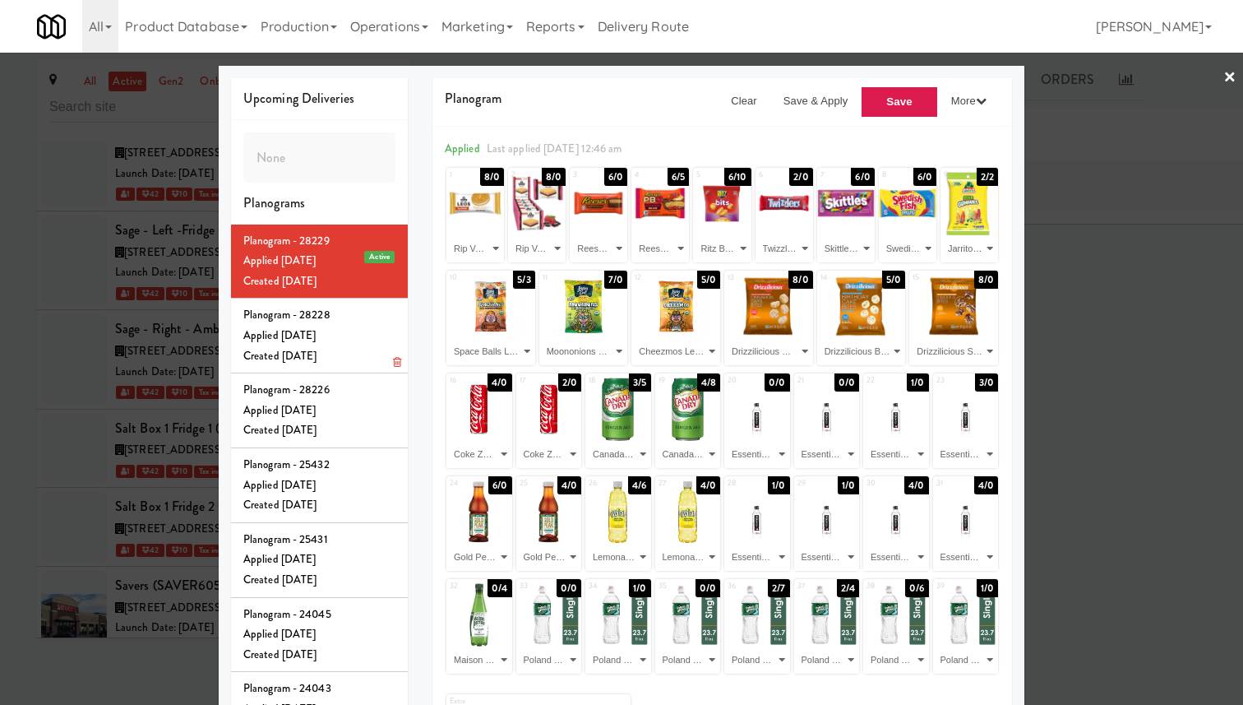
click at [357, 326] on div "Planogram - 28228" at bounding box center [319, 315] width 152 height 21
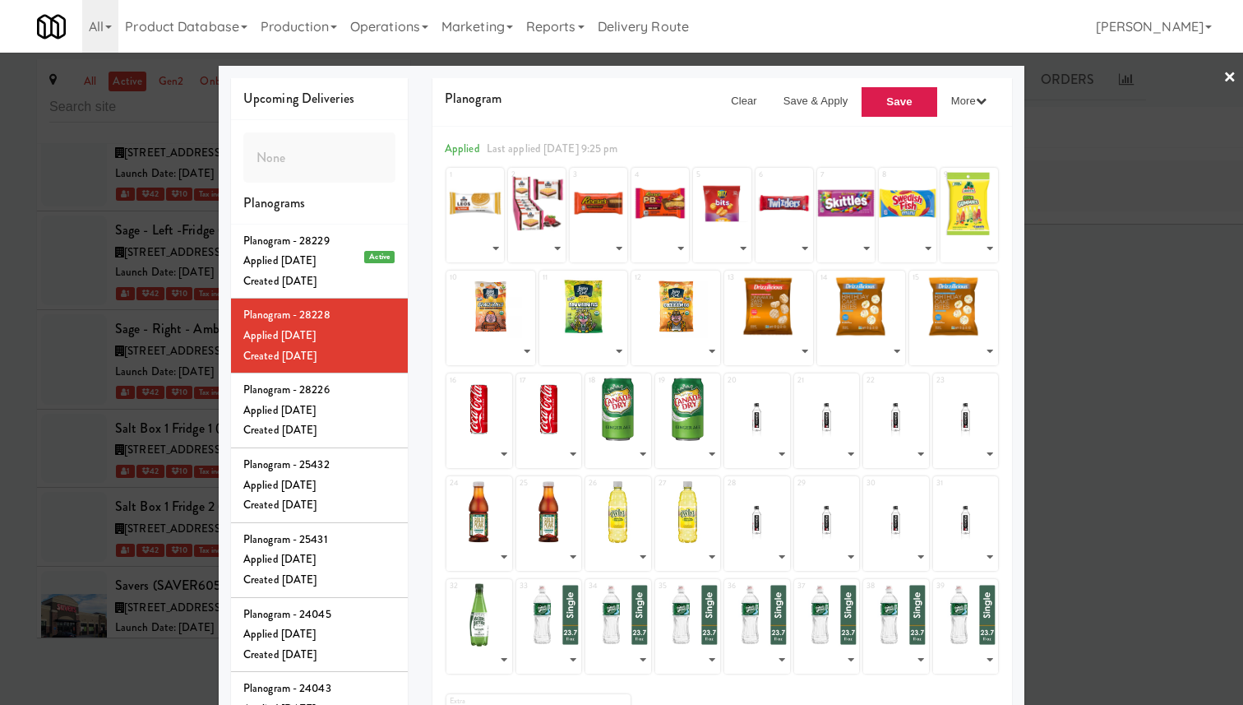
select select "number:292549"
select select "number:292575"
select select "number:292574"
select select "number:249050"
select select "number:253212"
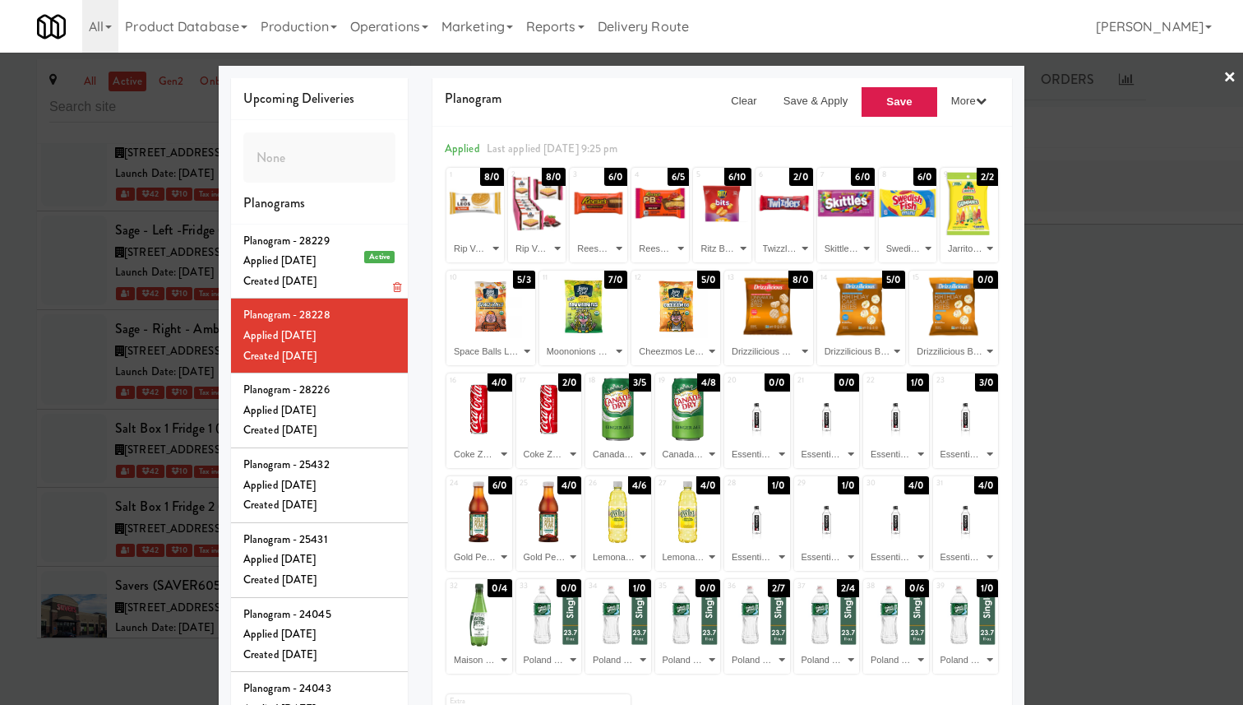
click at [357, 292] on div "Created Sun Sep 28, 2025" at bounding box center [319, 281] width 152 height 21
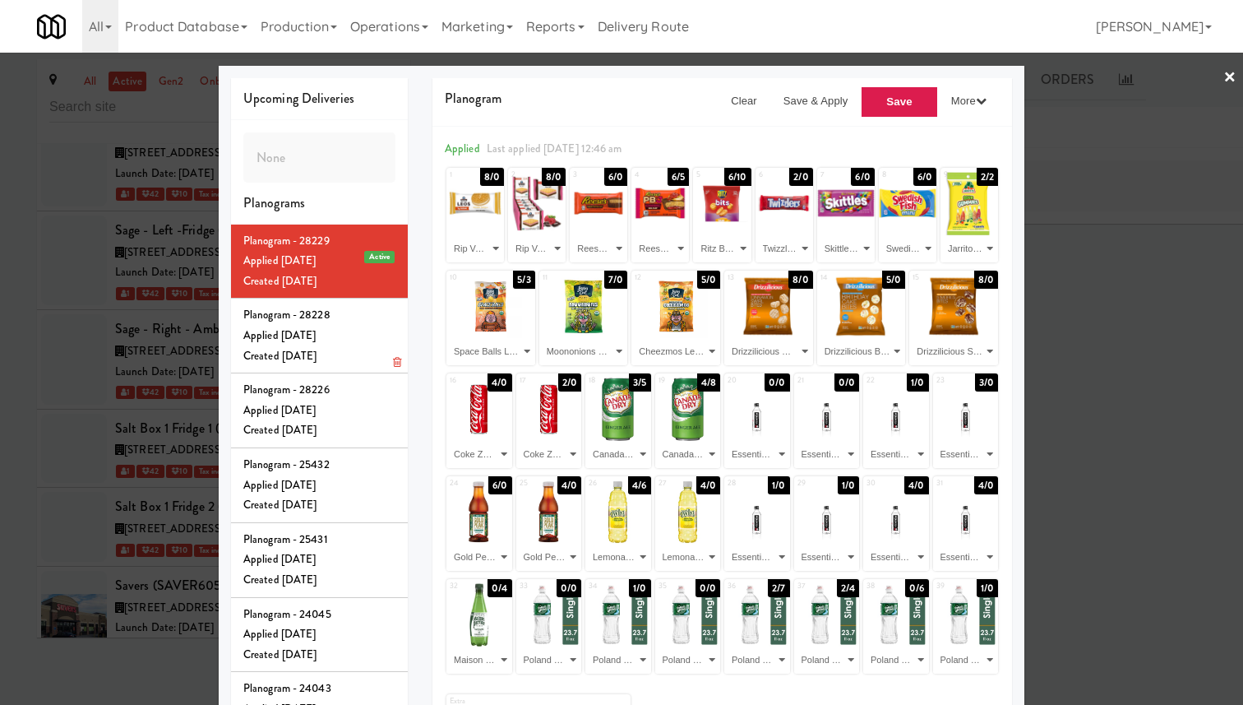
click at [354, 346] on div "Applied Sun Sep 28, 2025" at bounding box center [319, 336] width 152 height 21
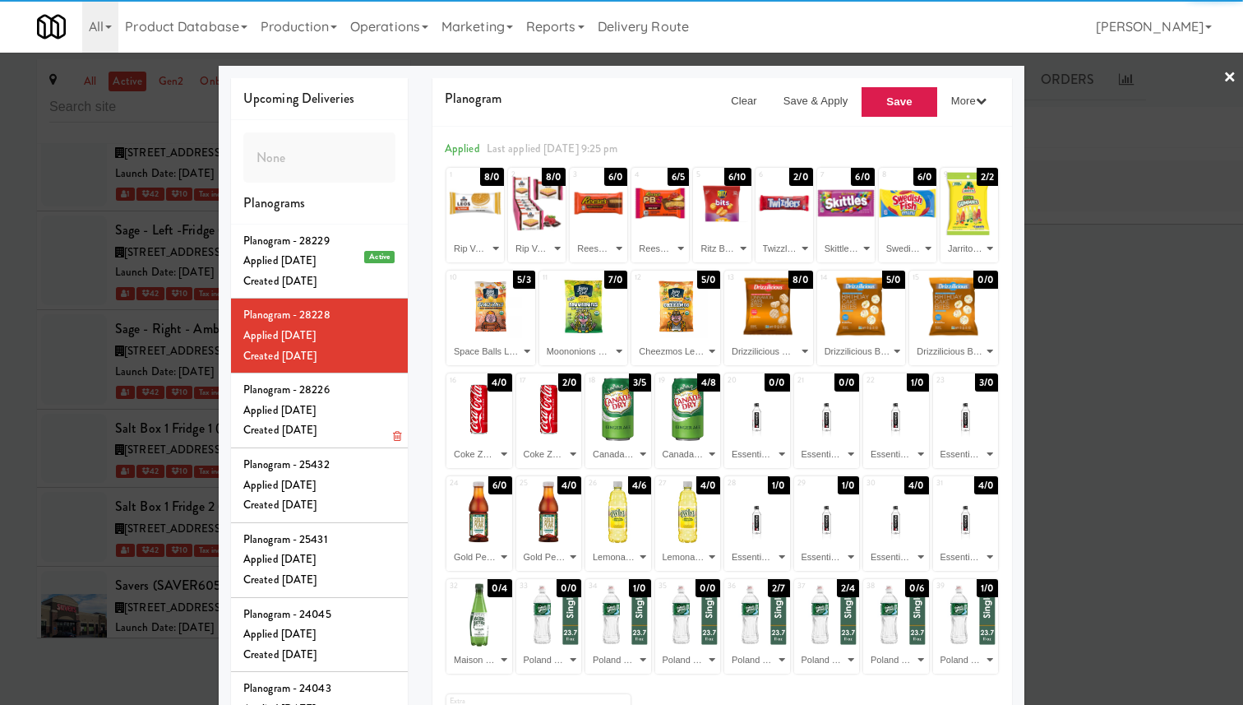
click at [355, 441] on div "Created Sun Sep 28, 2025" at bounding box center [319, 430] width 152 height 21
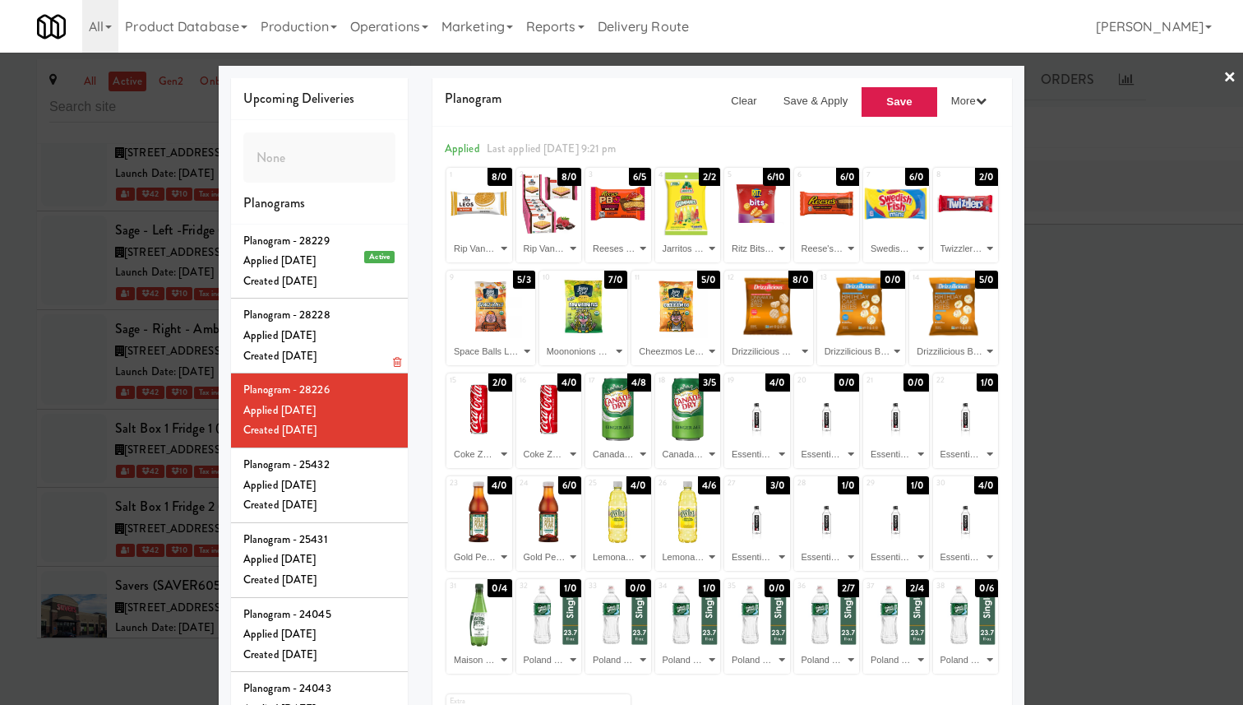
click at [363, 367] on div "Created Sun Sep 28, 2025" at bounding box center [319, 356] width 152 height 21
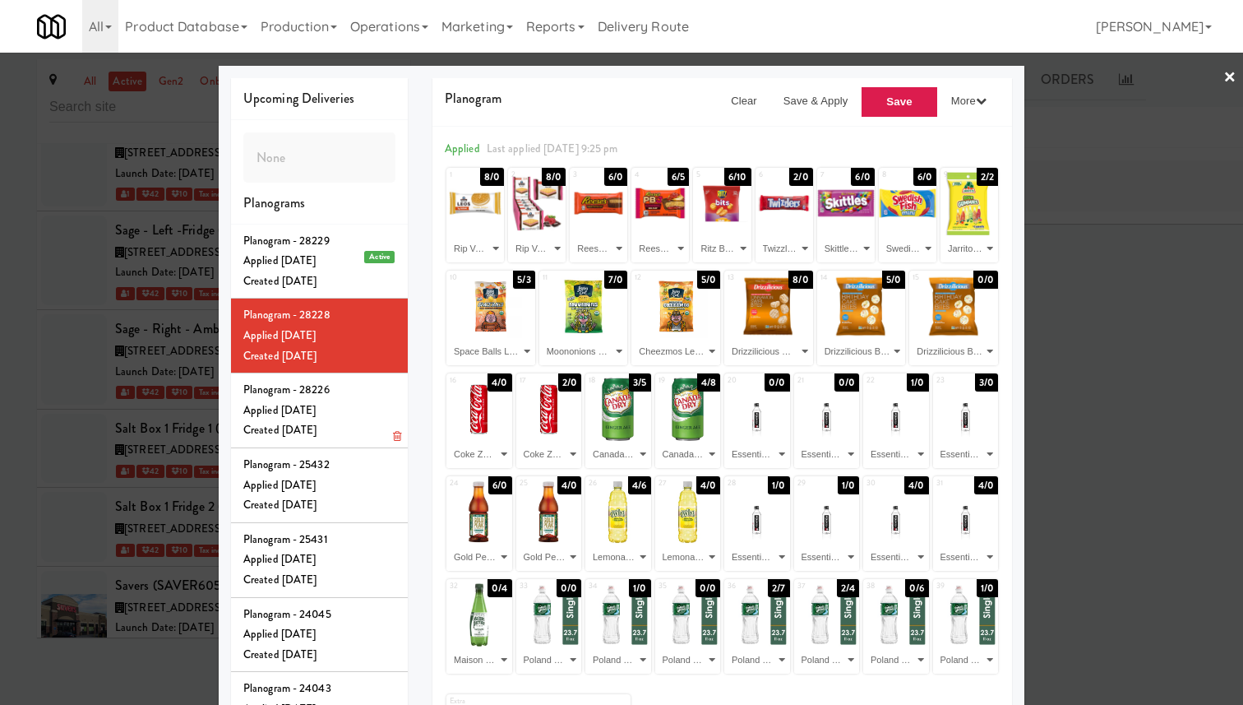
click at [355, 421] on div "Applied Sun Sep 28, 2025" at bounding box center [319, 410] width 152 height 21
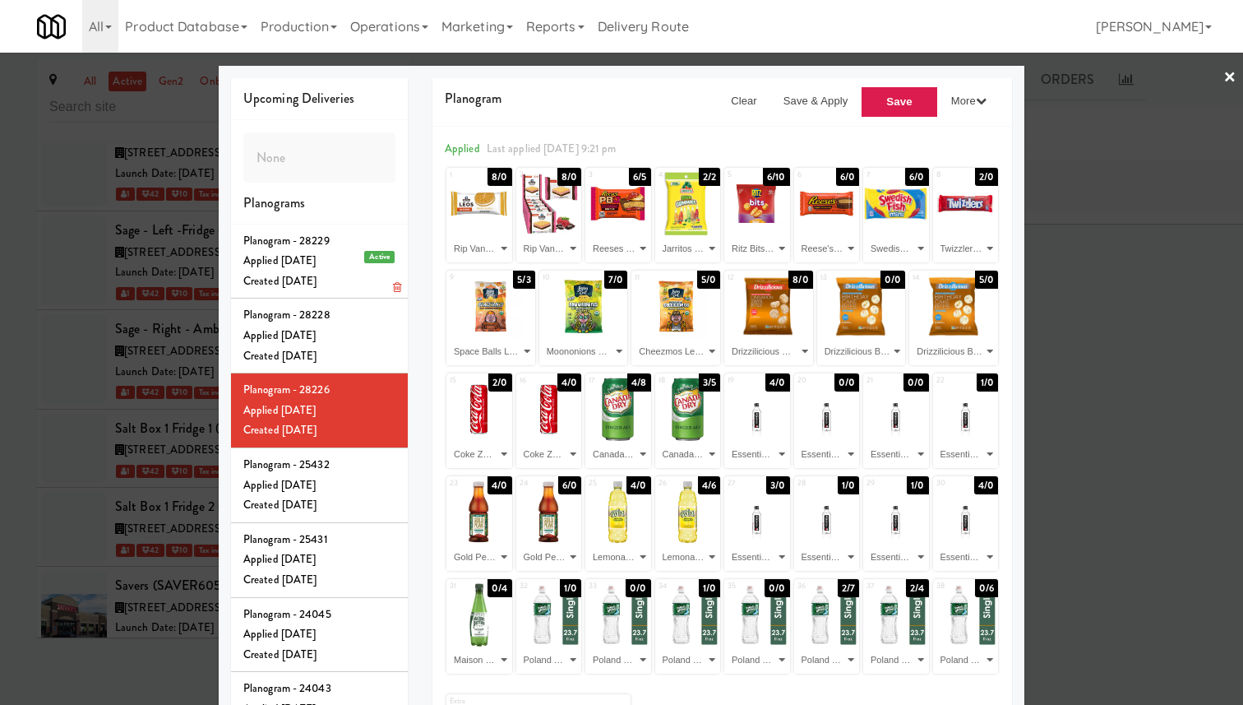
click at [343, 271] on div "Applied Mon Sep 29, 2025" at bounding box center [319, 261] width 152 height 21
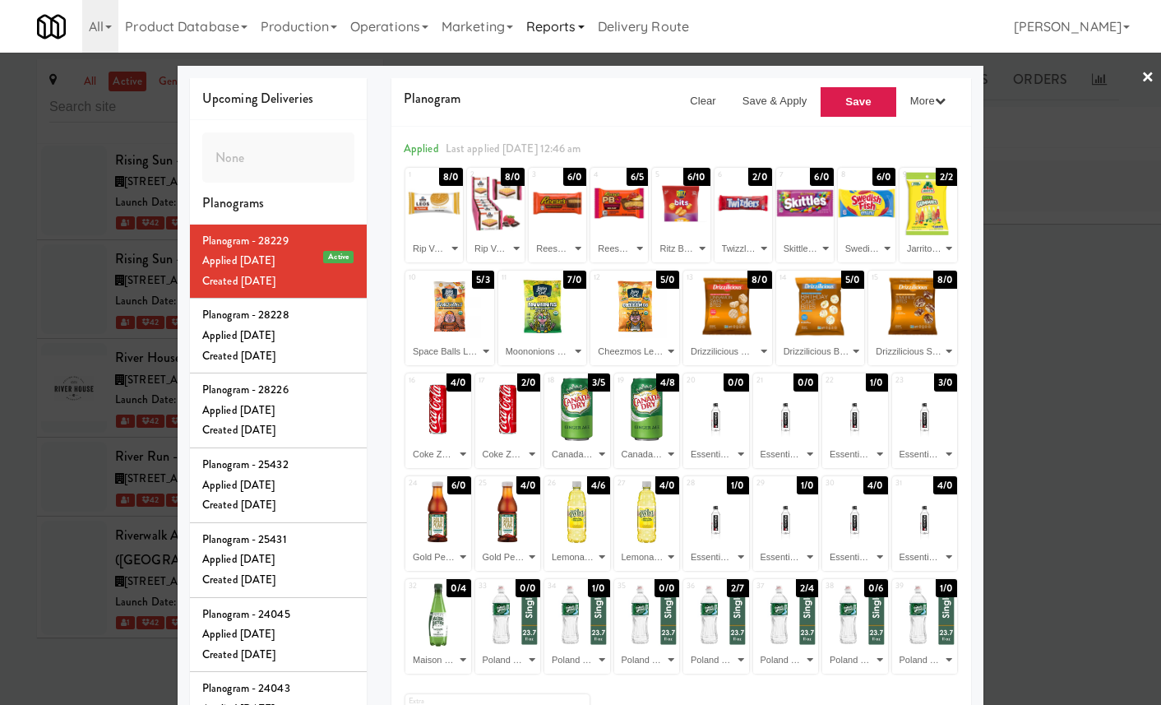
scroll to position [75825, 0]
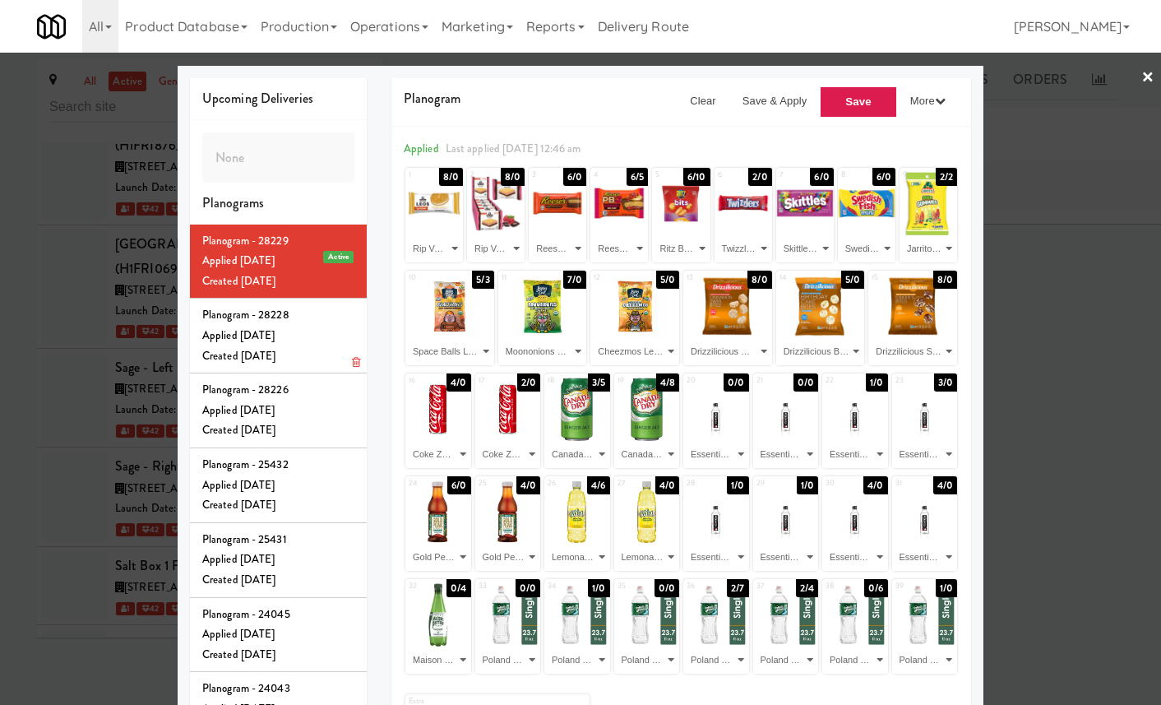
click at [334, 367] on div "Created Sun Sep 28, 2025" at bounding box center [278, 356] width 152 height 21
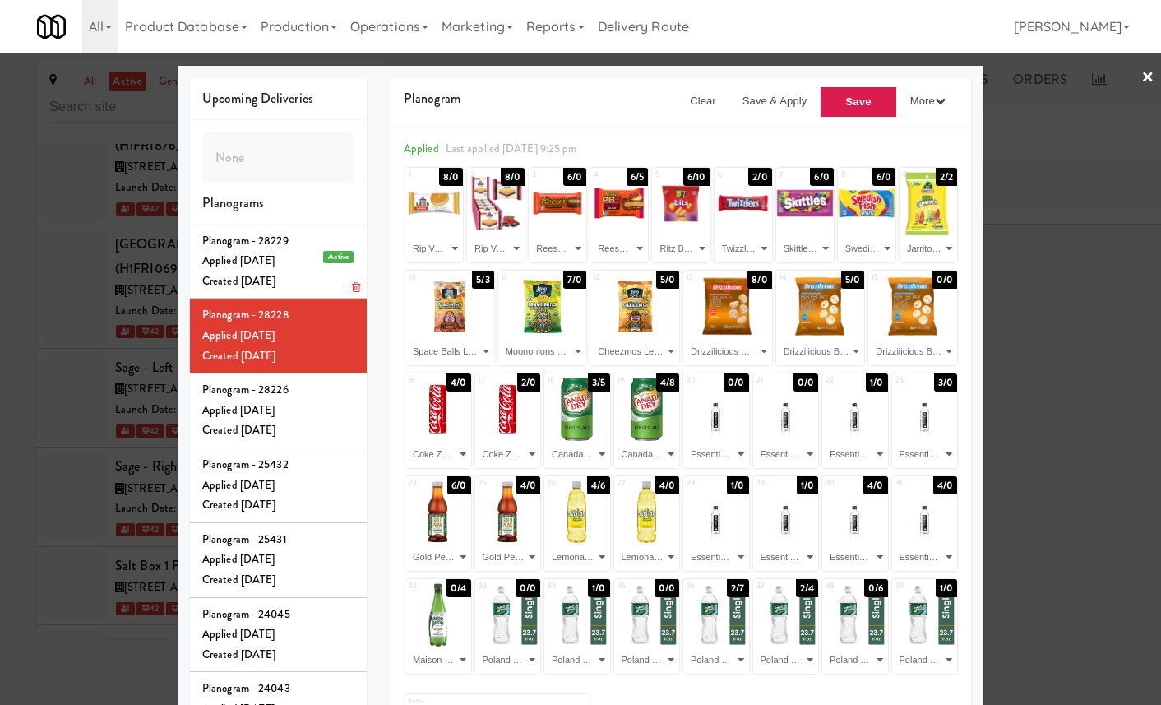
click at [307, 292] on div "Created Sun Sep 28, 2025" at bounding box center [278, 281] width 152 height 21
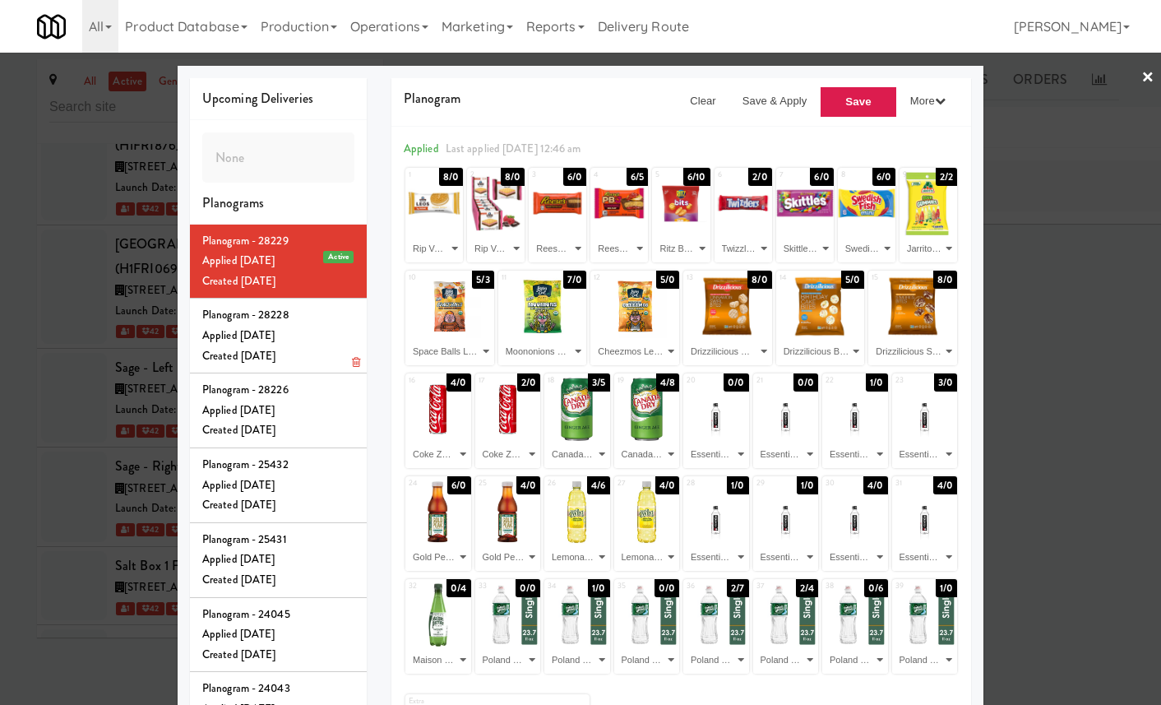
click at [298, 346] on div "Applied Sun Sep 28, 2025" at bounding box center [278, 336] width 152 height 21
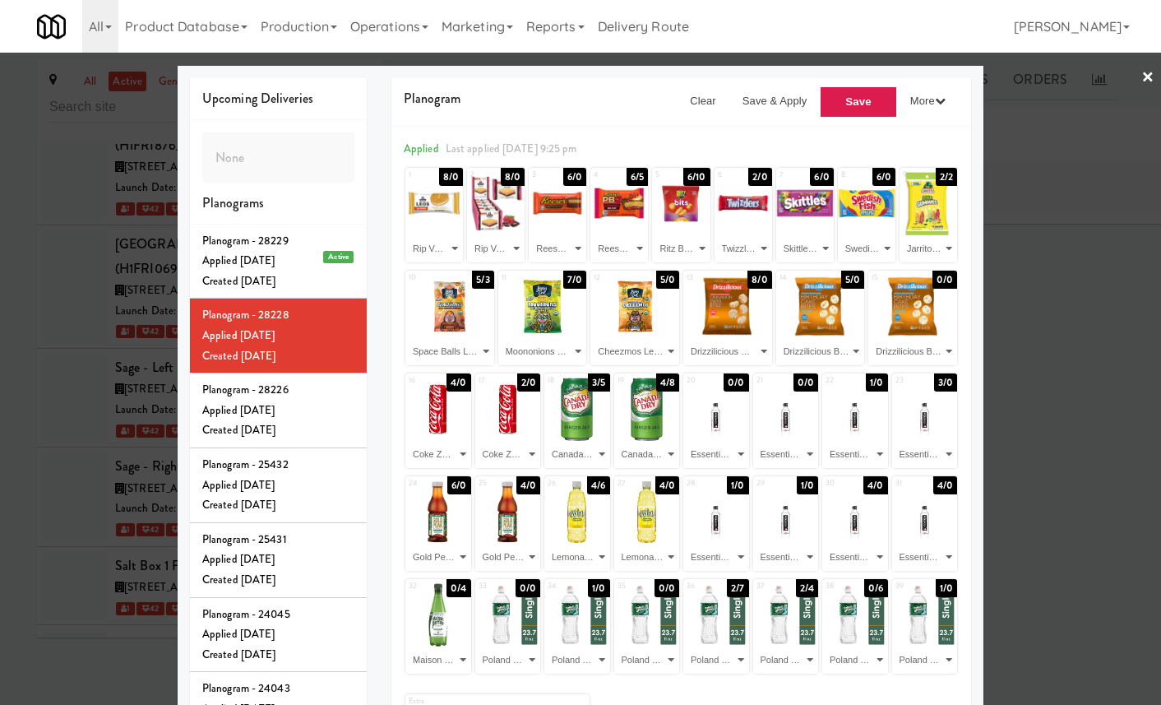
click at [1049, 180] on div at bounding box center [580, 352] width 1161 height 705
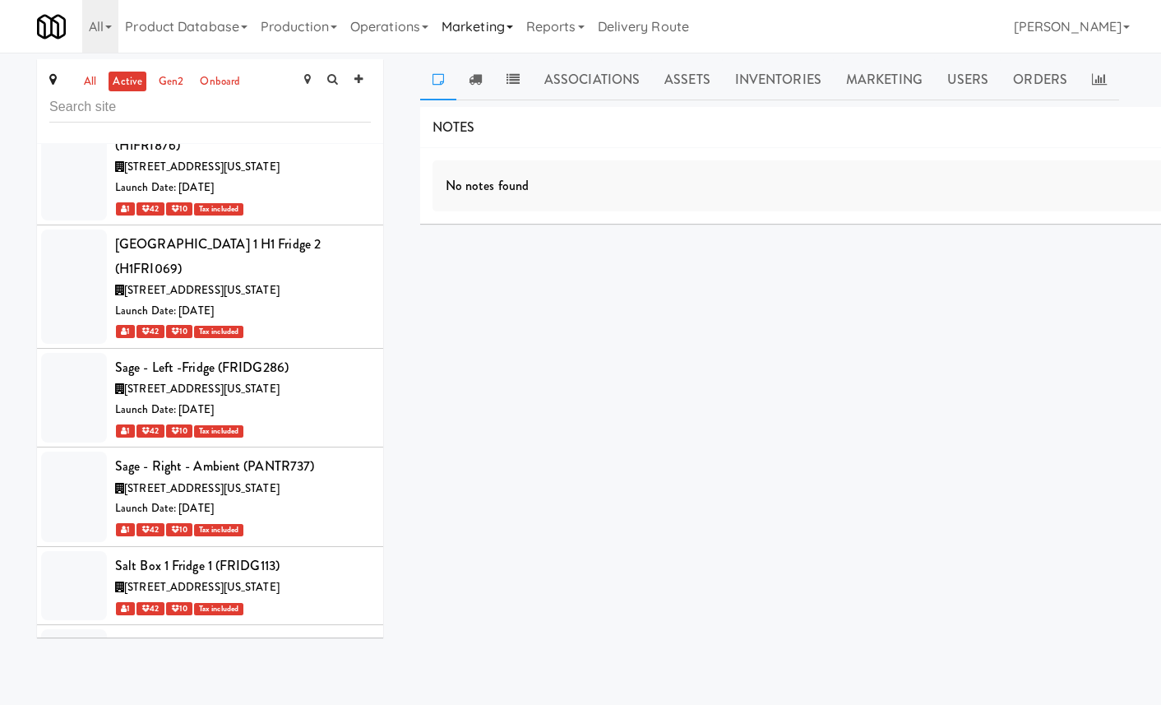
click at [496, 32] on link "Marketing" at bounding box center [477, 26] width 85 height 53
click at [409, 21] on link "Operations" at bounding box center [389, 26] width 91 height 53
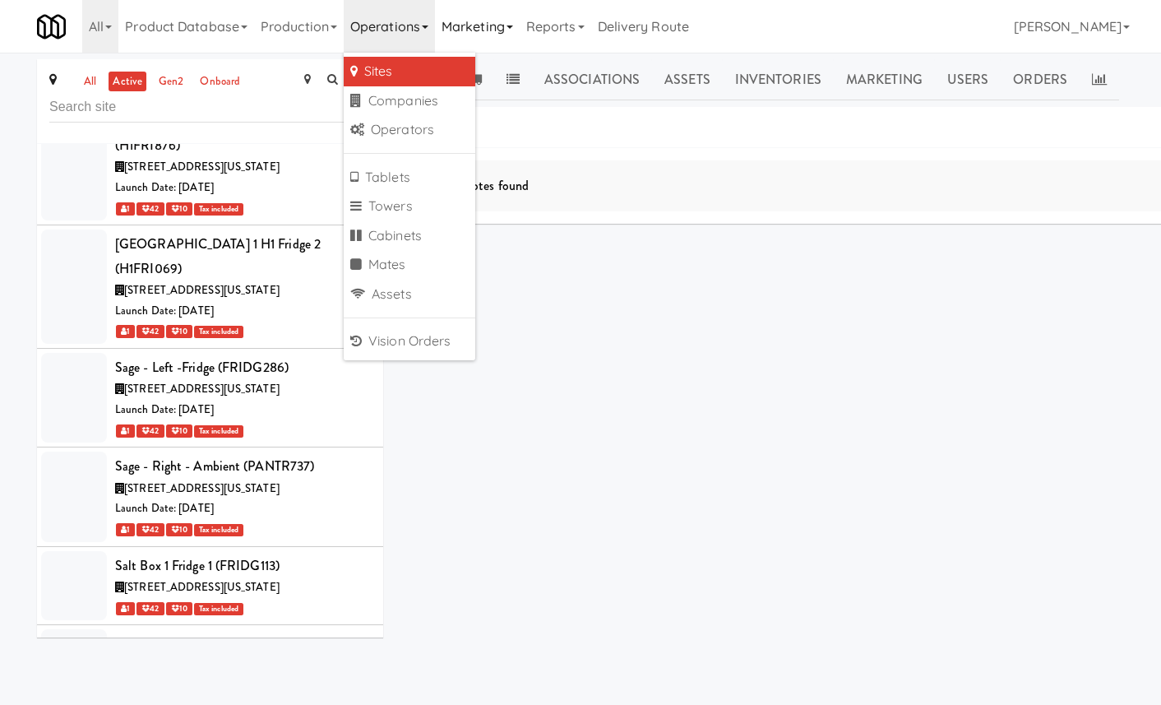
click at [482, 25] on link "Marketing" at bounding box center [477, 26] width 85 height 53
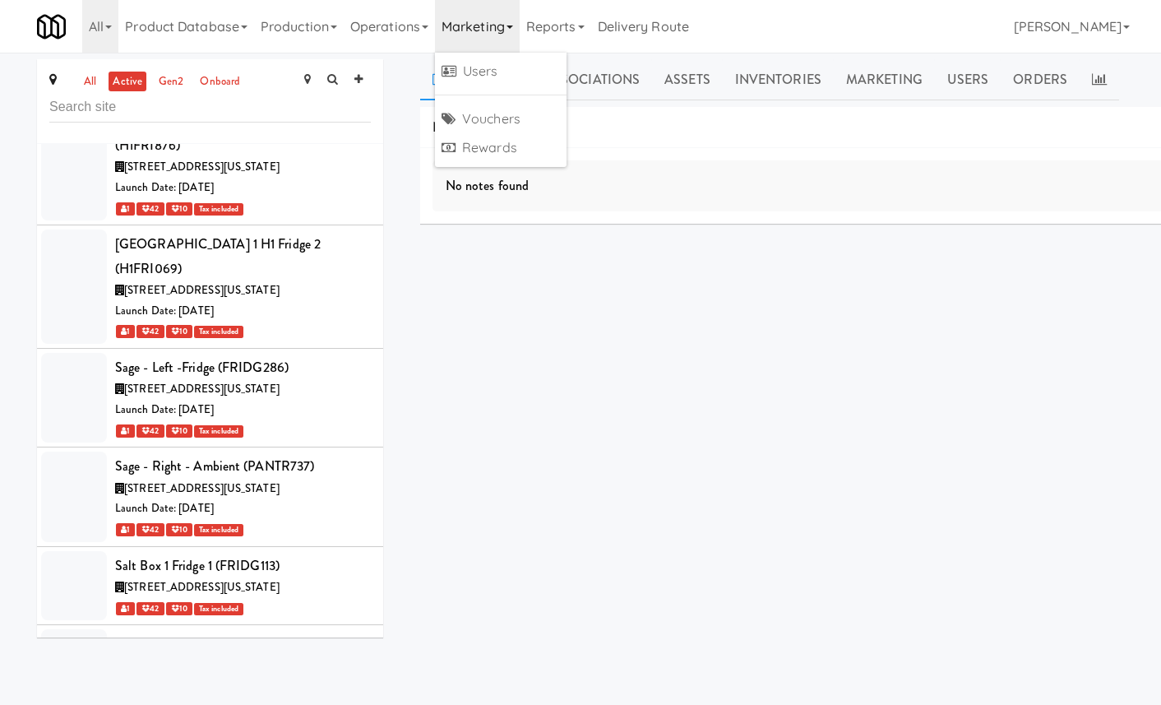
click at [482, 25] on link "Marketing" at bounding box center [477, 26] width 85 height 53
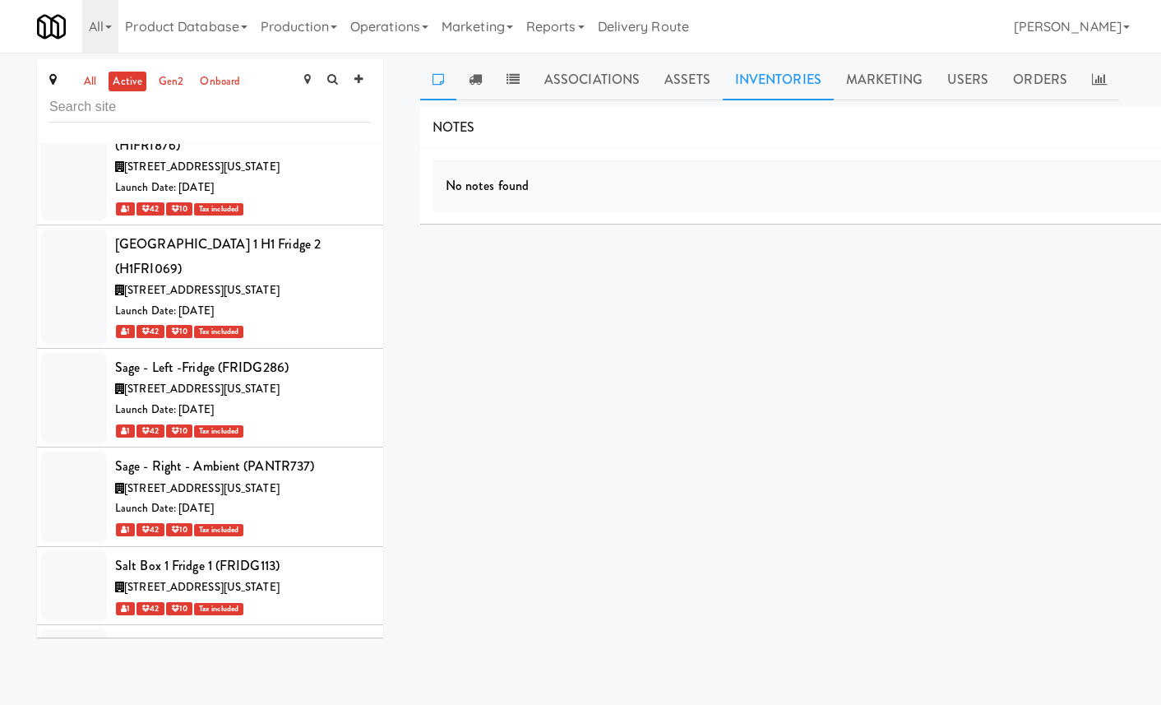
click at [729, 75] on link "Inventories" at bounding box center [778, 79] width 111 height 41
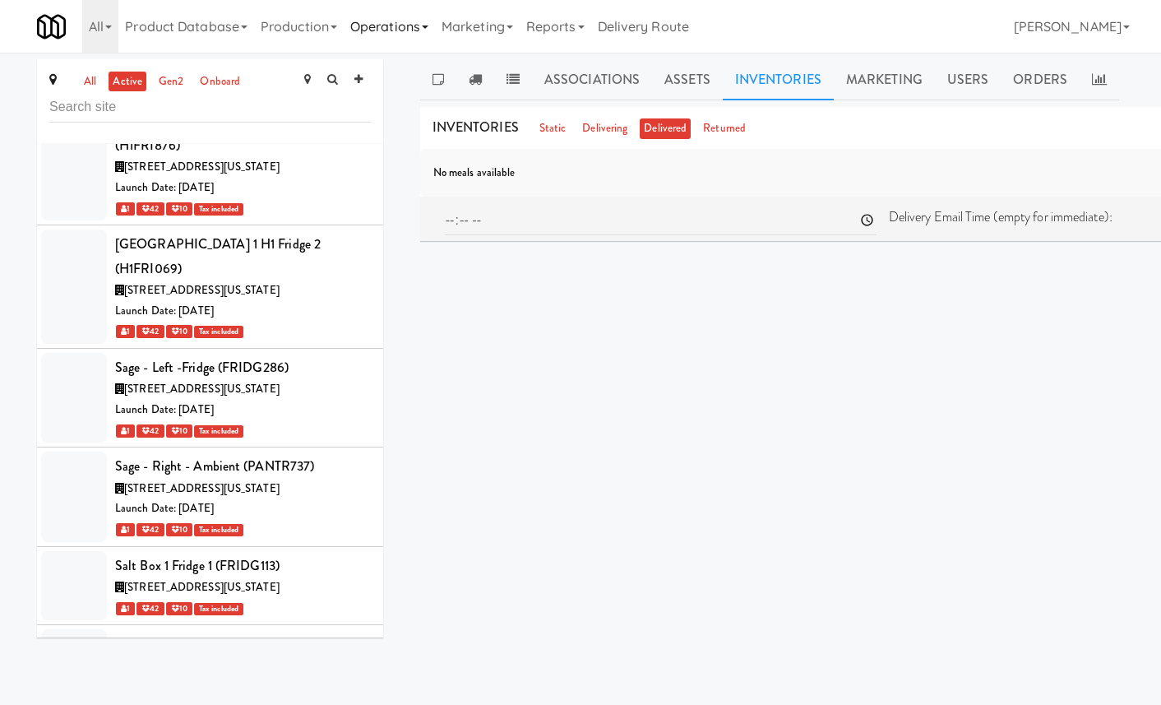
click at [400, 29] on link "Operations" at bounding box center [389, 26] width 91 height 53
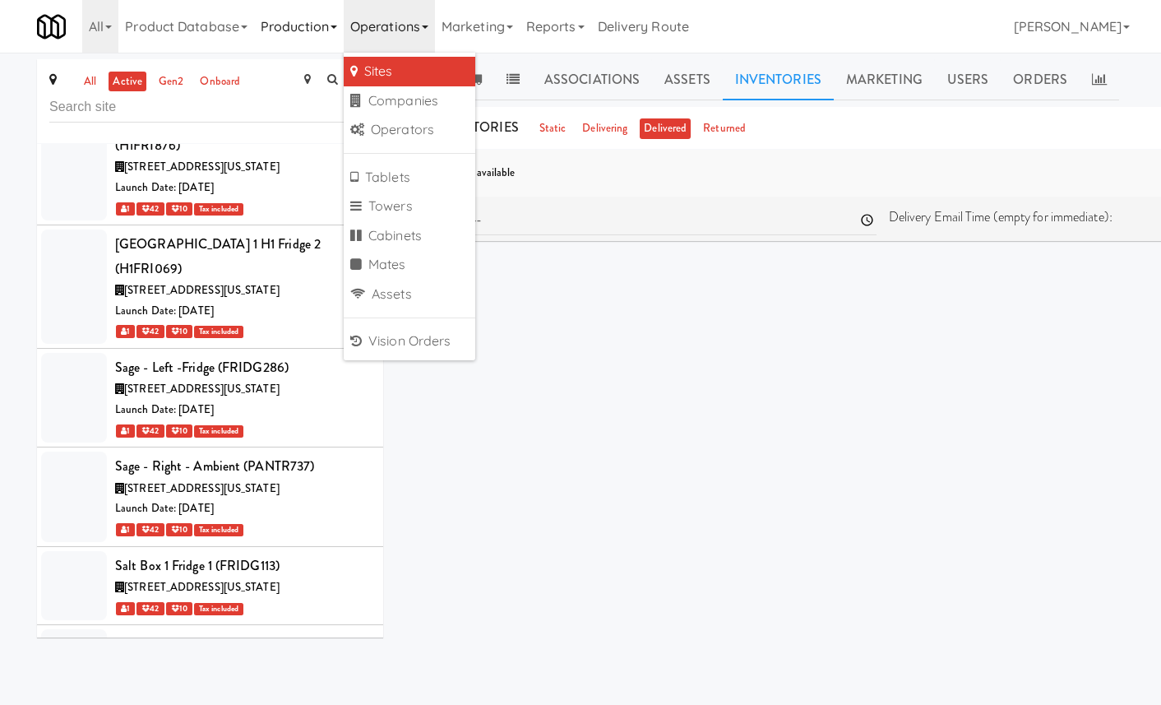
click at [327, 28] on link "Production" at bounding box center [299, 26] width 90 height 53
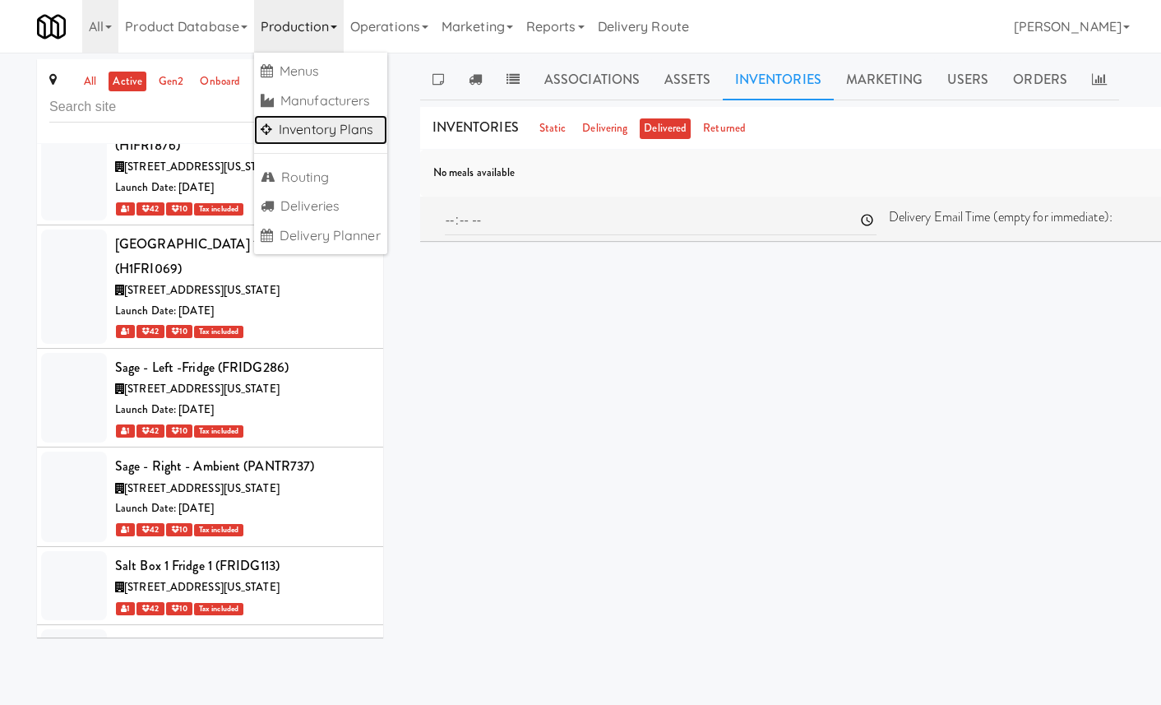
click at [338, 127] on link "Inventory Plans" at bounding box center [320, 130] width 133 height 30
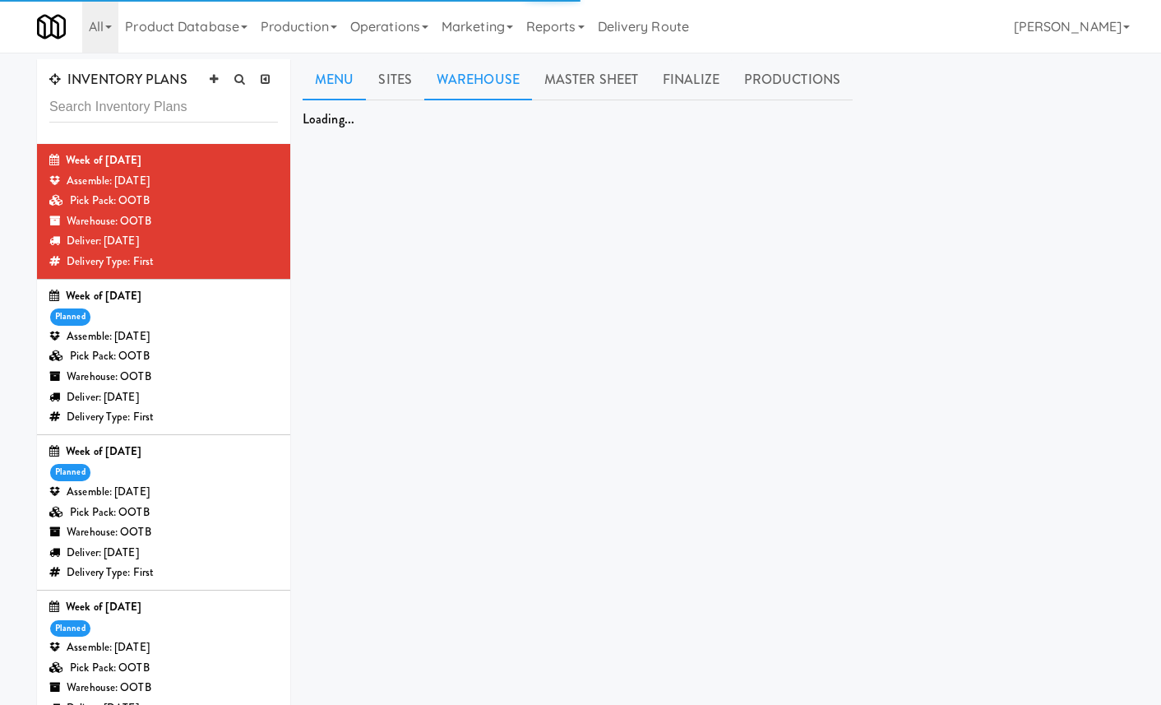
click at [517, 95] on link "Warehouse" at bounding box center [478, 79] width 108 height 41
click at [499, 77] on link "Warehouse" at bounding box center [478, 79] width 108 height 41
click at [580, 80] on link "Master Sheet" at bounding box center [591, 79] width 118 height 41
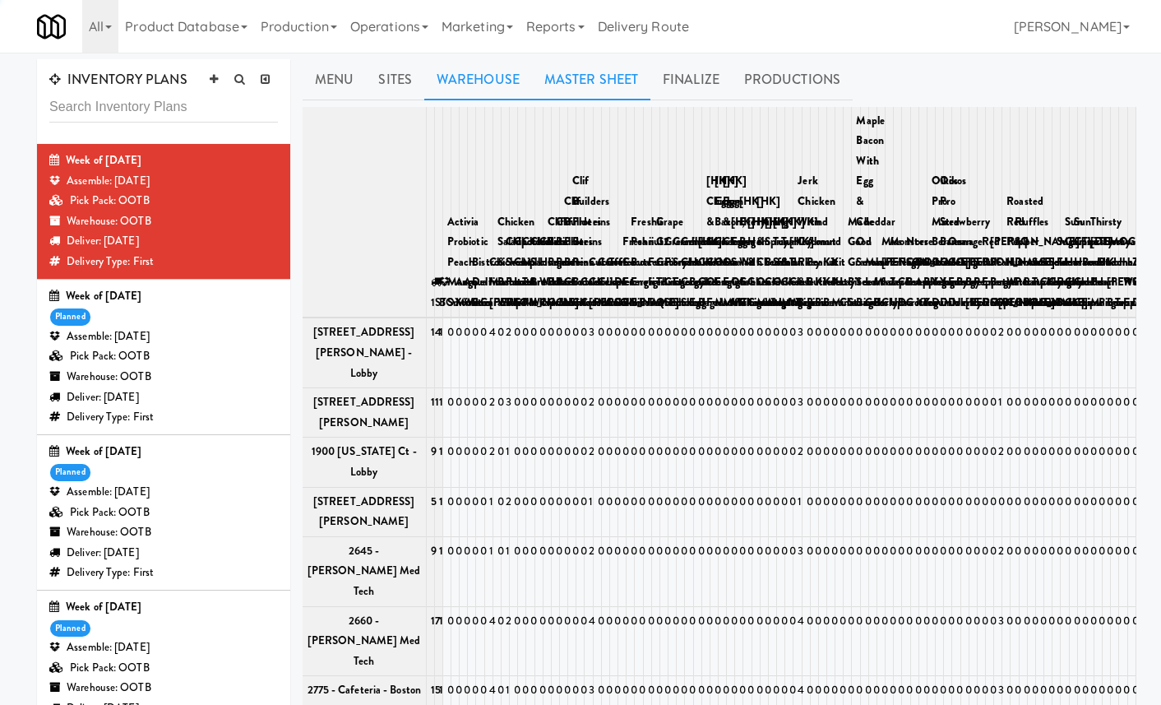
click at [461, 73] on link "Warehouse" at bounding box center [478, 79] width 108 height 41
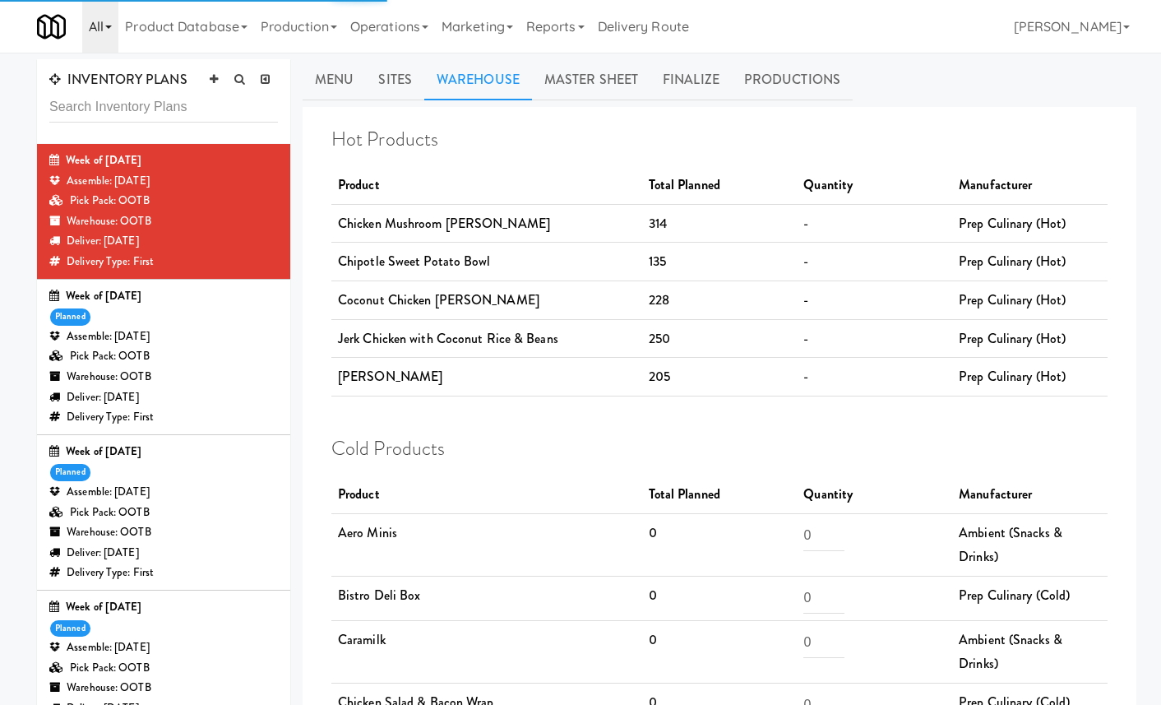
click at [100, 30] on link "All" at bounding box center [100, 26] width 36 height 53
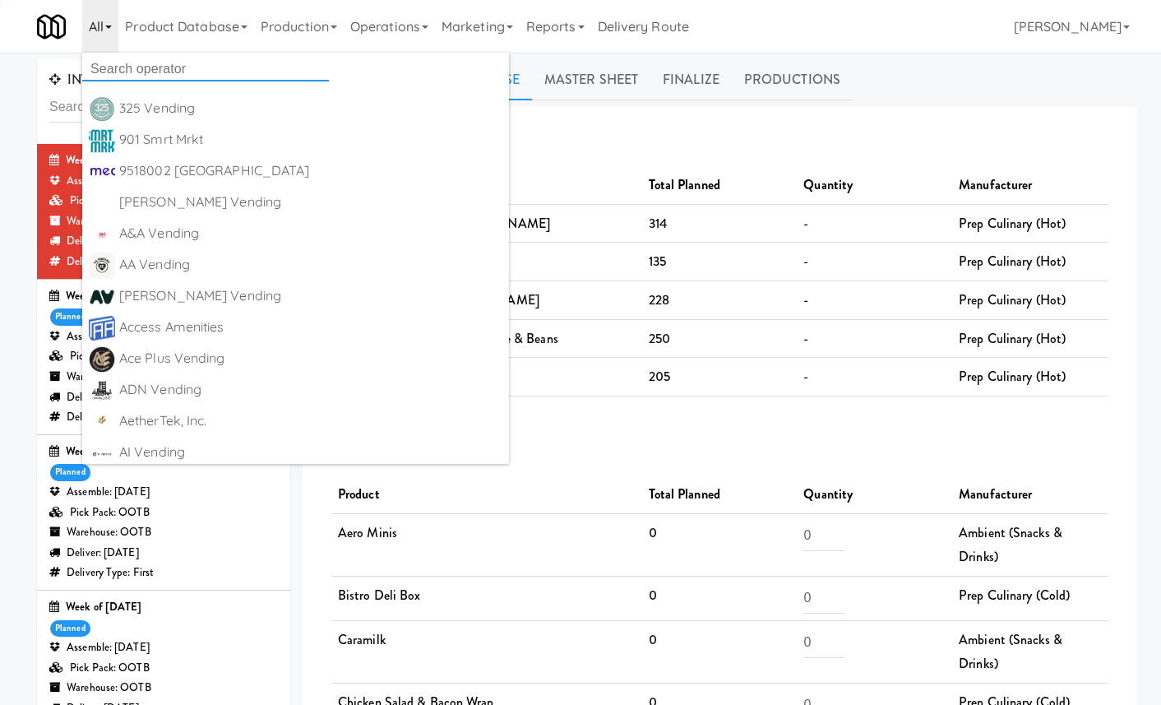
click at [148, 66] on input "text" at bounding box center [205, 69] width 247 height 25
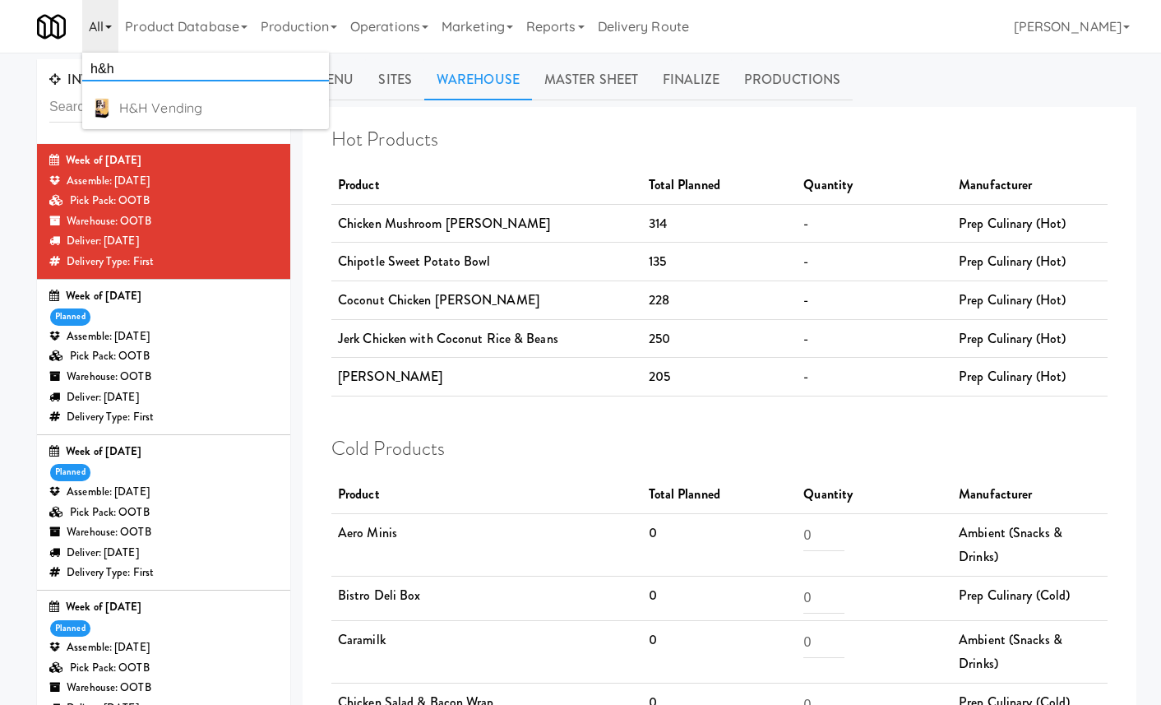
drag, startPoint x: 124, startPoint y: 62, endPoint x: 82, endPoint y: 58, distance: 42.2
click at [82, 58] on input "h&h" at bounding box center [205, 69] width 247 height 25
click at [168, 108] on div "Feed The Blue" at bounding box center [220, 108] width 203 height 25
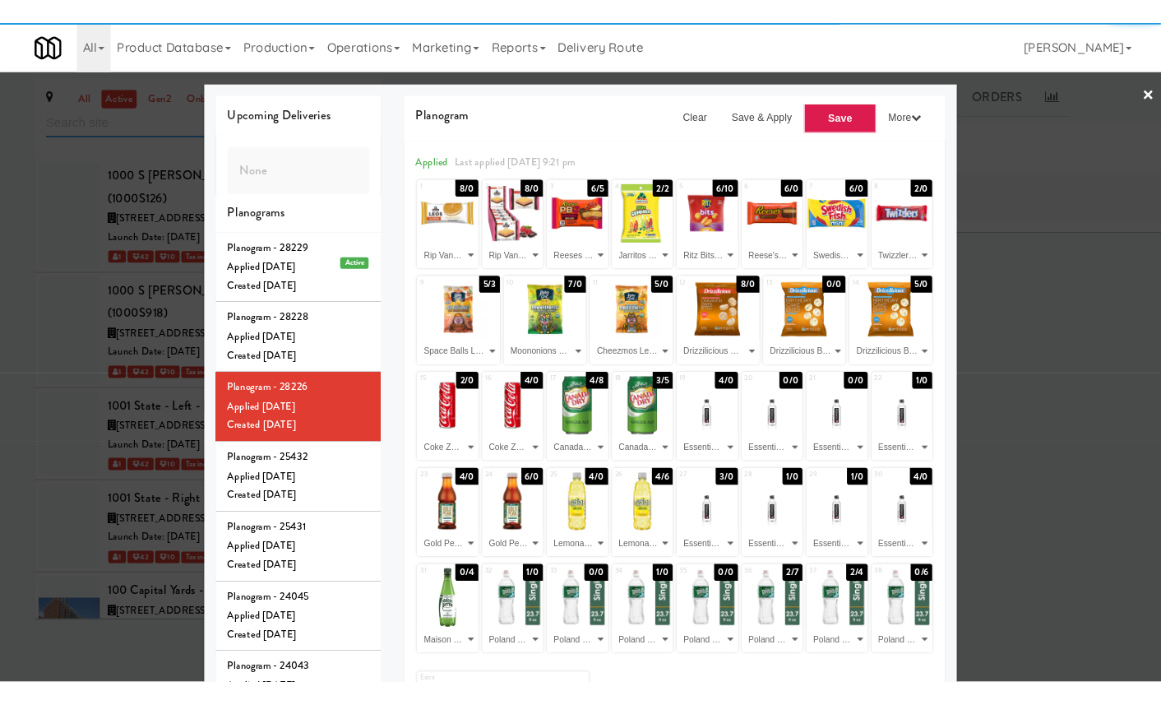
scroll to position [73741, 0]
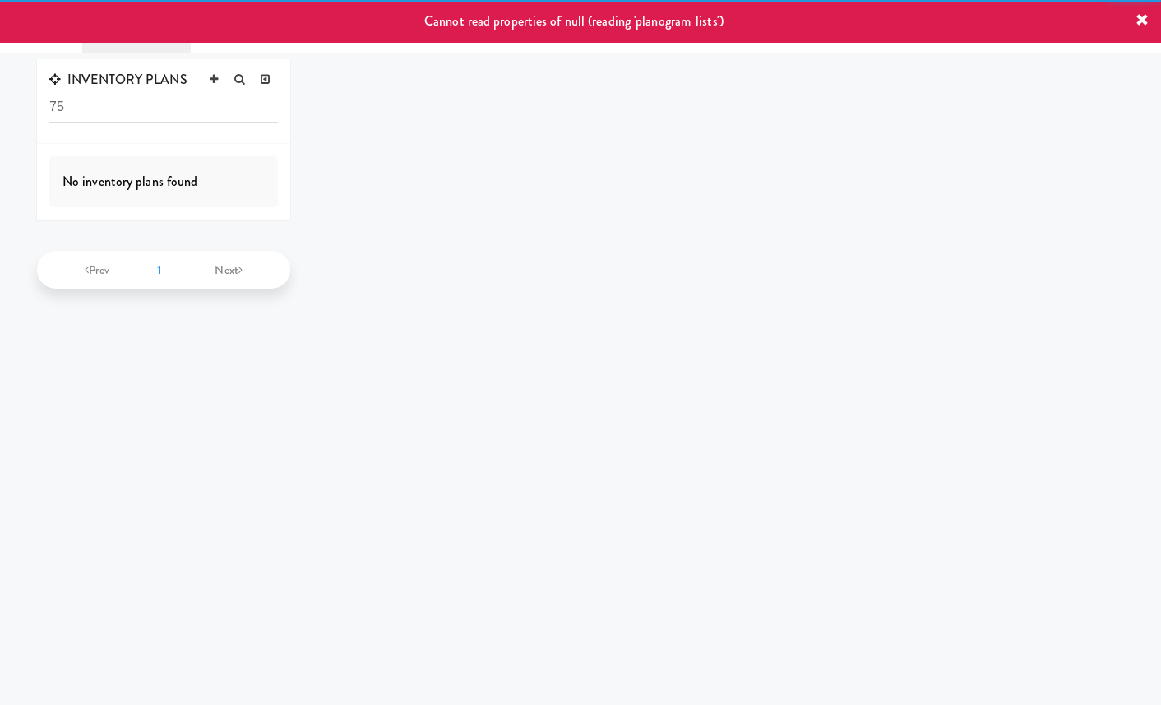
type input "7"
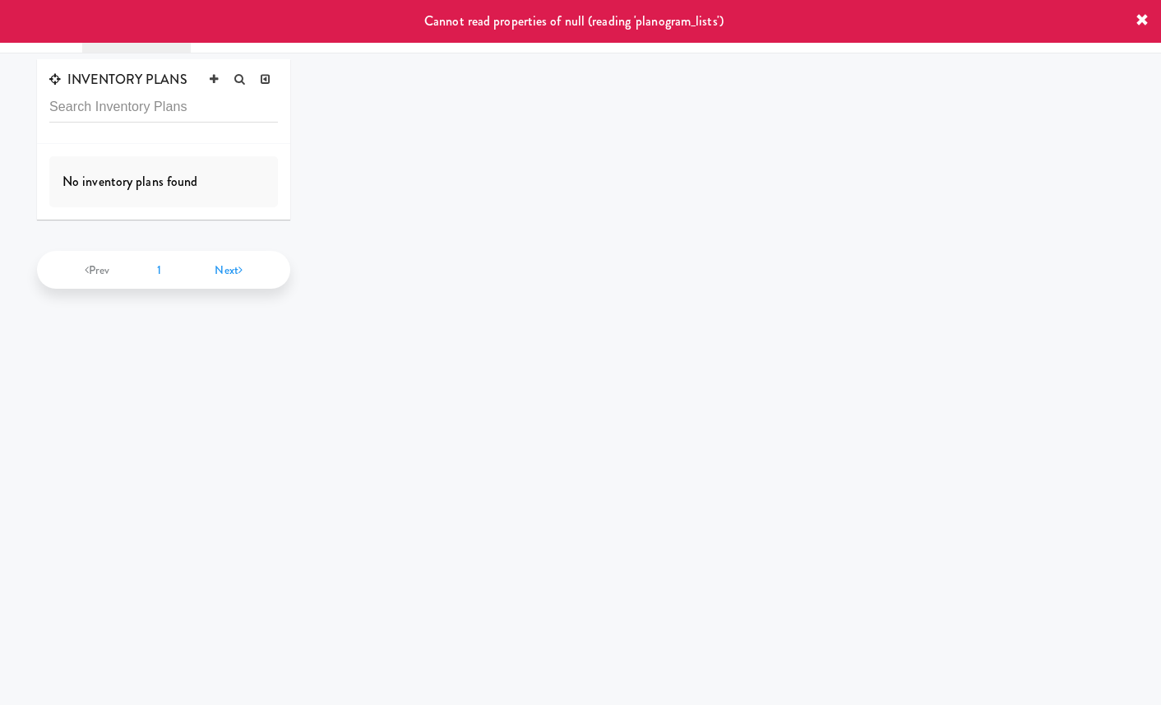
click at [1139, 22] on icon at bounding box center [1141, 20] width 13 height 13
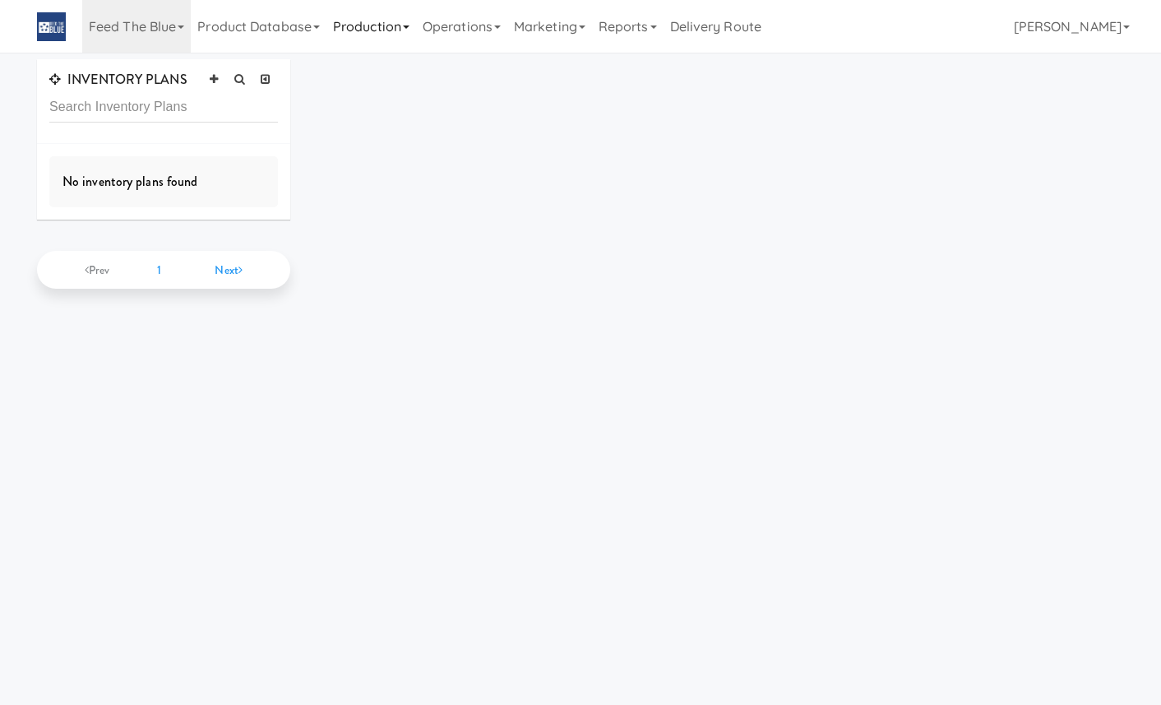
click at [388, 16] on link "Production" at bounding box center [371, 26] width 90 height 53
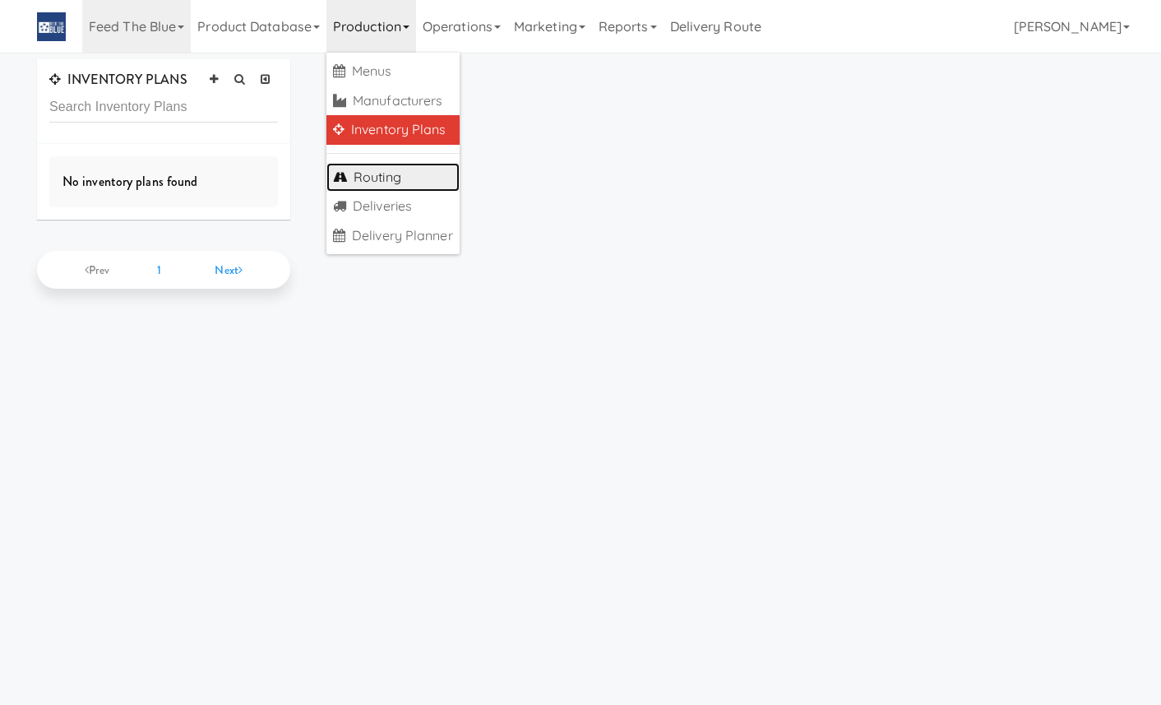
click at [399, 190] on link "Routing" at bounding box center [392, 178] width 133 height 30
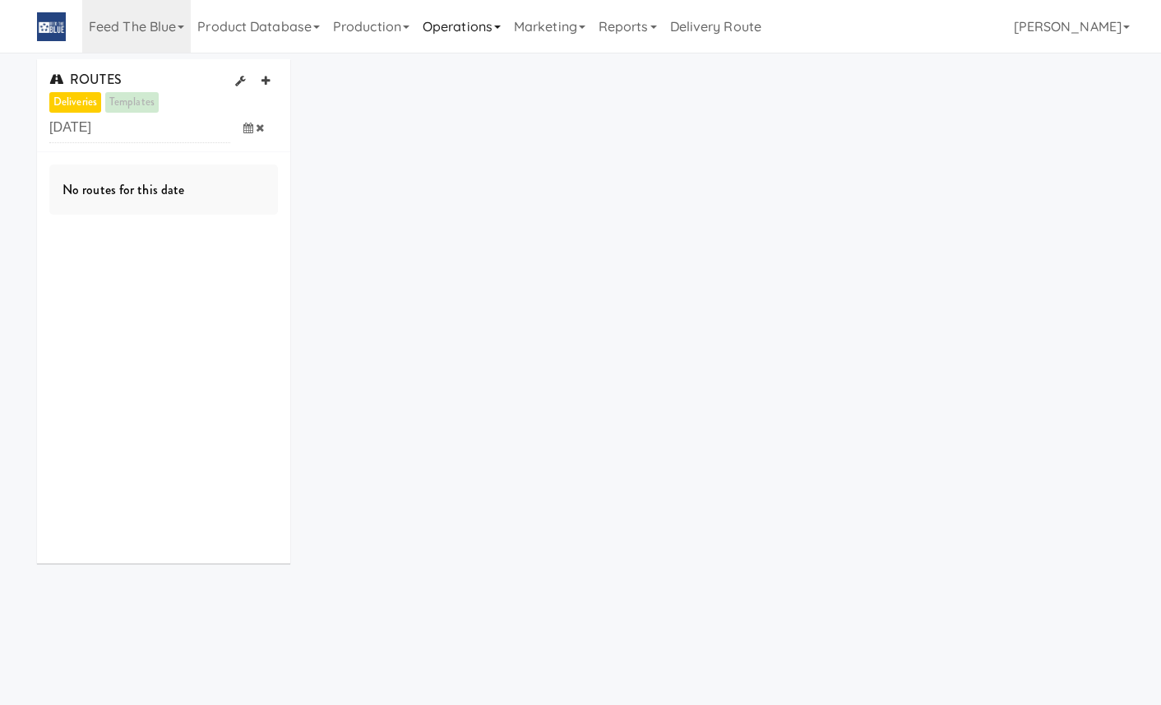
click at [497, 18] on link "Operations" at bounding box center [461, 26] width 91 height 53
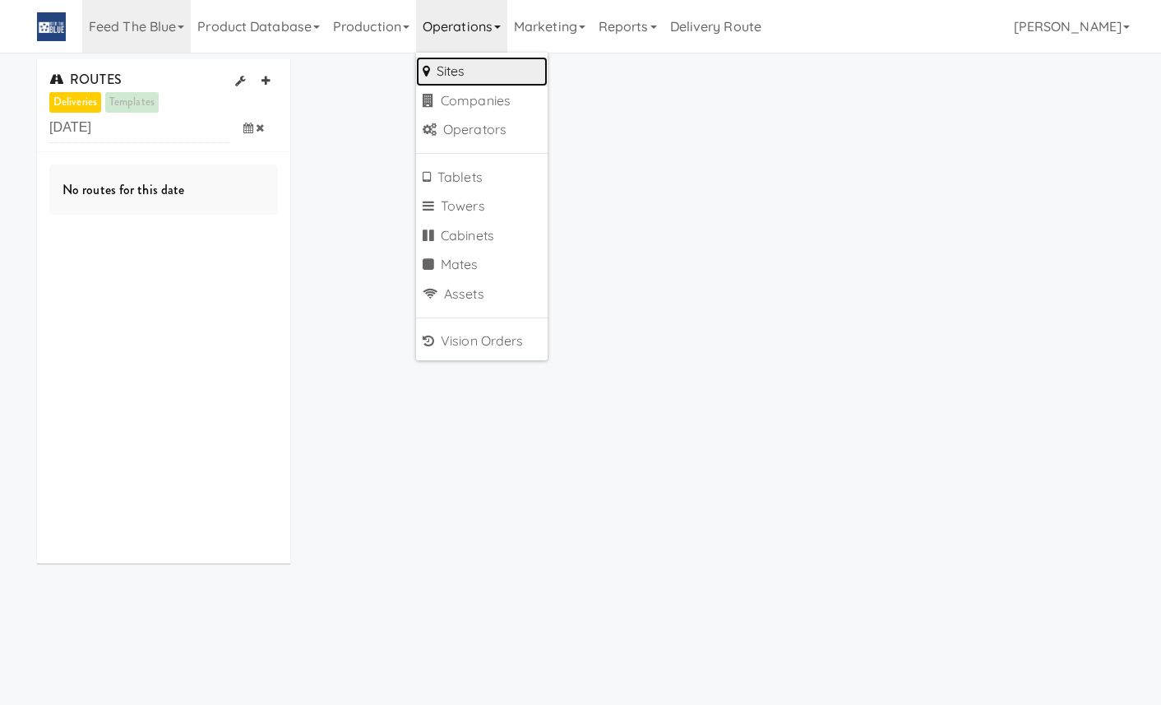
click at [484, 62] on link "Sites" at bounding box center [482, 72] width 132 height 30
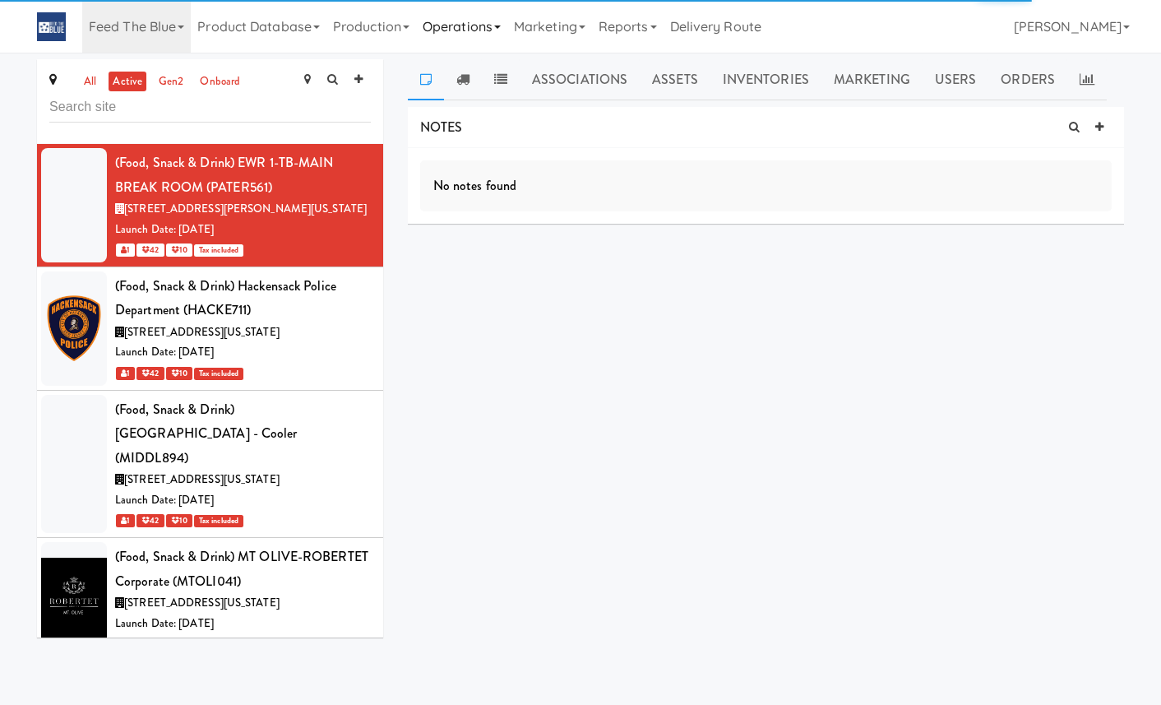
click at [490, 24] on link "Operations" at bounding box center [461, 26] width 91 height 53
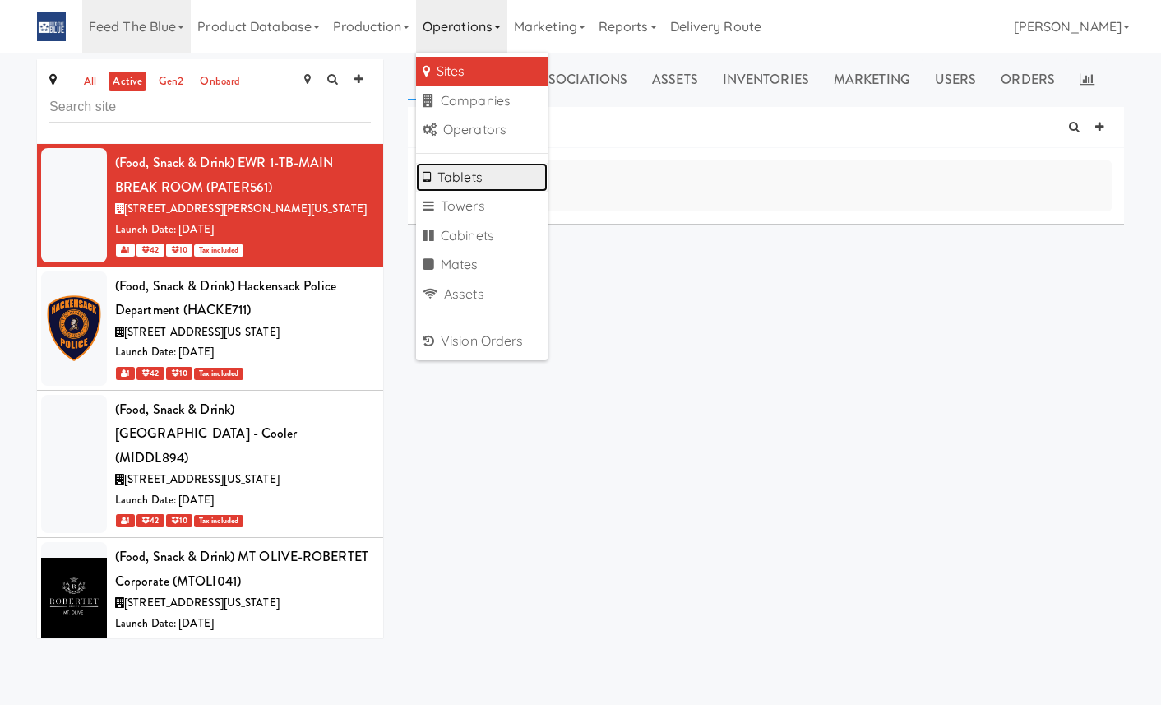
click at [486, 189] on link "Tablets" at bounding box center [482, 178] width 132 height 30
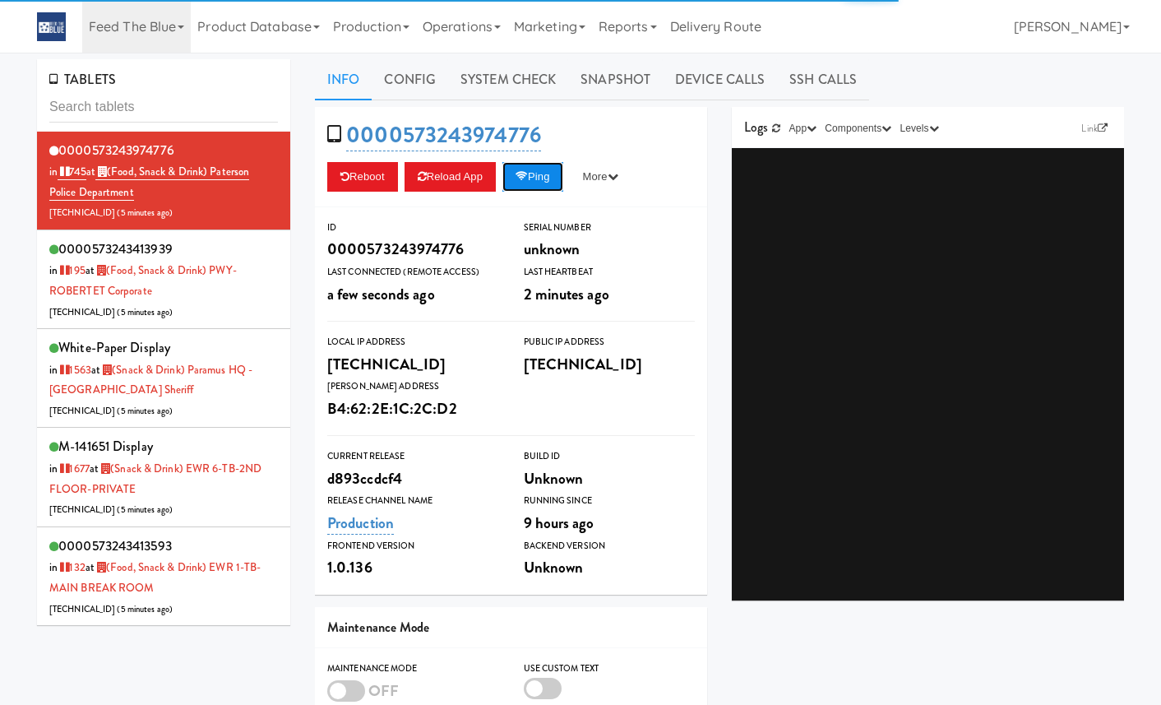
click at [537, 174] on button "Ping" at bounding box center [532, 177] width 61 height 30
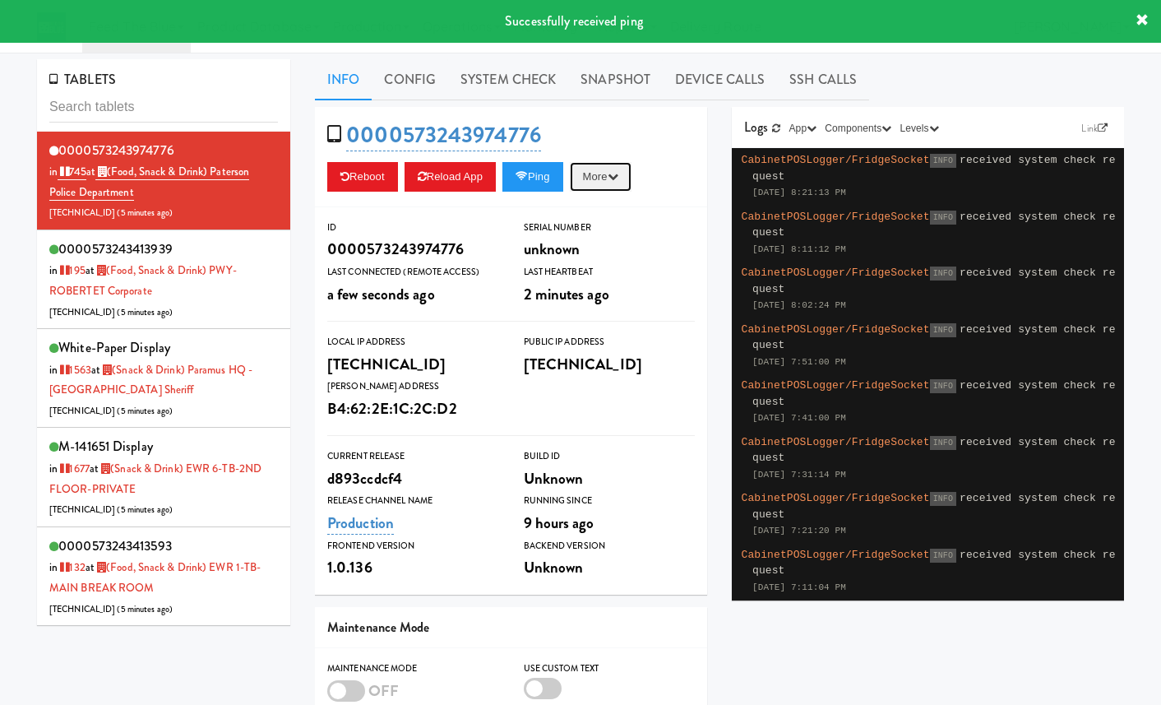
click at [614, 177] on button "More" at bounding box center [601, 177] width 62 height 30
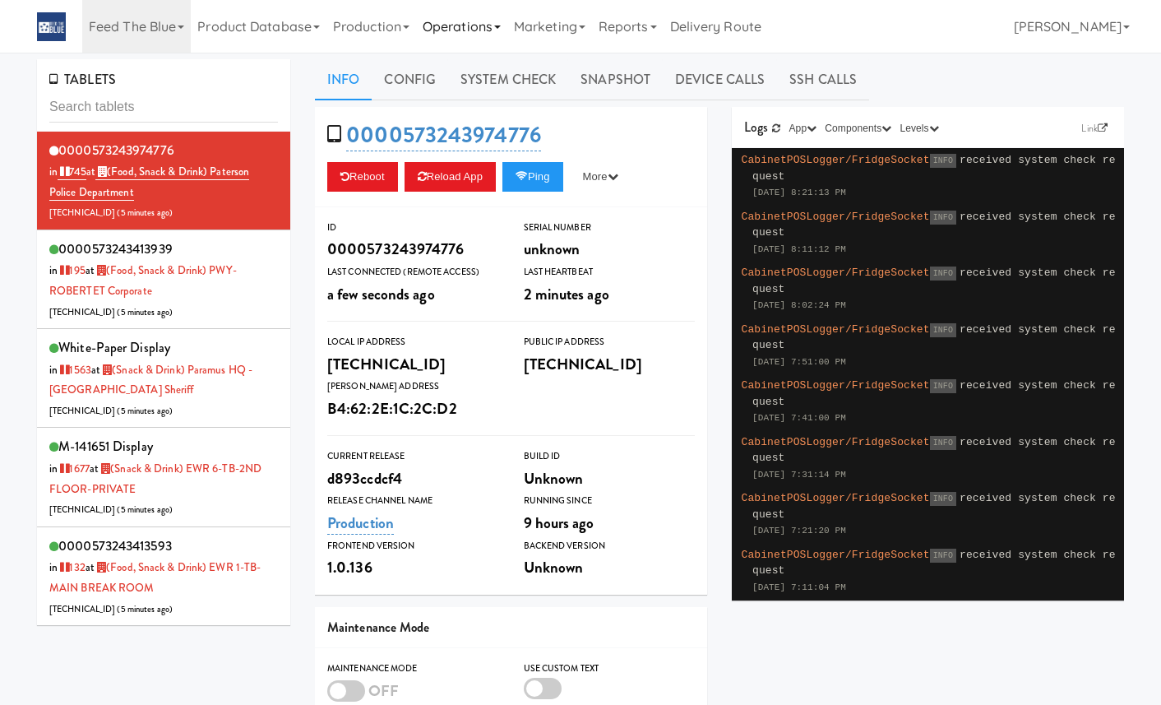
click at [497, 29] on link "Operations" at bounding box center [461, 26] width 91 height 53
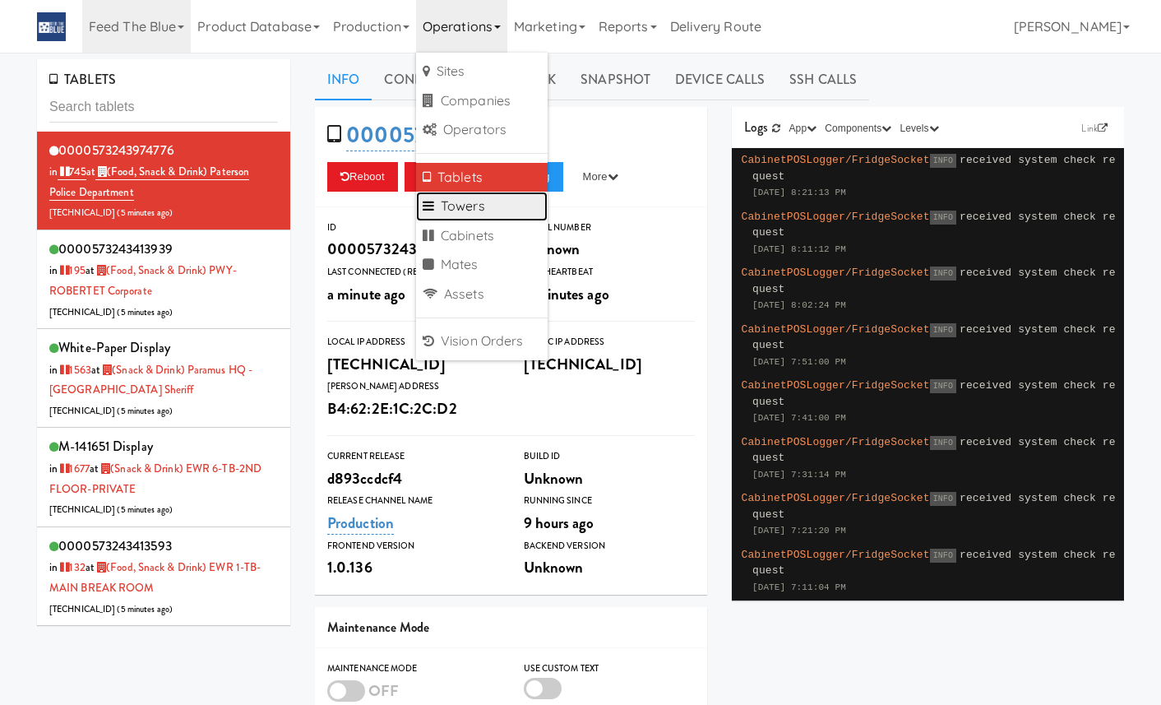
click at [493, 206] on link "Towers" at bounding box center [482, 207] width 132 height 30
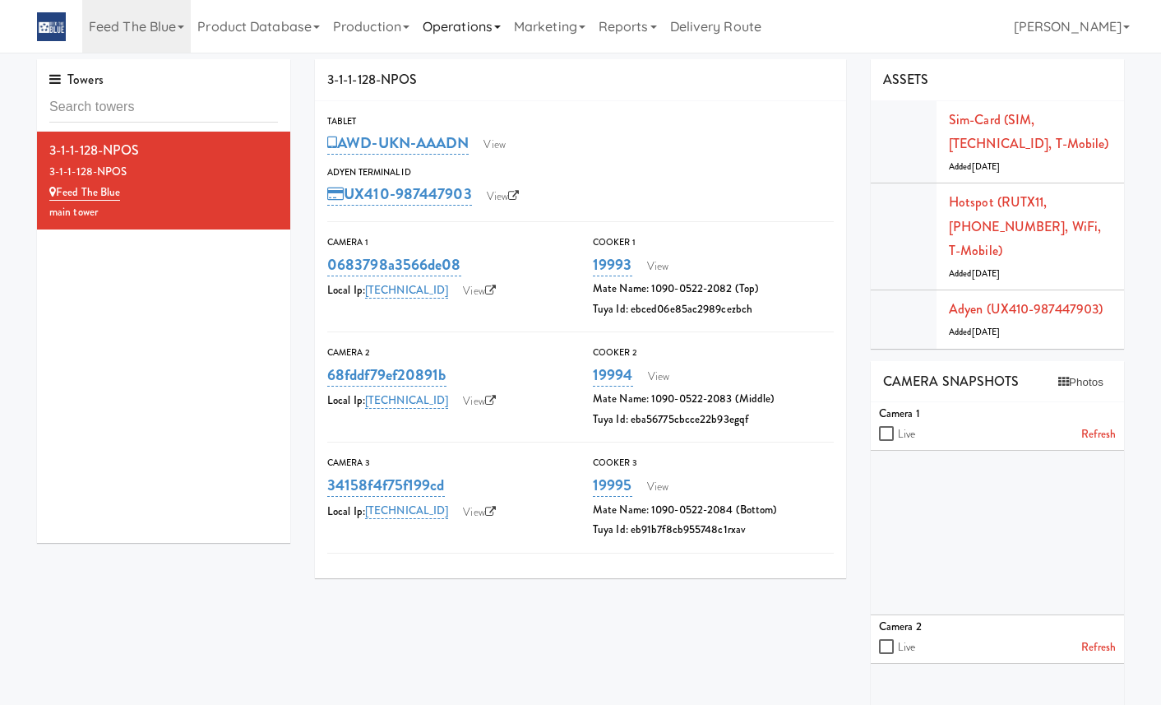
click at [464, 30] on link "Operations" at bounding box center [461, 26] width 91 height 53
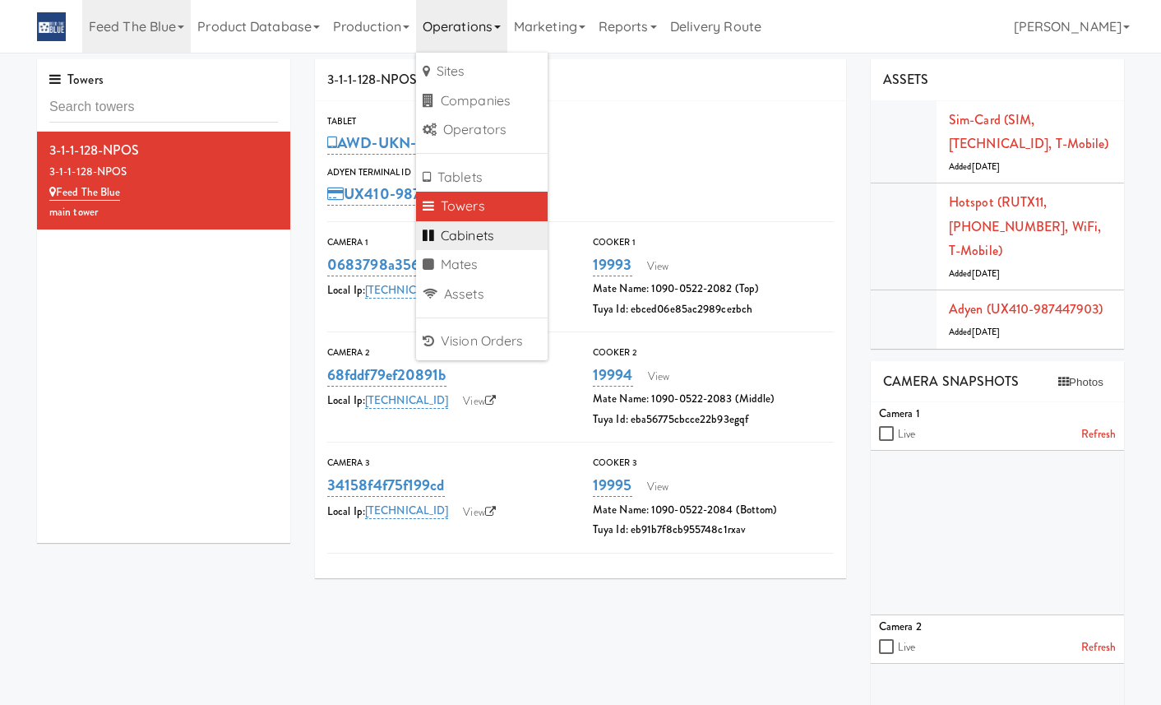
click at [484, 233] on link "Cabinets" at bounding box center [482, 236] width 132 height 30
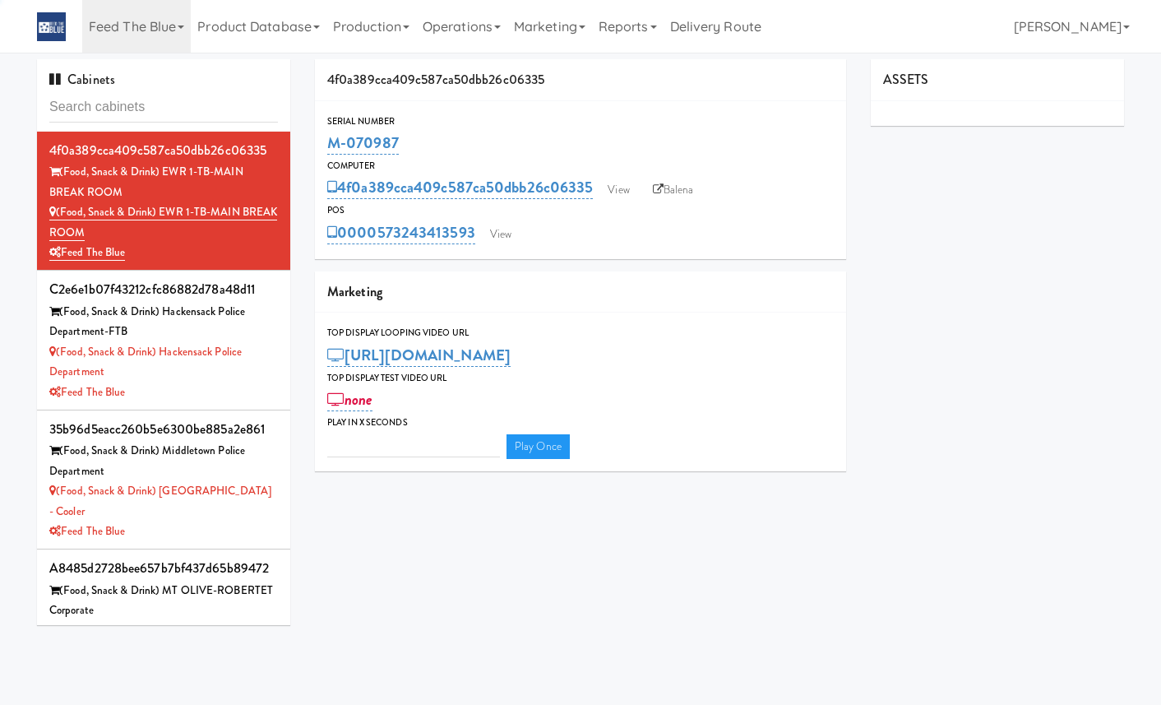
type input "3"
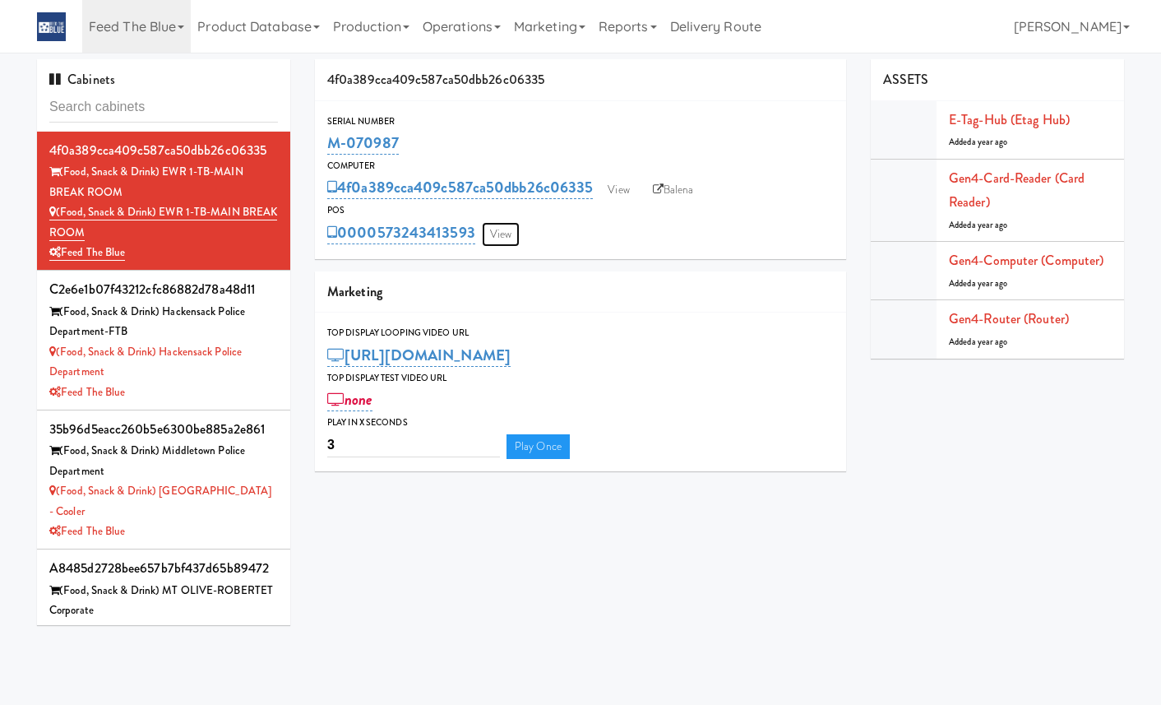
click at [484, 233] on link "View" at bounding box center [501, 234] width 38 height 25
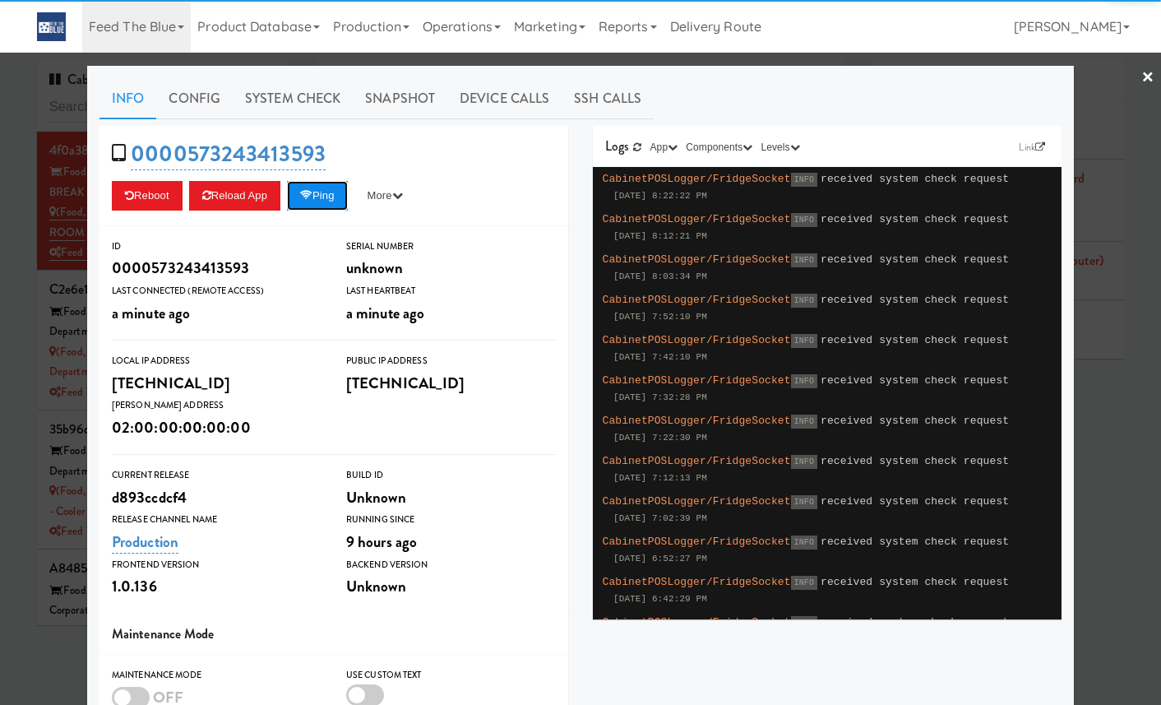
click at [329, 208] on button "Ping" at bounding box center [317, 196] width 61 height 30
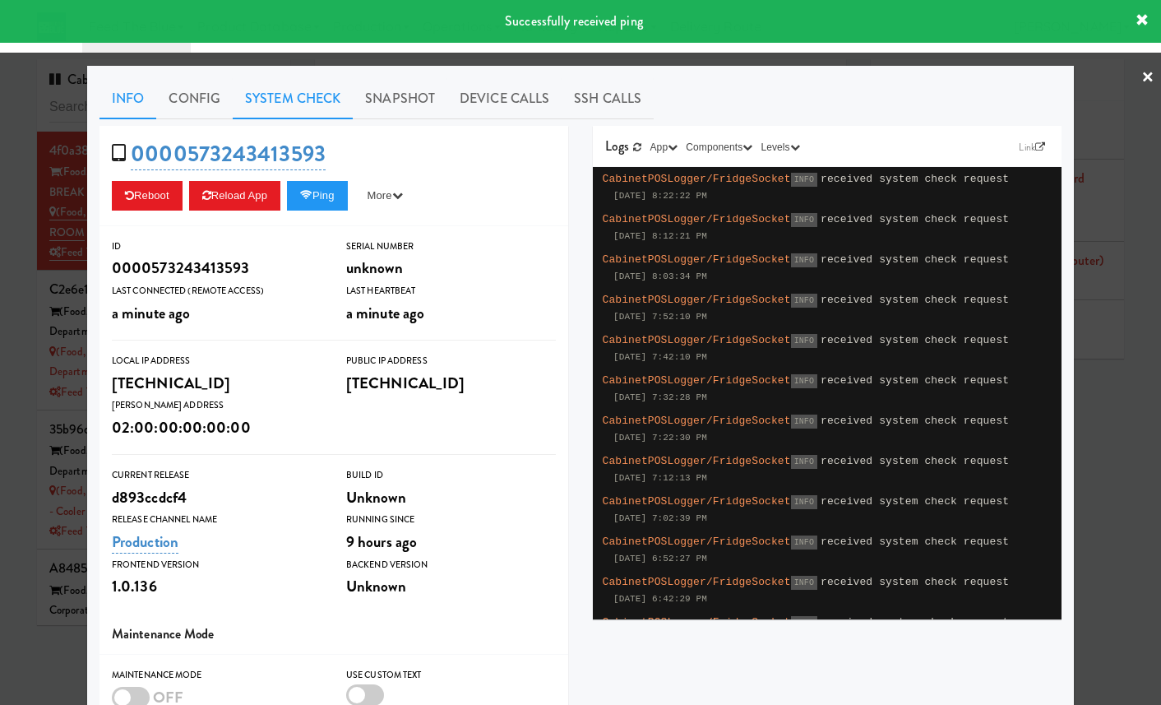
click at [312, 97] on link "System Check" at bounding box center [293, 98] width 120 height 41
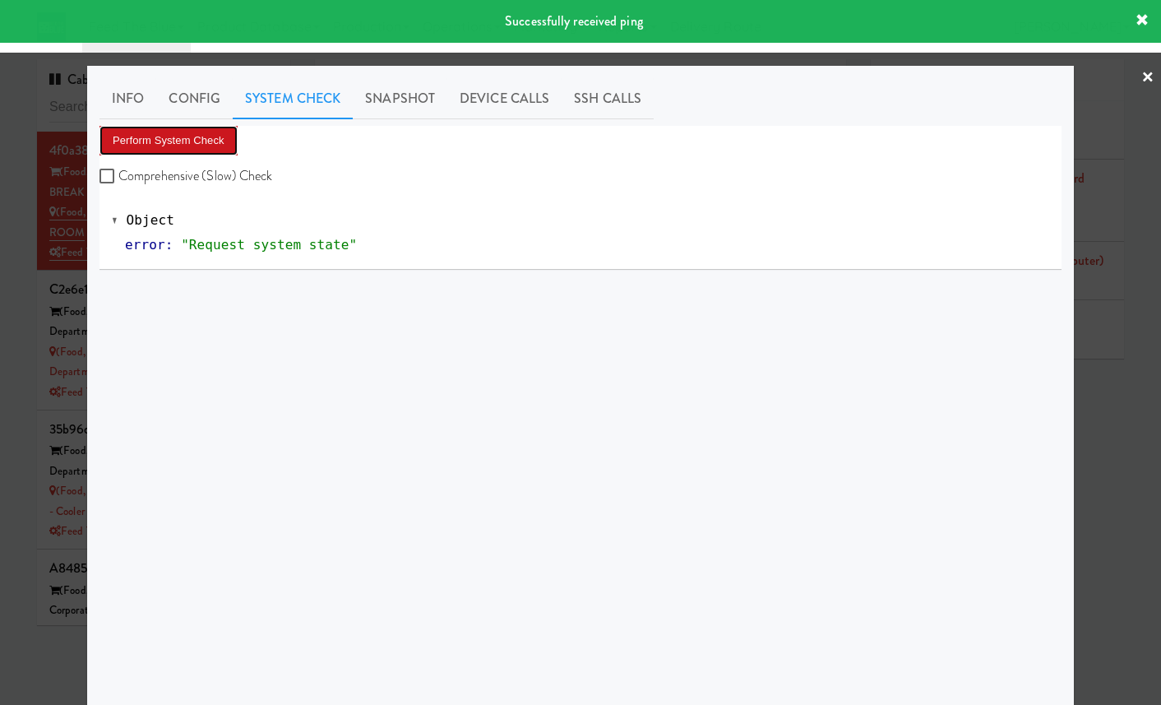
click at [236, 133] on button "Perform System Check" at bounding box center [168, 141] width 138 height 30
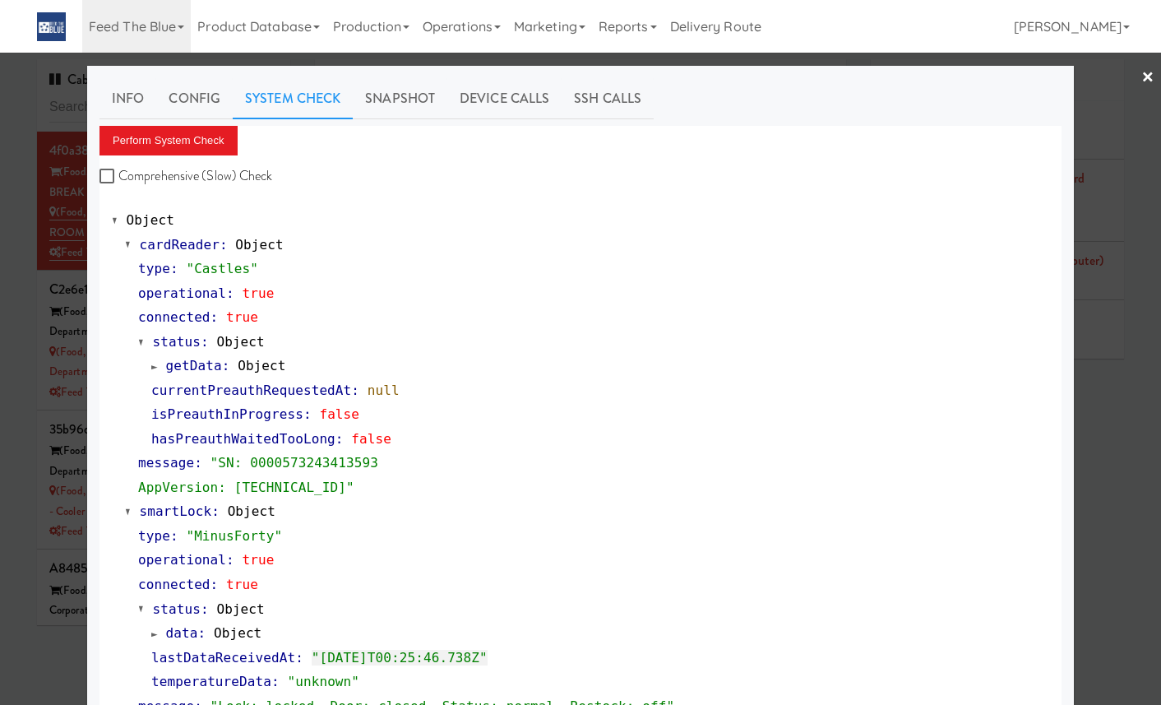
click at [66, 191] on div at bounding box center [580, 352] width 1161 height 705
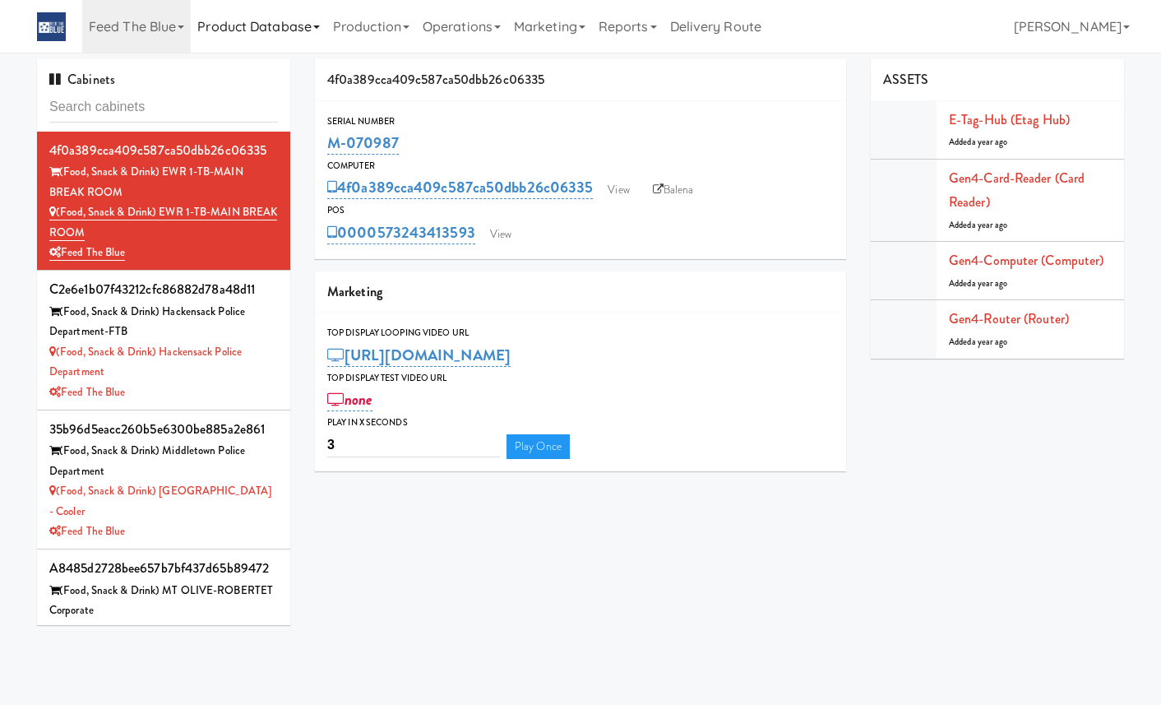
click at [247, 25] on link "Product Database" at bounding box center [259, 26] width 136 height 53
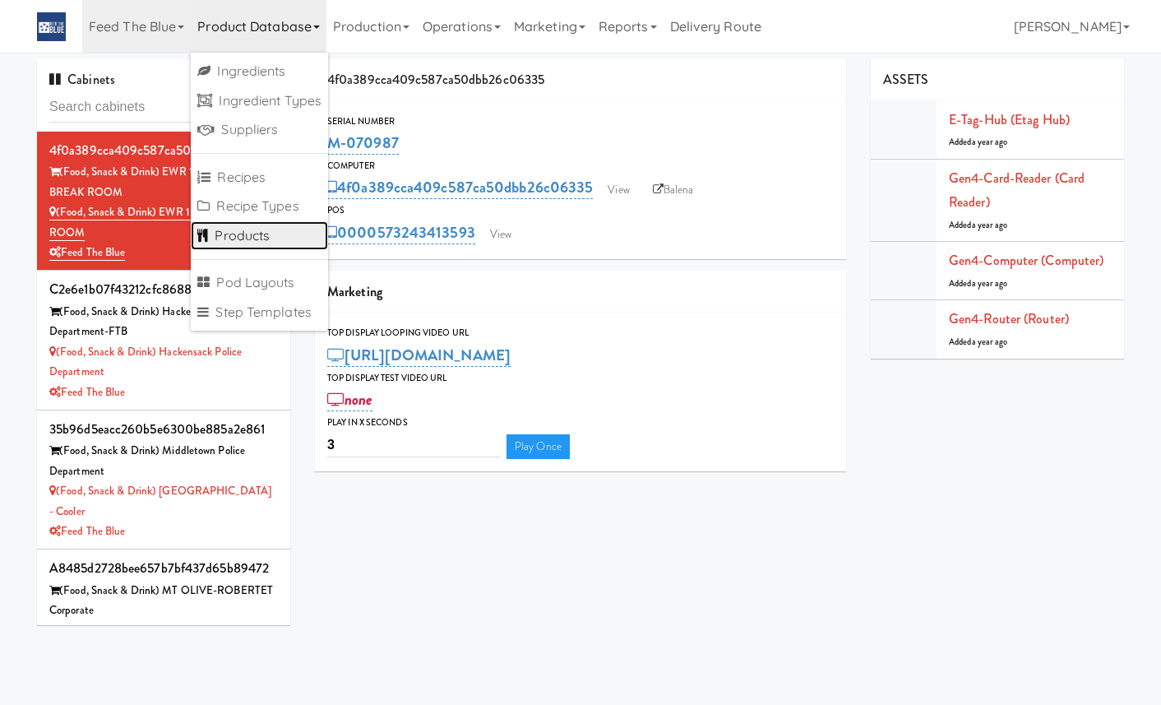
click at [262, 240] on link "Products" at bounding box center [259, 236] width 137 height 30
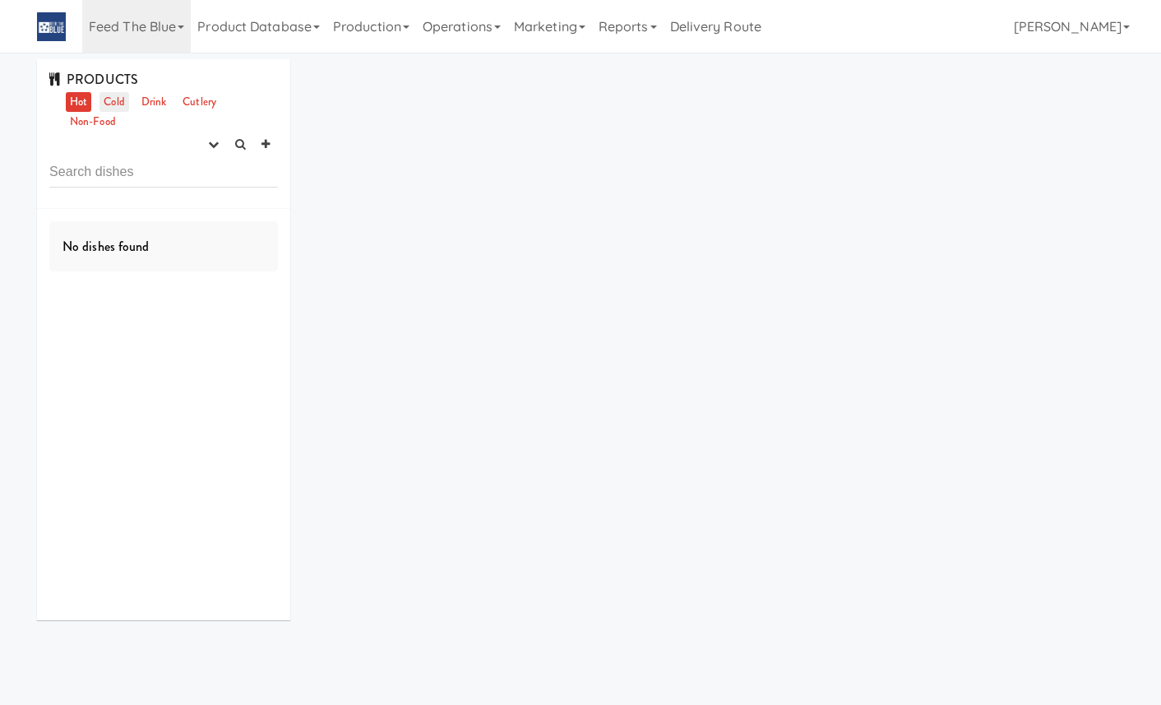
click at [113, 96] on link "Cold" at bounding box center [113, 102] width 29 height 21
click at [155, 101] on link "Drink" at bounding box center [154, 102] width 34 height 21
click at [102, 121] on link "Non-Food" at bounding box center [93, 122] width 54 height 21
click at [120, 99] on link "Cold" at bounding box center [113, 102] width 29 height 21
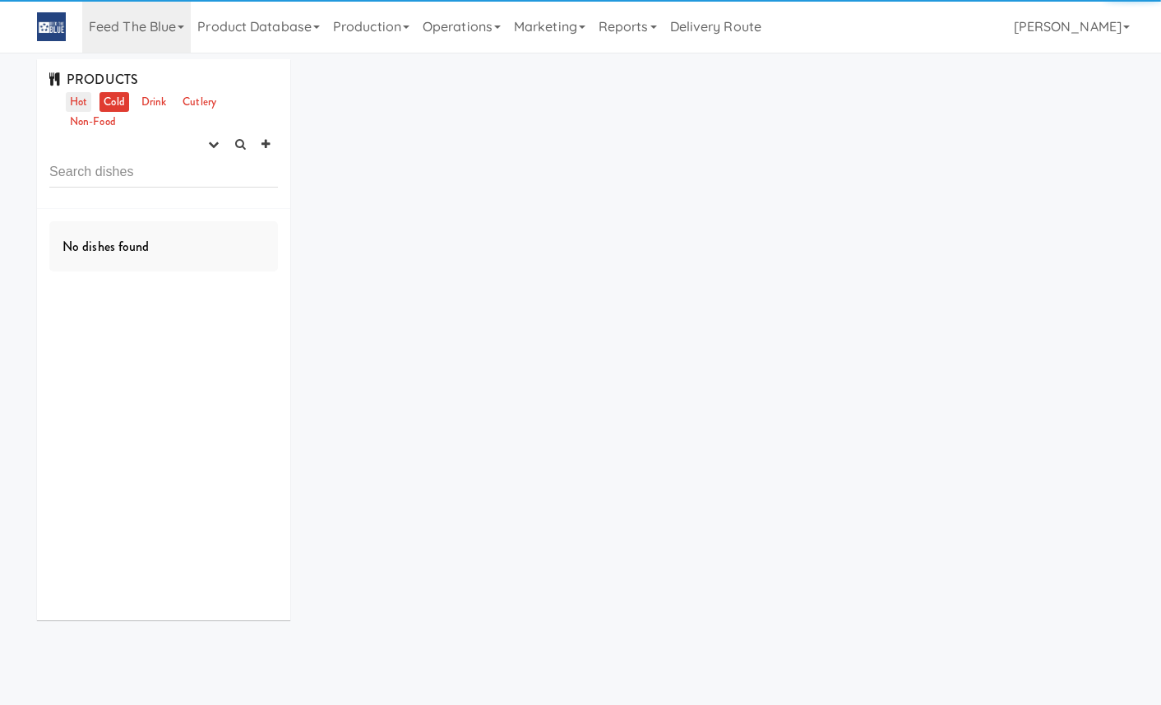
click at [78, 99] on link "Hot" at bounding box center [78, 102] width 25 height 21
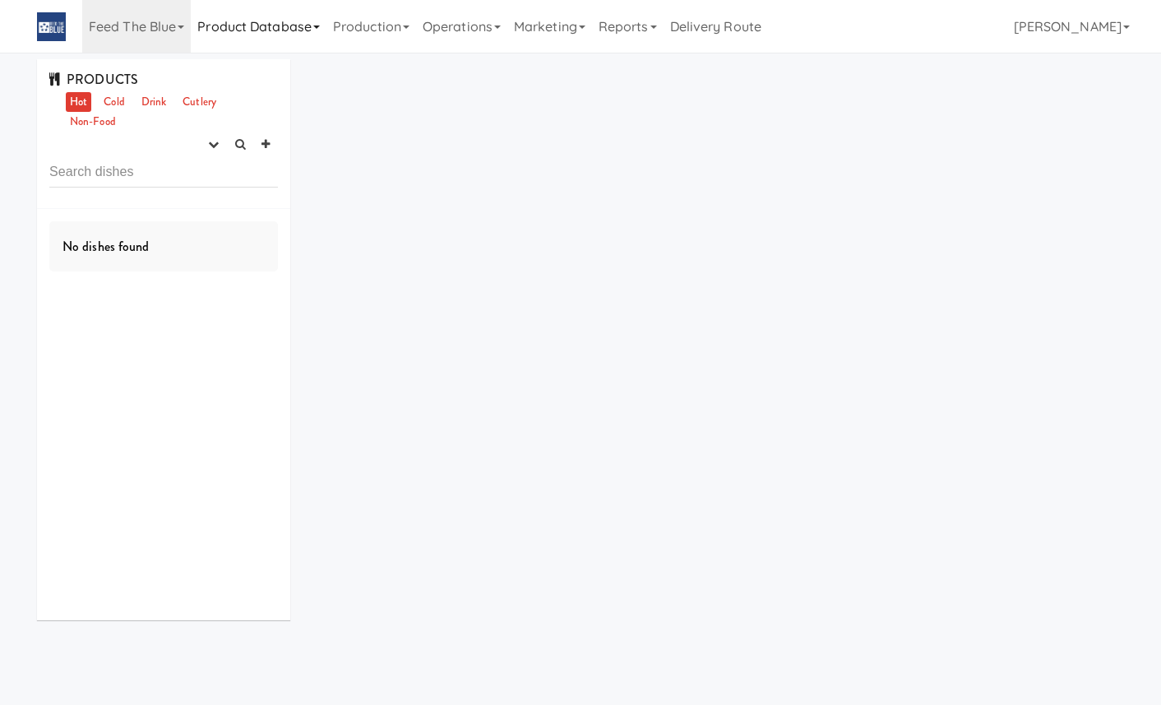
click at [281, 36] on link "Product Database" at bounding box center [259, 26] width 136 height 53
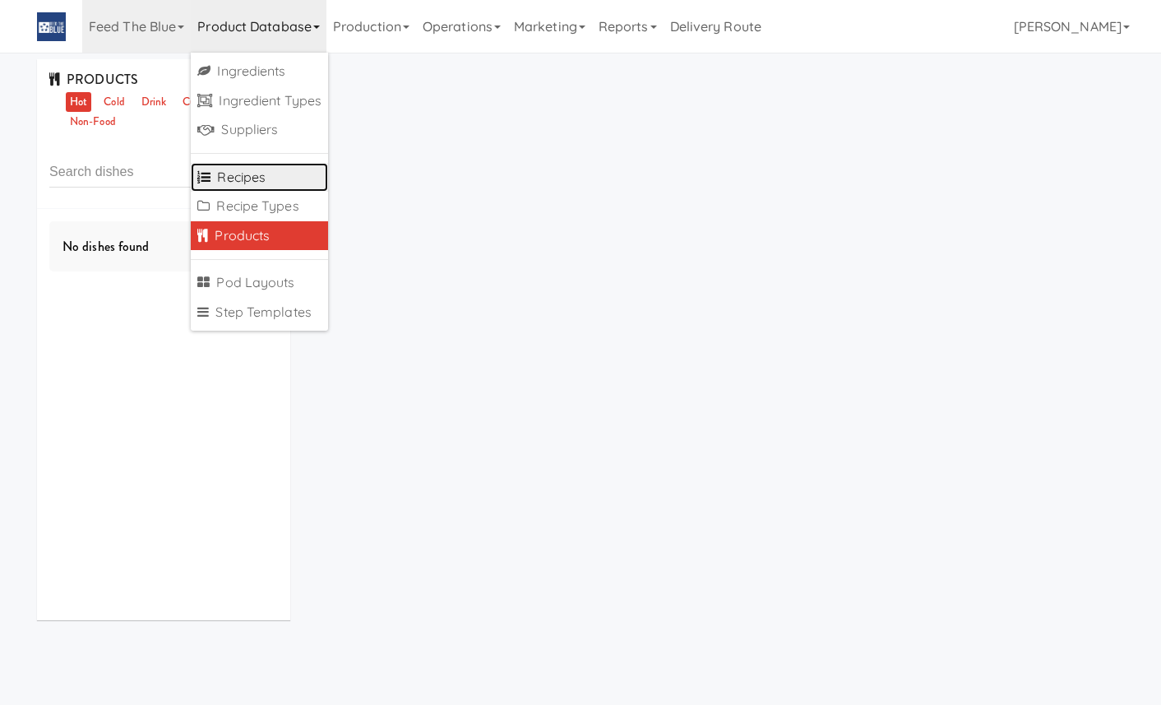
click at [253, 178] on link "Recipes" at bounding box center [259, 178] width 137 height 30
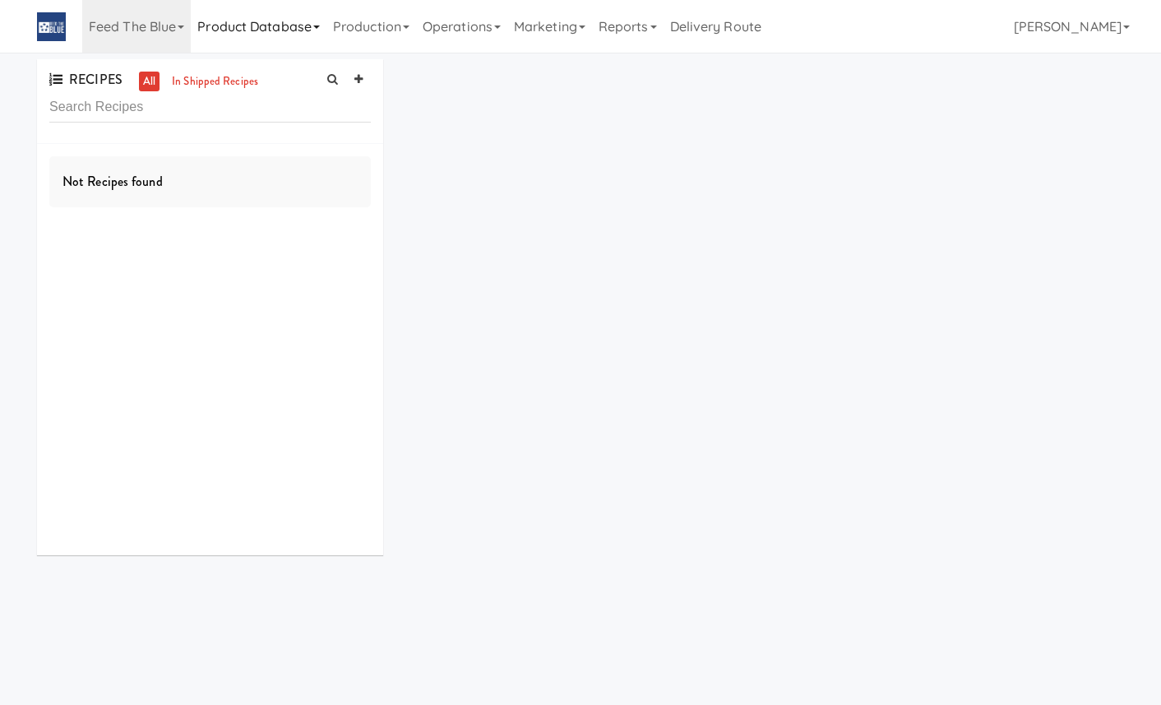
click at [293, 31] on link "Product Database" at bounding box center [259, 26] width 136 height 53
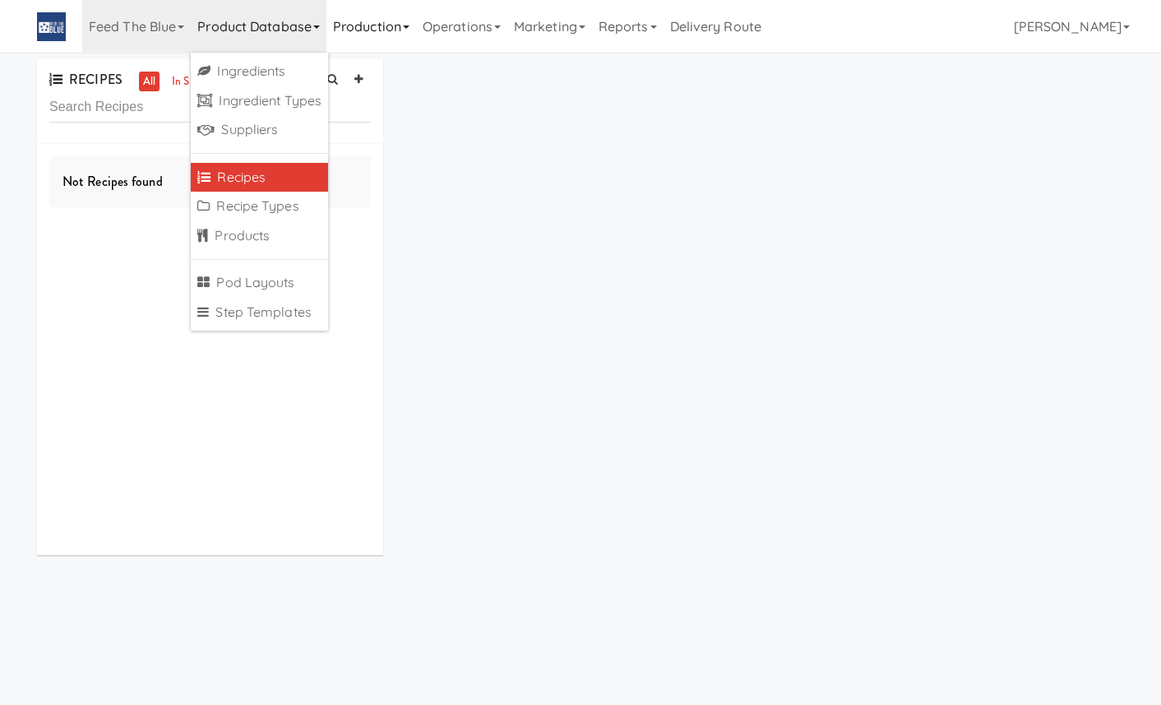
click at [361, 37] on link "Production" at bounding box center [371, 26] width 90 height 53
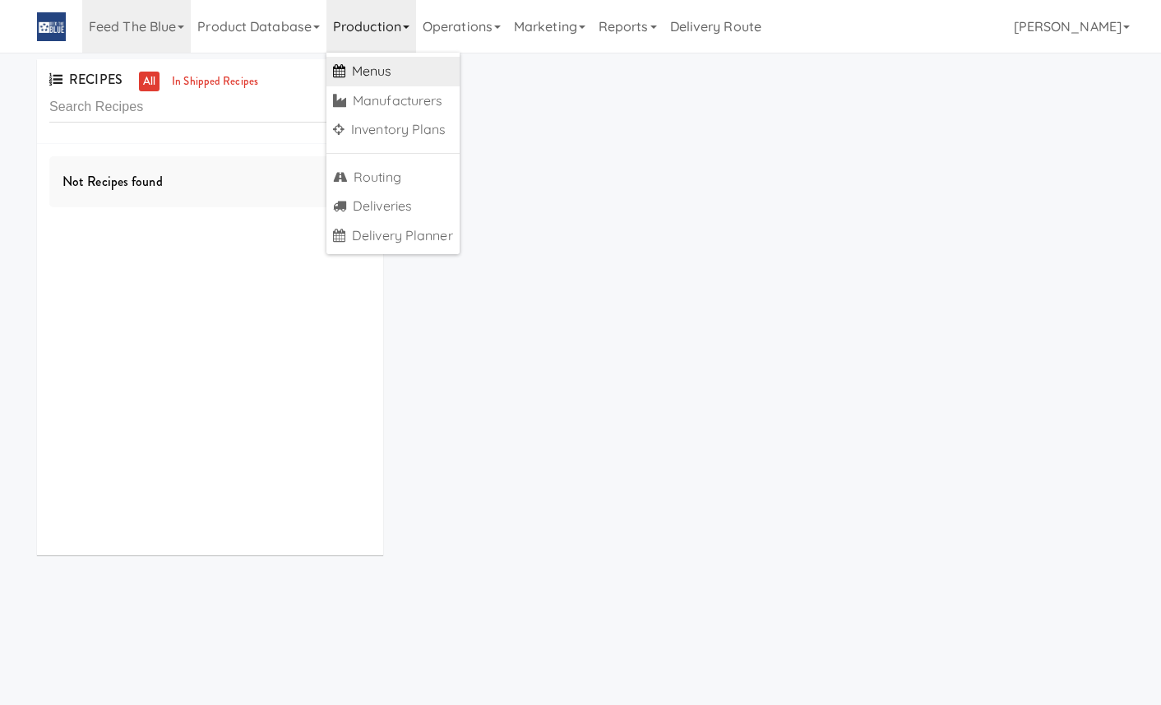
click at [376, 73] on link "Menus" at bounding box center [392, 72] width 133 height 30
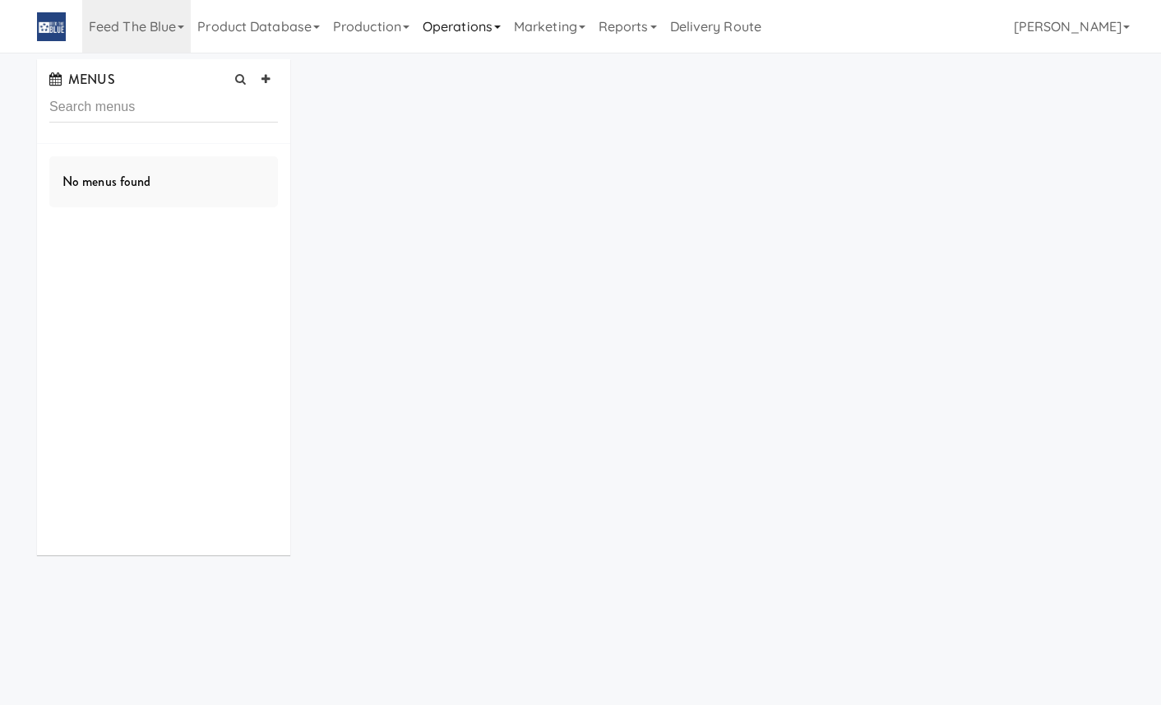
click at [460, 25] on link "Operations" at bounding box center [461, 26] width 91 height 53
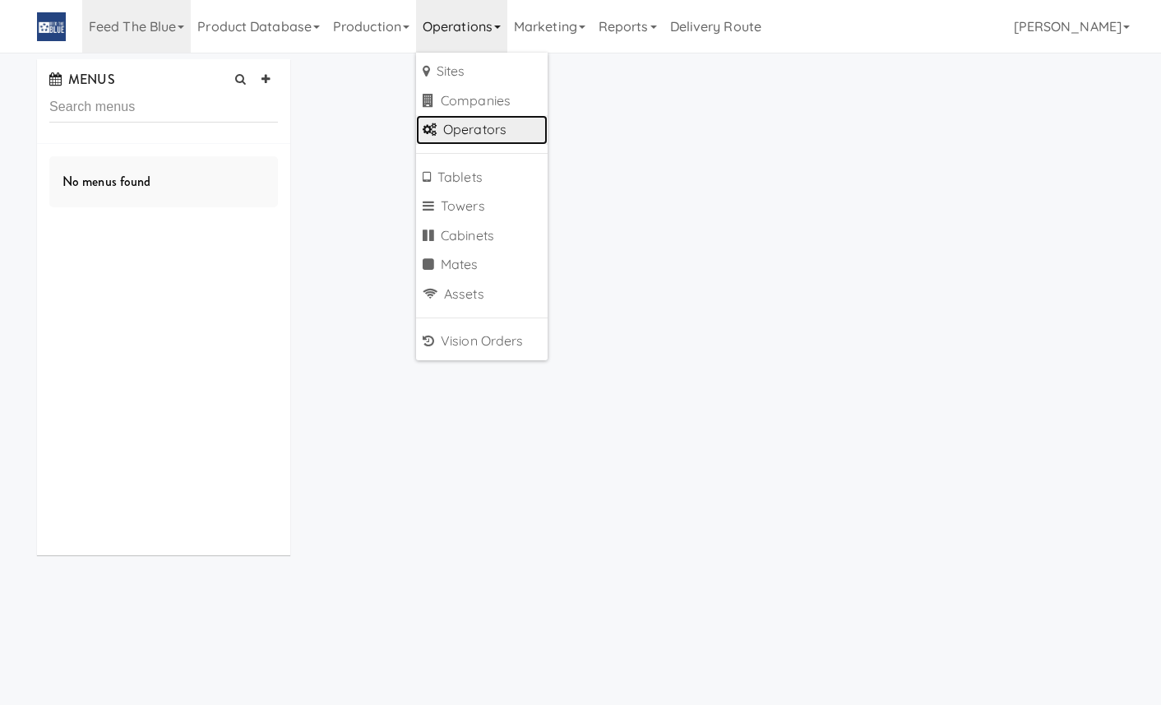
click at [478, 122] on link "Operators" at bounding box center [482, 130] width 132 height 30
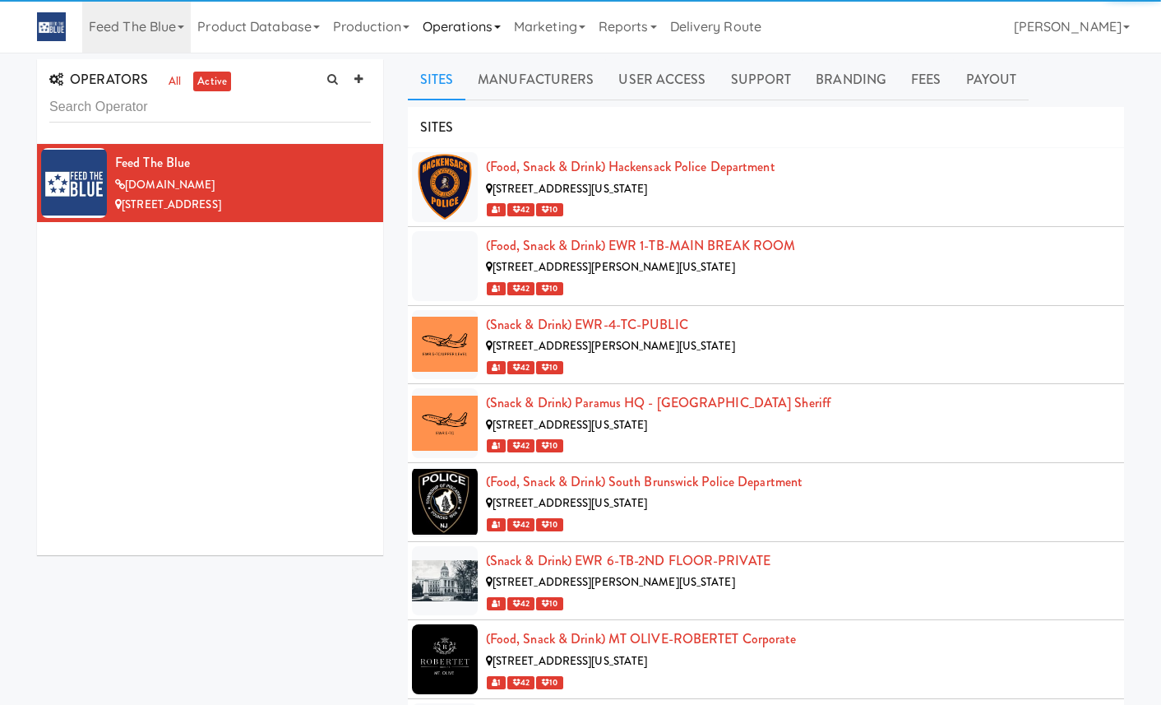
click at [494, 37] on link "Operations" at bounding box center [461, 26] width 91 height 53
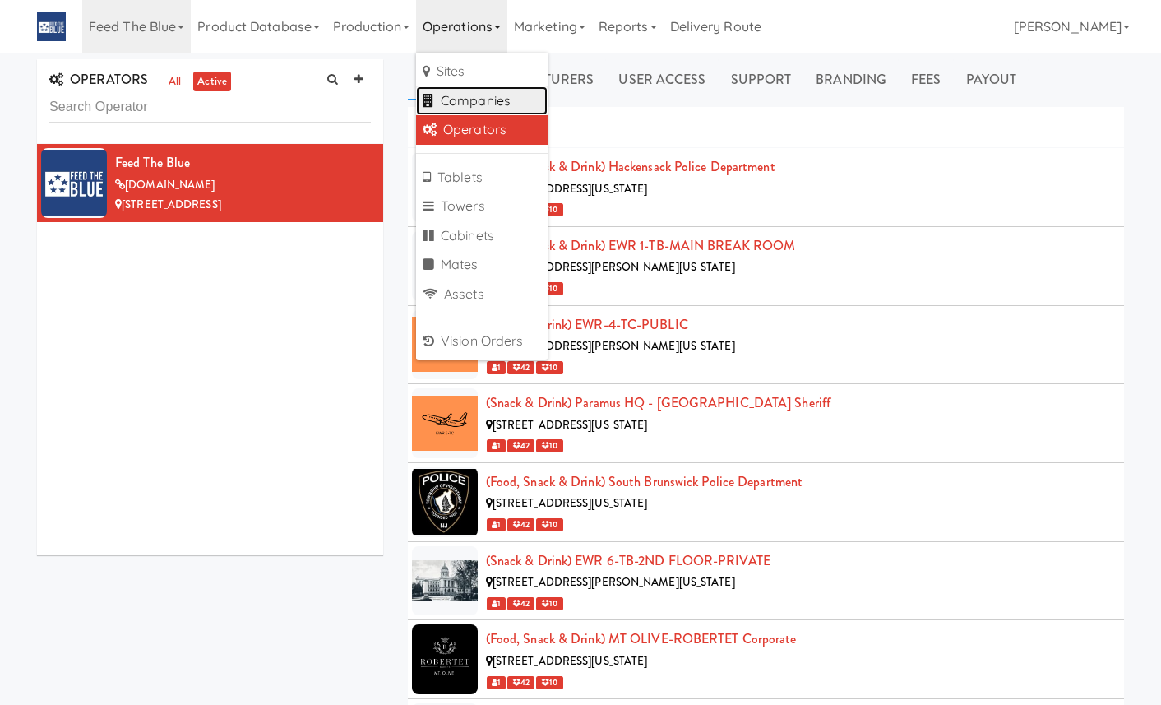
click at [493, 101] on link "Companies" at bounding box center [482, 101] width 132 height 30
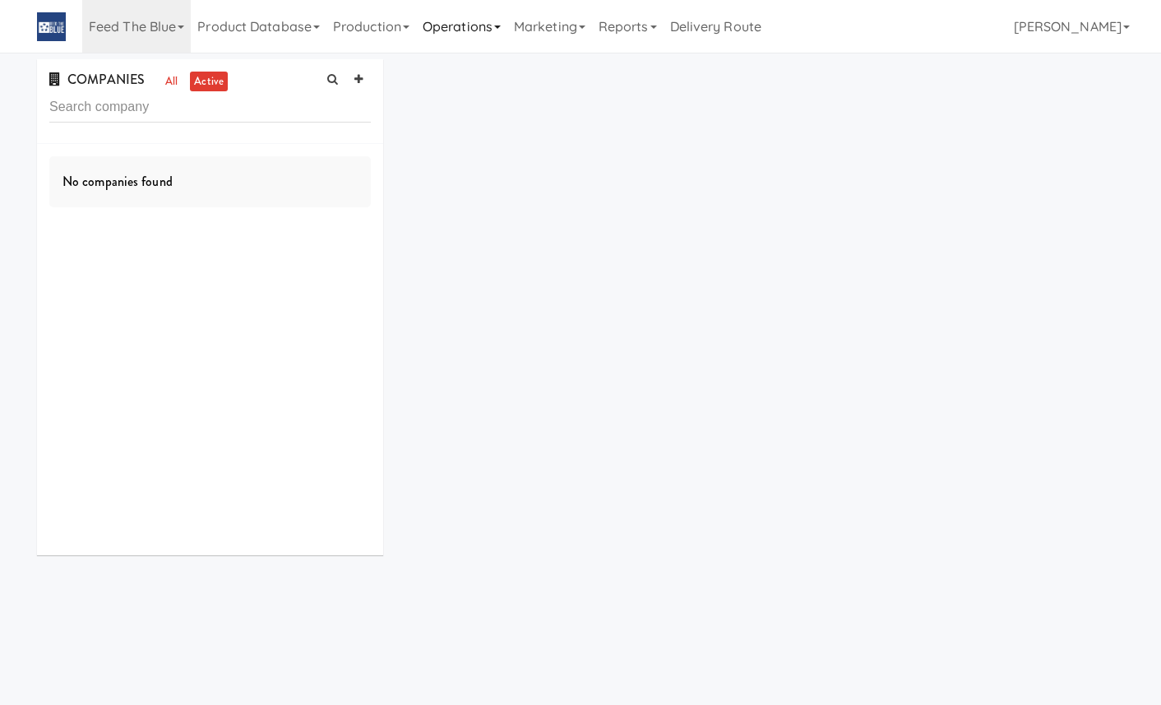
click at [496, 24] on link "Operations" at bounding box center [461, 26] width 91 height 53
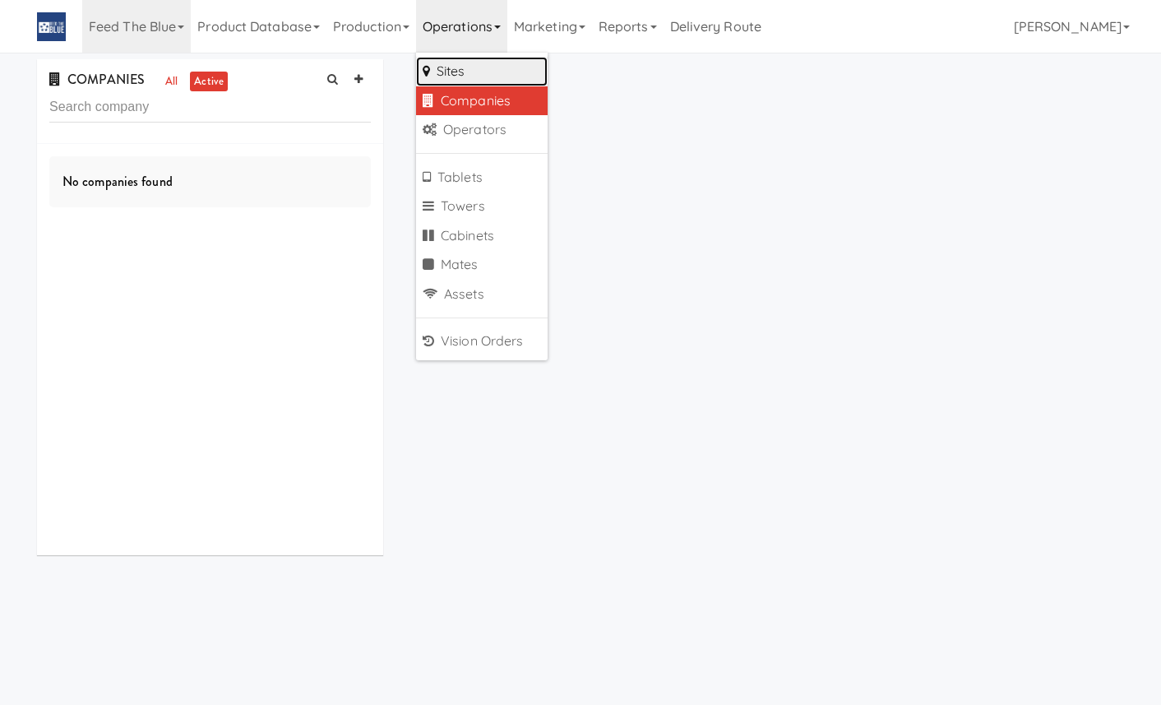
click at [487, 74] on link "Sites" at bounding box center [482, 72] width 132 height 30
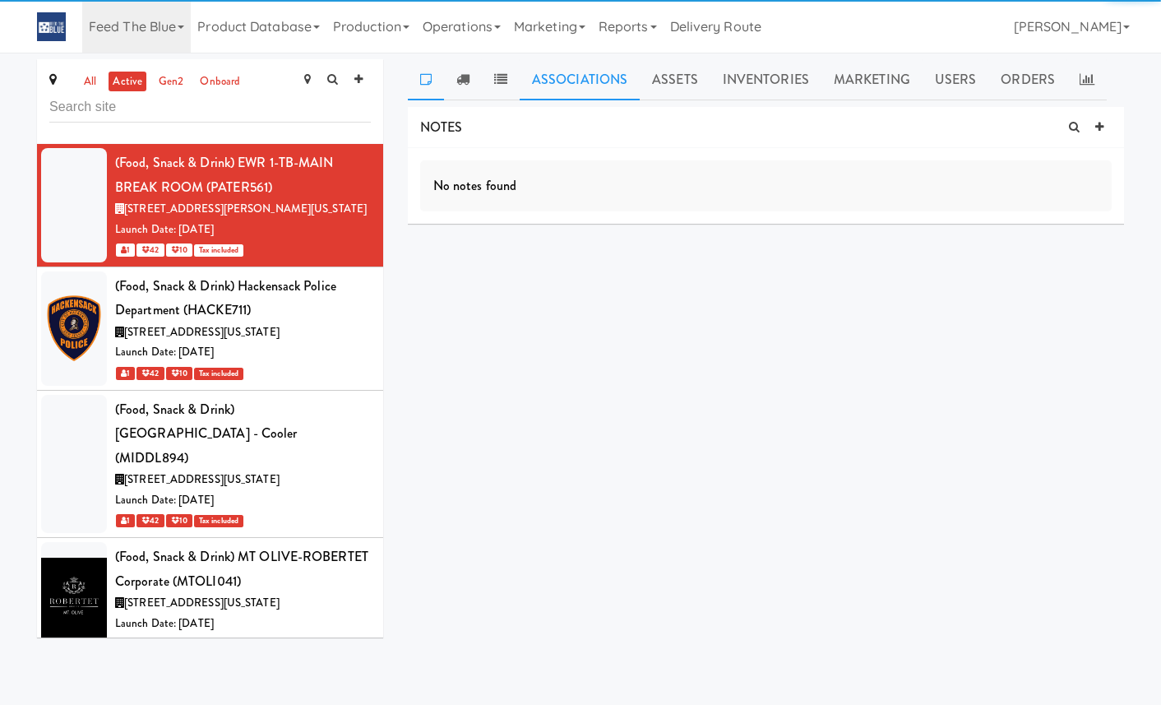
click at [538, 81] on link "Associations" at bounding box center [580, 79] width 120 height 41
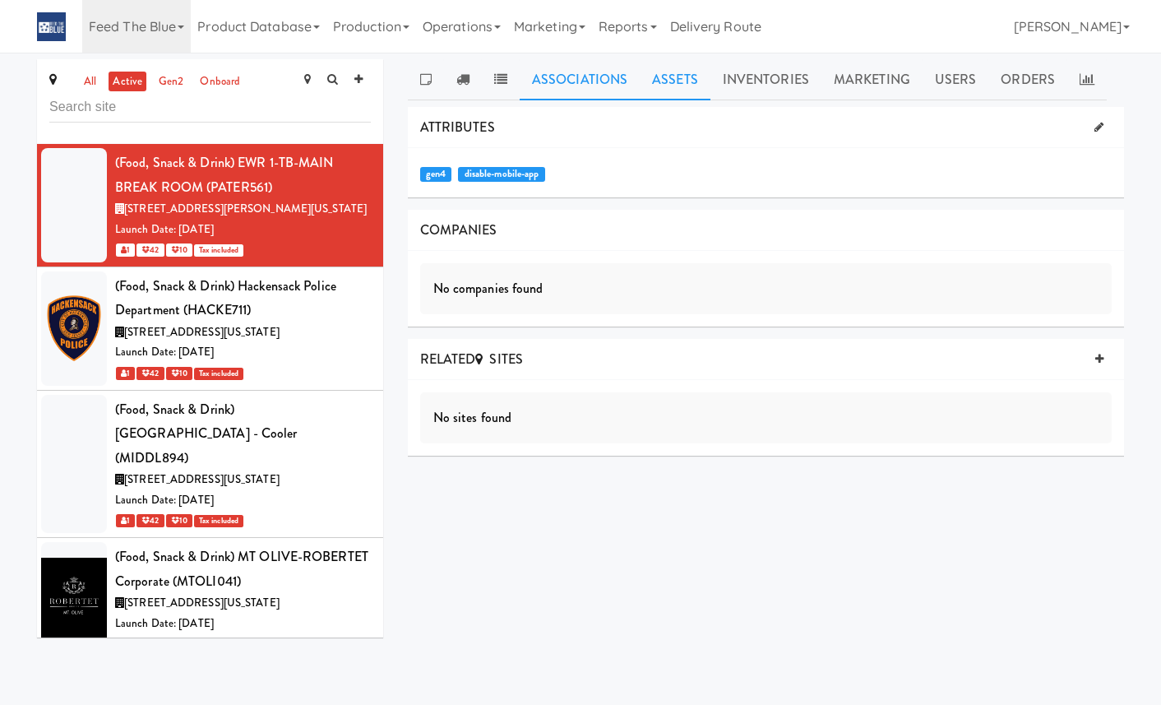
click at [686, 94] on link "Assets" at bounding box center [675, 79] width 71 height 41
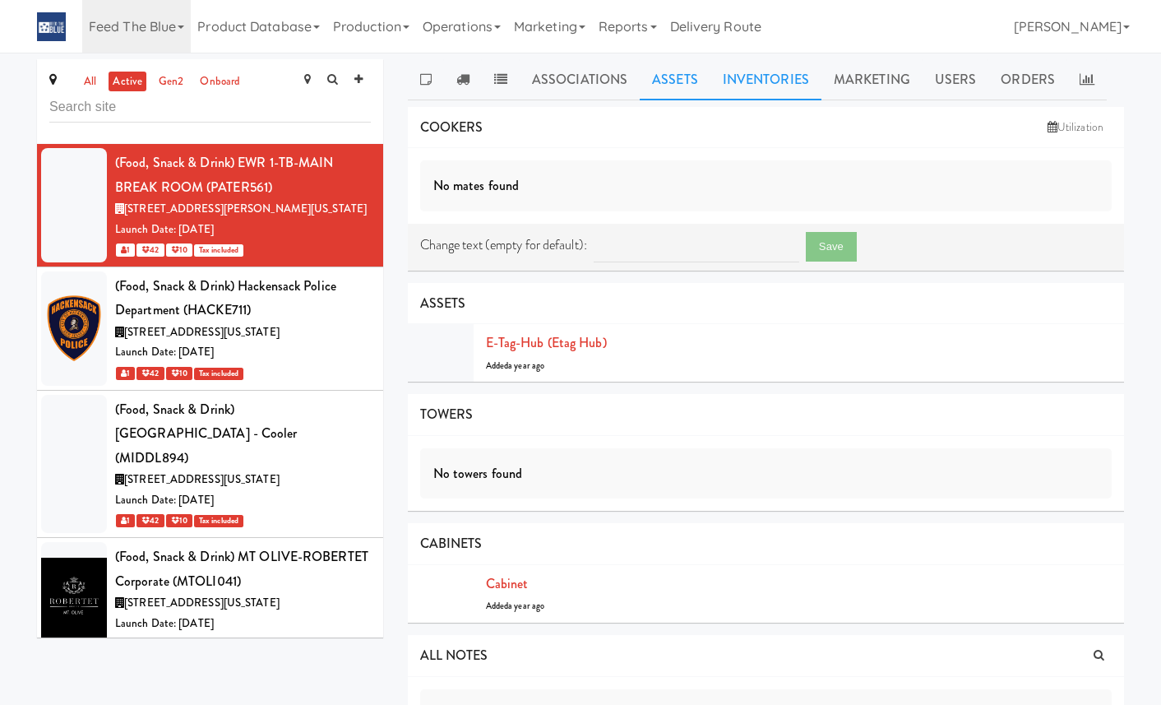
click at [745, 86] on link "Inventories" at bounding box center [765, 79] width 111 height 41
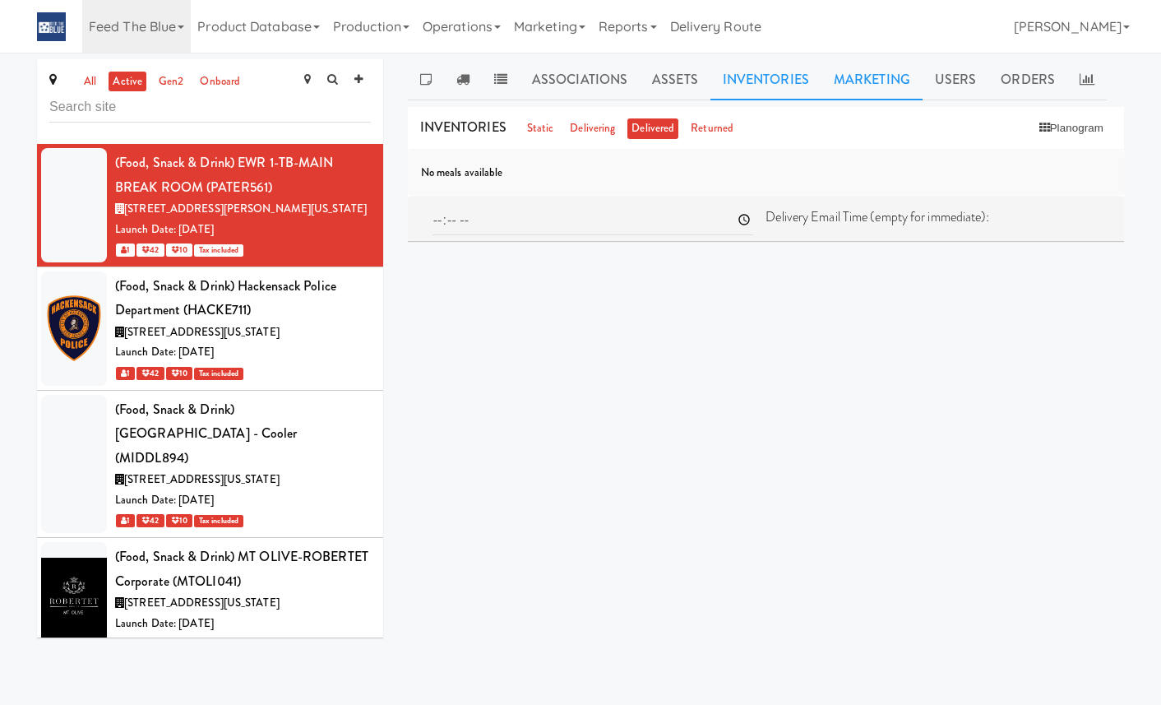
click at [876, 82] on link "Marketing" at bounding box center [871, 79] width 101 height 41
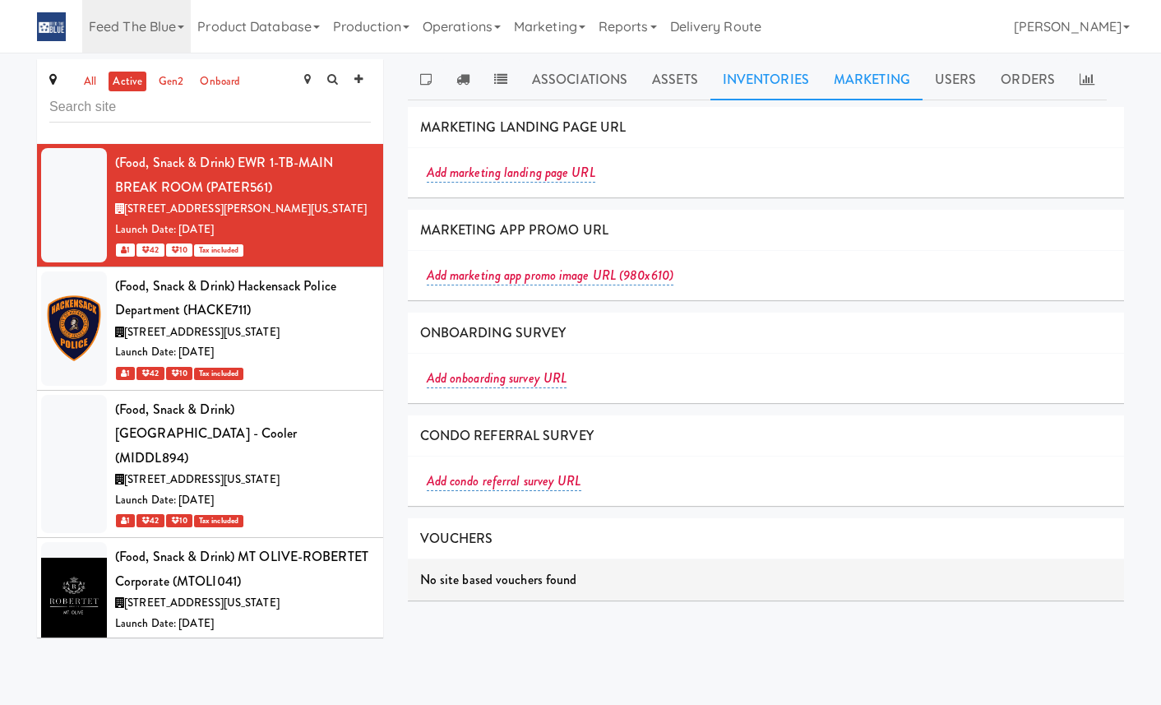
click at [776, 73] on link "Inventories" at bounding box center [765, 79] width 111 height 41
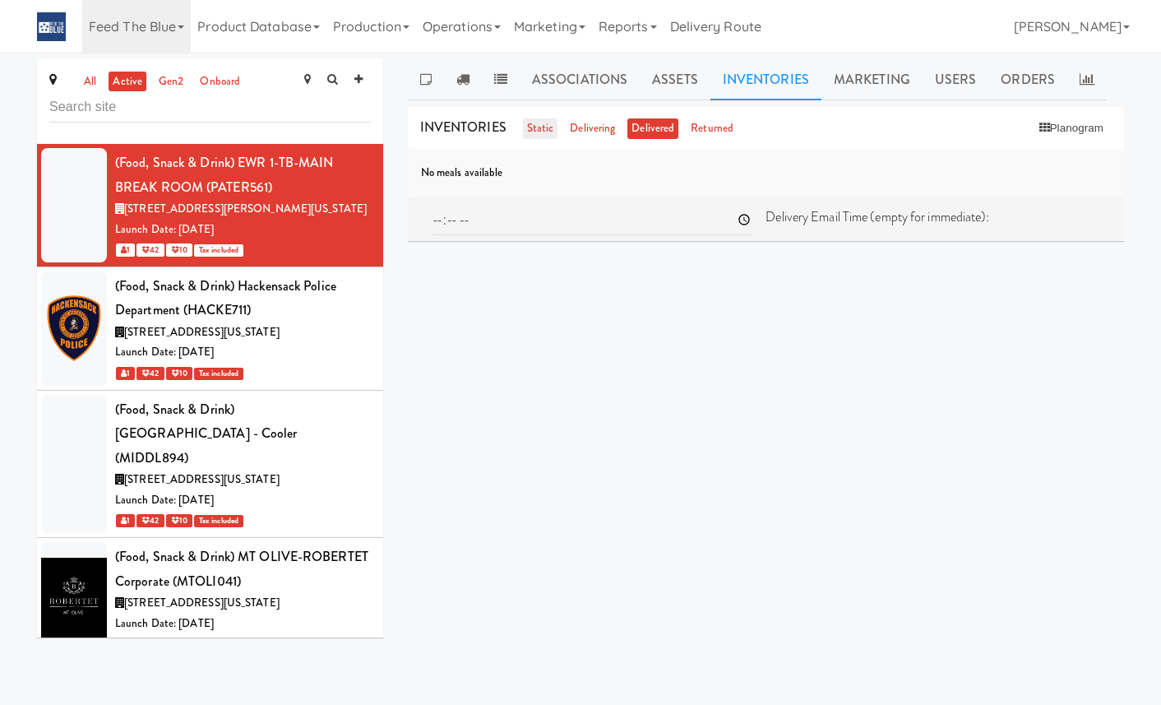
click at [533, 132] on link "static" at bounding box center [540, 128] width 35 height 21
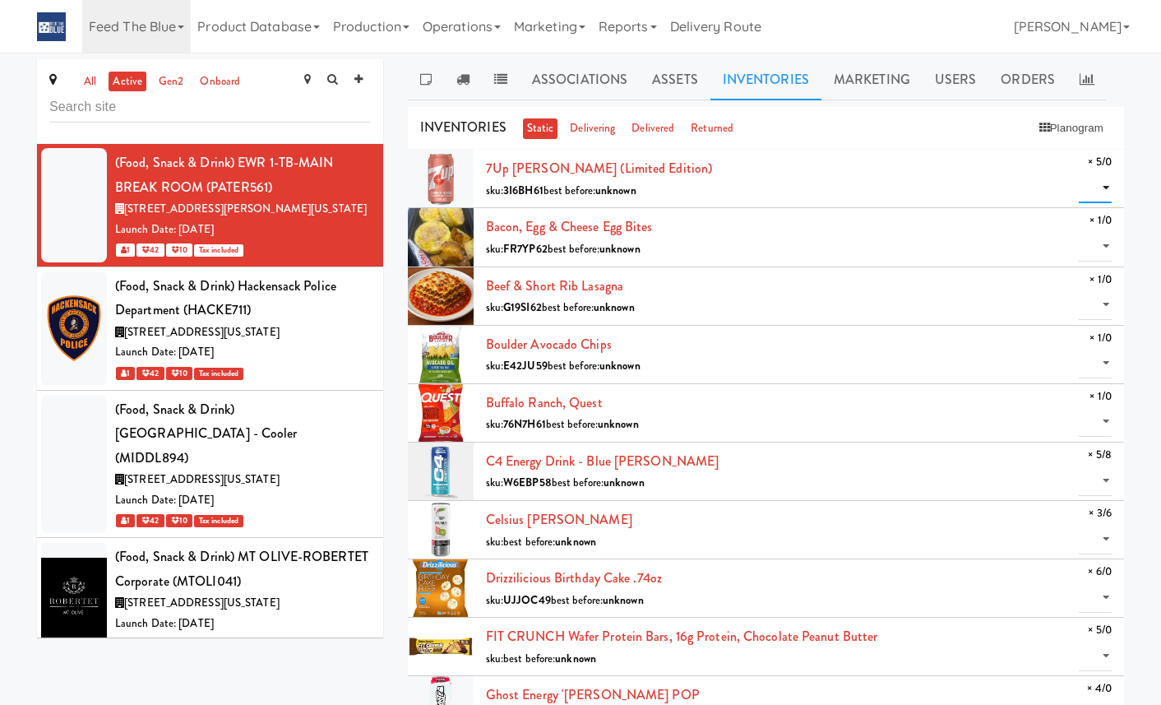
click at [1099, 188] on select "0 1 2 3 4 5" at bounding box center [1095, 188] width 33 height 30
click at [871, 81] on link "Marketing" at bounding box center [871, 79] width 101 height 41
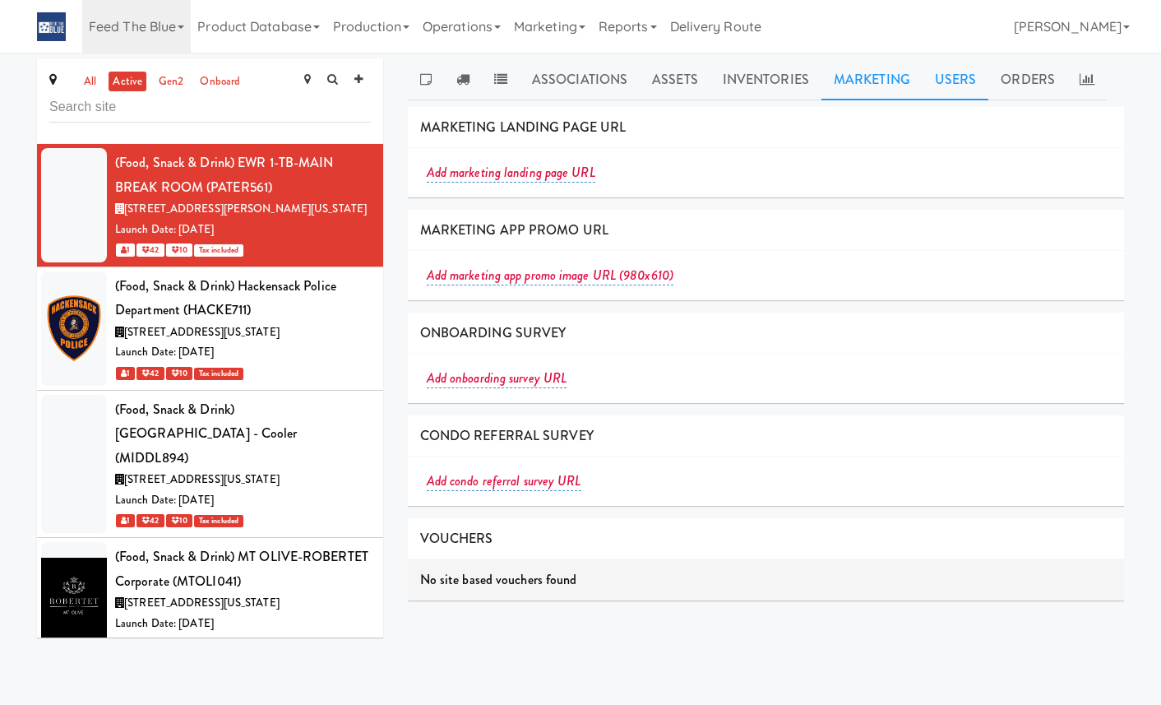
click at [953, 89] on link "Users" at bounding box center [955, 79] width 67 height 41
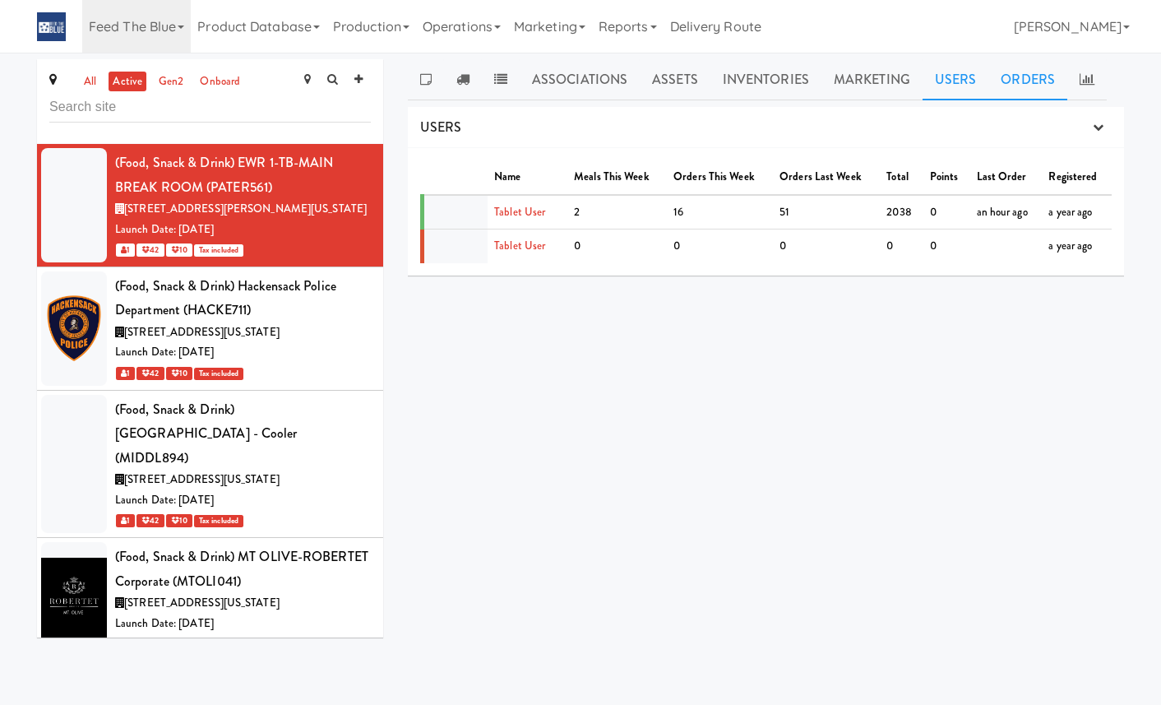
click at [1023, 86] on link "Orders" at bounding box center [1027, 79] width 79 height 41
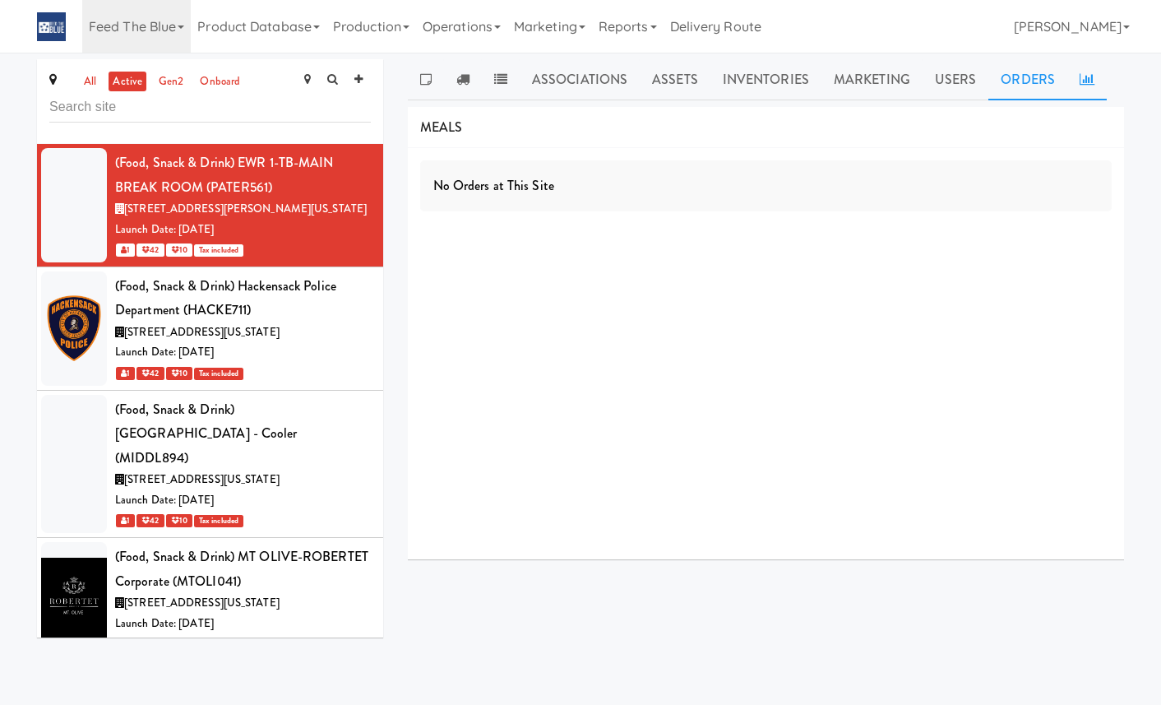
click at [1082, 81] on icon at bounding box center [1086, 78] width 15 height 13
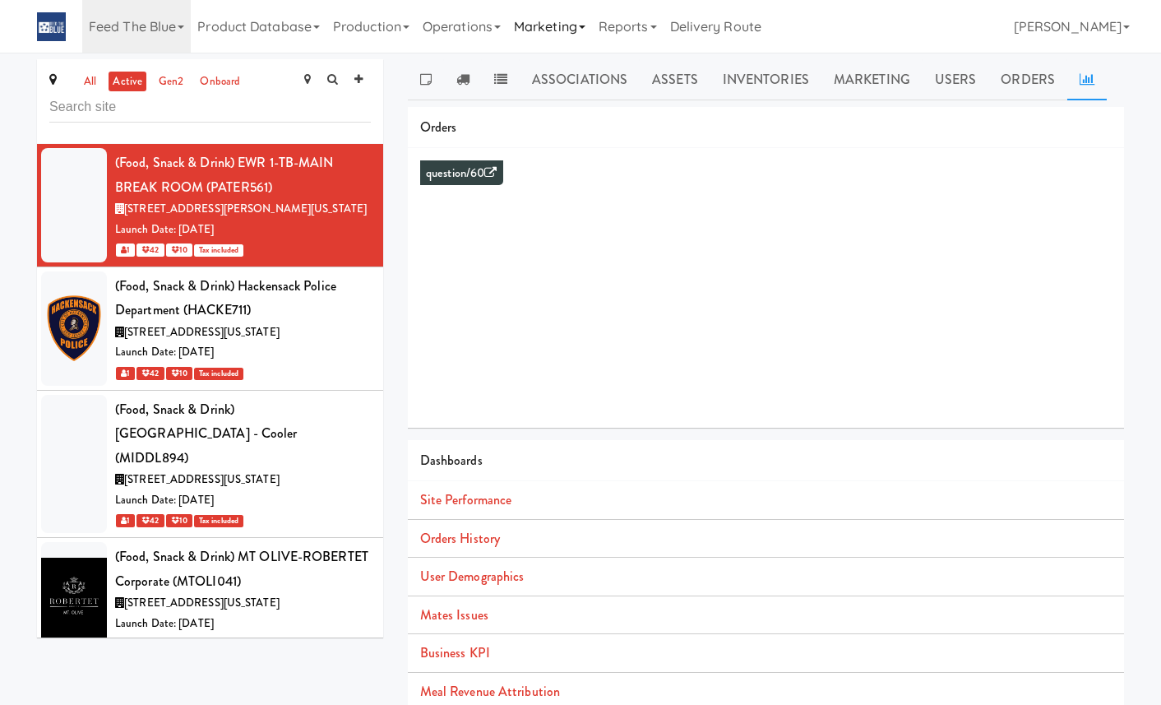
click at [527, 43] on link "Marketing" at bounding box center [549, 26] width 85 height 53
click at [489, 36] on link "Operations" at bounding box center [461, 26] width 91 height 53
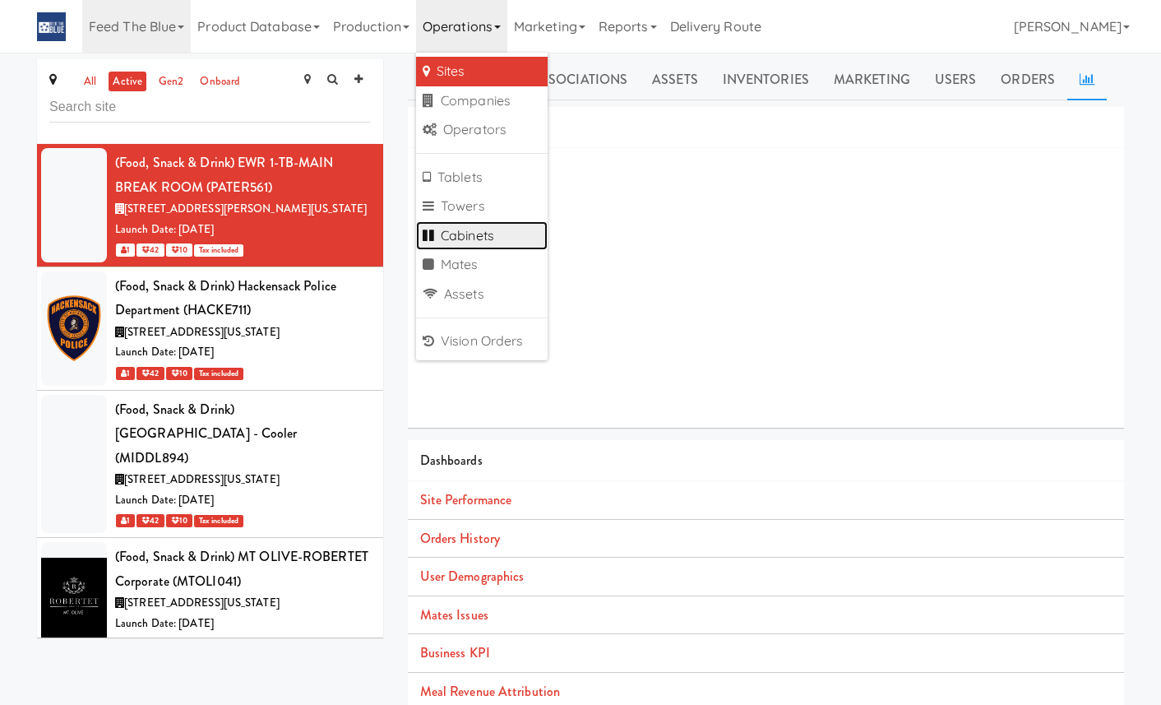
click at [487, 238] on link "Cabinets" at bounding box center [482, 236] width 132 height 30
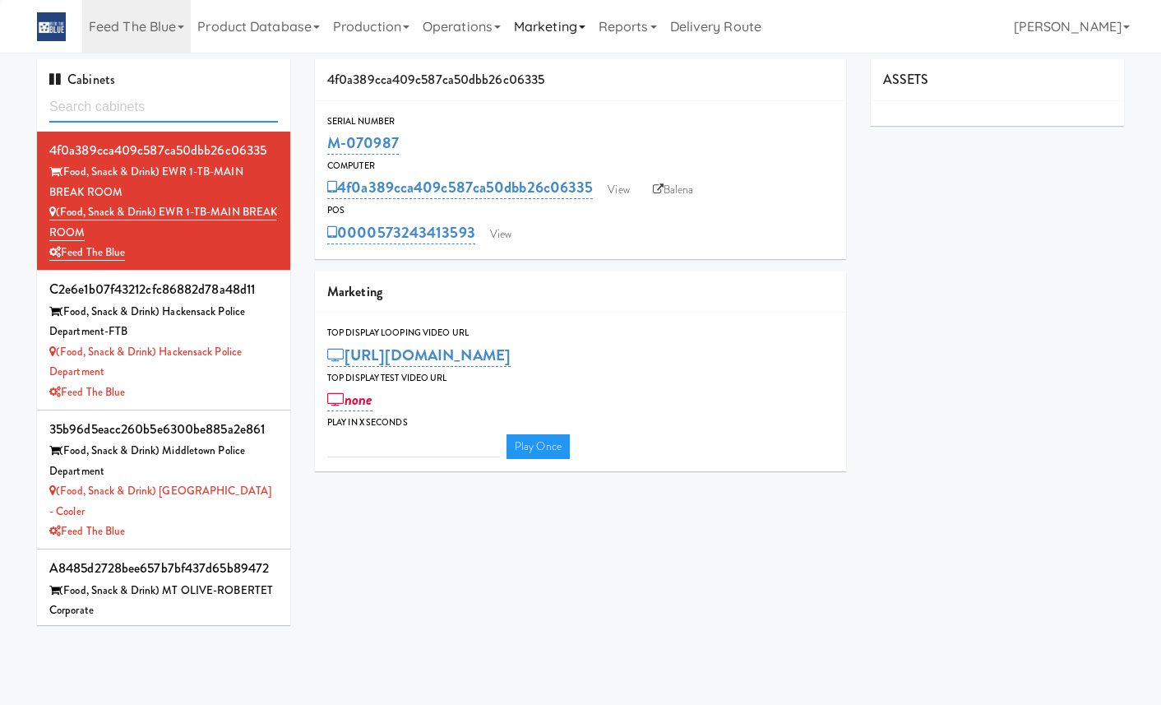
type input "3"
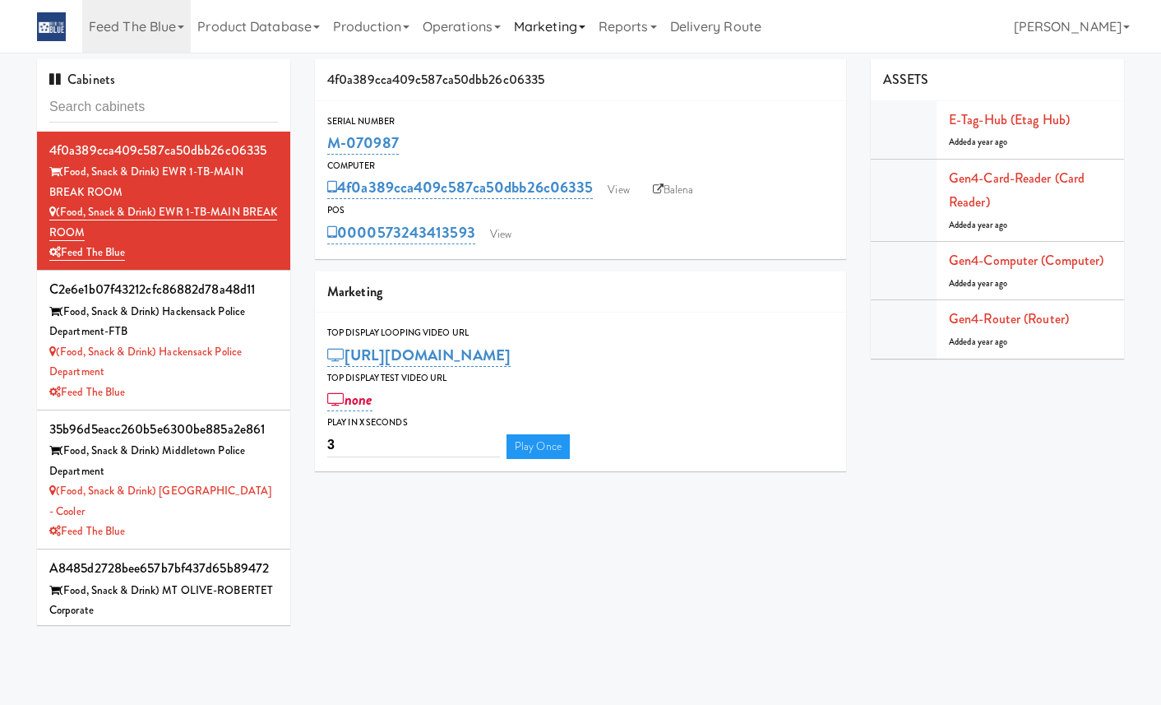
click at [572, 42] on link "Marketing" at bounding box center [549, 26] width 85 height 53
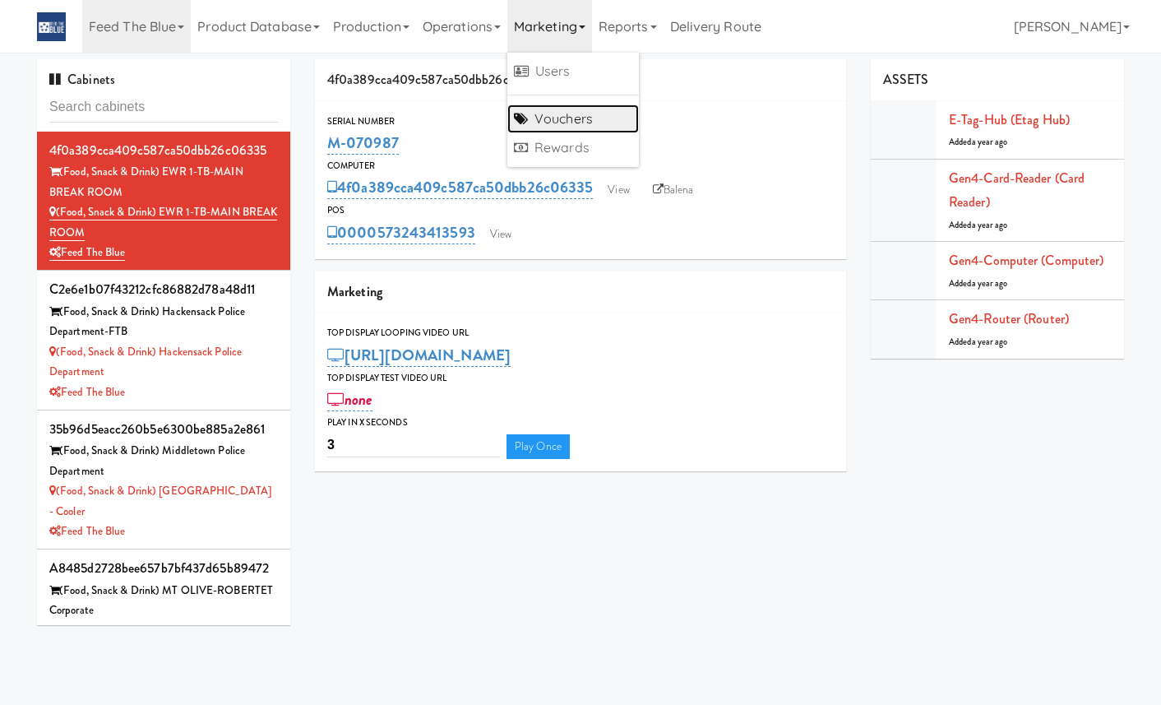
click at [583, 112] on link "Vouchers" at bounding box center [573, 119] width 132 height 30
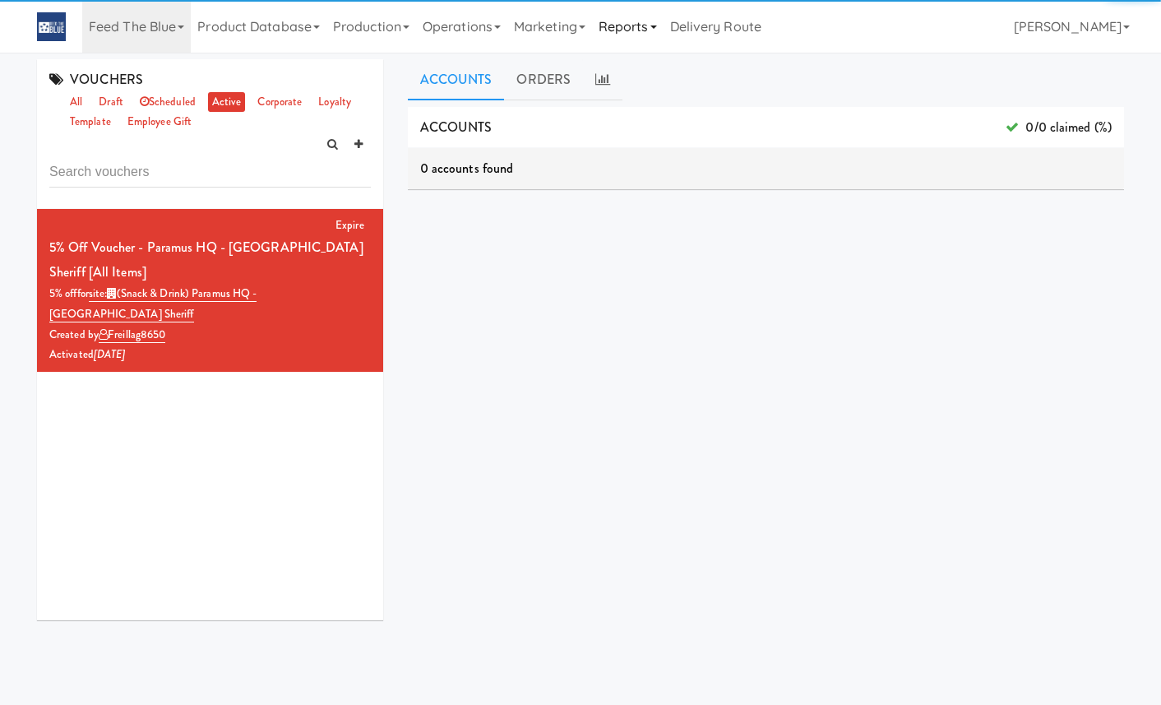
click at [634, 13] on link "Reports" at bounding box center [628, 26] width 72 height 53
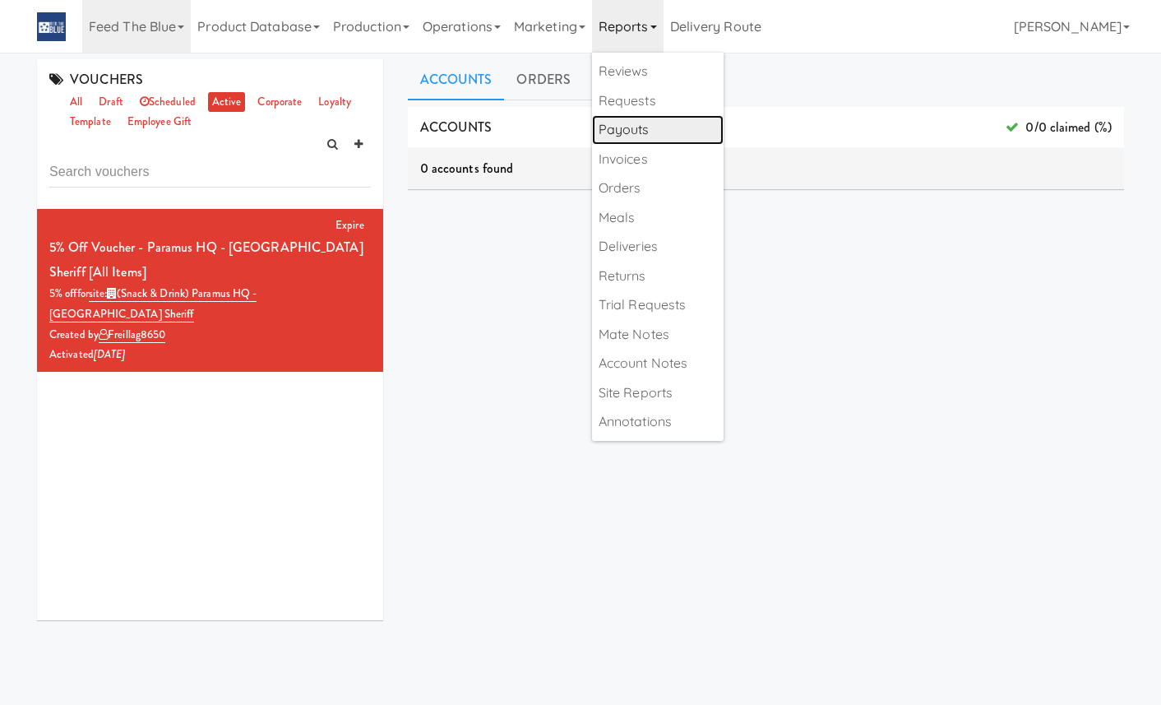
click at [656, 133] on link "Payouts" at bounding box center [658, 130] width 132 height 30
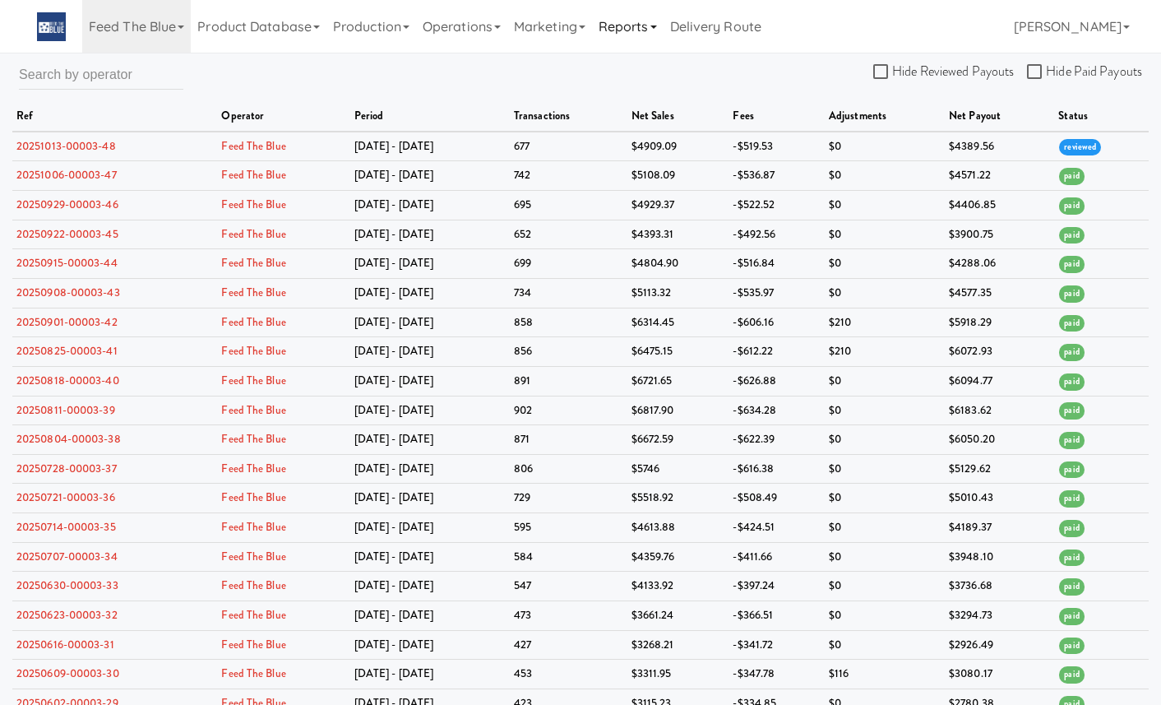
click at [640, 39] on link "Reports" at bounding box center [628, 26] width 72 height 53
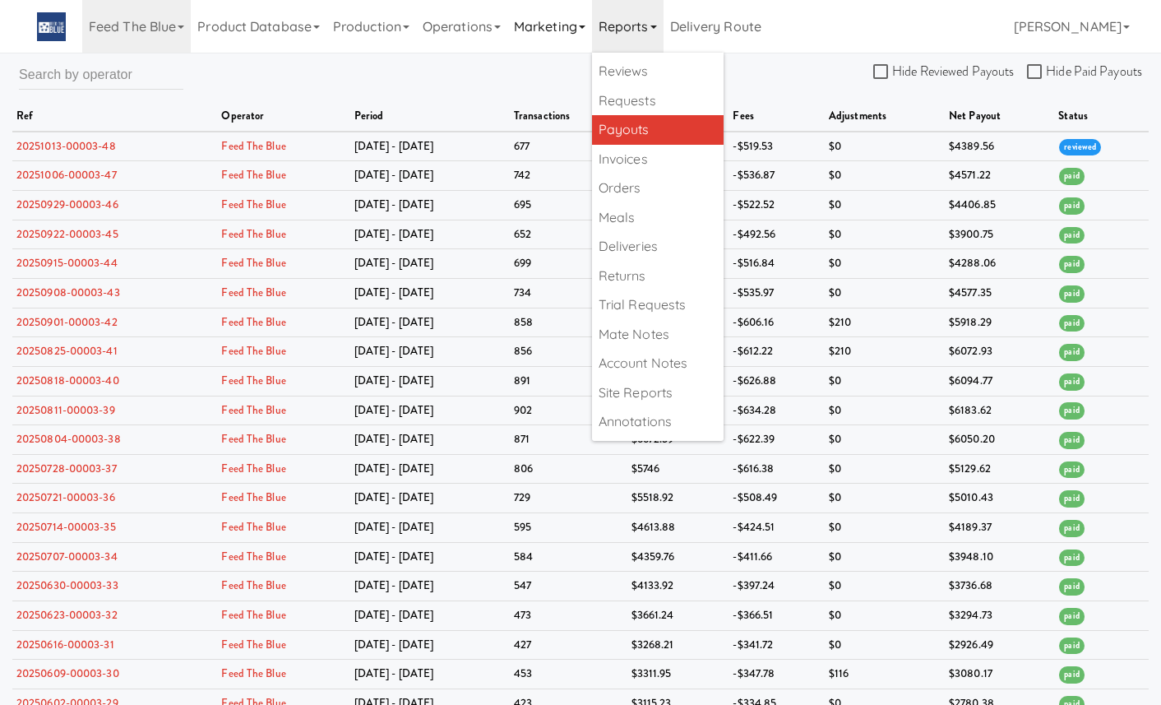
click at [543, 28] on link "Marketing" at bounding box center [549, 26] width 85 height 53
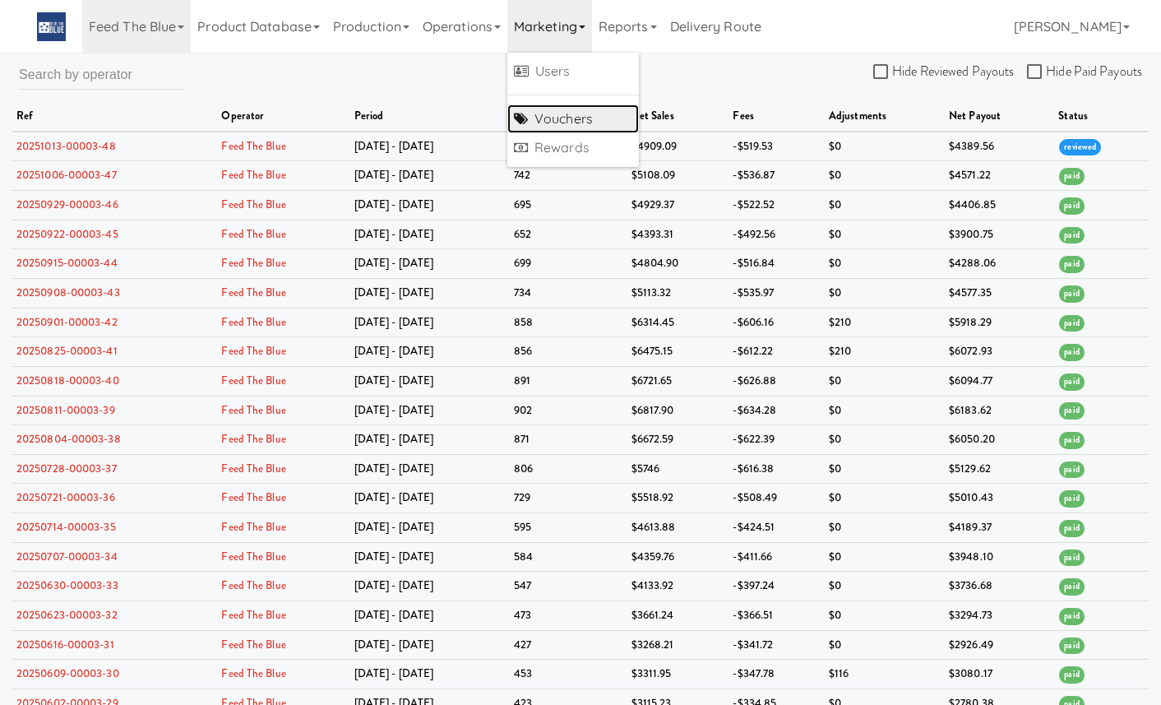
click at [563, 119] on link "Vouchers" at bounding box center [573, 119] width 132 height 30
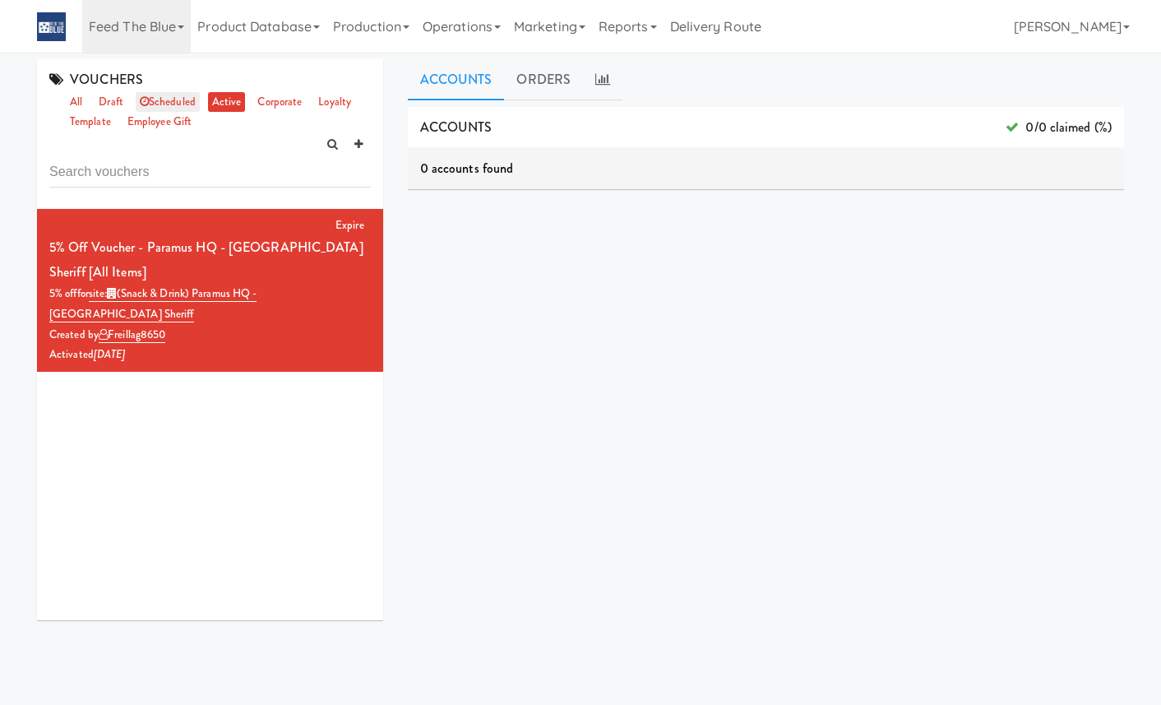
click at [169, 95] on link "scheduled" at bounding box center [168, 102] width 64 height 21
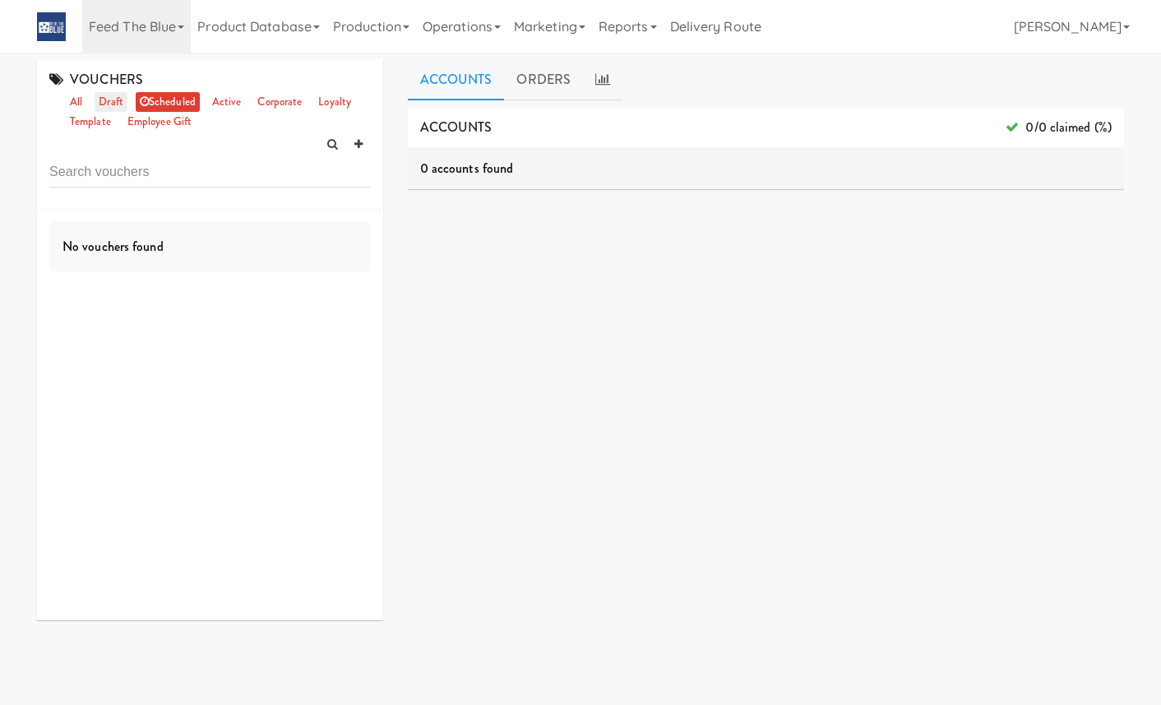
click at [112, 95] on link "draft" at bounding box center [111, 102] width 33 height 21
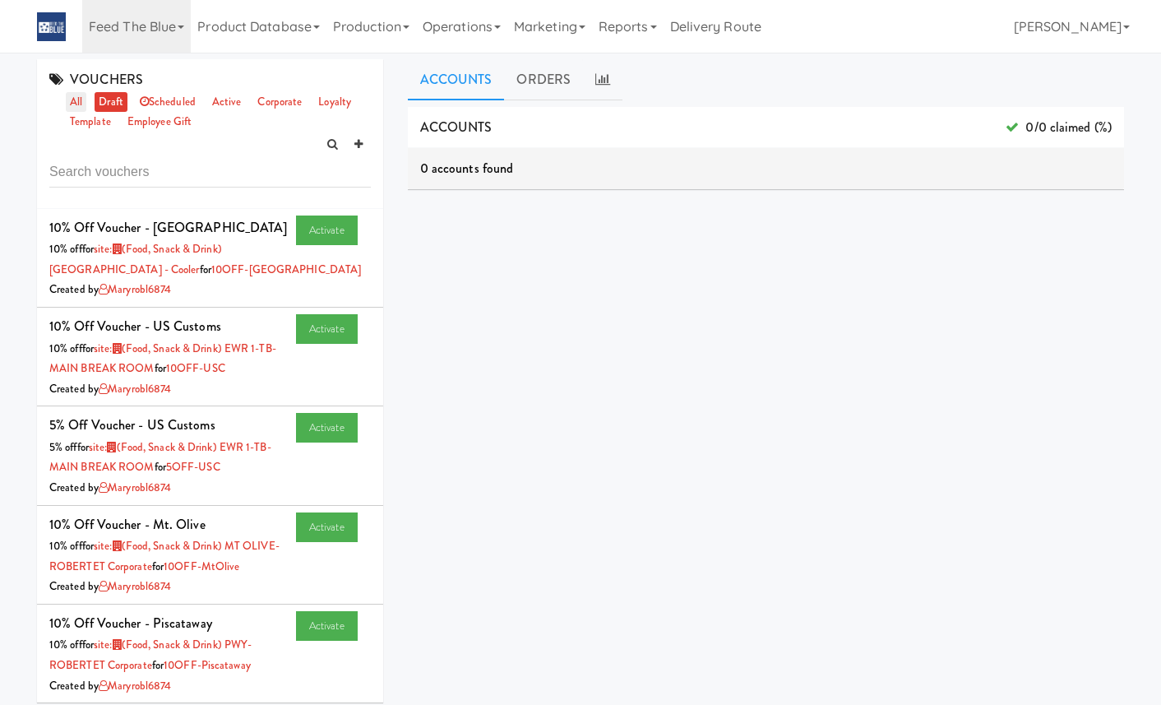
click at [66, 99] on link "all" at bounding box center [76, 102] width 21 height 21
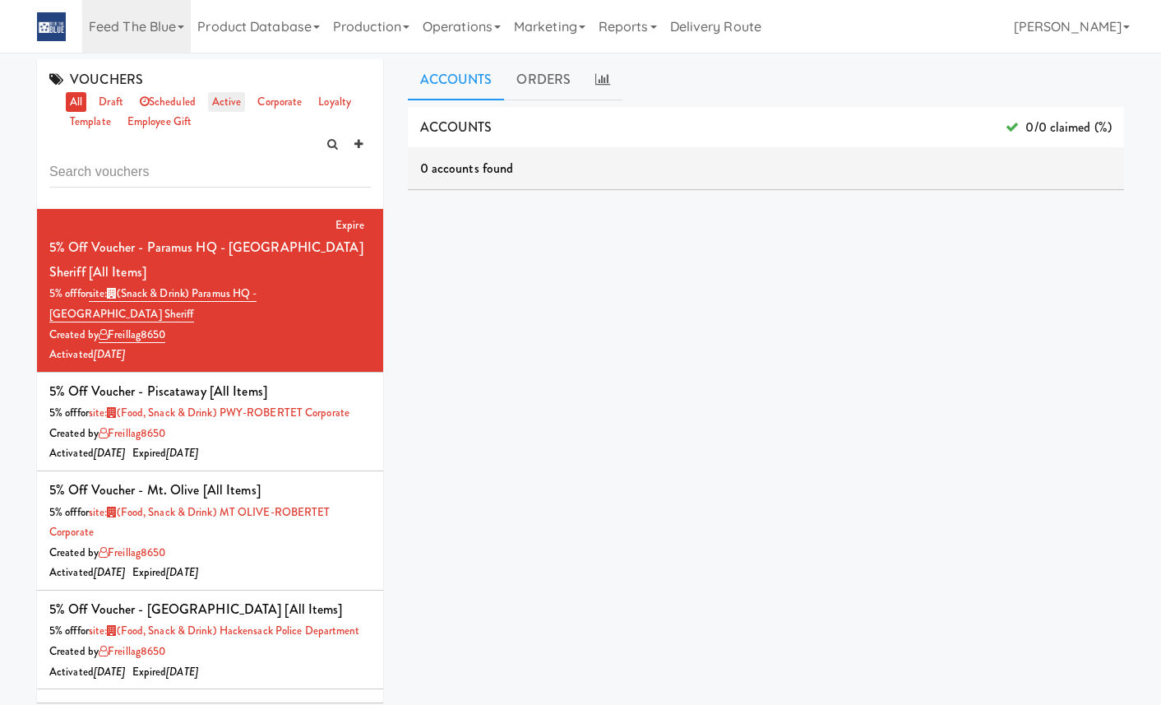
click at [243, 106] on link "active" at bounding box center [227, 102] width 38 height 21
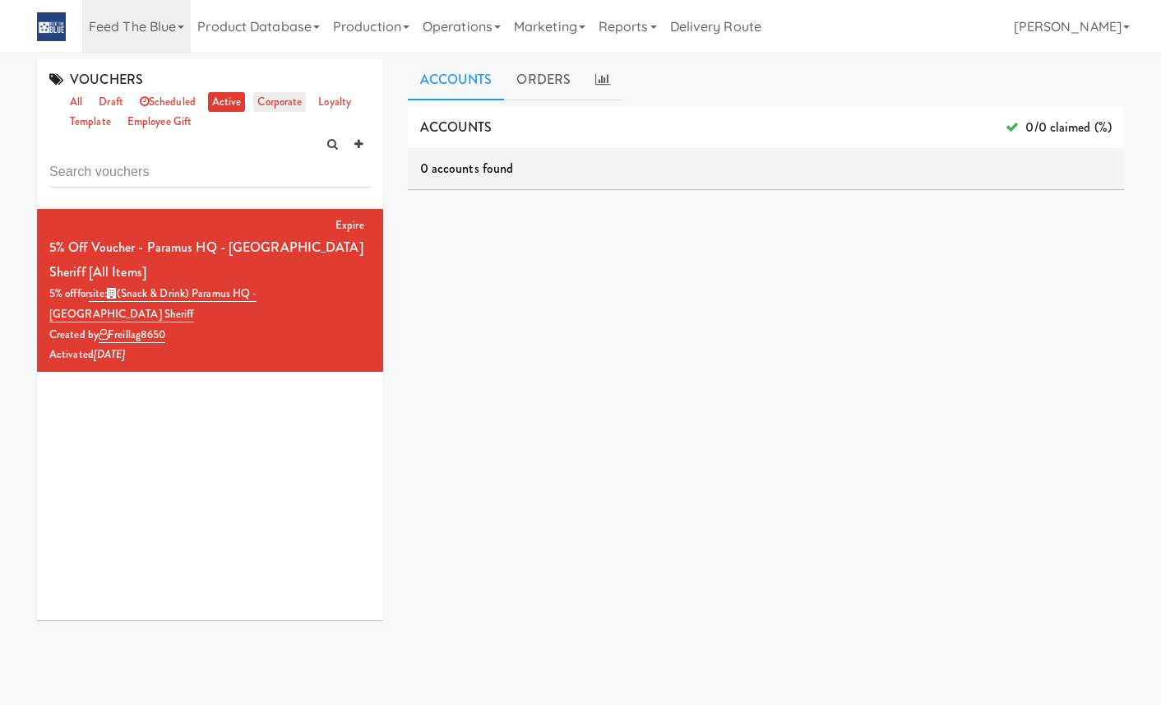
click at [284, 103] on link "corporate" at bounding box center [279, 102] width 53 height 21
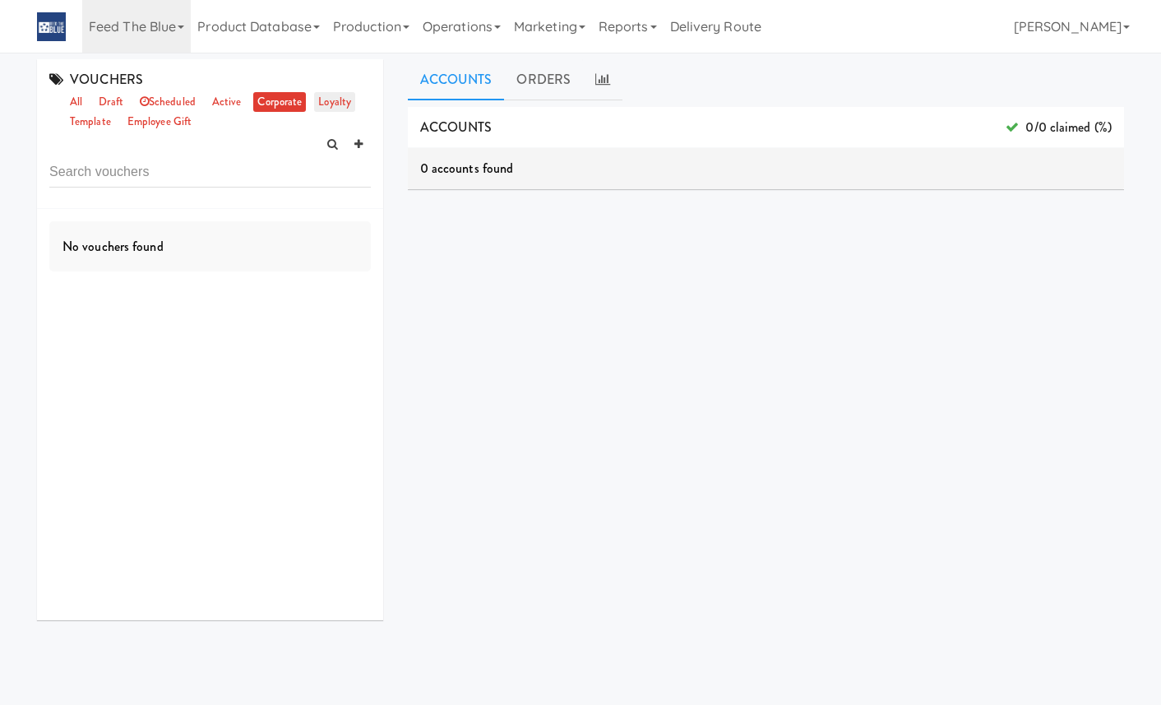
click at [335, 104] on link "loyalty" at bounding box center [334, 102] width 41 height 21
click at [169, 125] on link "employee gift" at bounding box center [159, 122] width 72 height 21
click at [90, 119] on link "template" at bounding box center [90, 122] width 49 height 21
click at [233, 104] on link "active" at bounding box center [227, 102] width 38 height 21
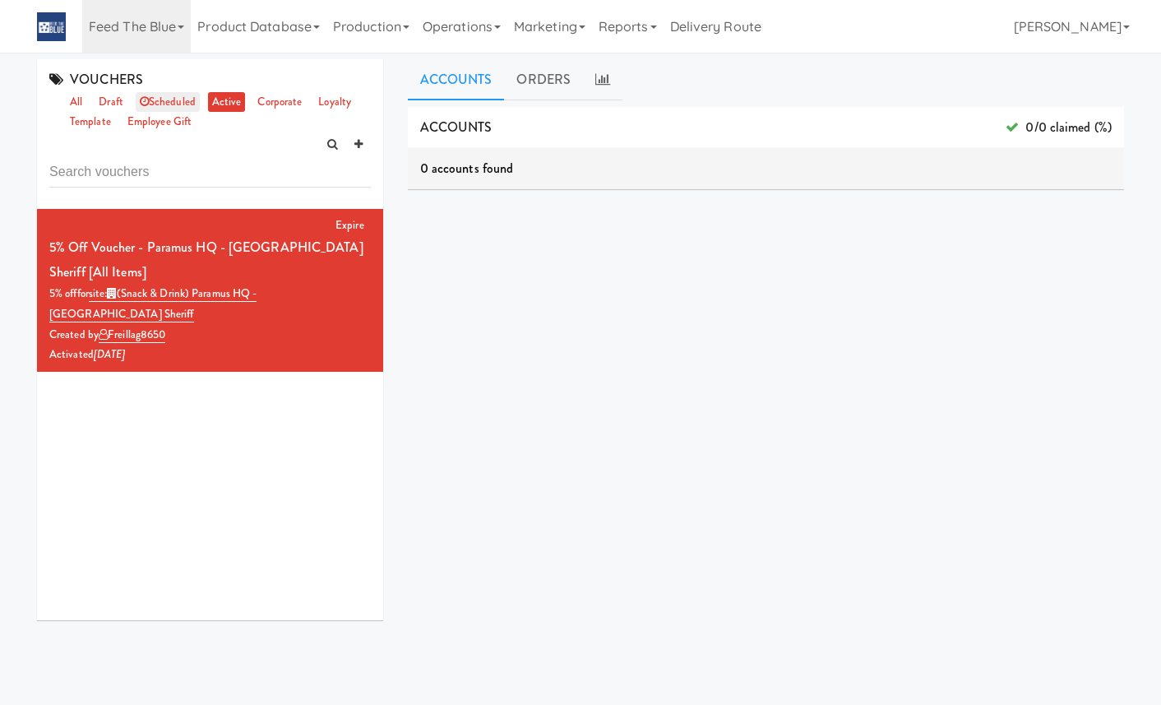
click at [164, 99] on link "scheduled" at bounding box center [168, 102] width 64 height 21
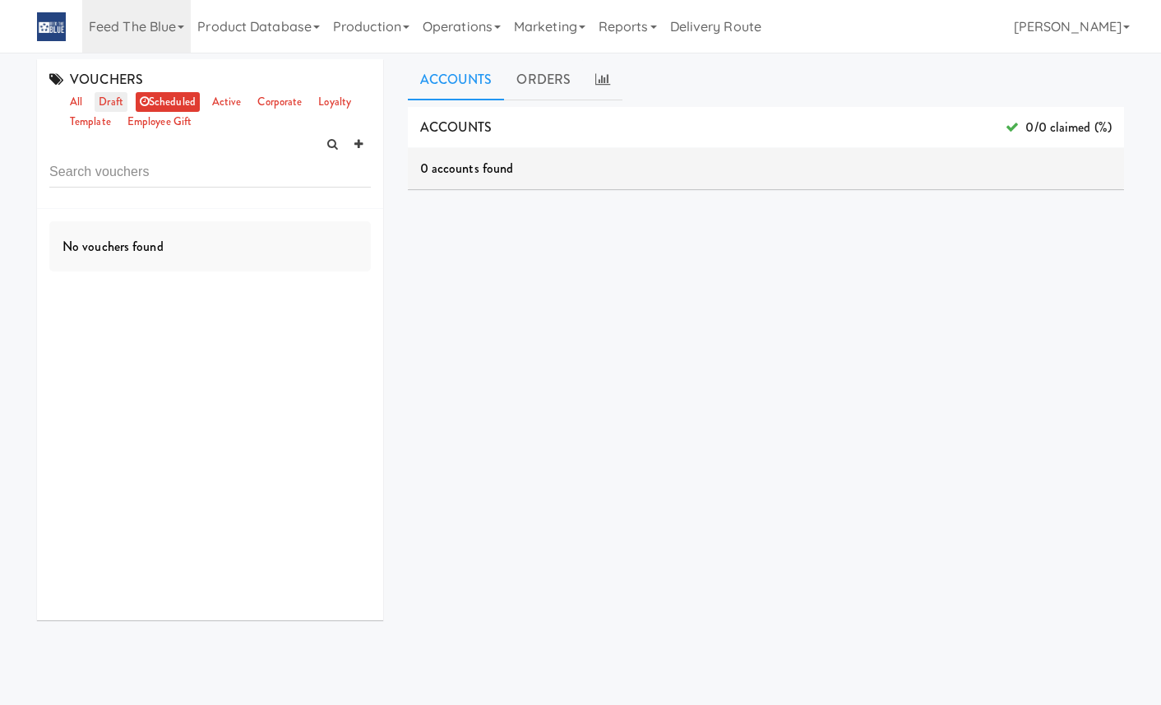
click at [108, 94] on link "draft" at bounding box center [111, 102] width 33 height 21
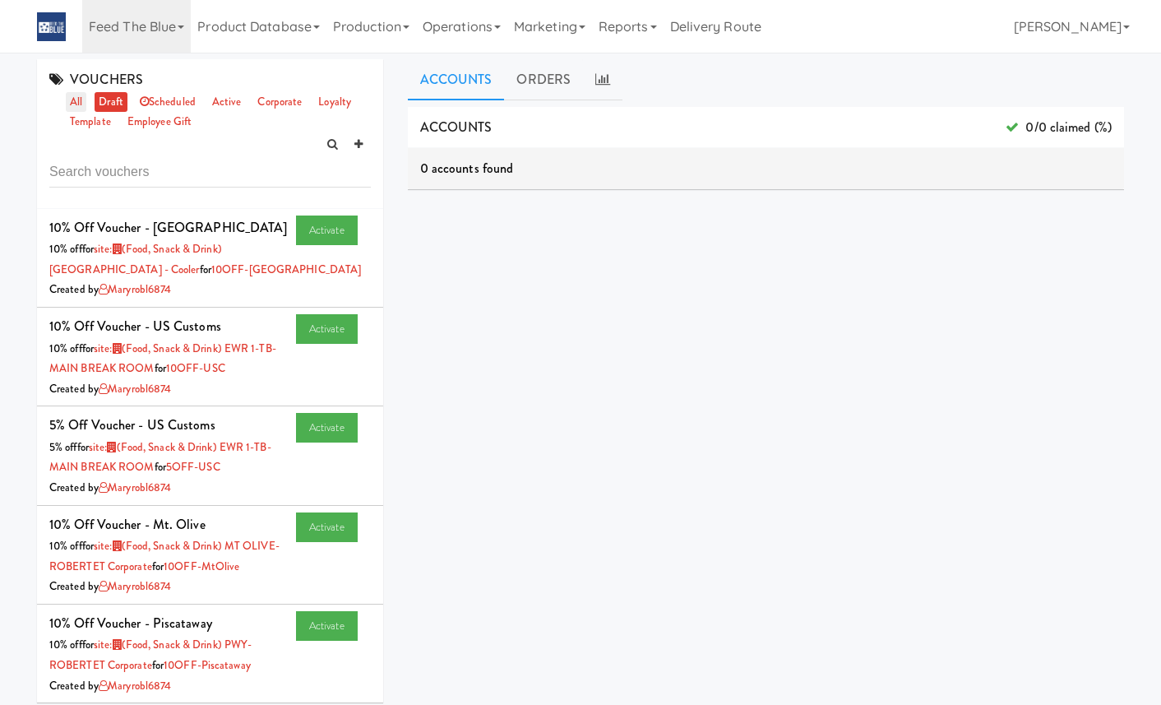
click at [72, 101] on link "all" at bounding box center [76, 102] width 21 height 21
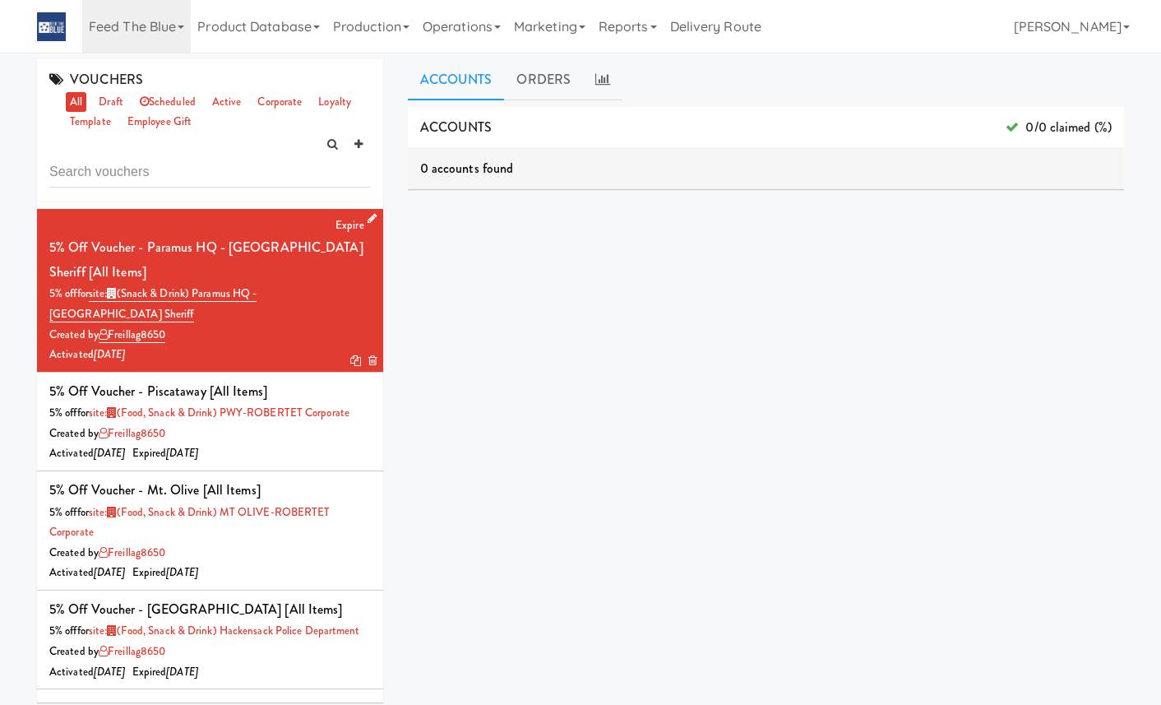
click at [371, 216] on icon at bounding box center [371, 218] width 9 height 11
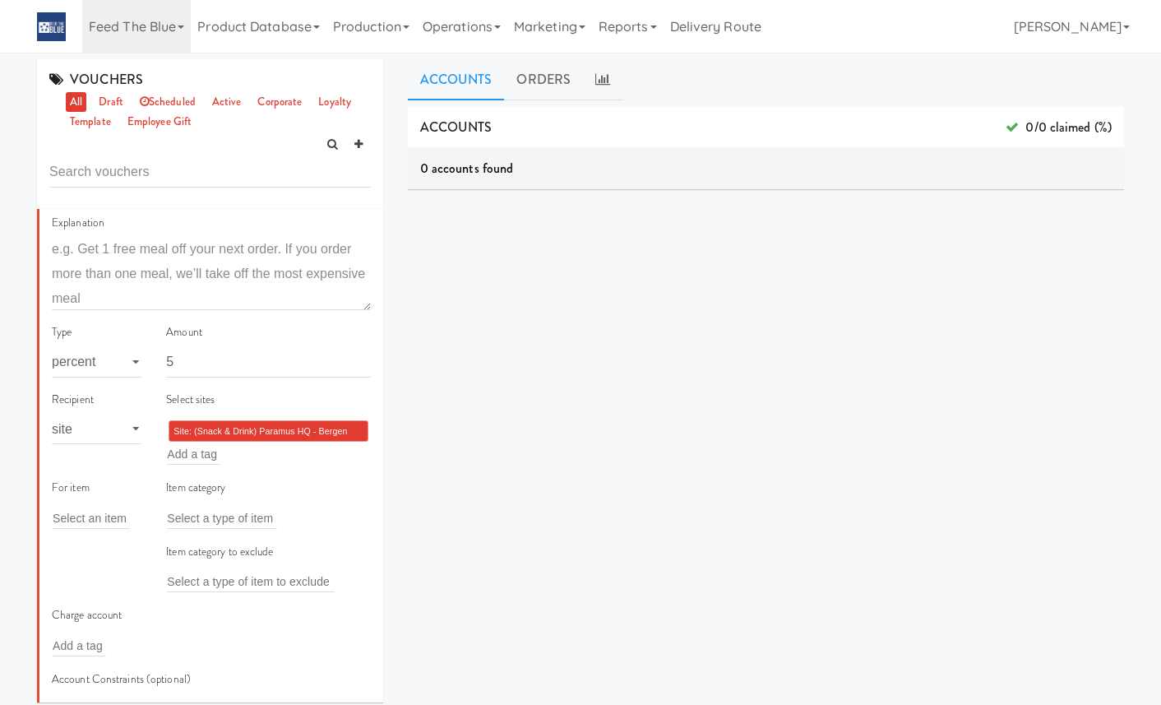
scroll to position [191, 0]
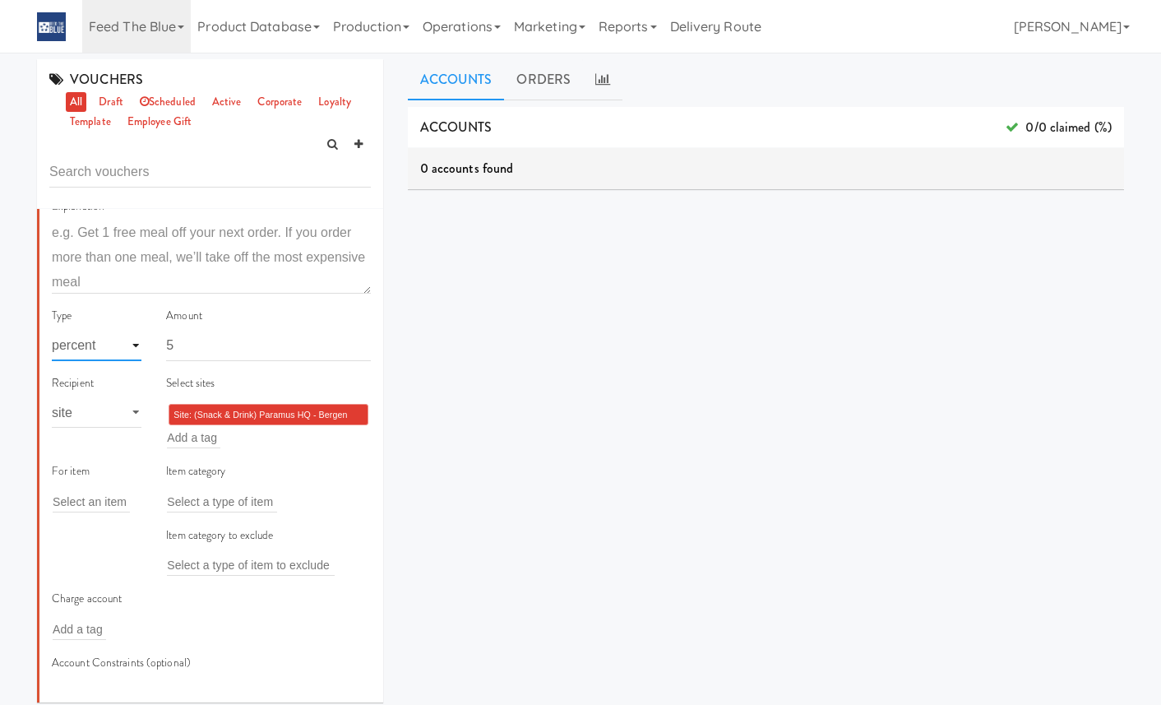
click at [119, 341] on select "- Select a type - meal item percent amount daily amount daily meal daily item p…" at bounding box center [97, 345] width 90 height 30
click at [132, 341] on select "- Select a type - meal item percent amount daily amount daily meal daily item p…" at bounding box center [97, 345] width 90 height 30
click at [52, 330] on select "- Select a type - meal item percent amount daily amount daily meal daily item p…" at bounding box center [97, 345] width 90 height 30
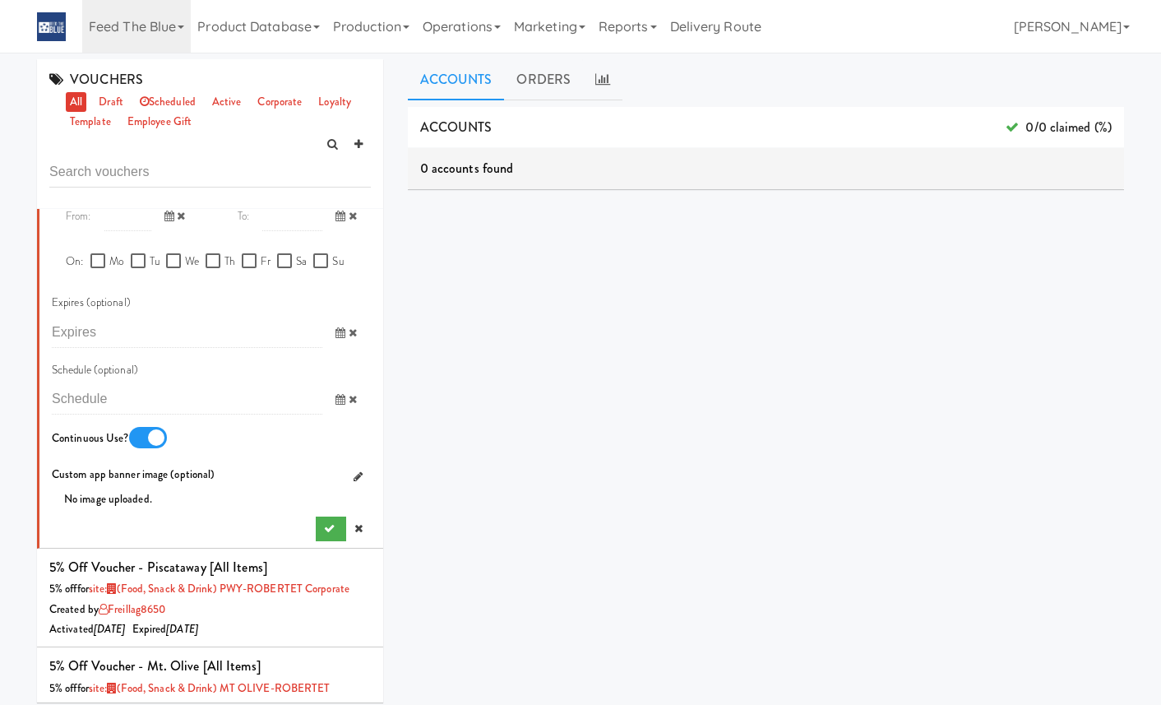
scroll to position [975, 0]
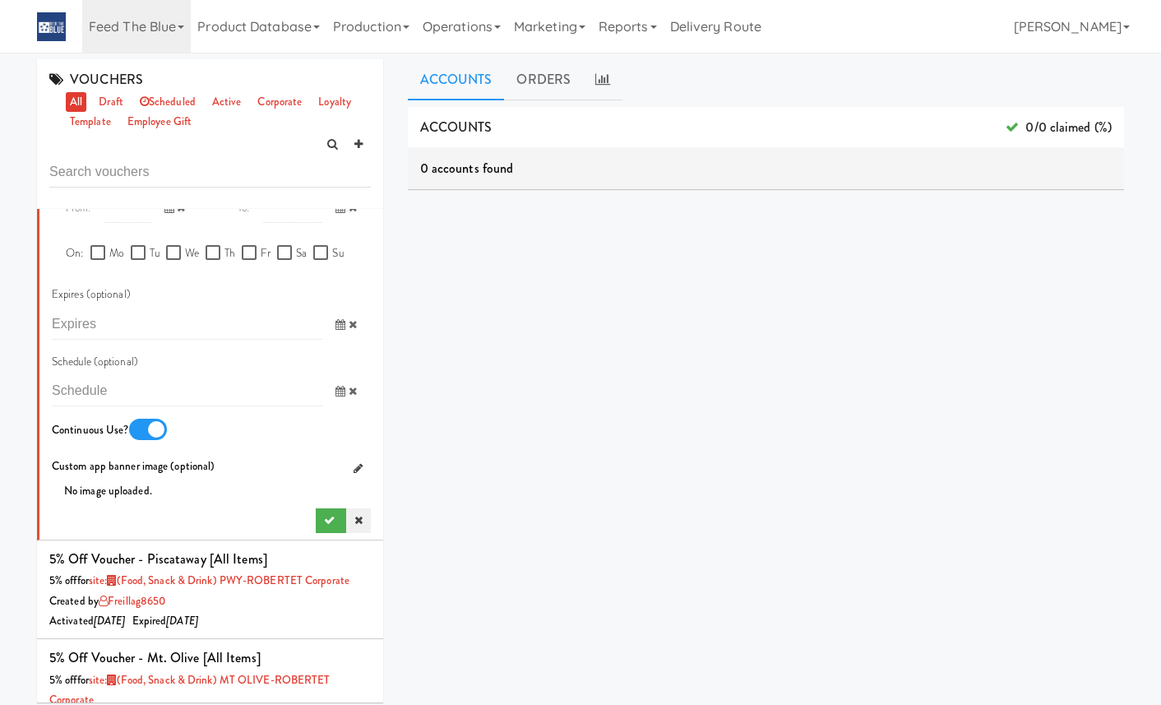
click at [363, 529] on link at bounding box center [358, 520] width 25 height 25
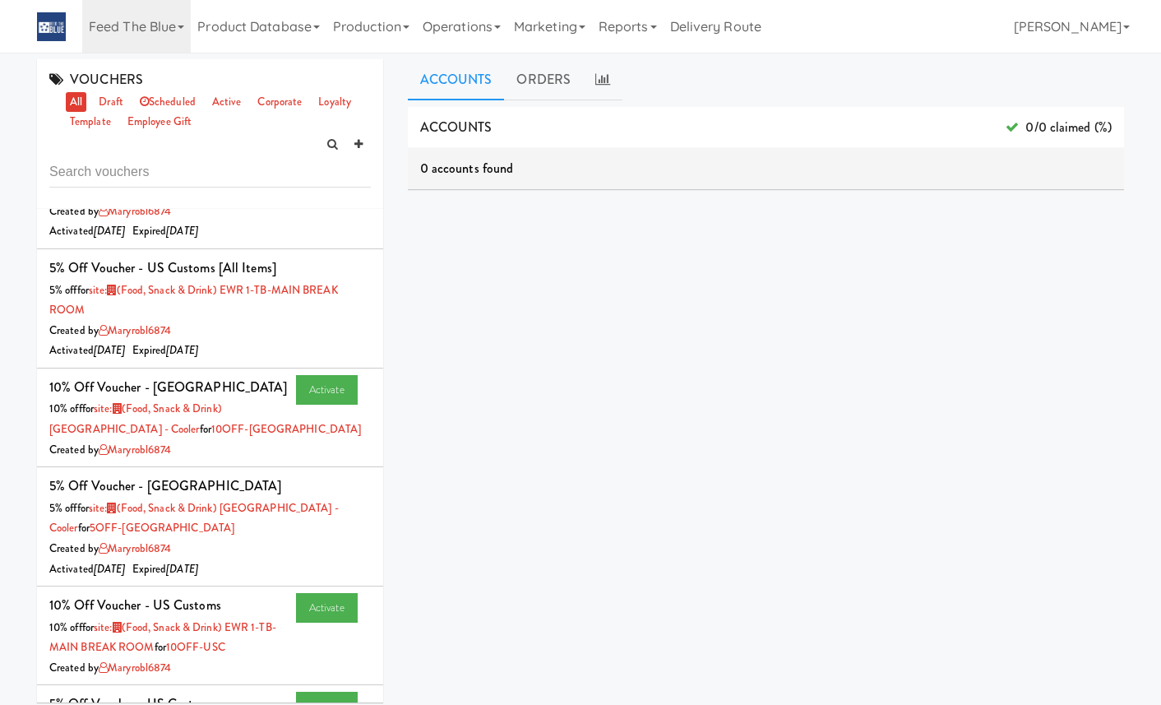
scroll to position [0, 0]
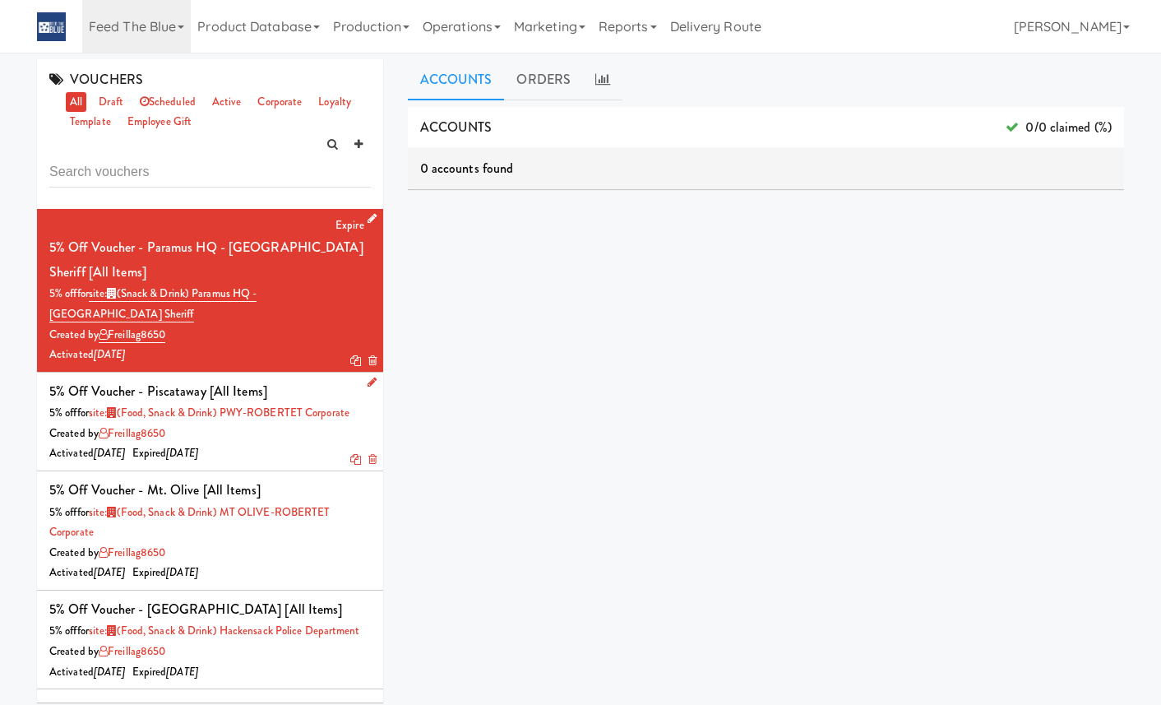
click at [274, 423] on div "Created by freillag8650" at bounding box center [209, 433] width 321 height 21
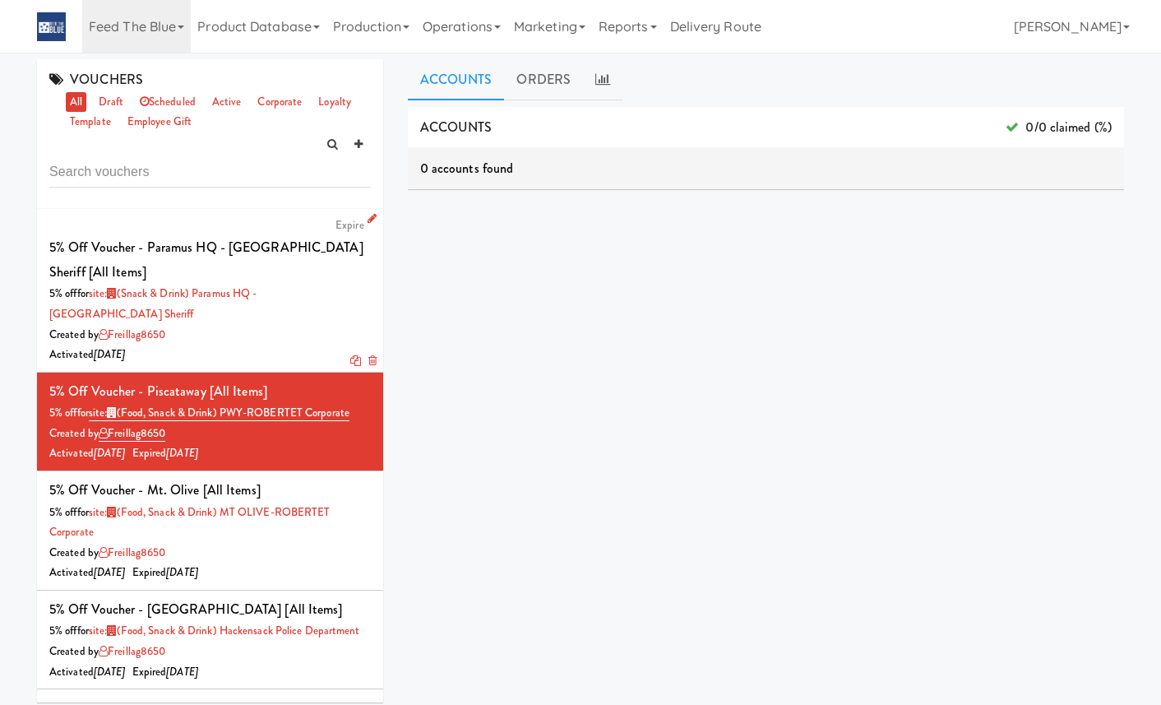
click at [324, 344] on div "Activated 2 months ago" at bounding box center [209, 354] width 321 height 21
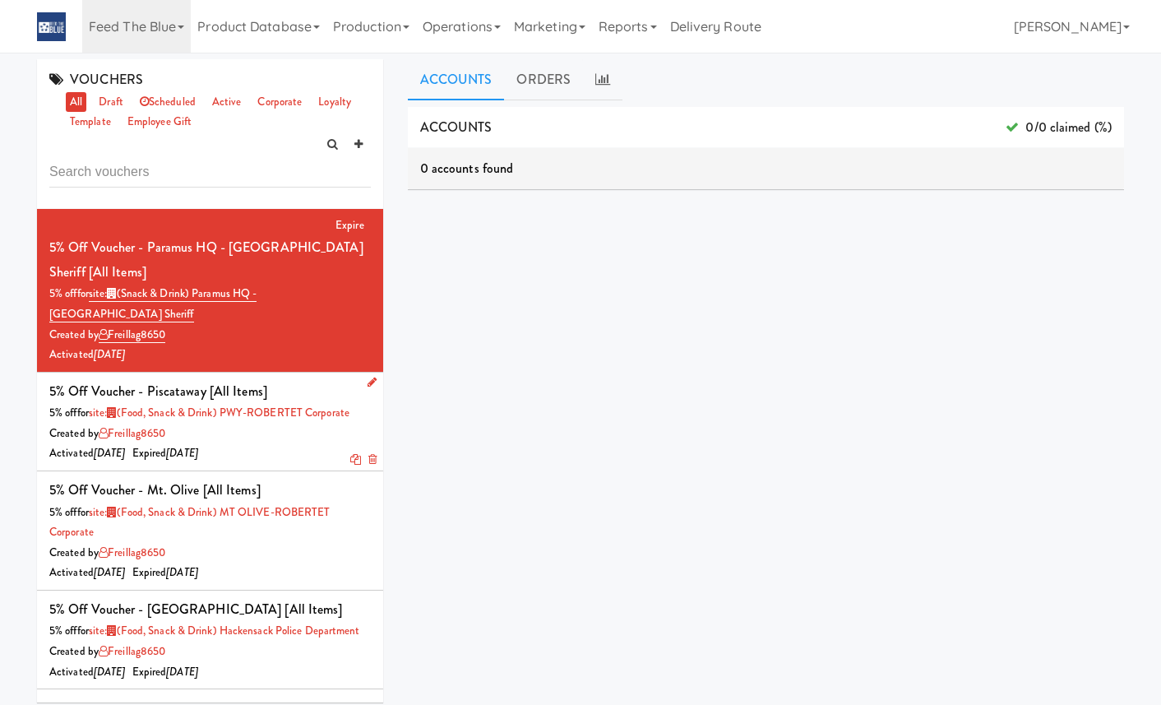
click at [298, 423] on div "Created by freillag8650" at bounding box center [209, 433] width 321 height 21
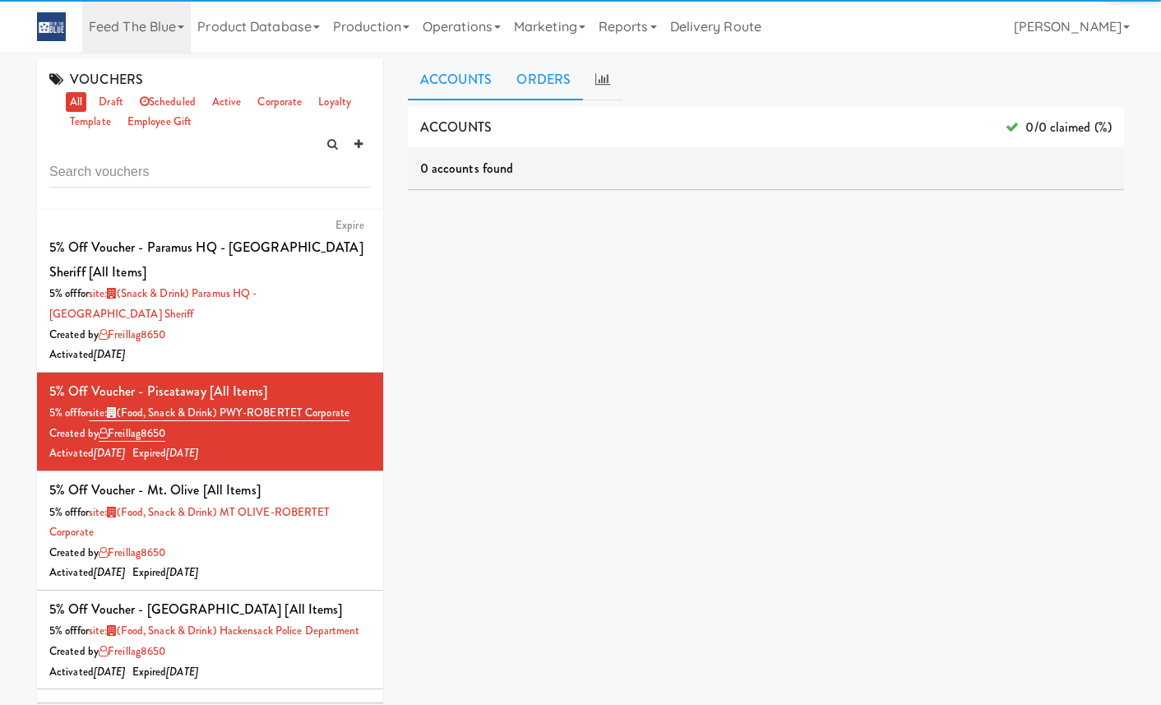
click at [549, 79] on link "ORDERS" at bounding box center [543, 79] width 79 height 41
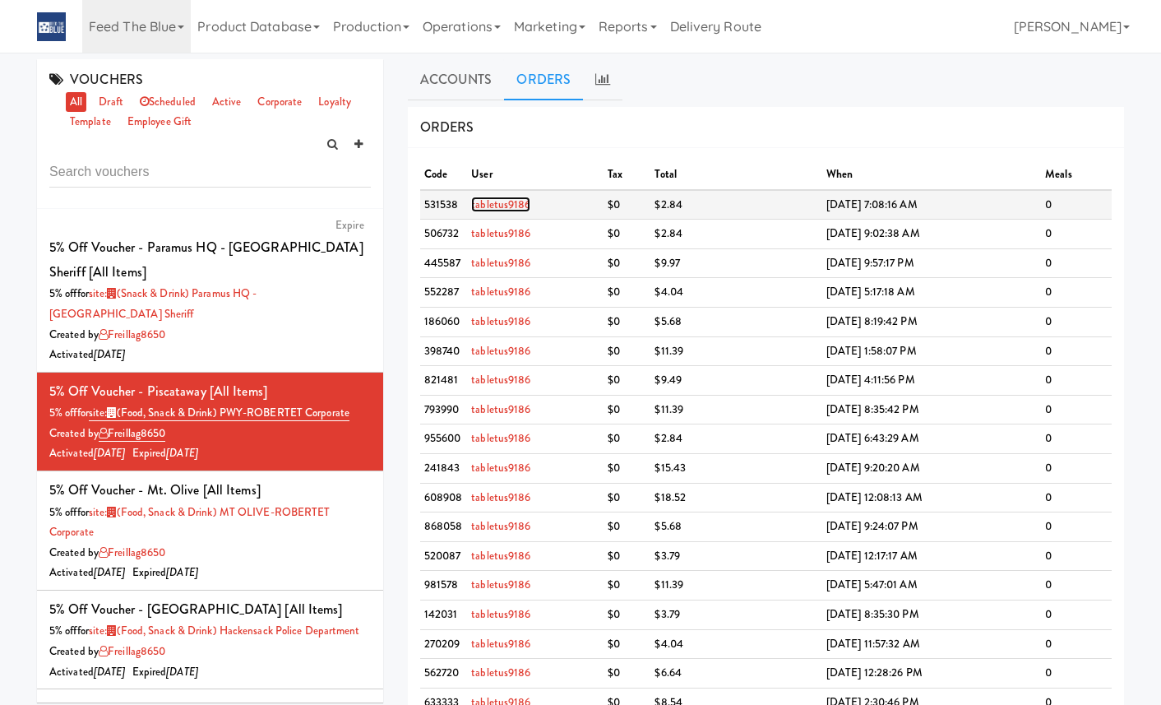
click at [503, 201] on link "tabletus9186" at bounding box center [500, 204] width 59 height 16
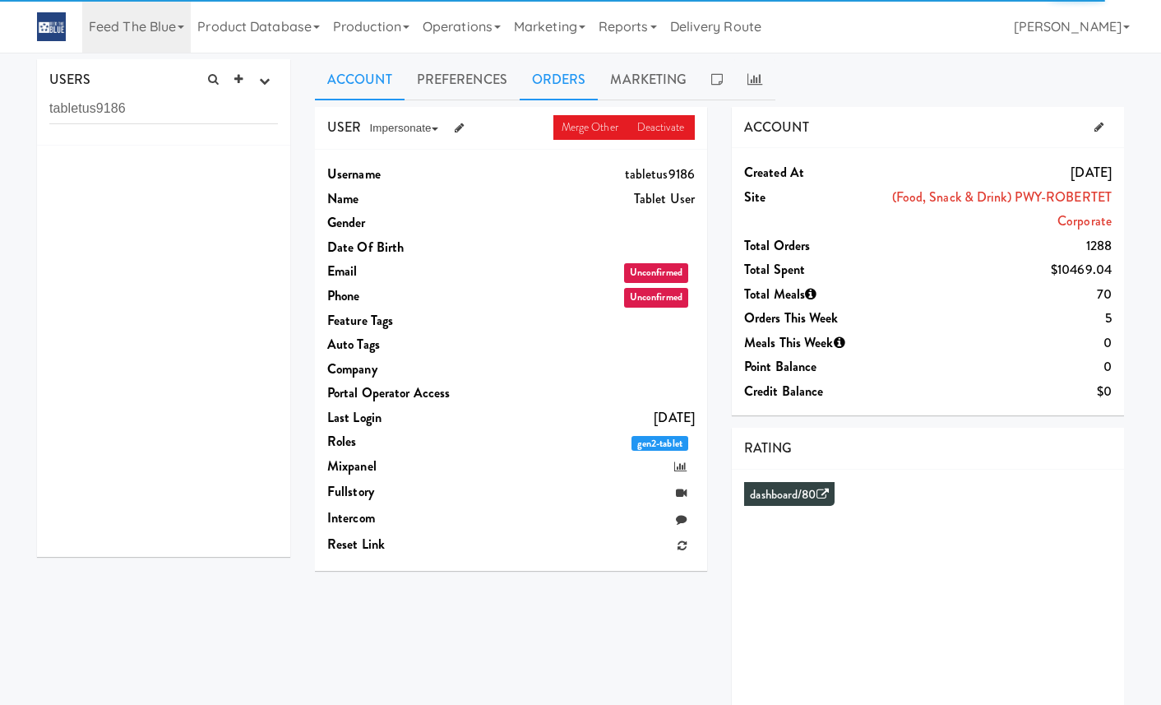
click at [573, 73] on link "Orders" at bounding box center [559, 79] width 79 height 41
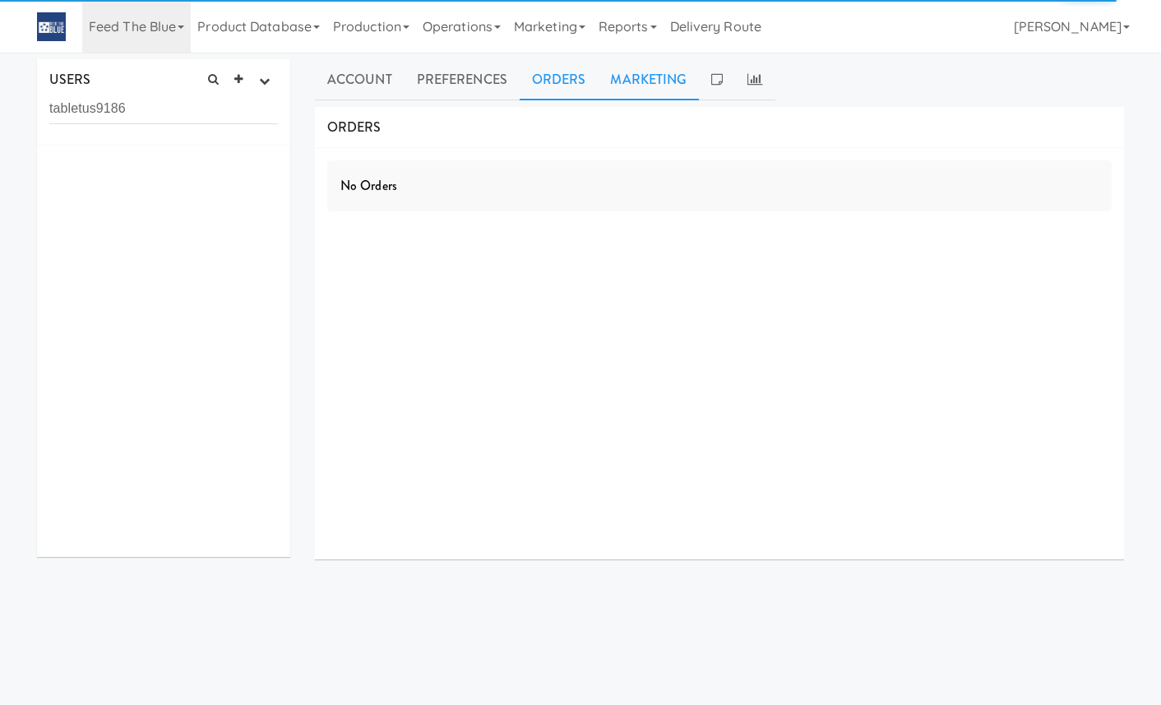
click at [660, 76] on link "Marketing" at bounding box center [648, 79] width 101 height 41
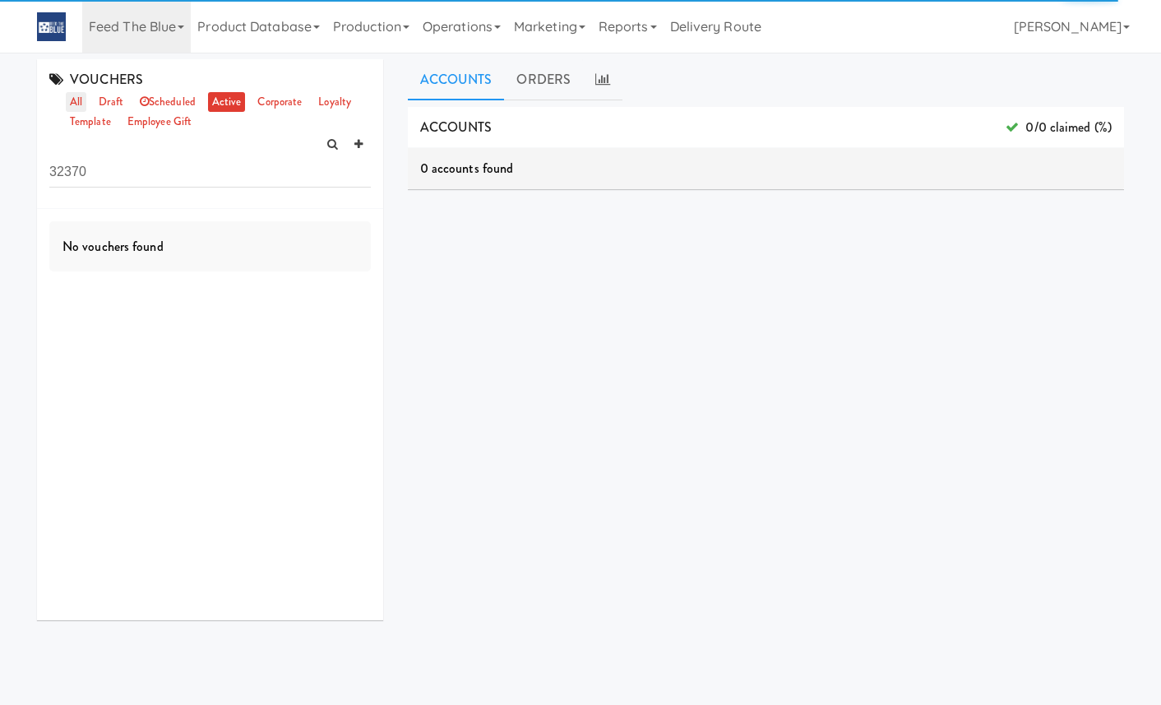
click at [85, 96] on link "all" at bounding box center [76, 102] width 21 height 21
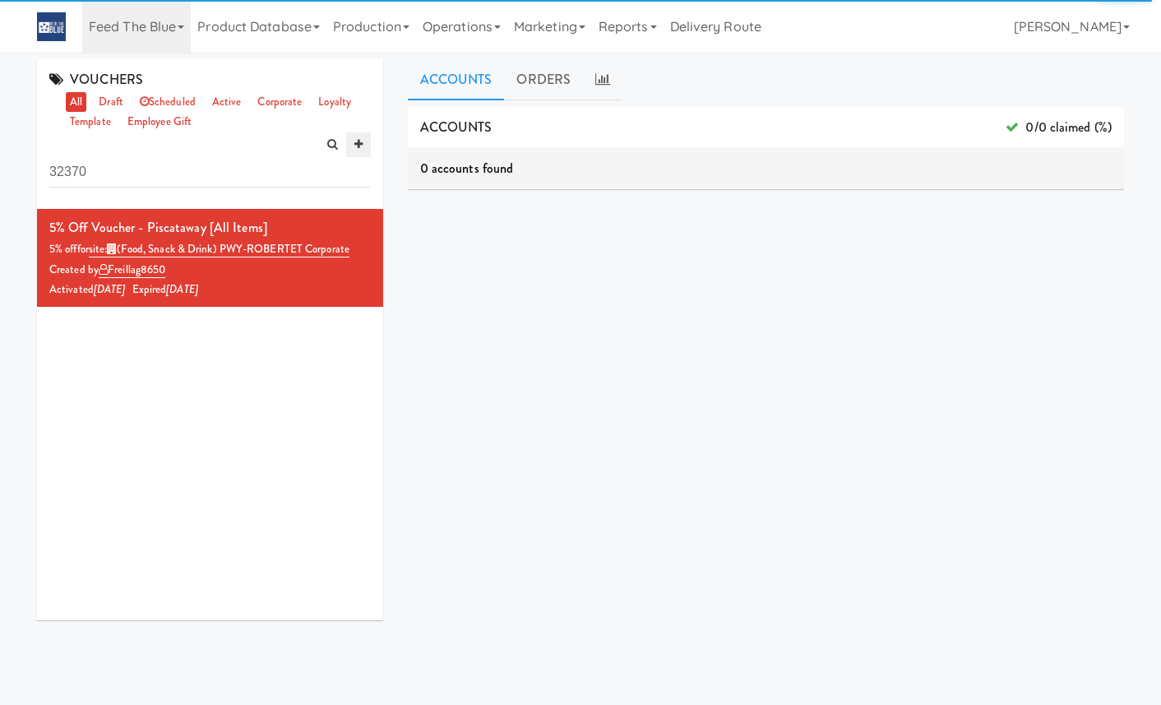
click at [355, 141] on icon at bounding box center [358, 144] width 8 height 11
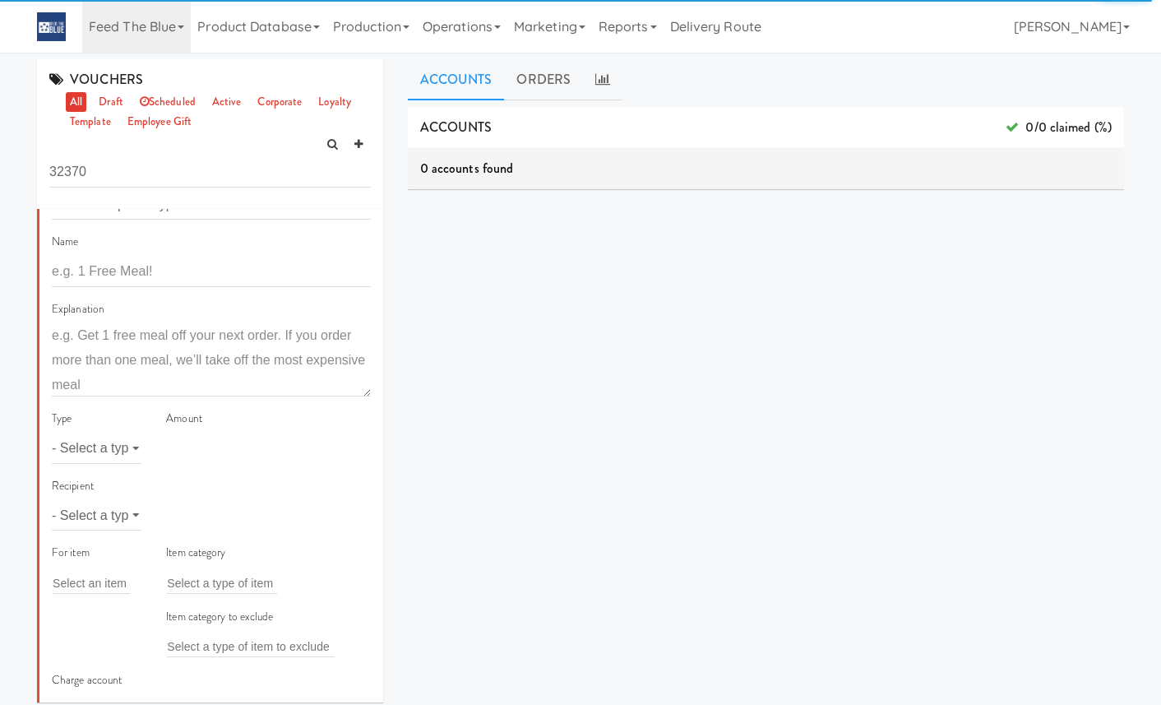
scroll to position [95, 0]
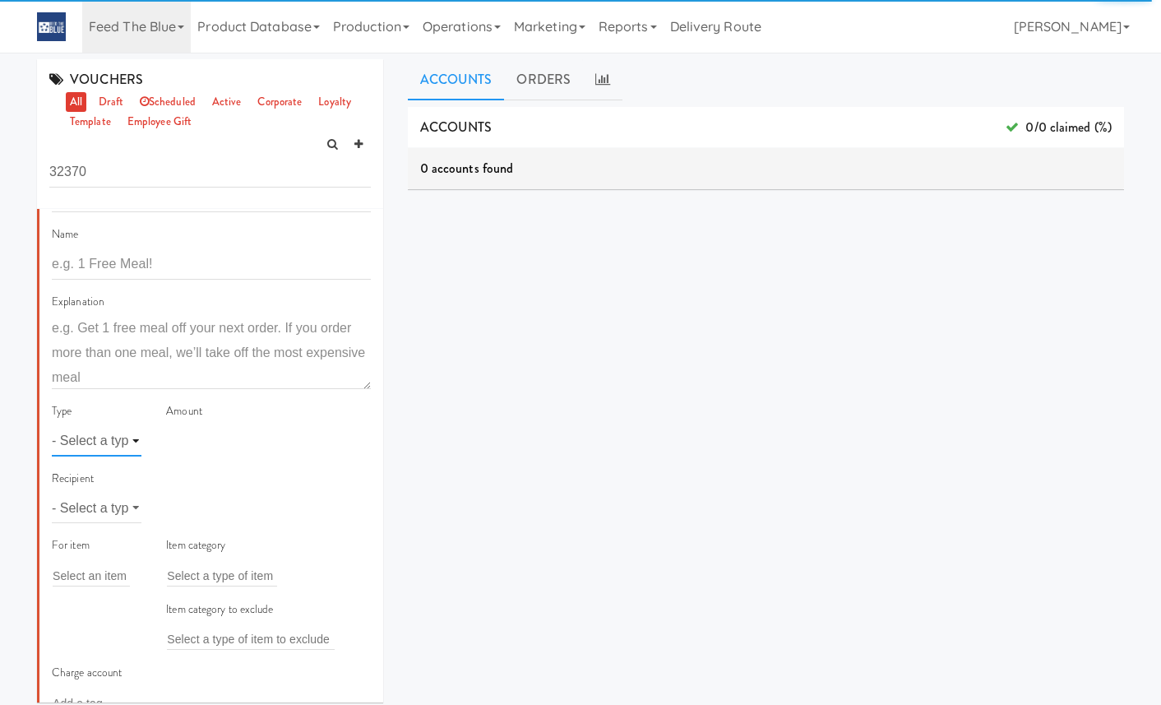
click at [118, 452] on select "- Select a type - meal item percent amount daily amount daily meal daily item p…" at bounding box center [97, 441] width 90 height 30
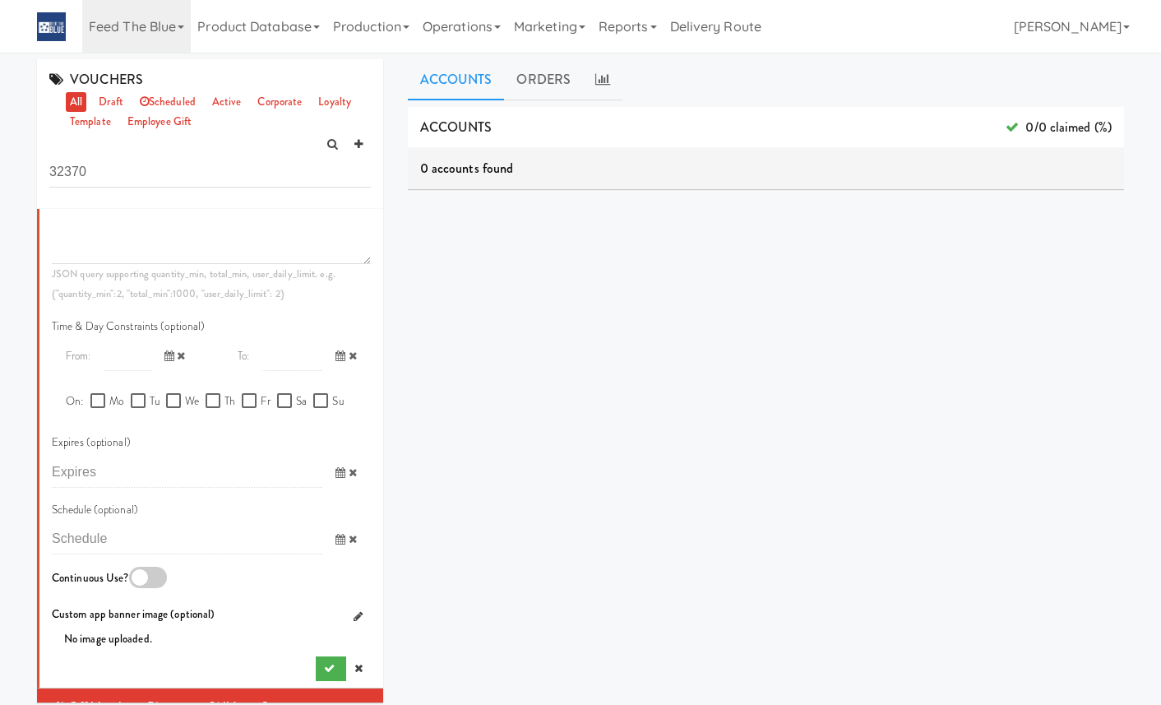
scroll to position [815, 0]
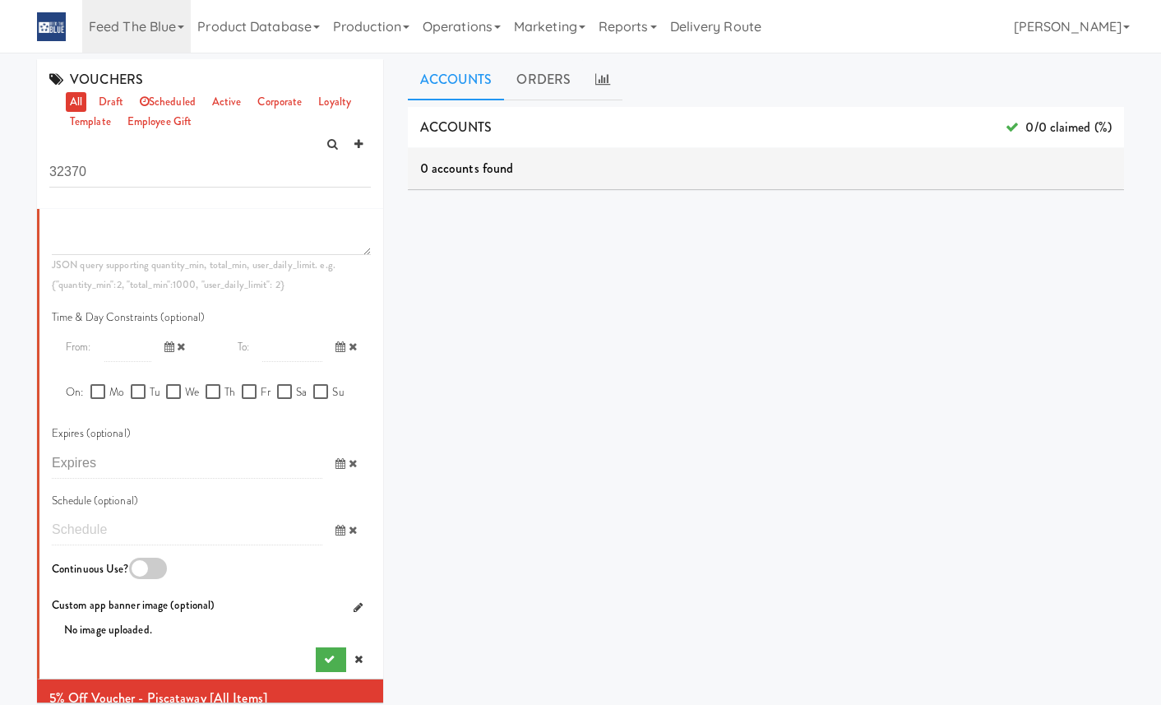
click at [259, 537] on input "text" at bounding box center [187, 530] width 270 height 30
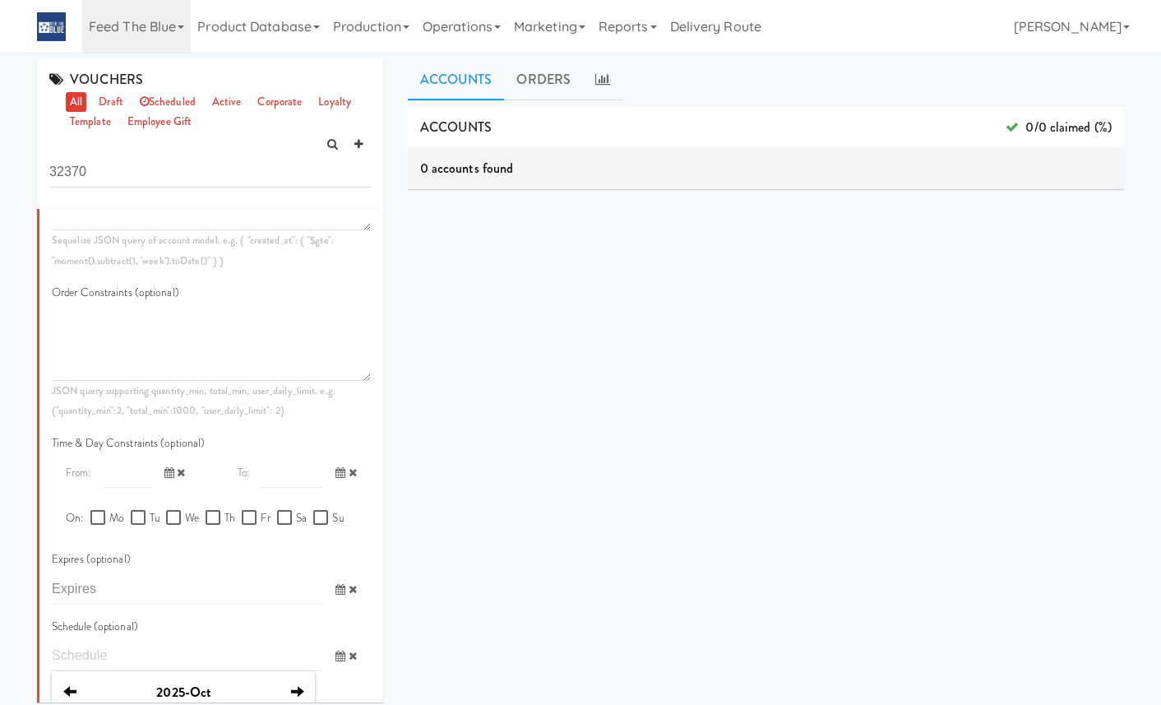
scroll to position [927, 0]
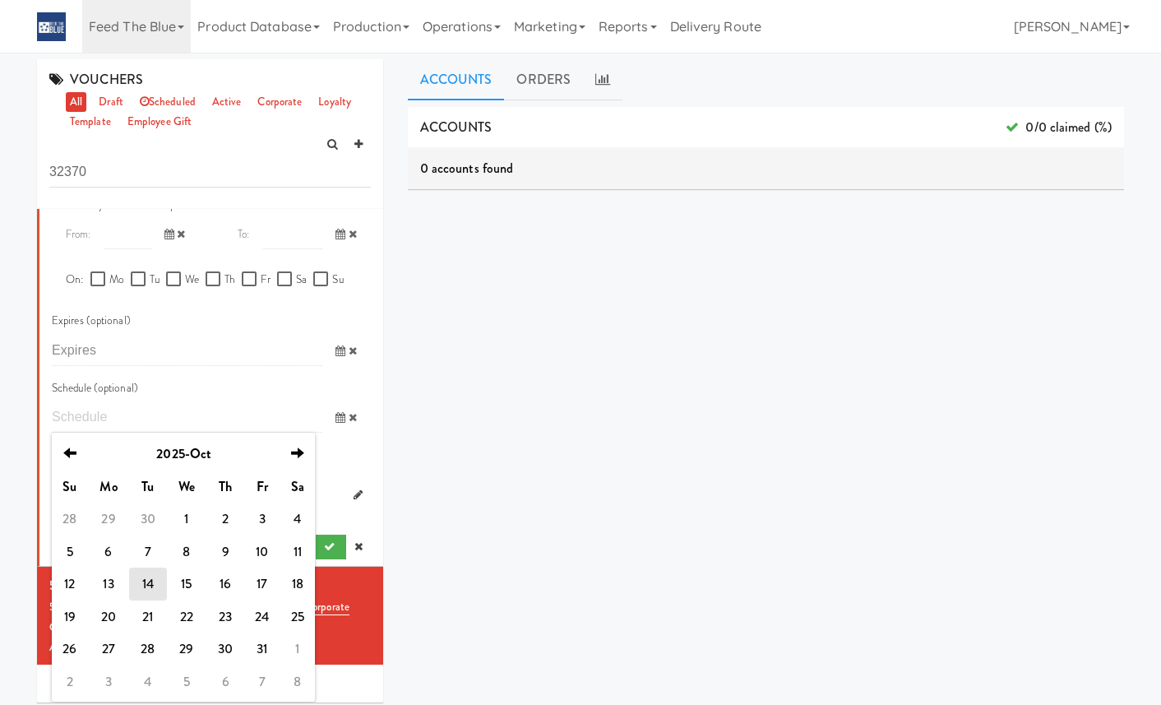
click at [183, 410] on input "text" at bounding box center [187, 417] width 270 height 30
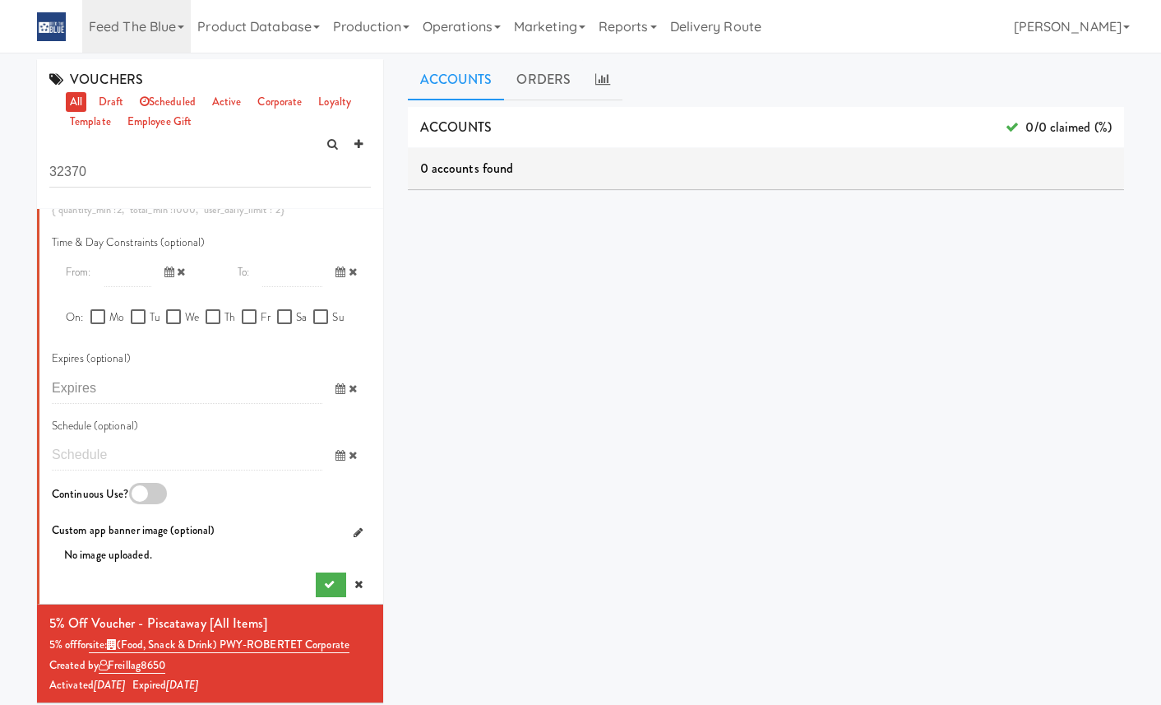
click at [183, 441] on input "text" at bounding box center [187, 455] width 270 height 30
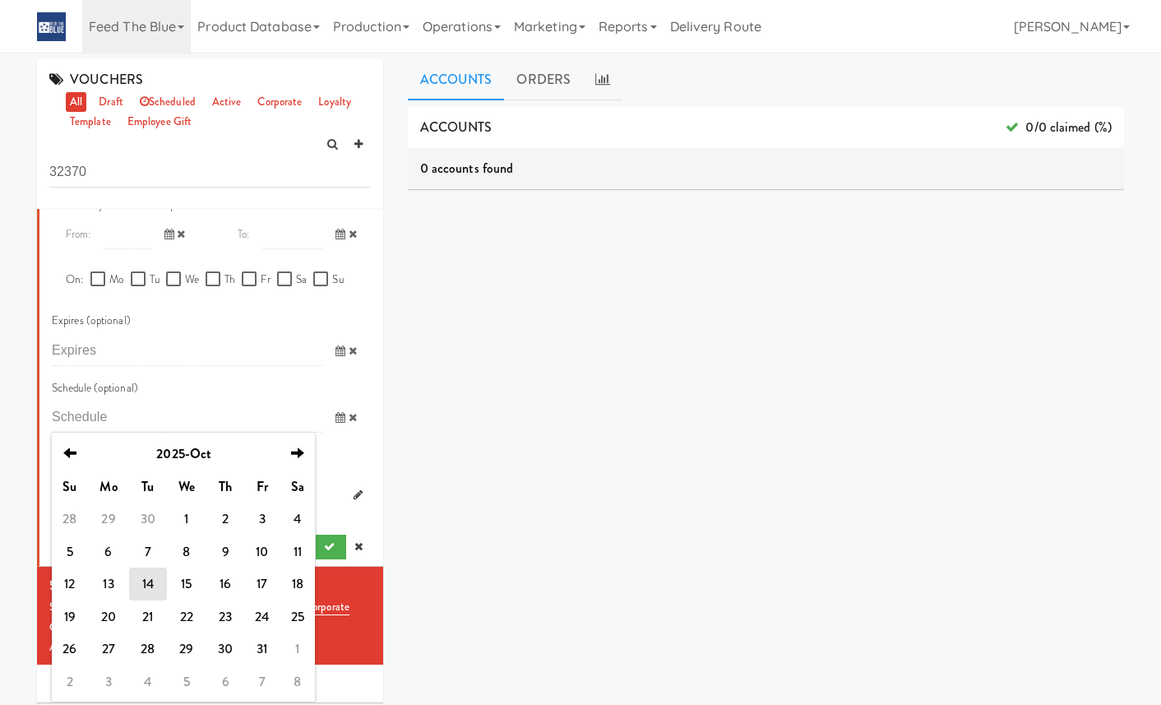
click at [149, 576] on td "14" at bounding box center [147, 583] width 37 height 33
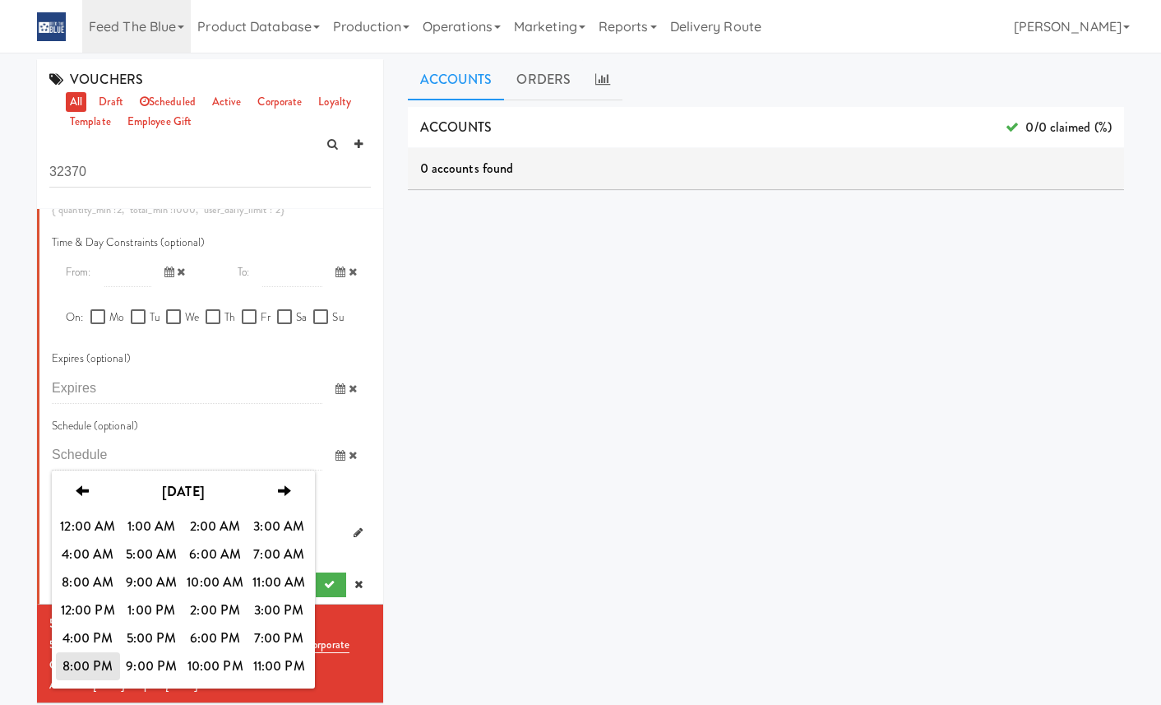
scroll to position [890, 0]
click at [90, 513] on span "12:00 AM" at bounding box center [88, 526] width 64 height 28
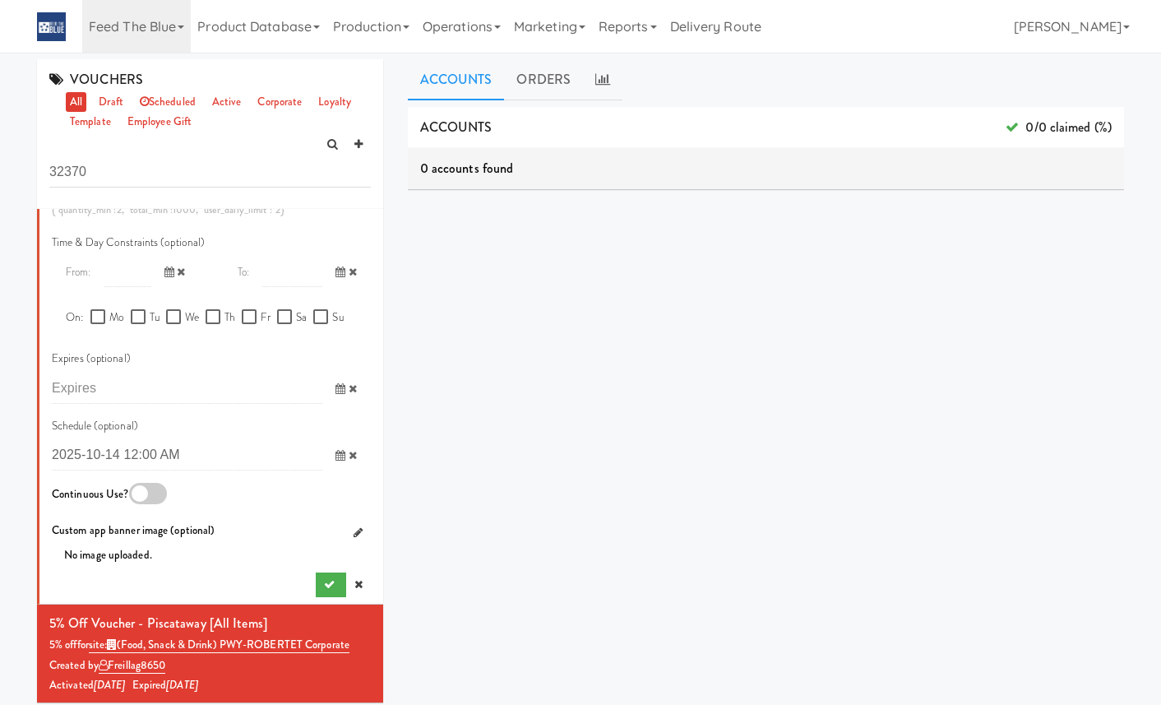
click at [505, 418] on div "ACCOUNTS 0/0 claimed (%) 0 accounts found ORDERS code user tax total when meals…" at bounding box center [766, 415] width 716 height 617
click at [368, 589] on link at bounding box center [358, 584] width 25 height 25
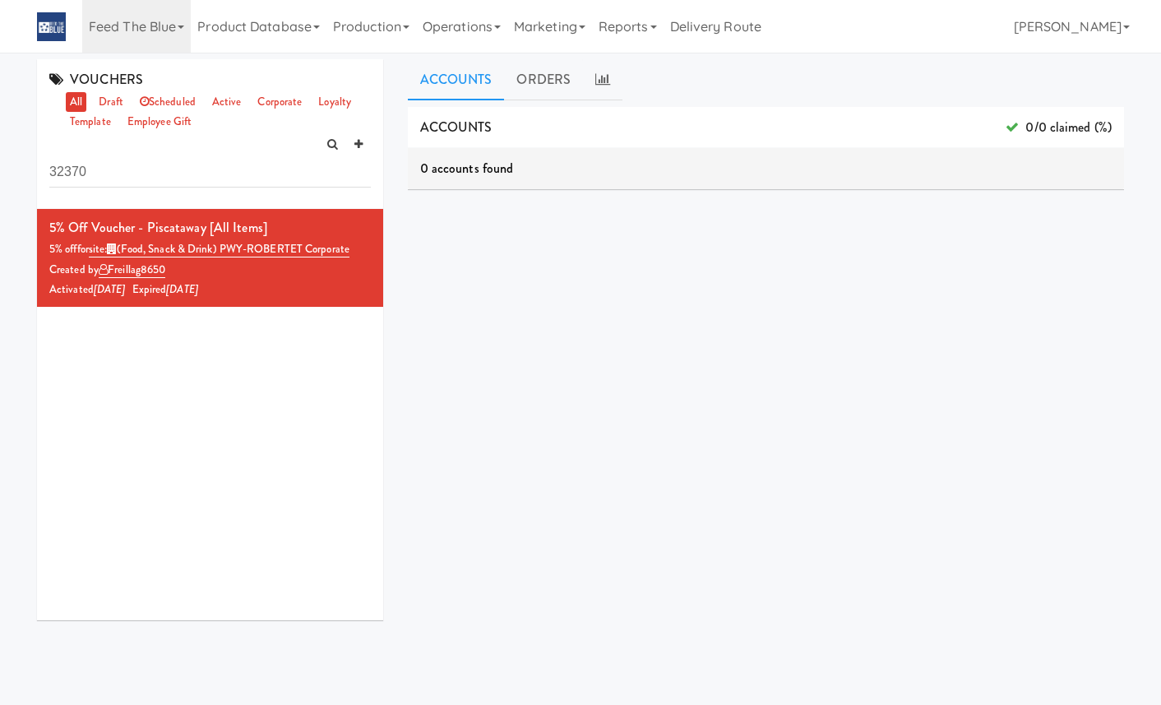
scroll to position [0, 0]
click at [538, 81] on link "ORDERS" at bounding box center [543, 79] width 79 height 41
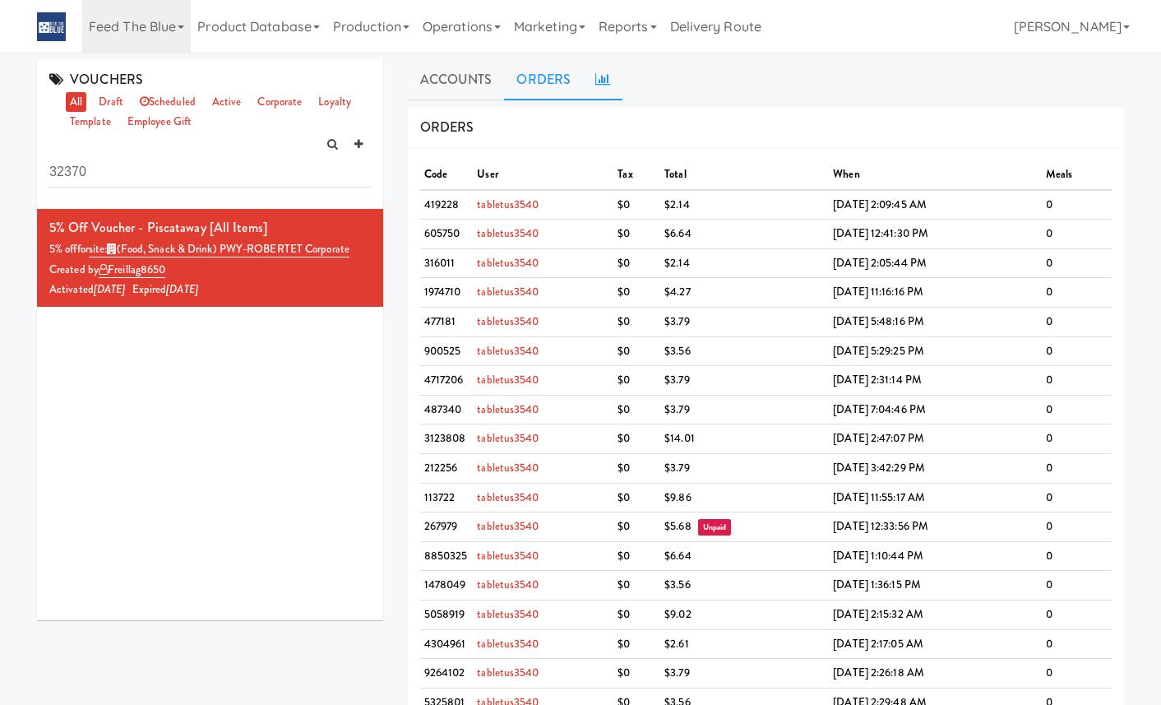
click at [613, 69] on link at bounding box center [602, 79] width 39 height 41
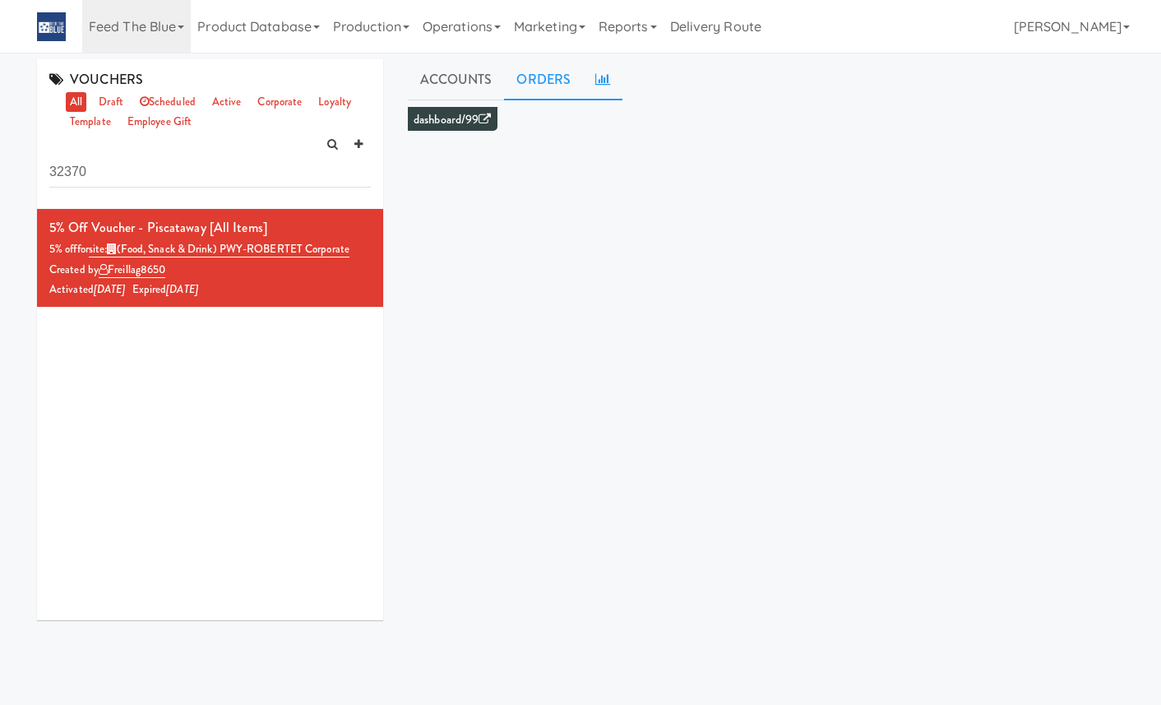
click at [546, 84] on link "ORDERS" at bounding box center [543, 79] width 79 height 41
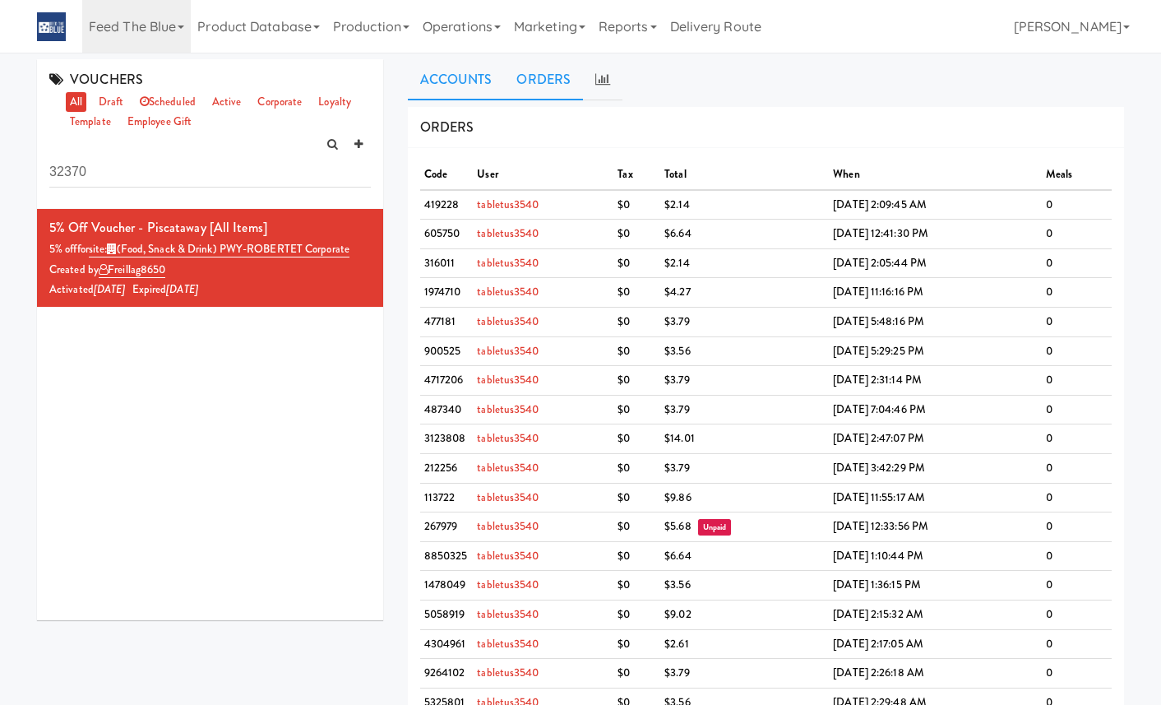
click at [472, 79] on link "Accounts" at bounding box center [456, 79] width 97 height 41
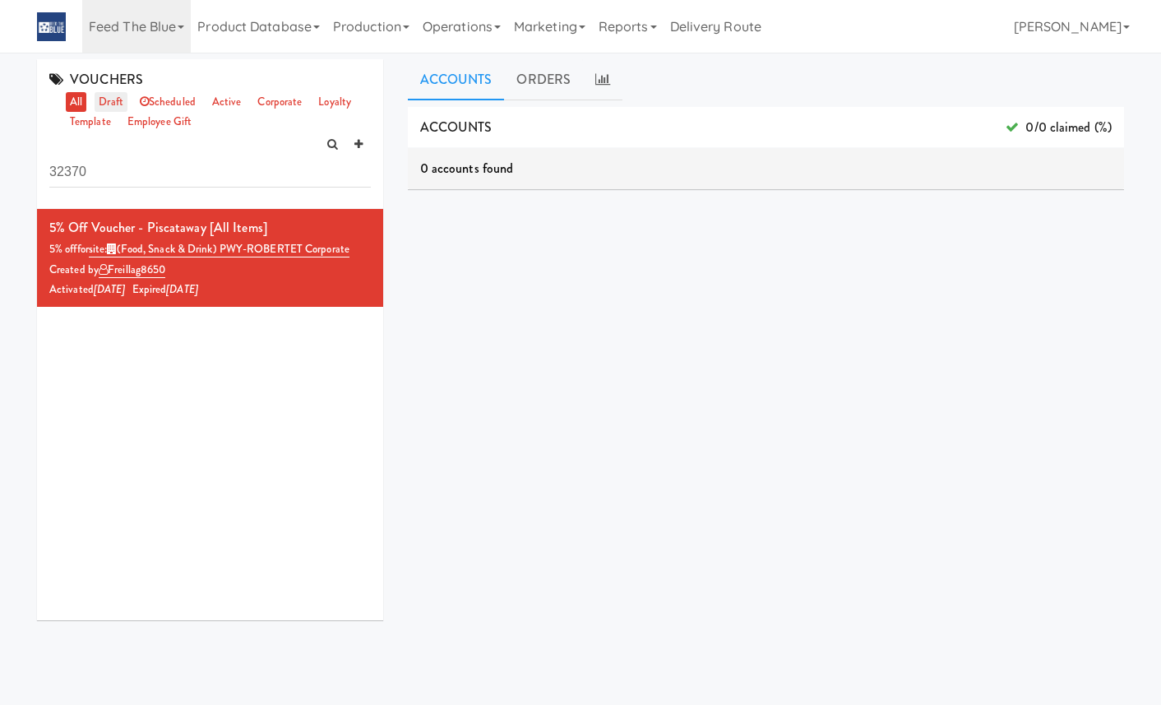
click at [98, 104] on link "draft" at bounding box center [111, 102] width 33 height 21
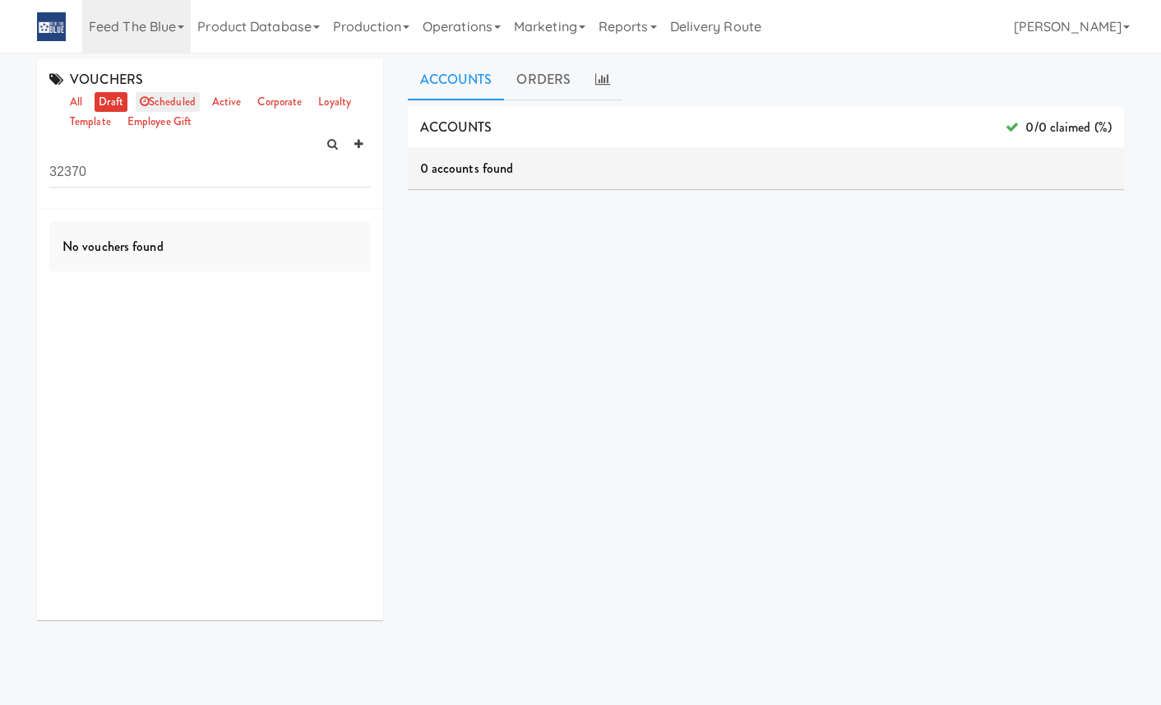
click at [148, 103] on icon at bounding box center [144, 101] width 9 height 11
click at [229, 111] on link "active" at bounding box center [227, 102] width 38 height 21
click at [283, 108] on link "corporate" at bounding box center [279, 102] width 53 height 21
click at [329, 95] on link "loyalty" at bounding box center [334, 102] width 41 height 21
click at [172, 113] on link "employee gift" at bounding box center [159, 122] width 72 height 21
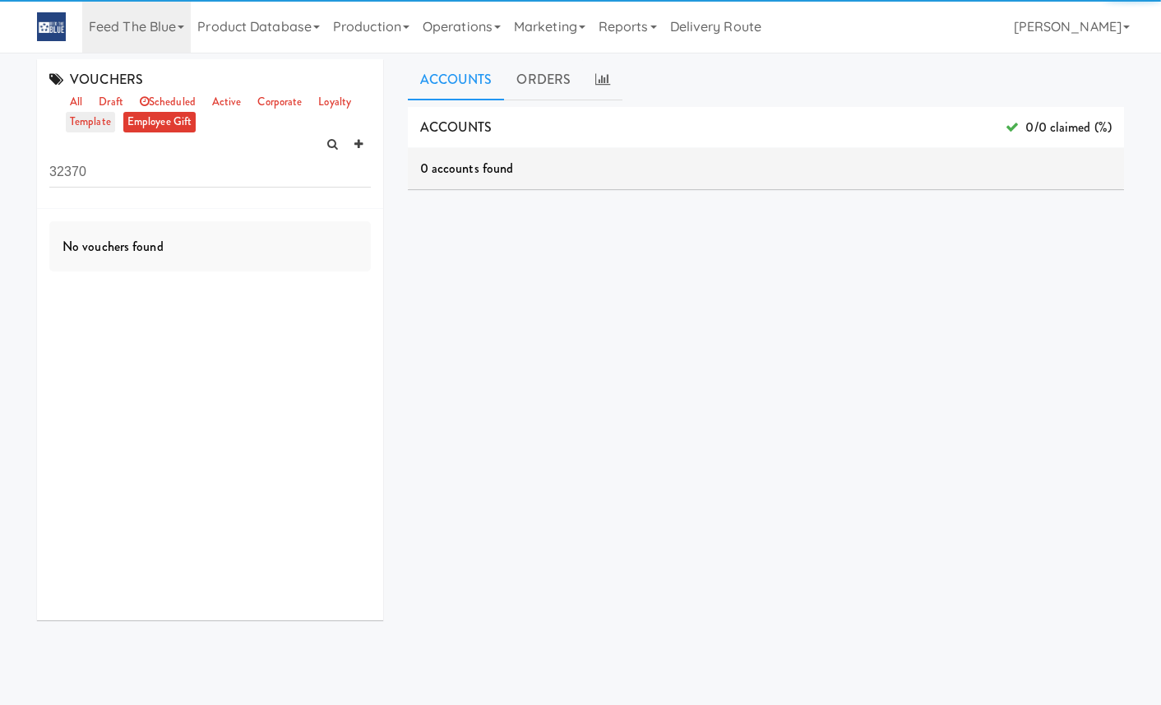
click at [88, 121] on link "template" at bounding box center [90, 122] width 49 height 21
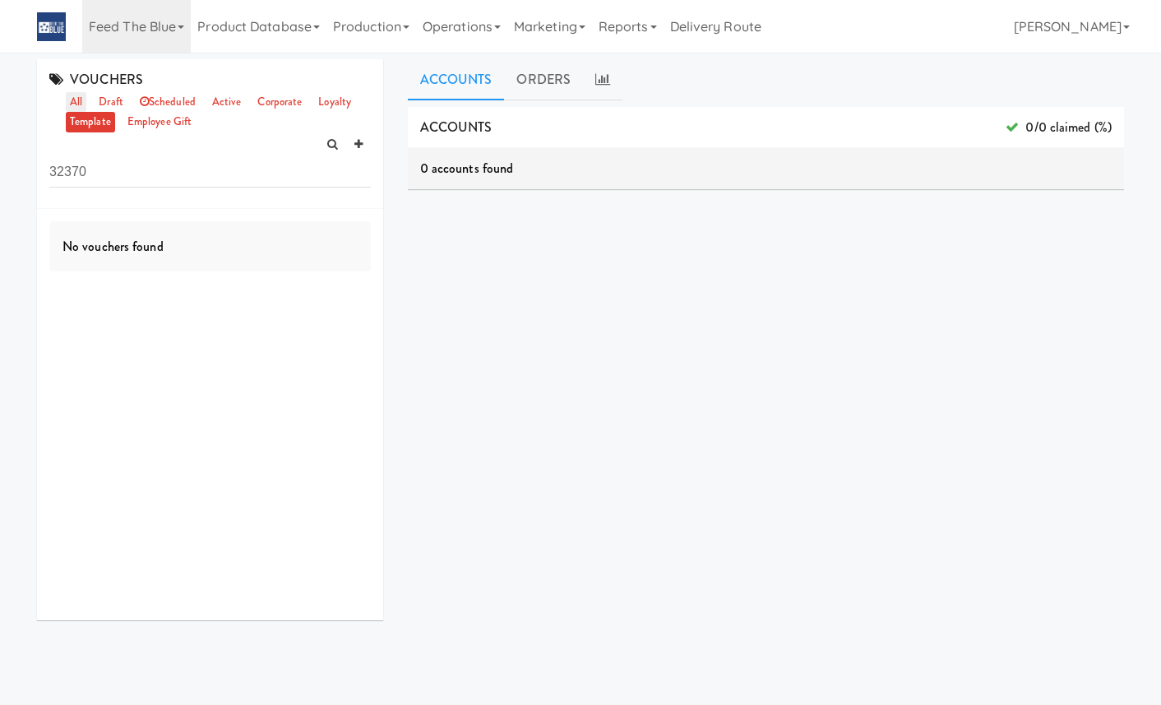
click at [81, 99] on link "all" at bounding box center [76, 102] width 21 height 21
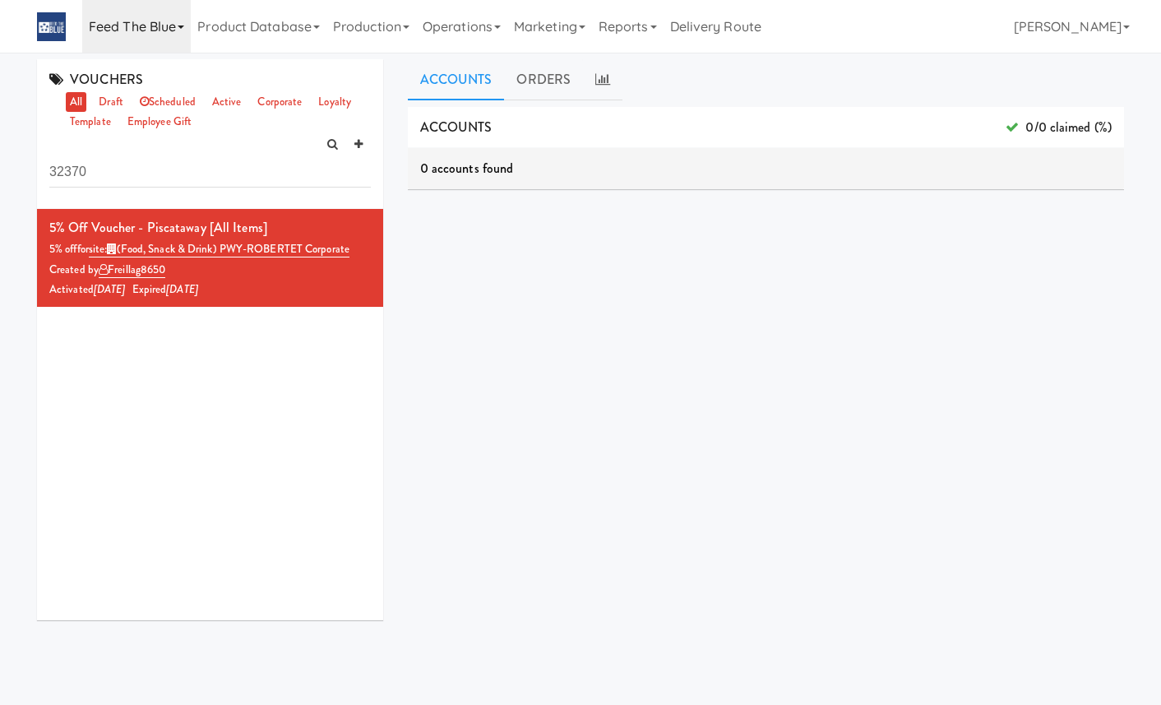
click at [141, 46] on link "Feed The Blue" at bounding box center [136, 26] width 109 height 53
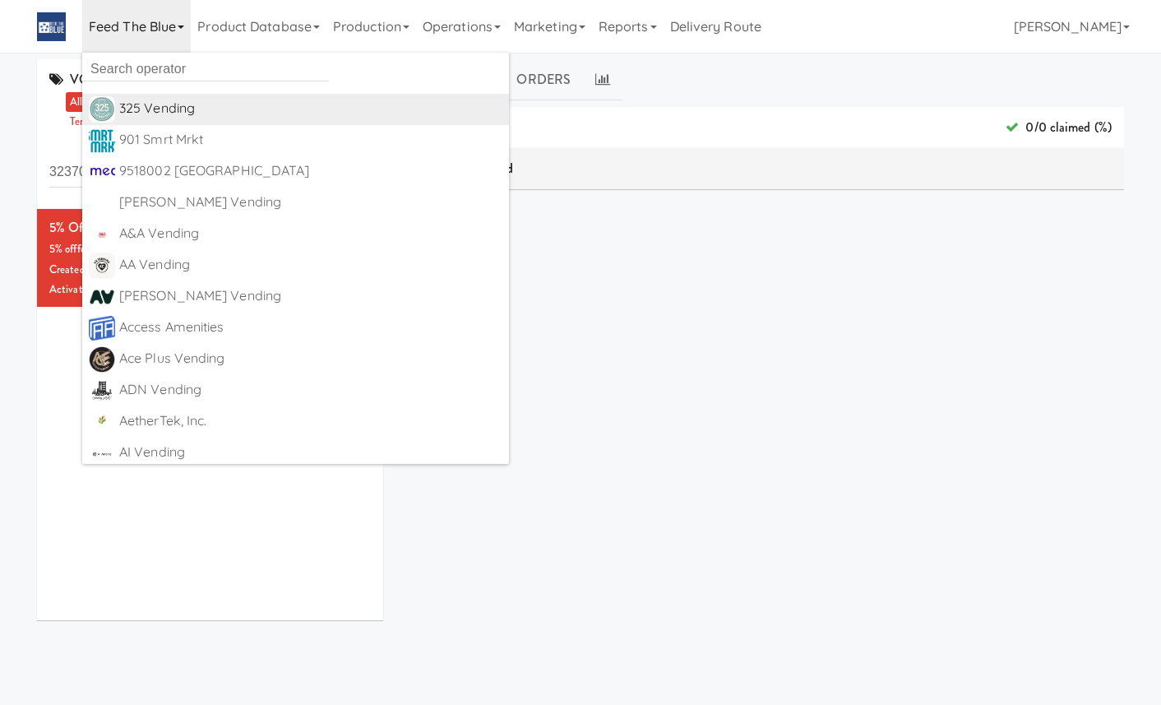
click at [179, 102] on div "325 Vending" at bounding box center [310, 108] width 383 height 25
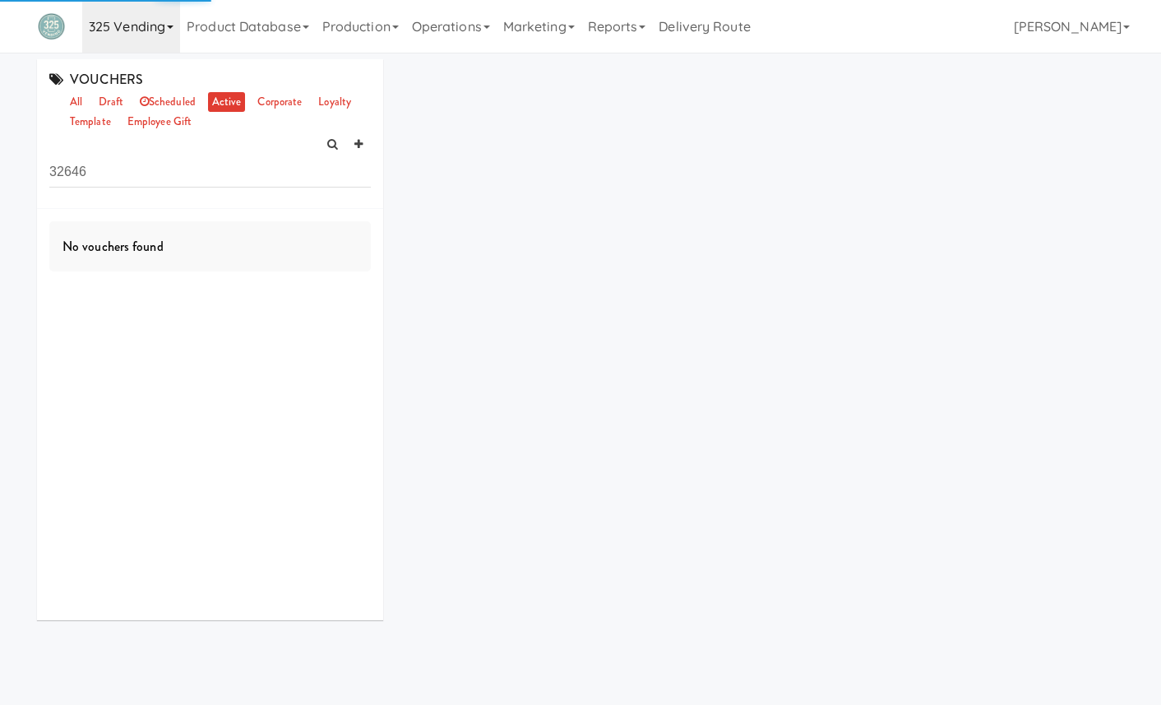
click at [136, 24] on link "325 Vending" at bounding box center [131, 26] width 98 height 53
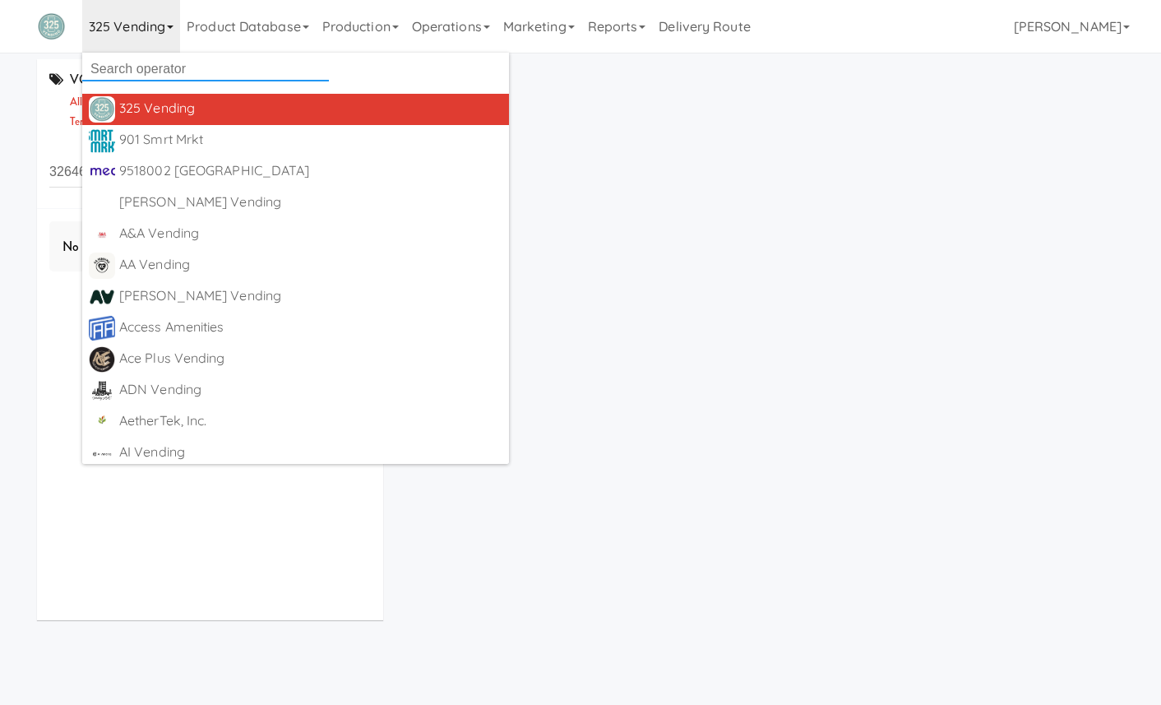
click at [152, 67] on input "text" at bounding box center [205, 69] width 247 height 25
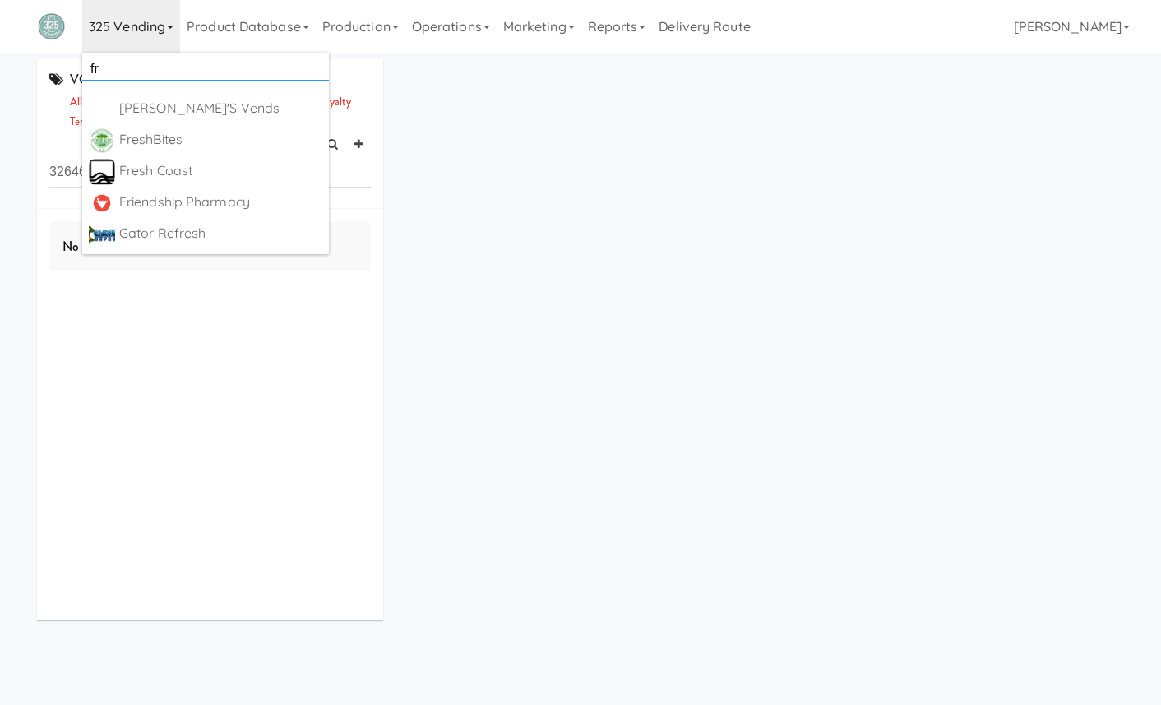
click at [127, 66] on input "fr" at bounding box center [205, 69] width 247 height 25
type input "f"
click at [598, 189] on div "VOUCHERS all draft scheduled active corporate loyalty template employee gift 32…" at bounding box center [580, 345] width 1111 height 573
